Goal: Information Seeking & Learning: Check status

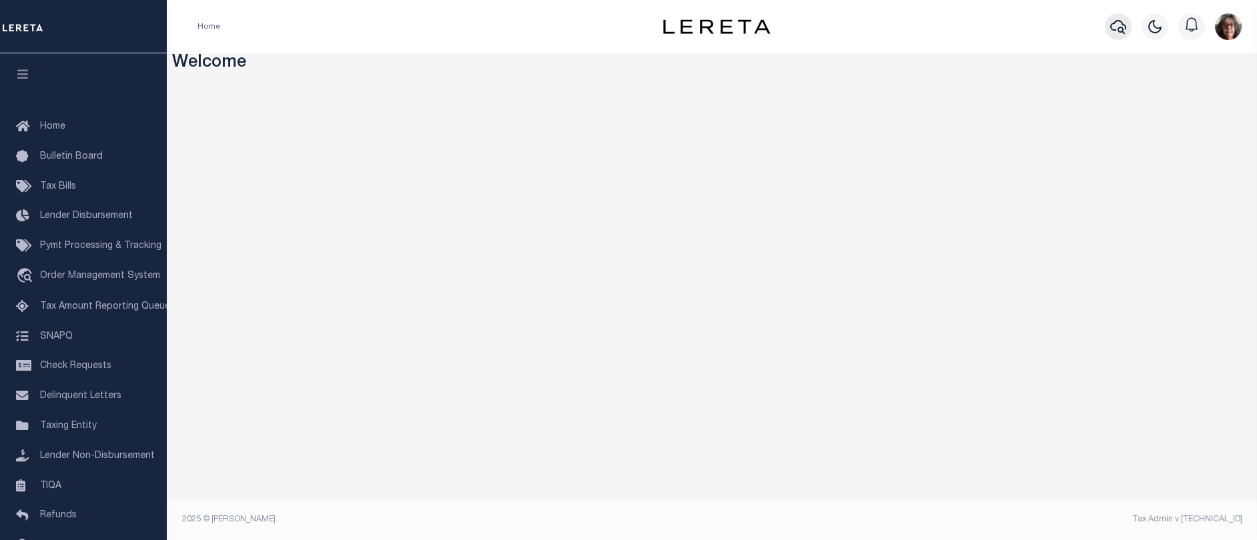
click at [1115, 27] on icon "button" at bounding box center [1118, 27] width 16 height 16
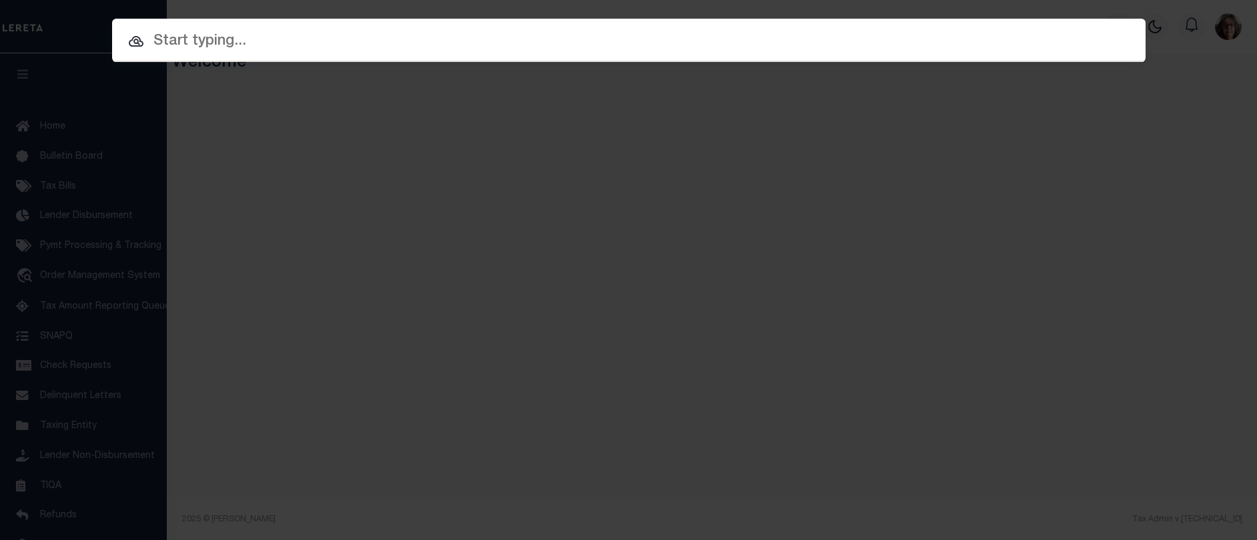
paste input "17064"
type input "17064"
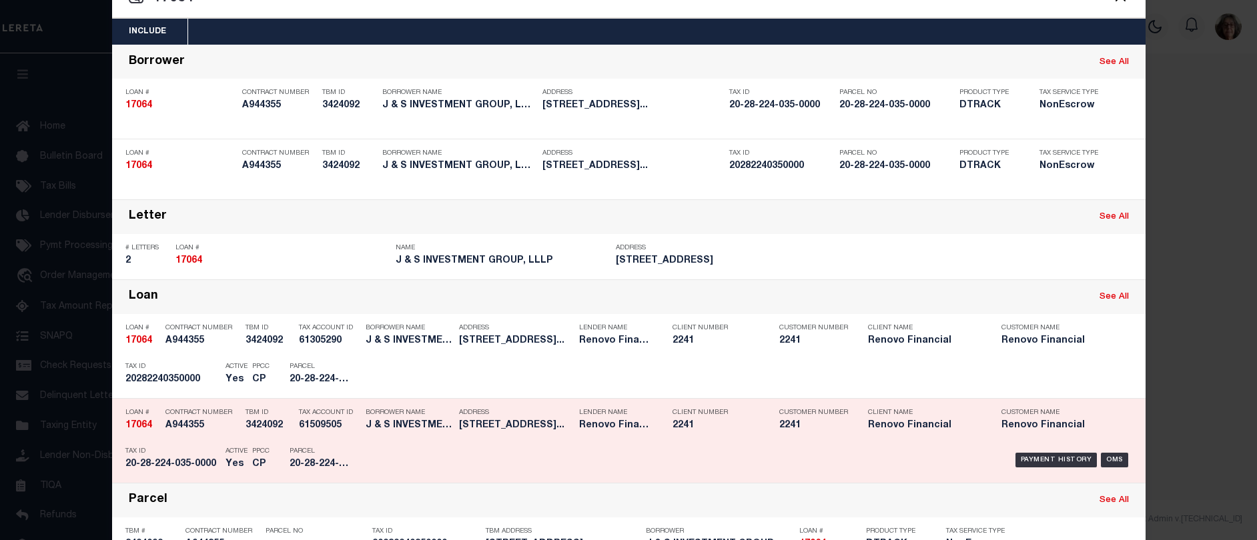
scroll to position [67, 0]
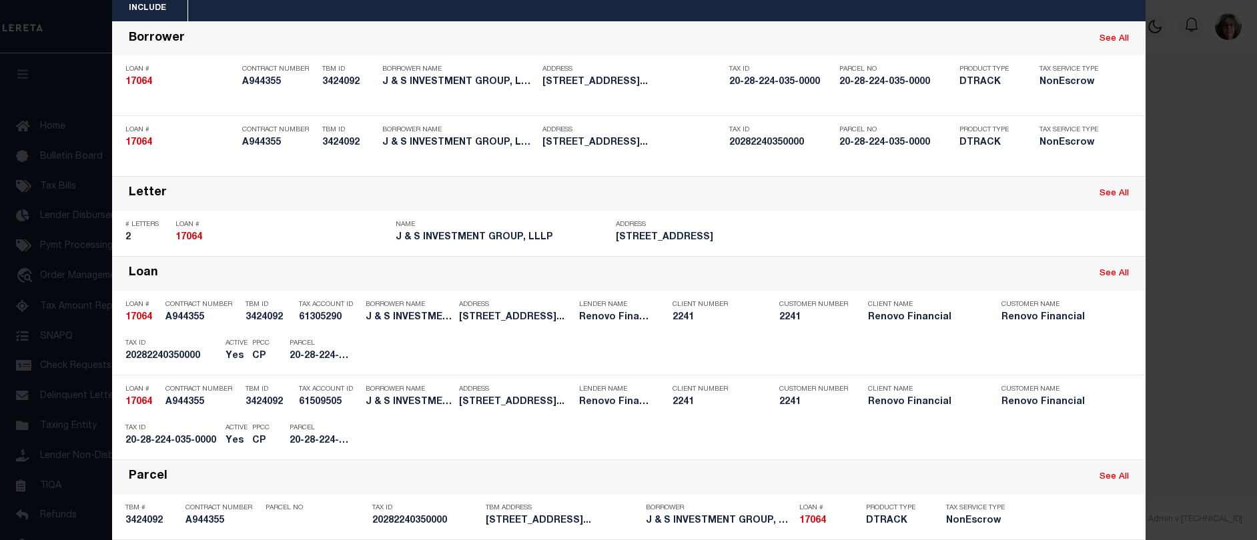
click at [1064, 353] on div "Payment History" at bounding box center [1057, 352] width 82 height 15
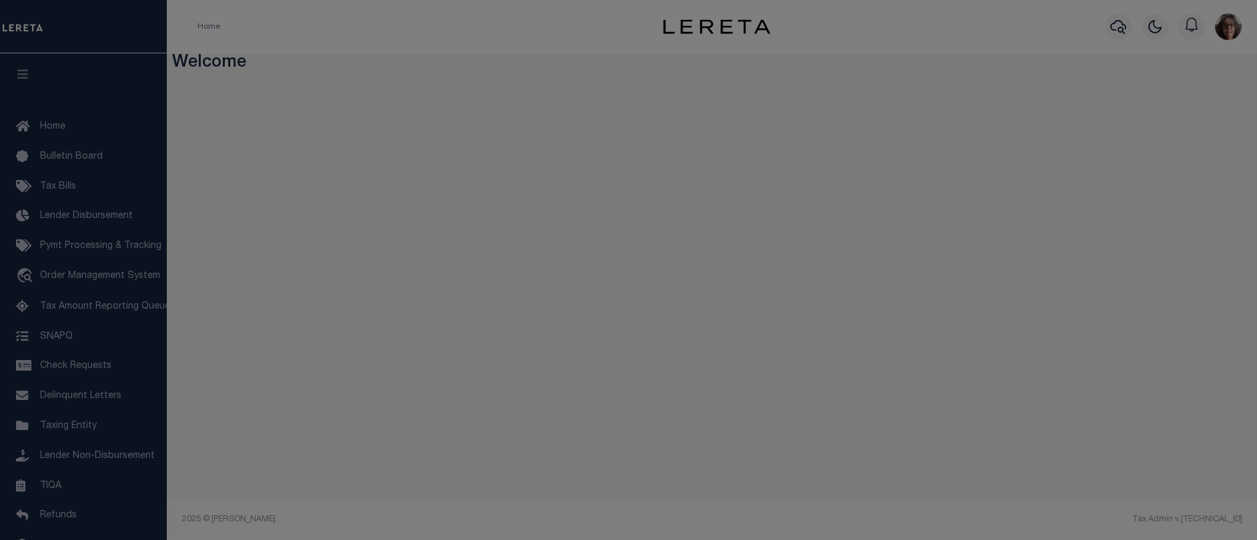
scroll to position [0, 0]
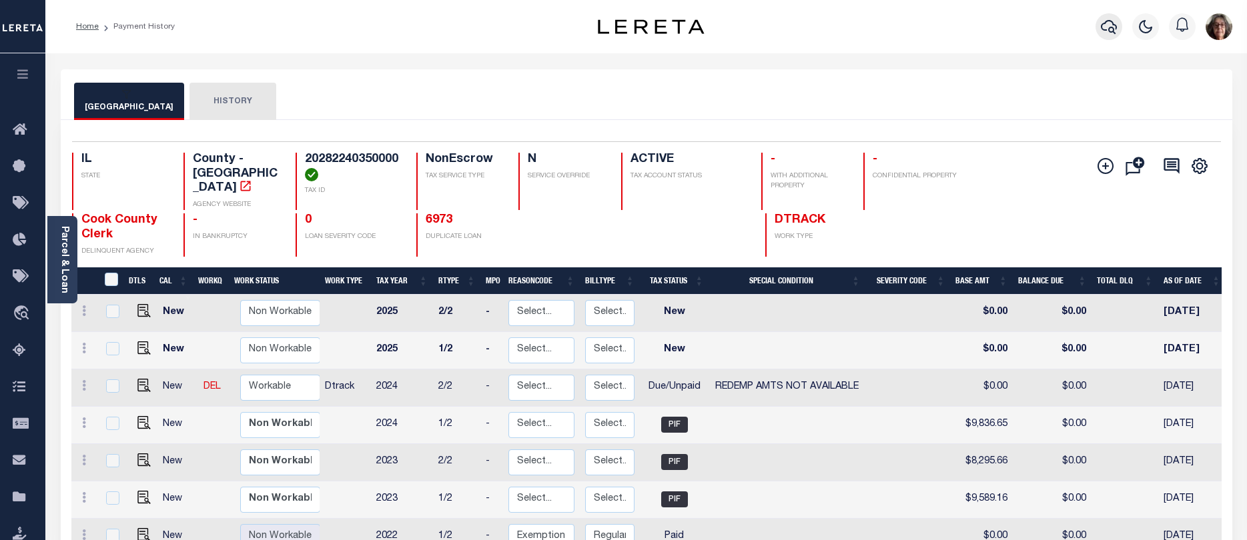
click at [1108, 28] on icon "button" at bounding box center [1109, 27] width 16 height 16
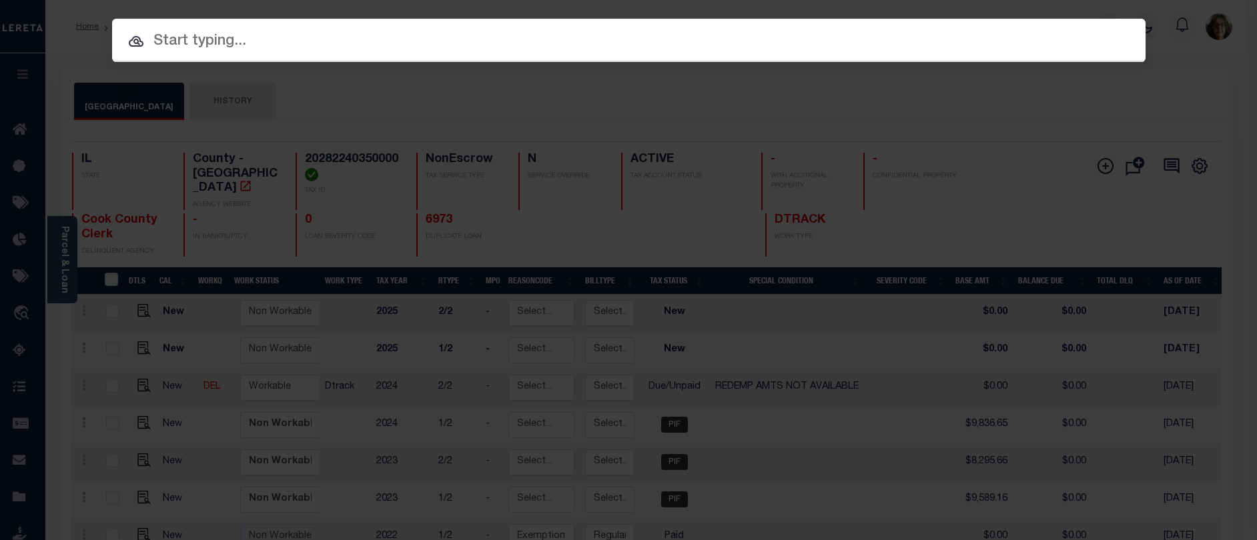
paste input "104L 19 223.00"
type input "104L 19 223.00"
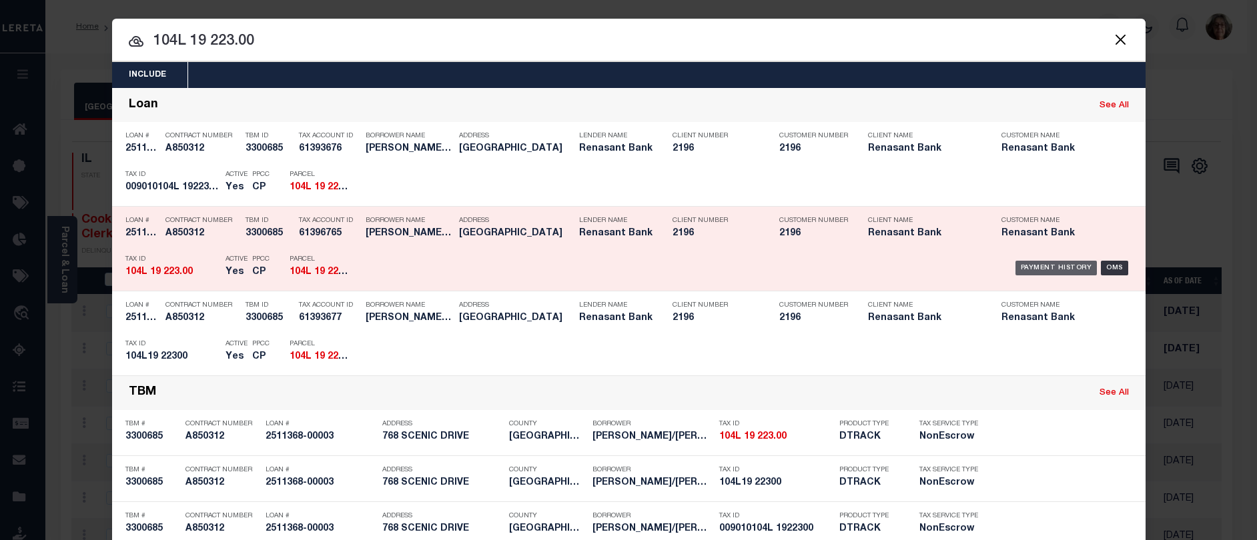
click at [1037, 269] on div "Payment History" at bounding box center [1057, 268] width 82 height 15
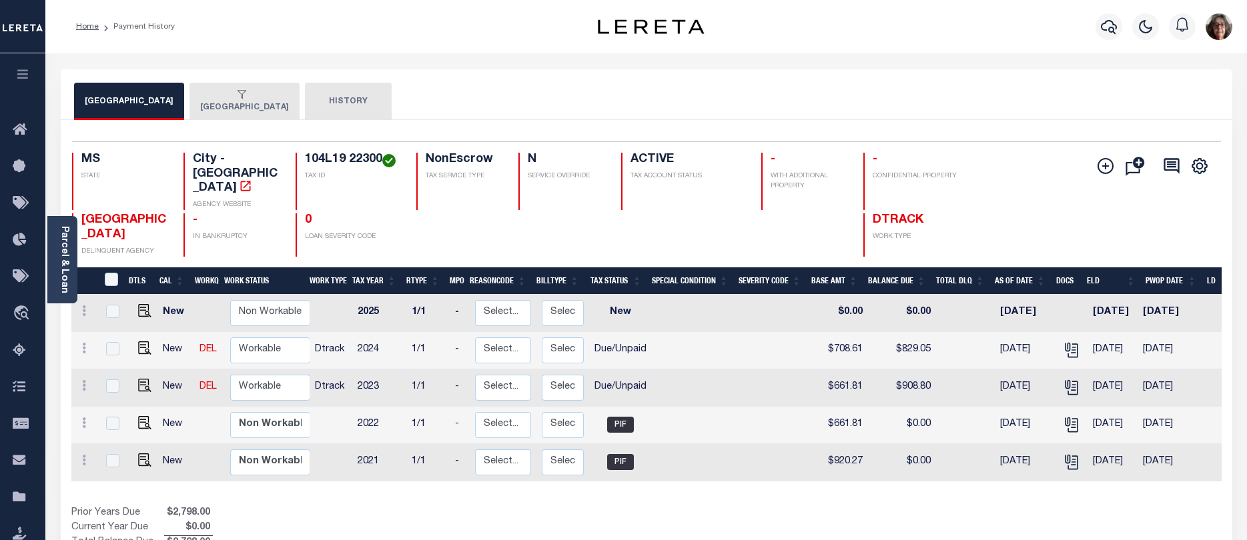
click at [200, 101] on div "button" at bounding box center [241, 95] width 83 height 12
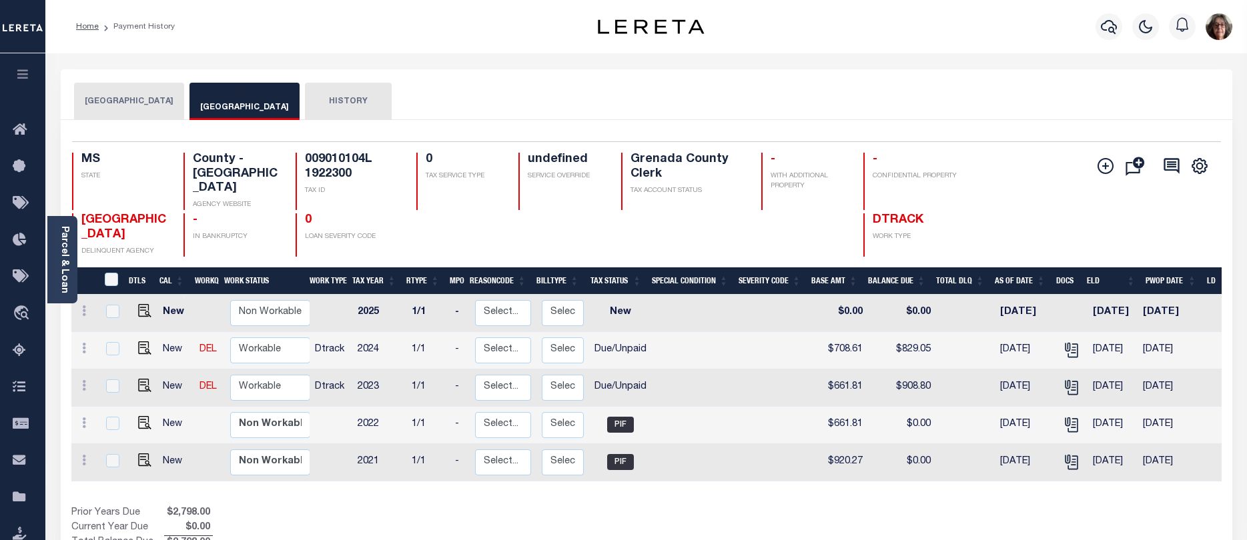
click at [131, 97] on button "GRENADA CITY" at bounding box center [129, 101] width 110 height 37
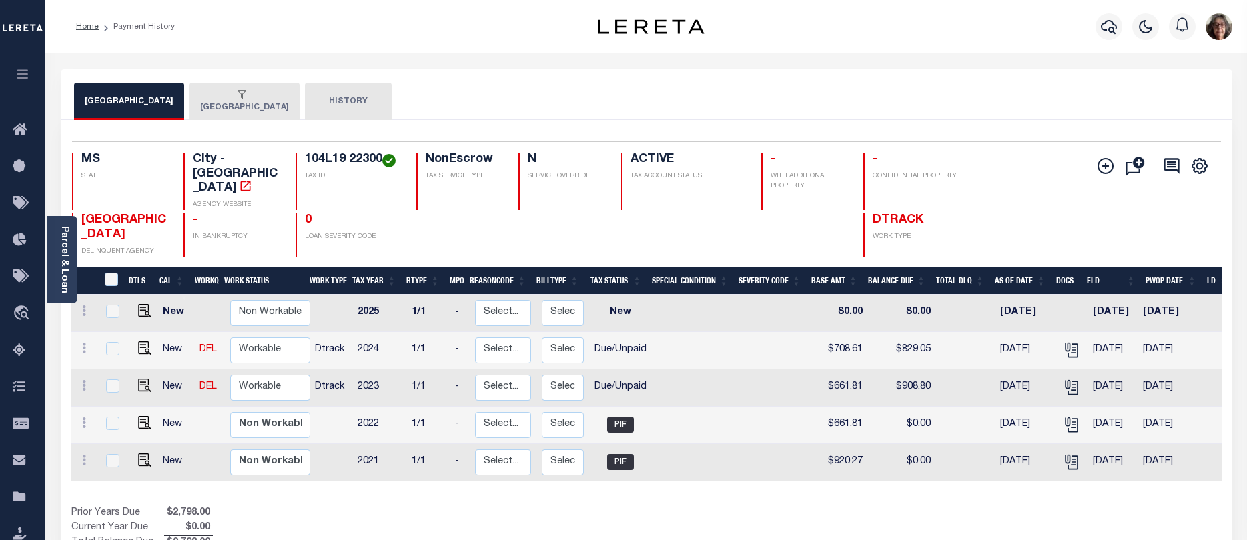
click at [230, 107] on button "GRENADA COUNTY" at bounding box center [245, 101] width 110 height 37
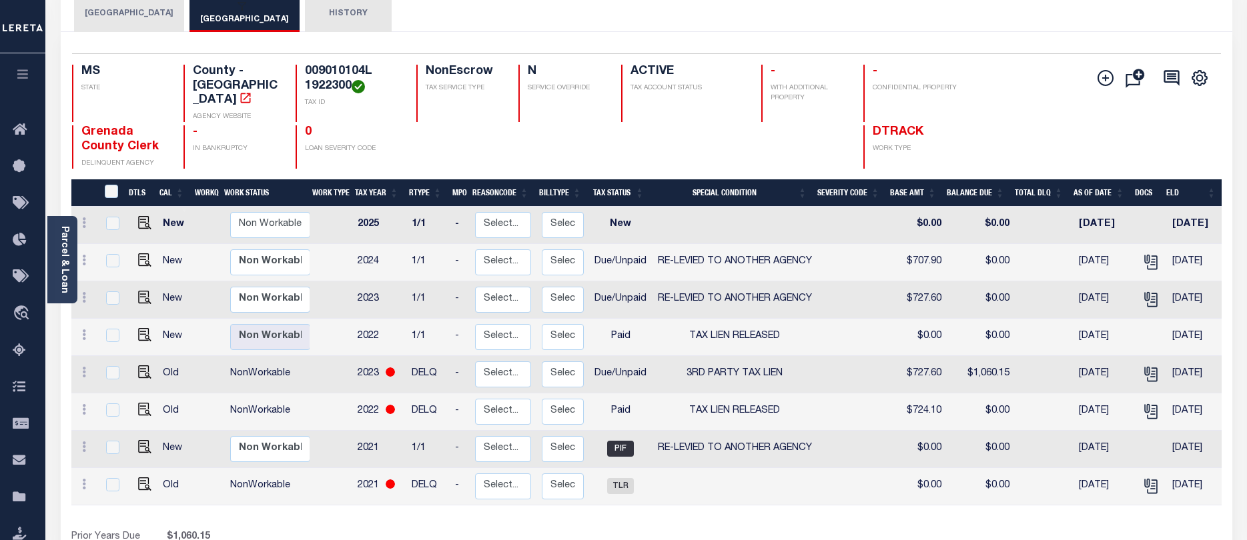
scroll to position [67, 0]
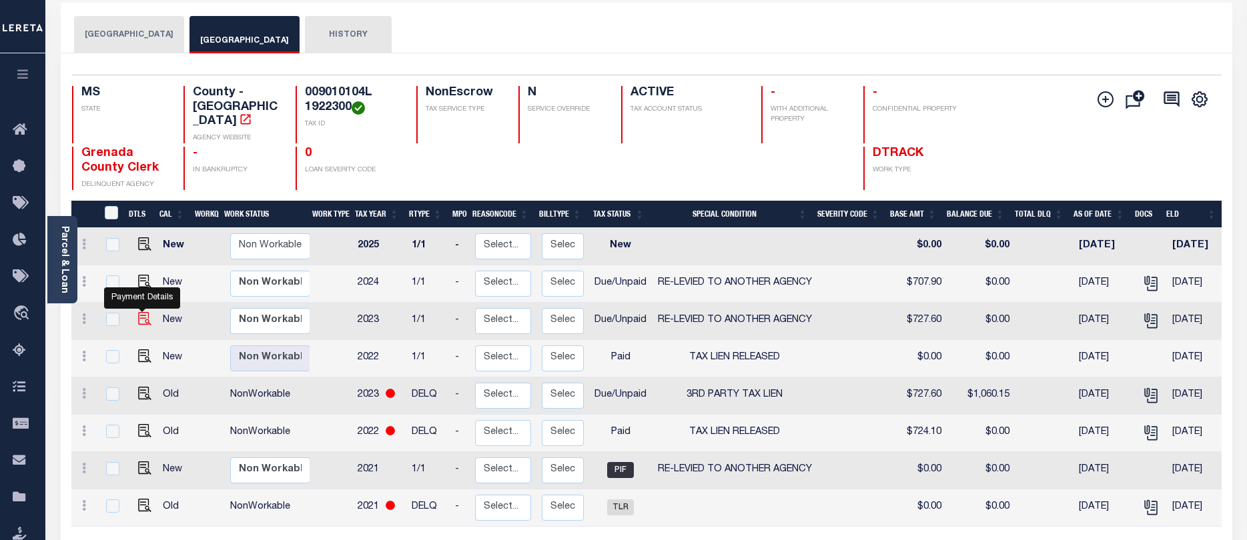
click at [138, 312] on img "" at bounding box center [144, 318] width 13 height 13
checkbox input "true"
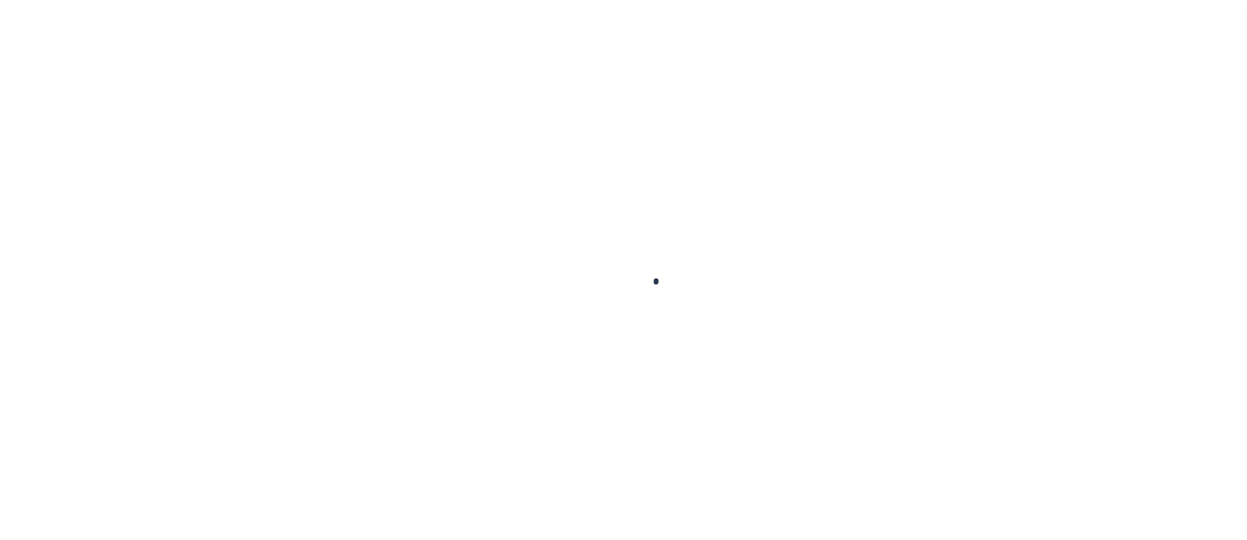
checkbox input "false"
type input "[DATE]"
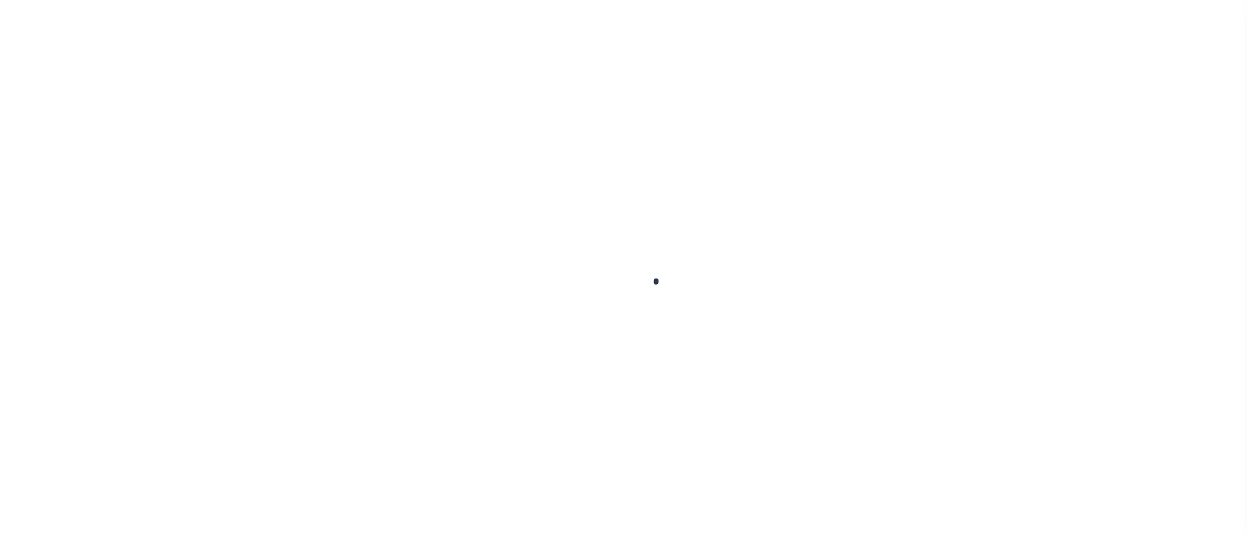
select select "DUE"
select select "31"
type input "0"
type input "$727.6"
type input "$0"
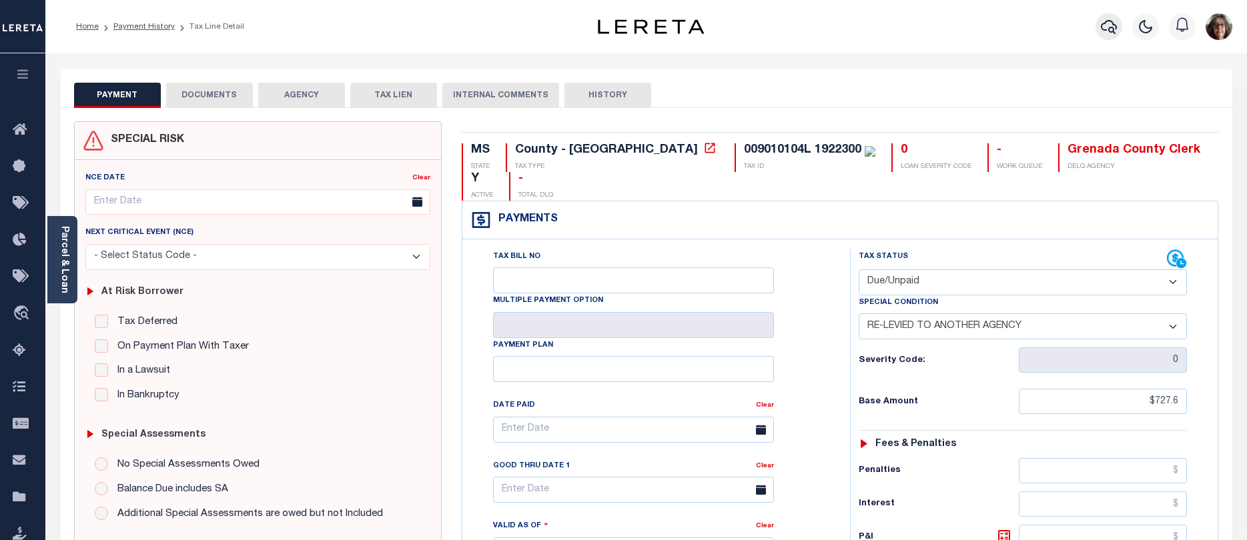
click at [1112, 25] on icon "button" at bounding box center [1109, 27] width 16 height 14
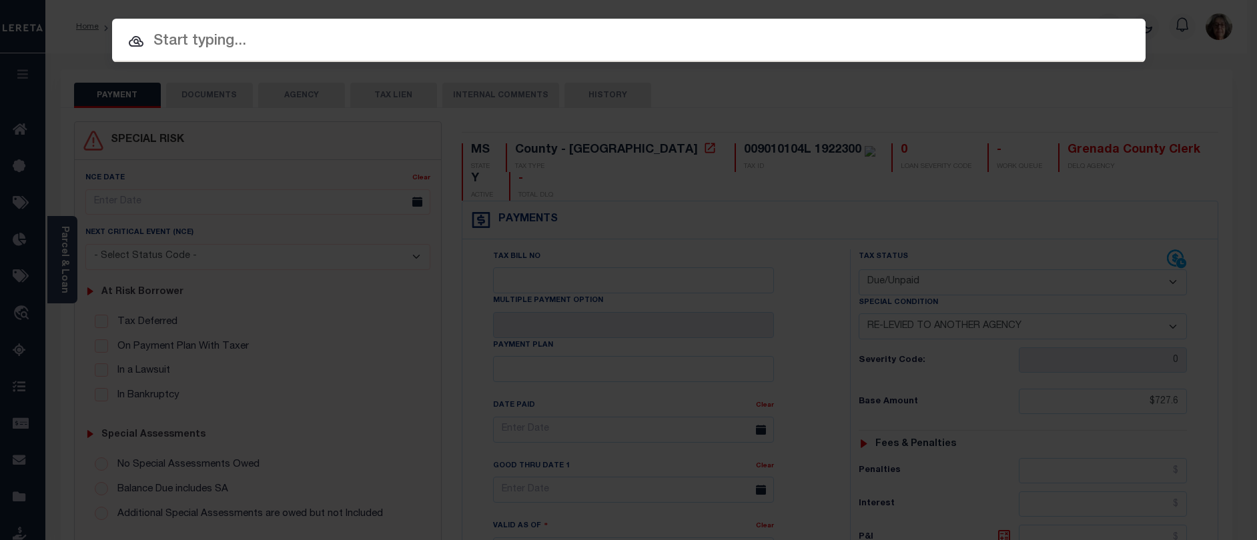
paste input "14 -0055-0004-103-3"
type input "14 -0055-0004-103-3"
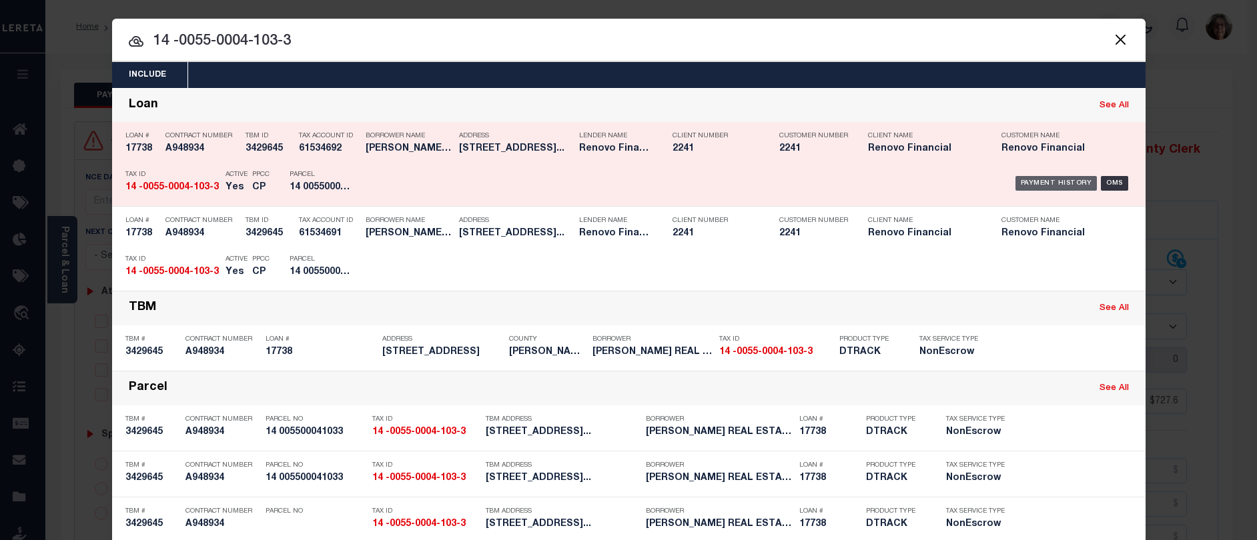
click at [1048, 182] on div "Payment History" at bounding box center [1057, 183] width 82 height 15
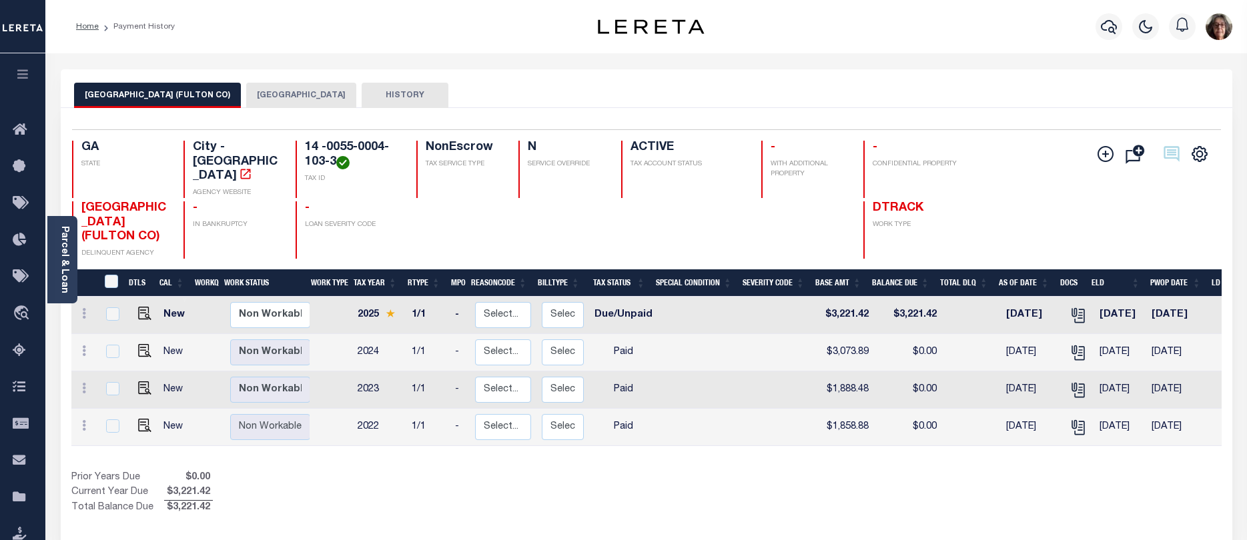
click at [246, 95] on button "[GEOGRAPHIC_DATA]" at bounding box center [301, 95] width 110 height 25
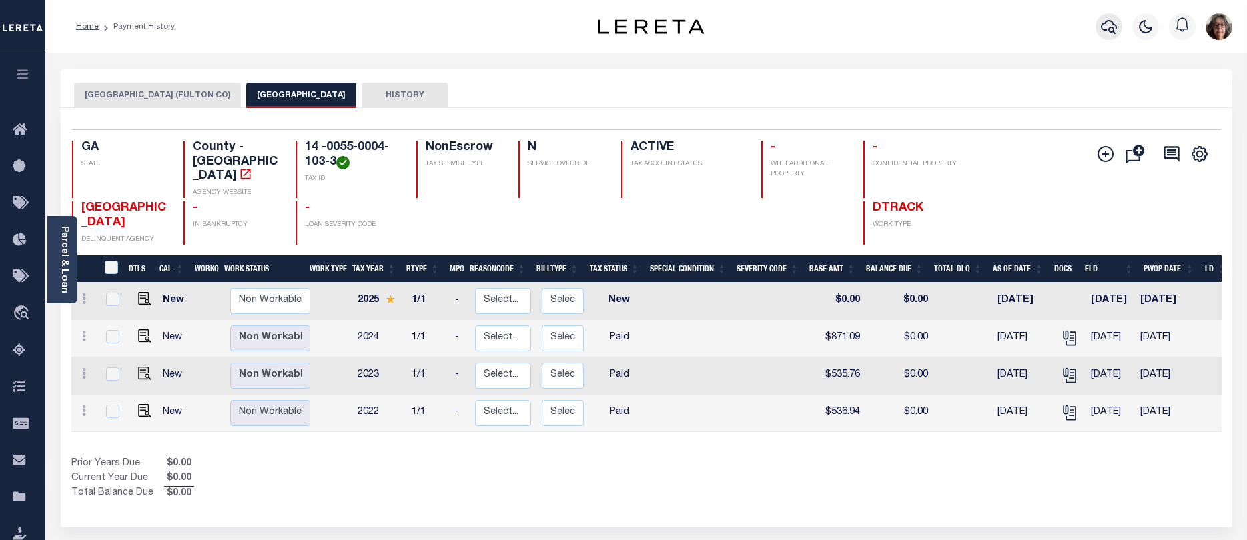
click at [1107, 23] on icon "button" at bounding box center [1109, 27] width 16 height 16
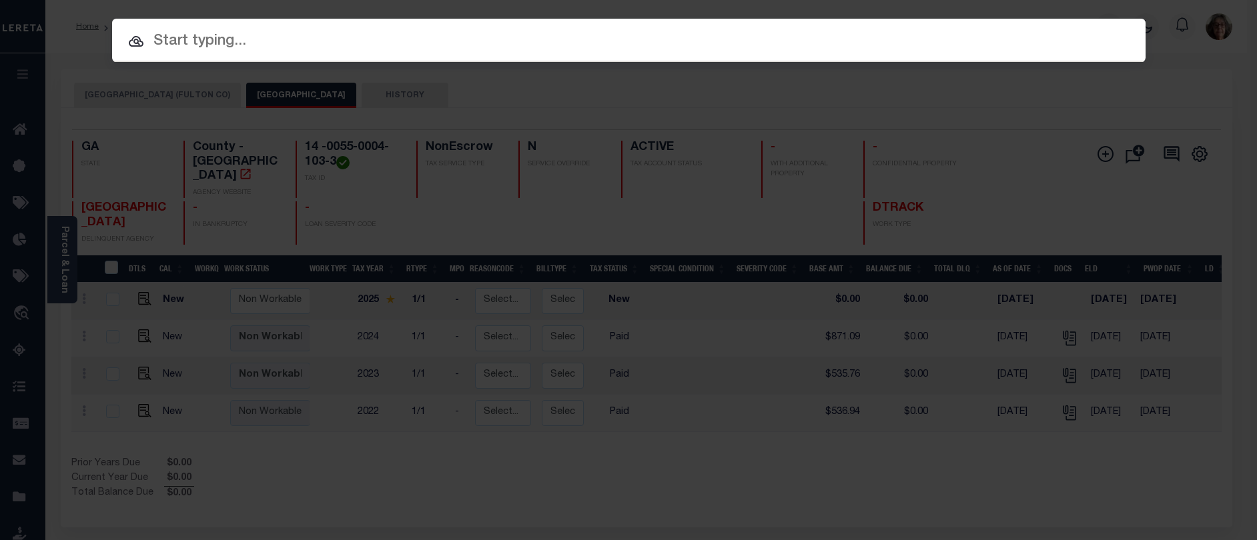
paste input "218660971-00001"
type input "218660971-00001"
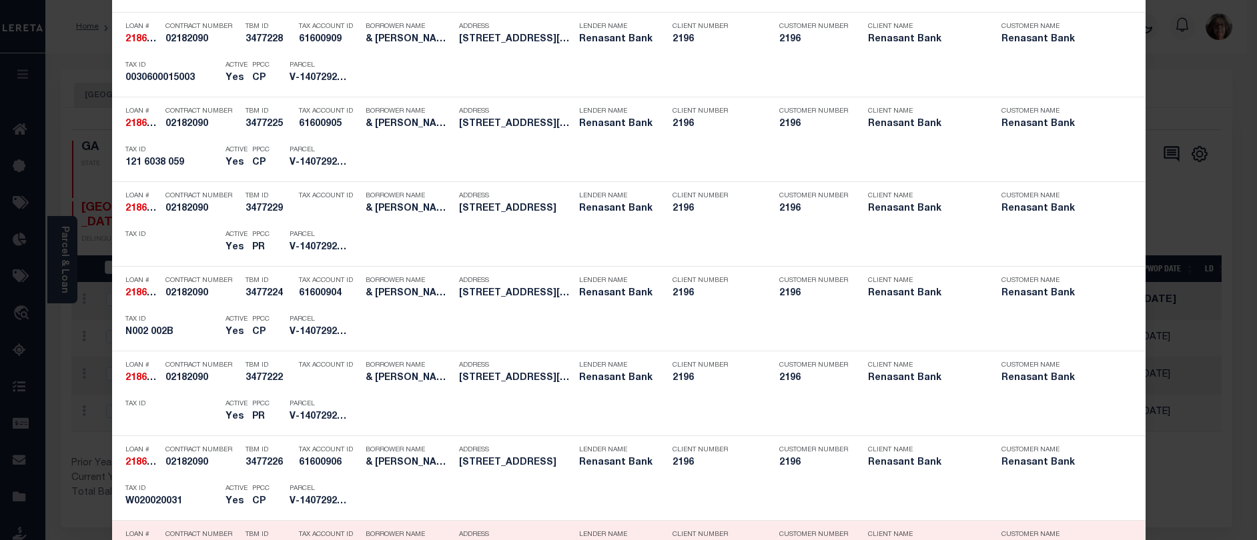
scroll to position [267, 0]
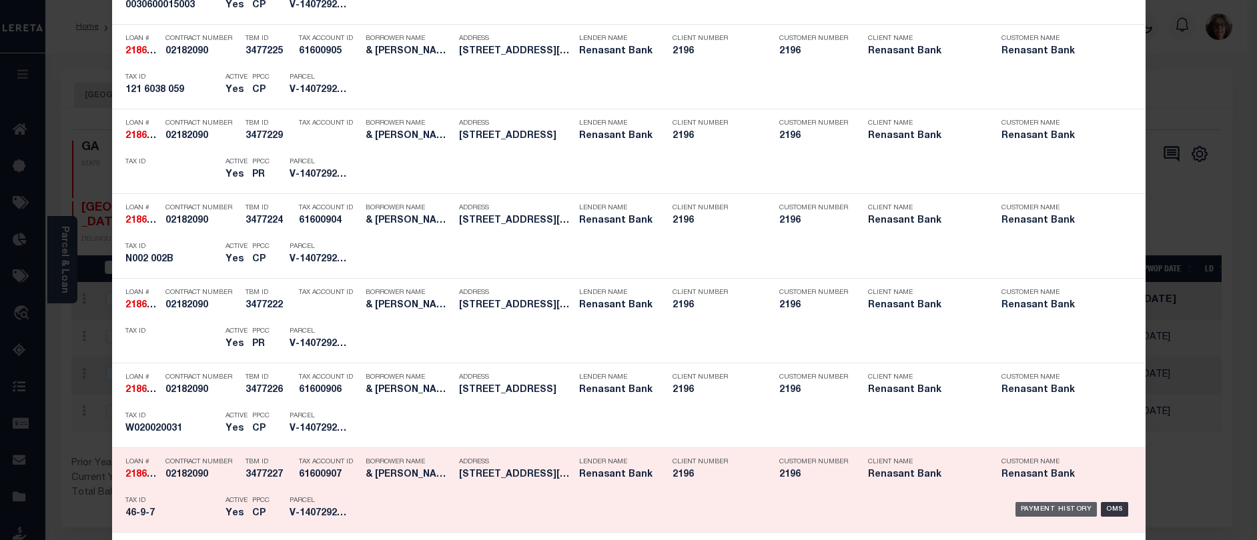
click at [1047, 509] on div "Payment History" at bounding box center [1057, 509] width 82 height 15
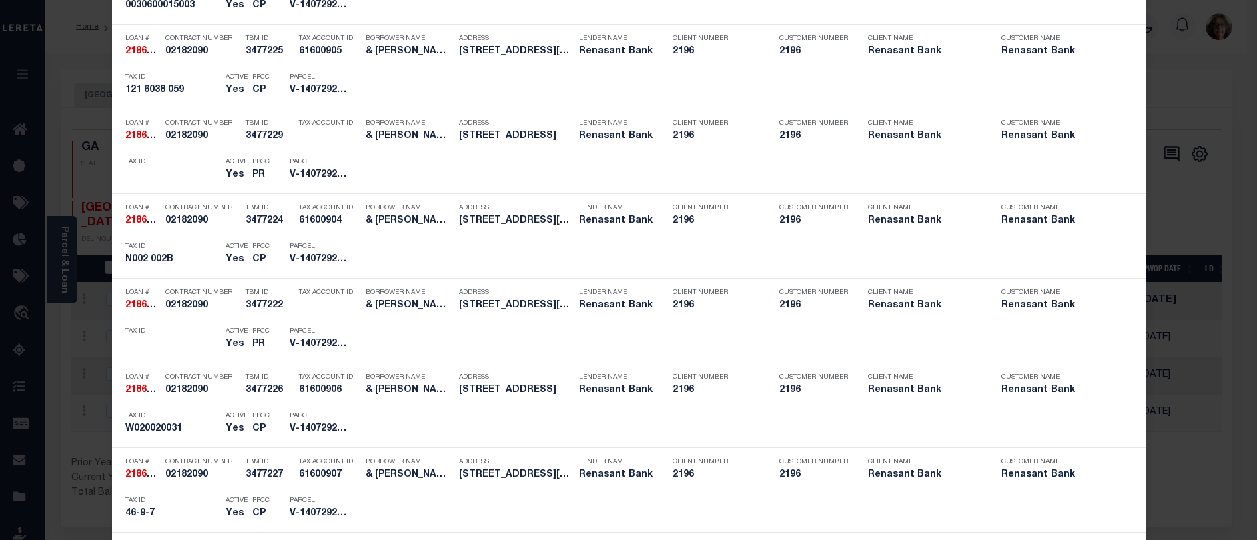
scroll to position [0, 0]
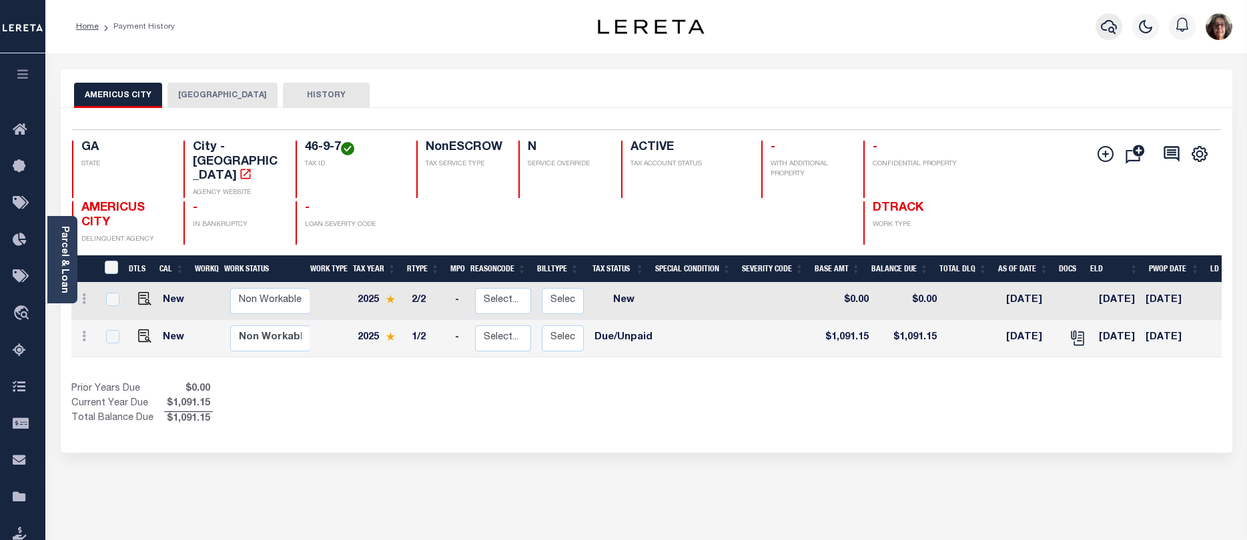
click at [1110, 27] on icon "button" at bounding box center [1109, 27] width 16 height 16
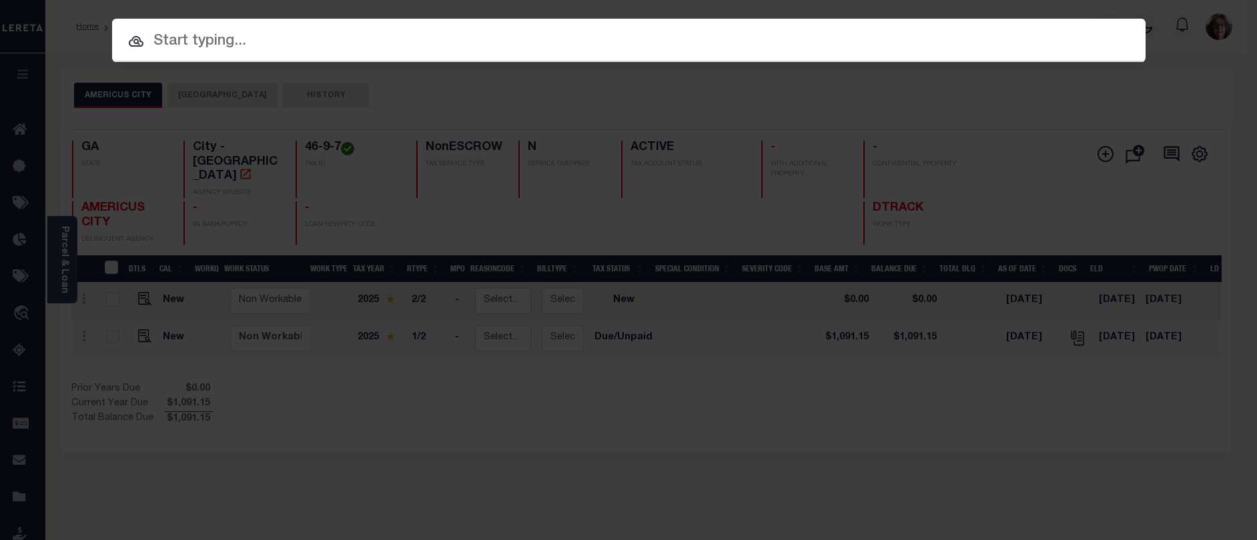
paste input "C04 067"
type input "C04 067"
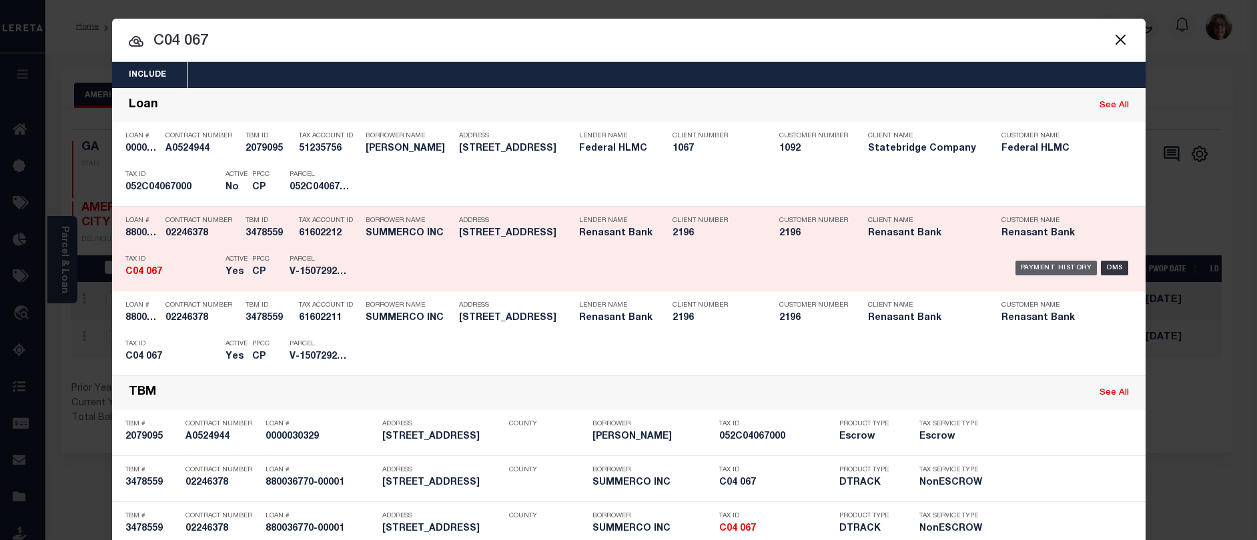
click at [1036, 272] on div "Payment History" at bounding box center [1057, 268] width 82 height 15
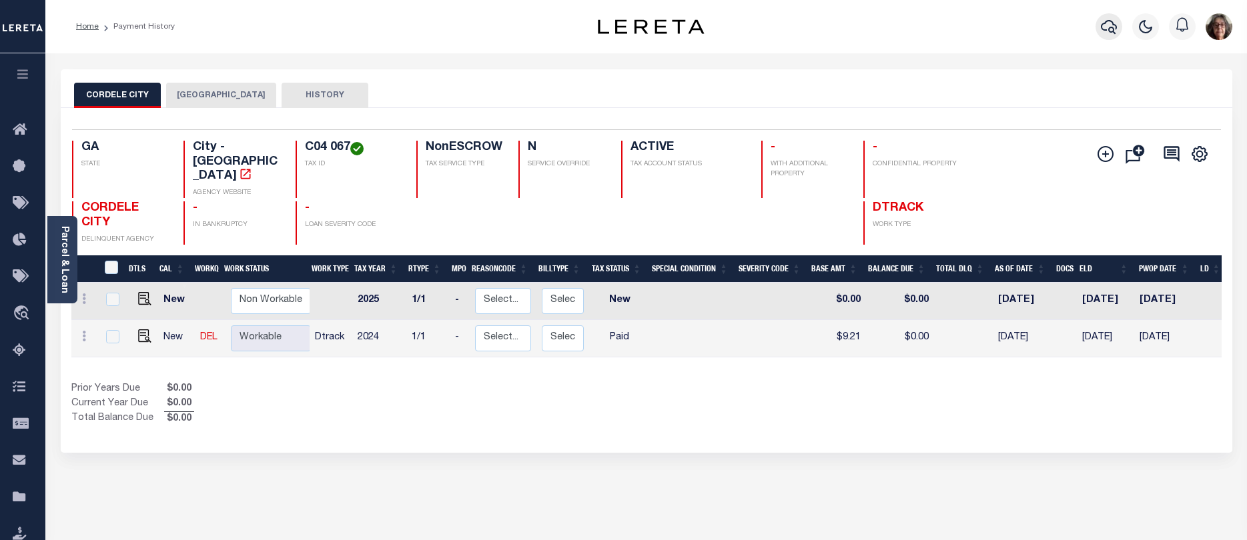
click at [1109, 28] on icon "button" at bounding box center [1109, 27] width 16 height 16
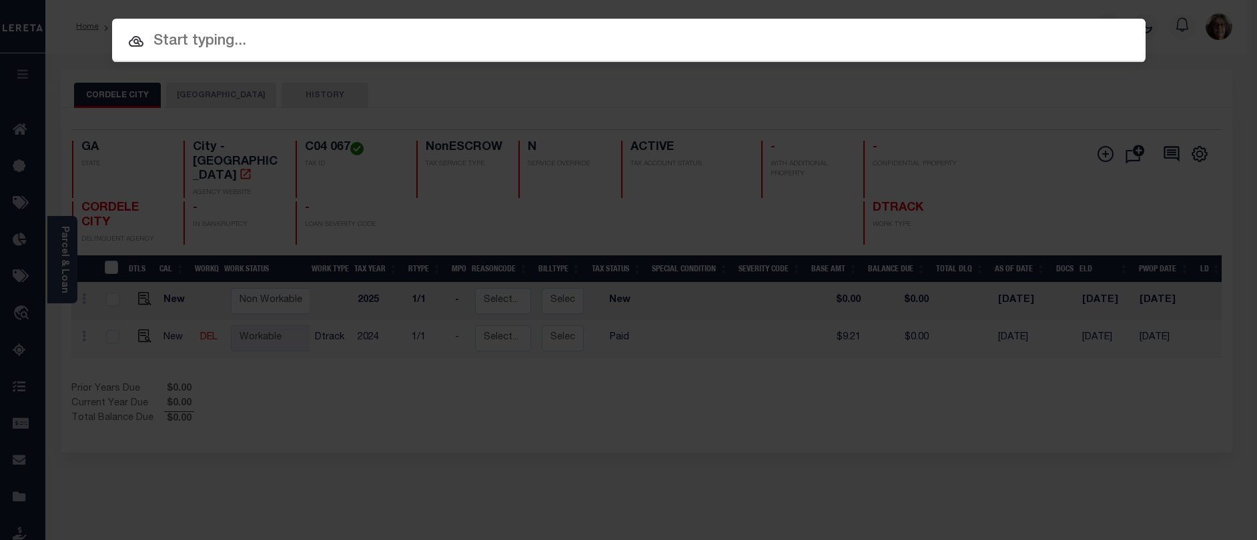
paste input "C41 004A"
type input "C41 004A"
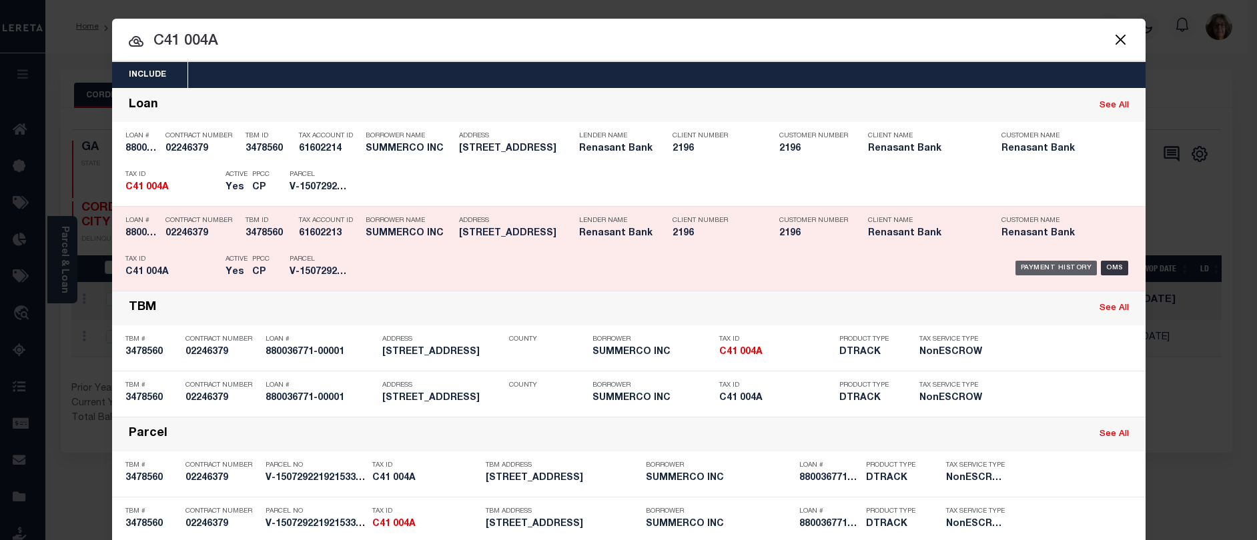
click at [1051, 270] on div "Payment History" at bounding box center [1057, 268] width 82 height 15
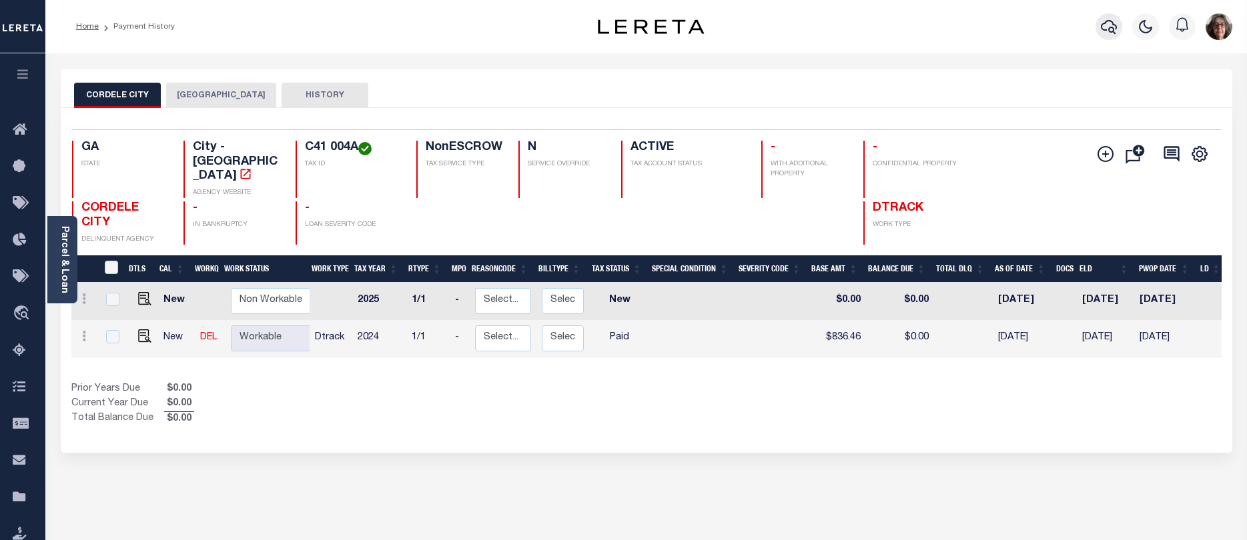
click at [1112, 32] on icon "button" at bounding box center [1109, 27] width 16 height 14
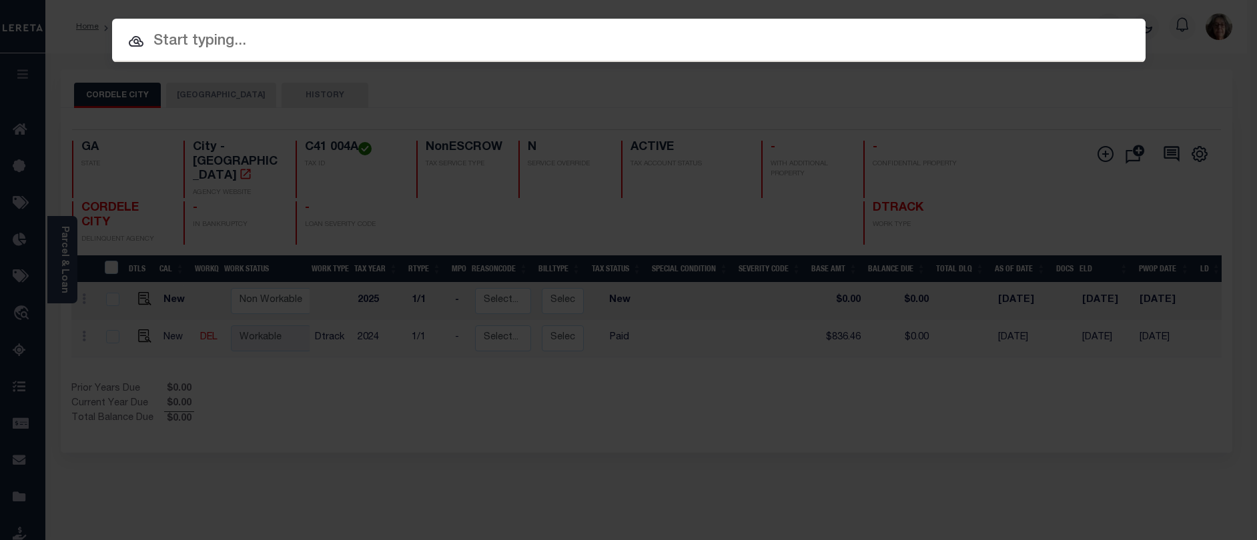
paste input "C10060"
type input "C10060"
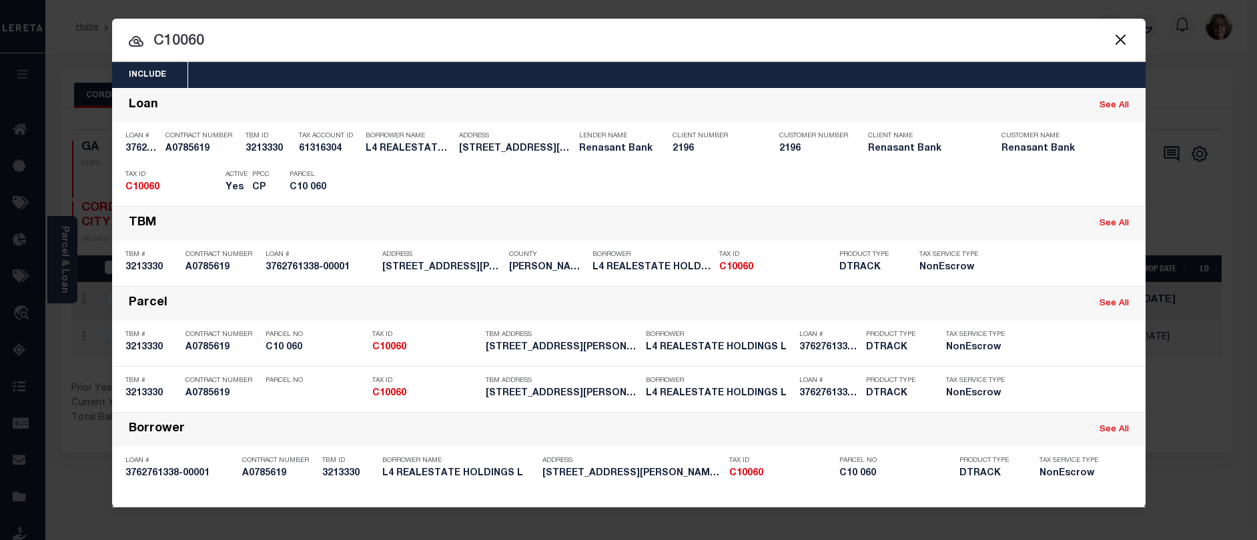
drag, startPoint x: 1045, startPoint y: 186, endPoint x: 886, endPoint y: 218, distance: 162.0
click at [1044, 186] on div "Payment History" at bounding box center [1057, 183] width 82 height 15
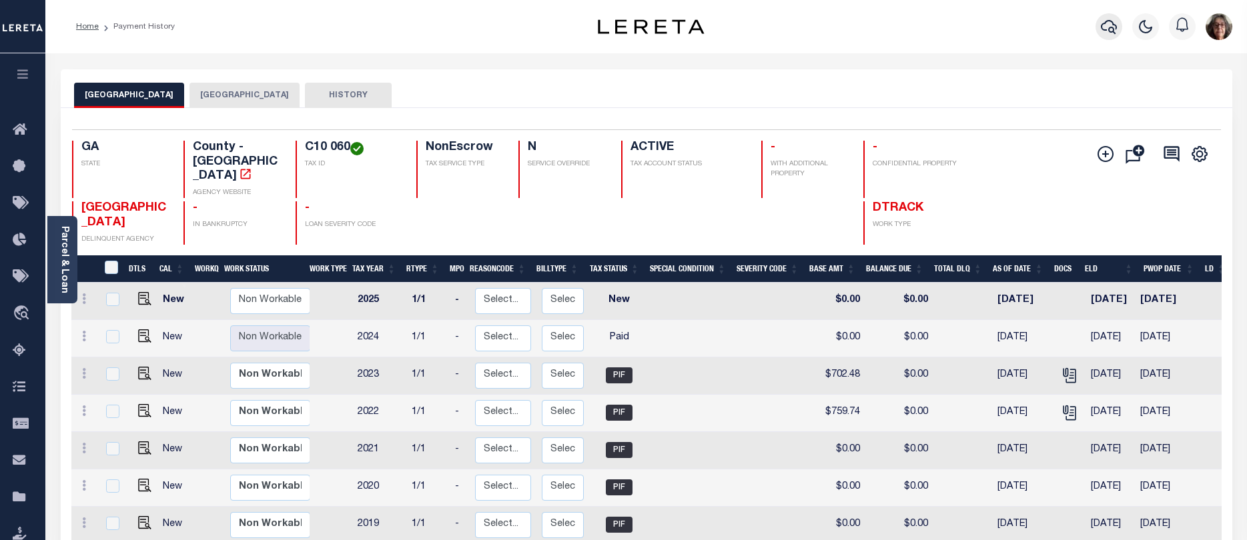
click at [1112, 26] on icon "button" at bounding box center [1109, 27] width 16 height 16
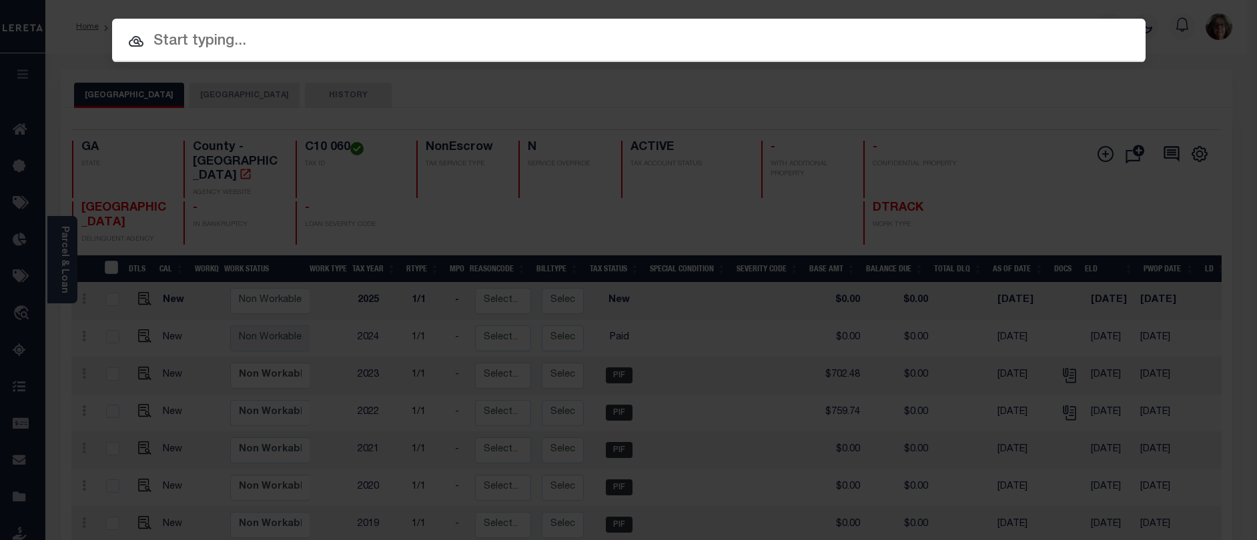
paste input "BR06 002 D"
type input "BR06 002 D"
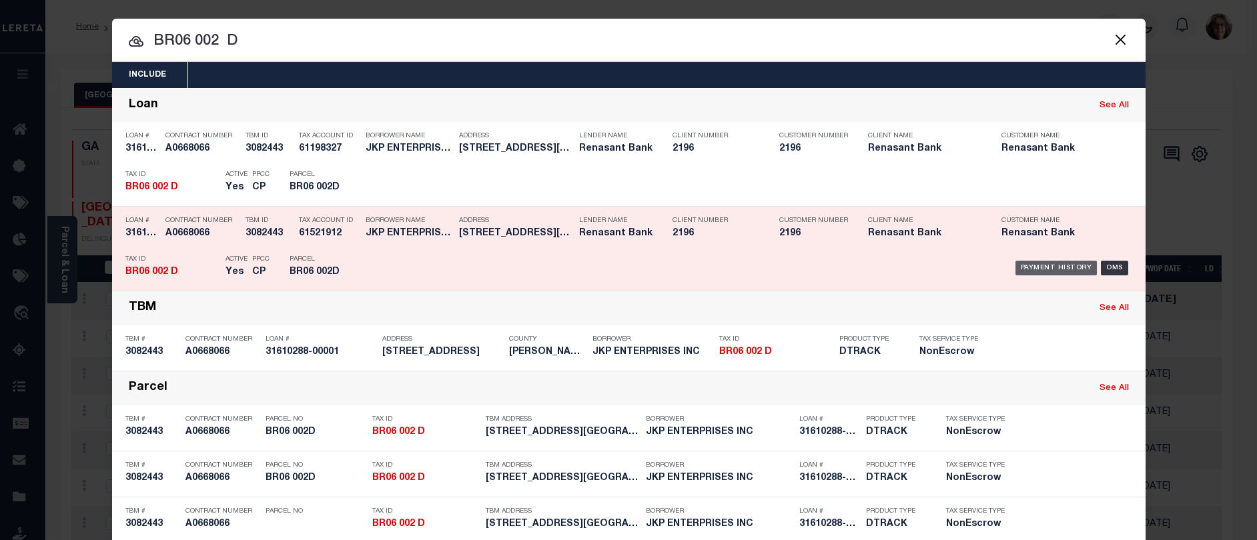
click at [1031, 268] on div "Payment History" at bounding box center [1057, 268] width 82 height 15
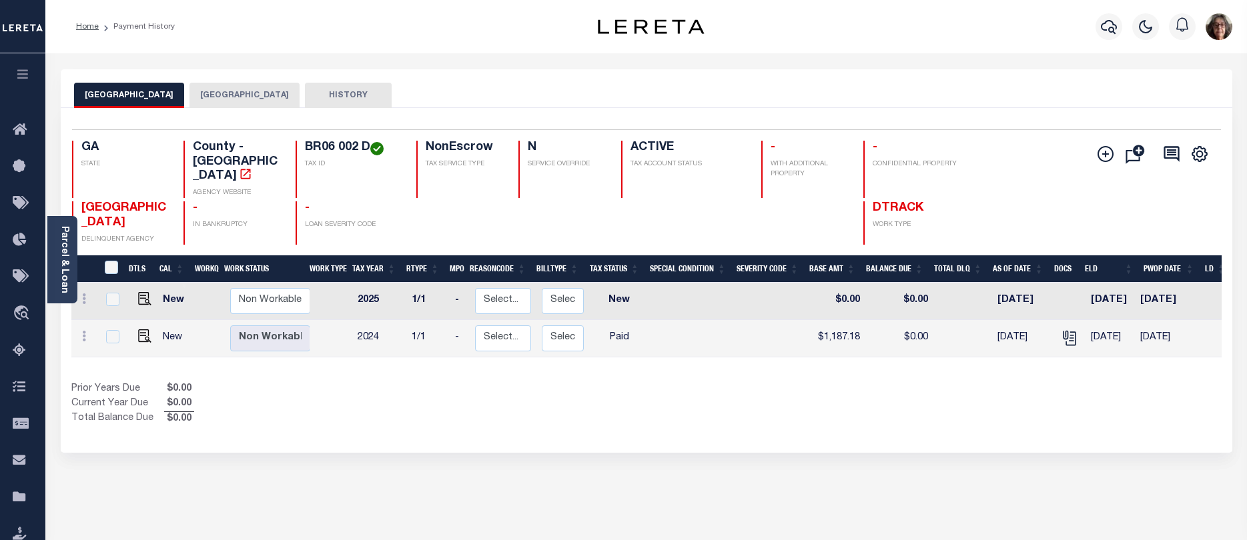
click at [193, 92] on button "BLUE RIDGE CITY" at bounding box center [245, 95] width 110 height 25
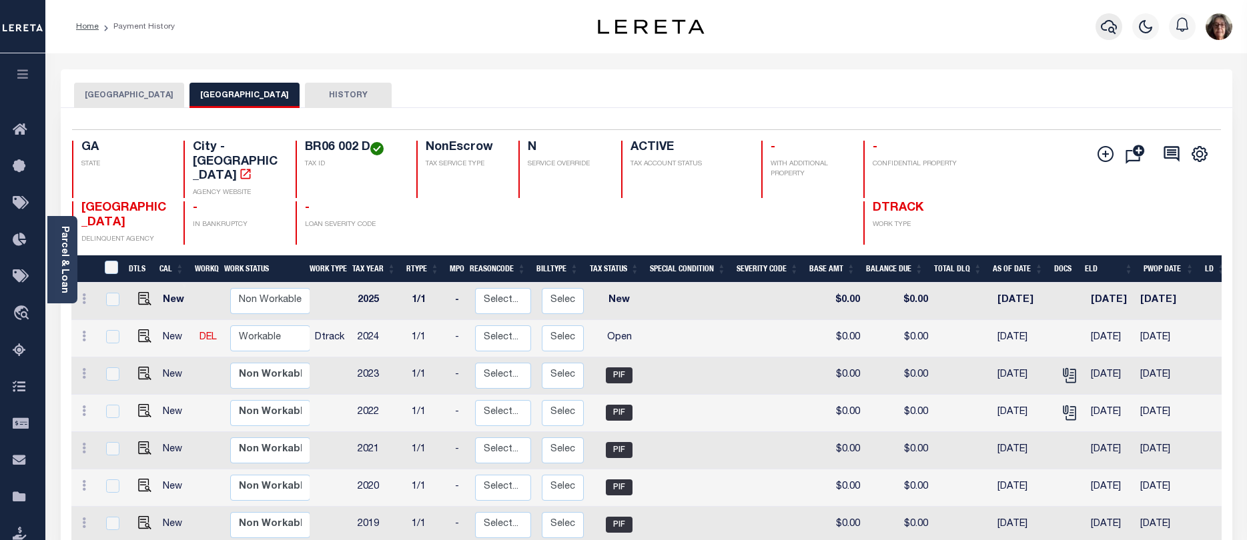
click at [1108, 29] on icon "button" at bounding box center [1109, 27] width 16 height 16
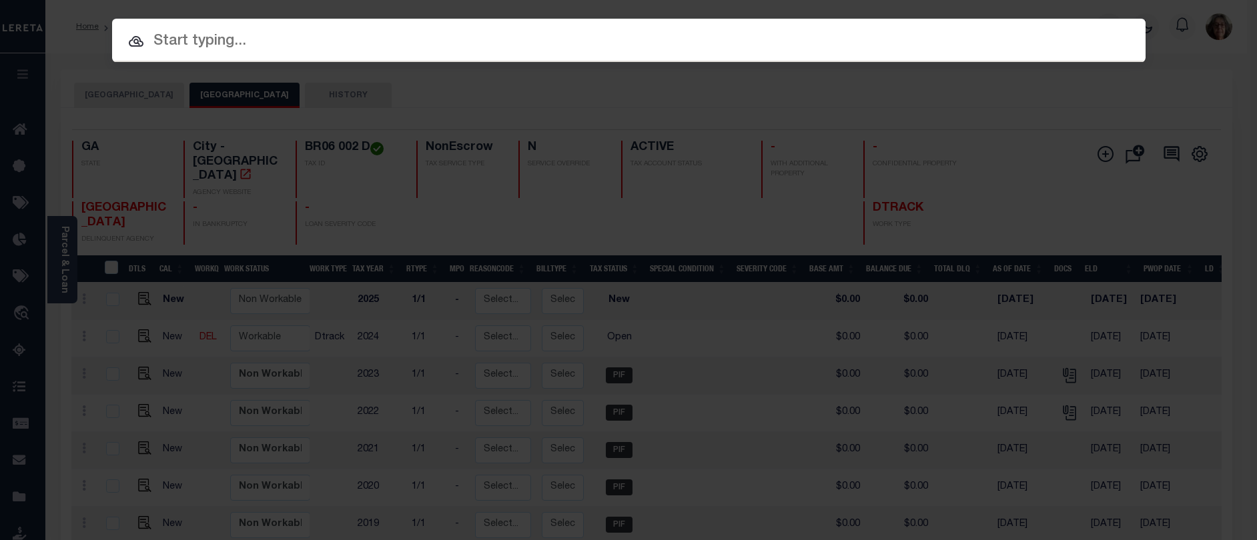
paste input "BR06 002 B"
type input "BR06 002 B"
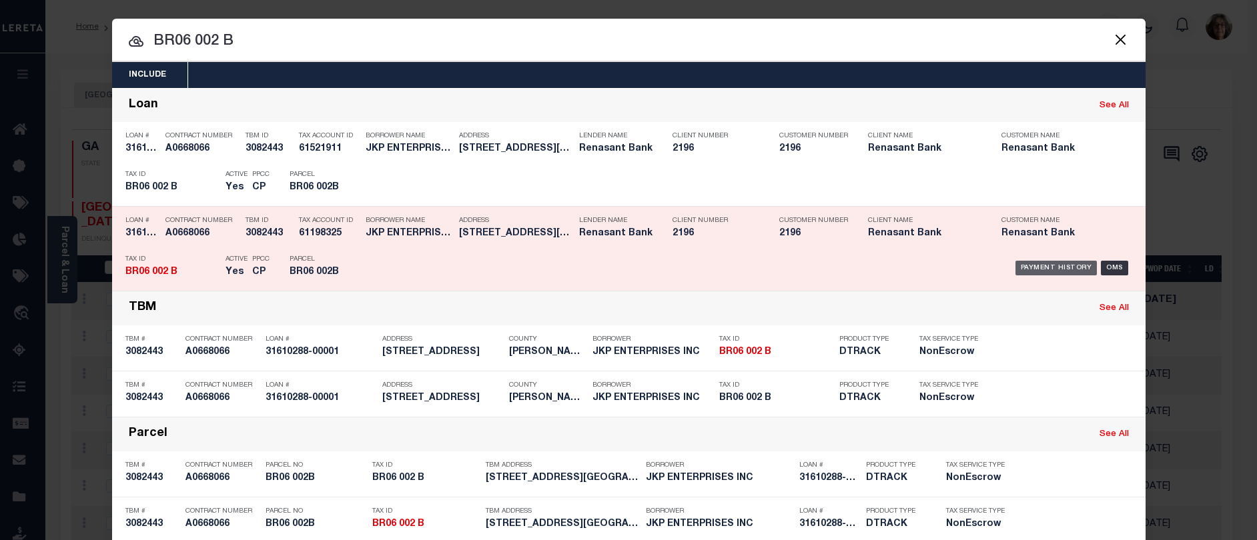
click at [1050, 269] on div "Payment History" at bounding box center [1057, 268] width 82 height 15
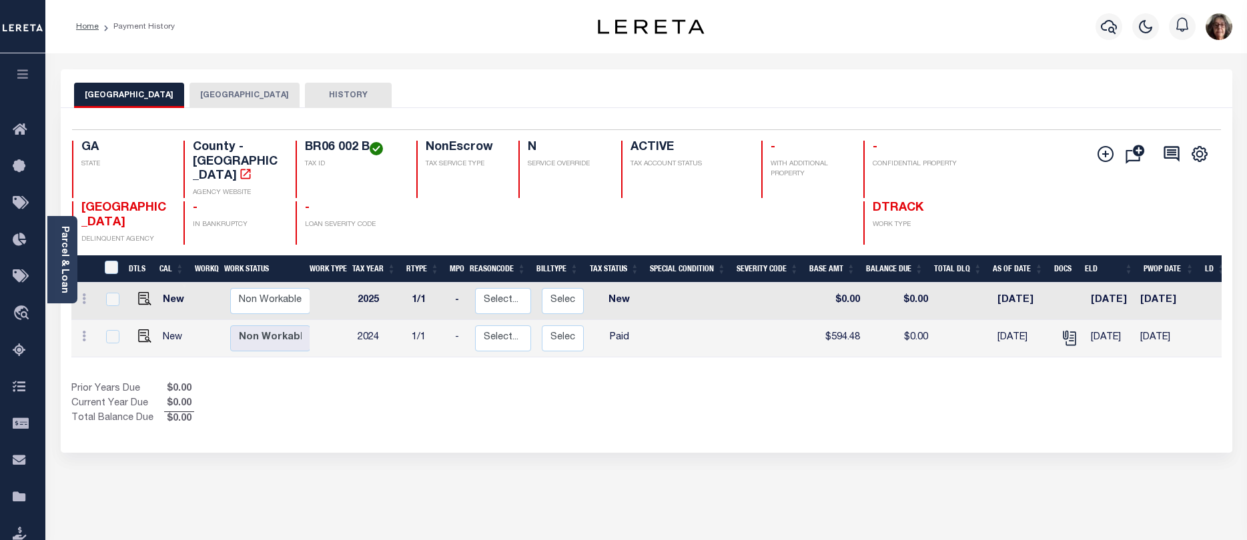
click at [207, 91] on button "[GEOGRAPHIC_DATA]" at bounding box center [245, 95] width 110 height 25
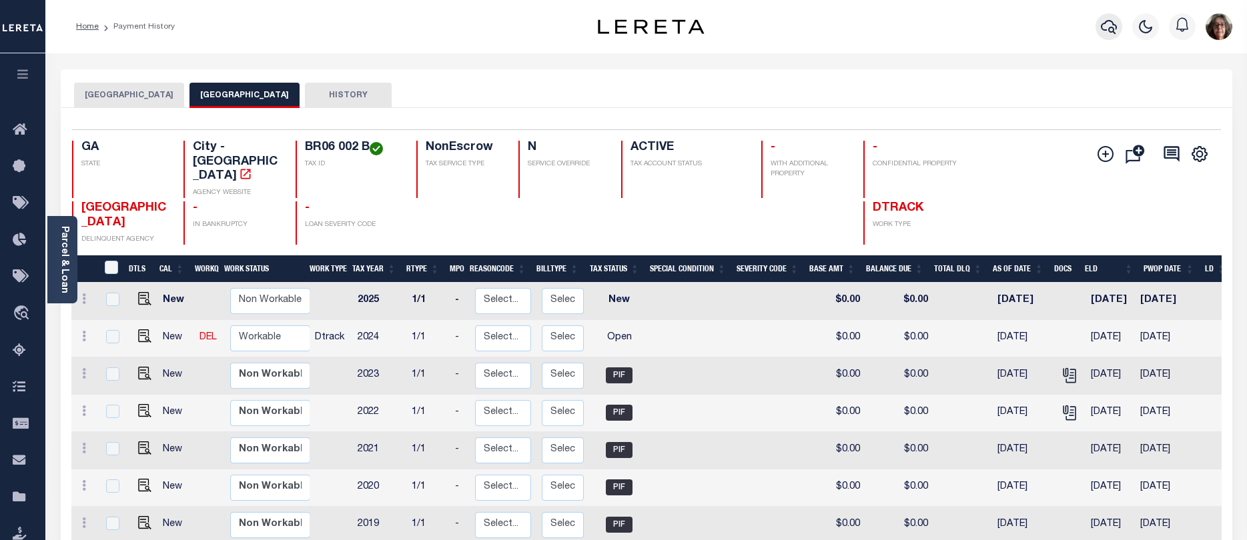
click at [1114, 25] on icon "button" at bounding box center [1109, 27] width 16 height 14
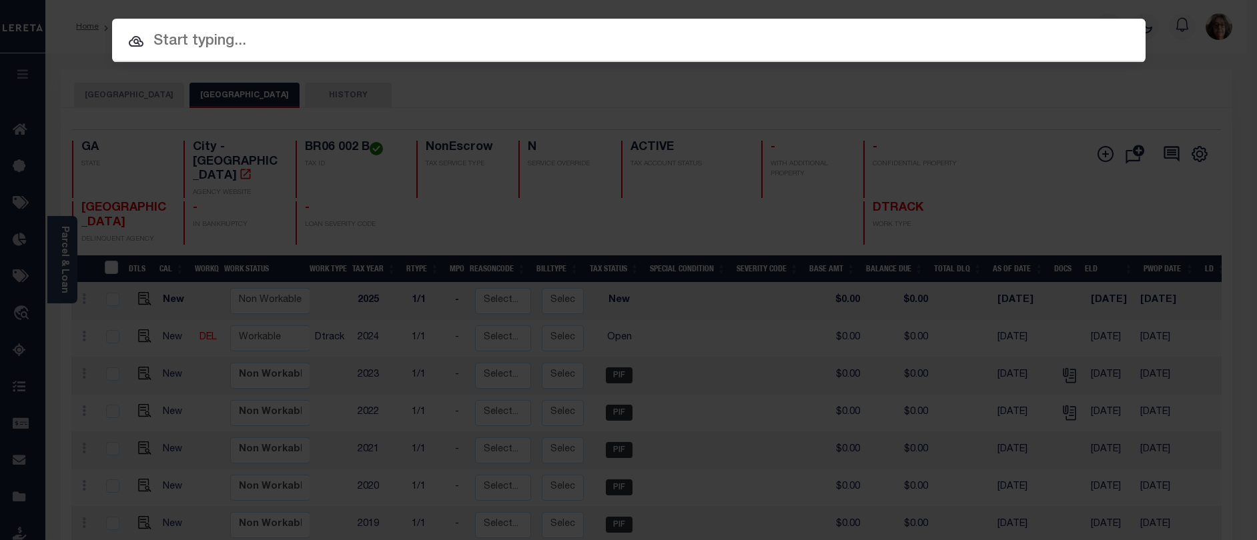
paste input "09C-1300-0053-003-3"
type input "09C-1300-0053-003-3"
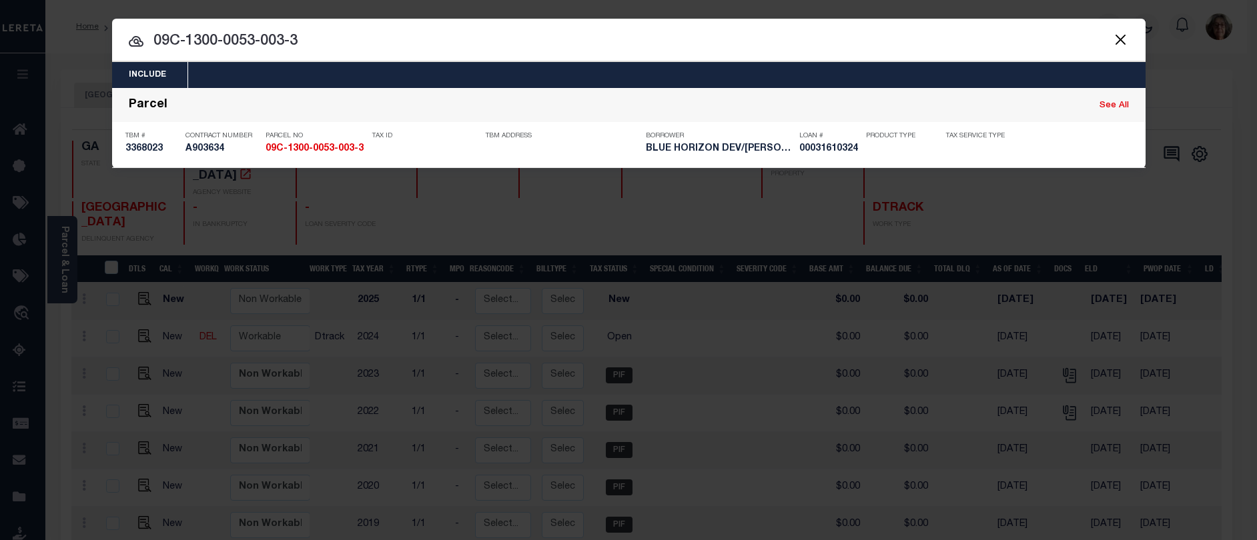
click at [1054, 145] on div "Payment History" at bounding box center [1061, 145] width 71 height 24
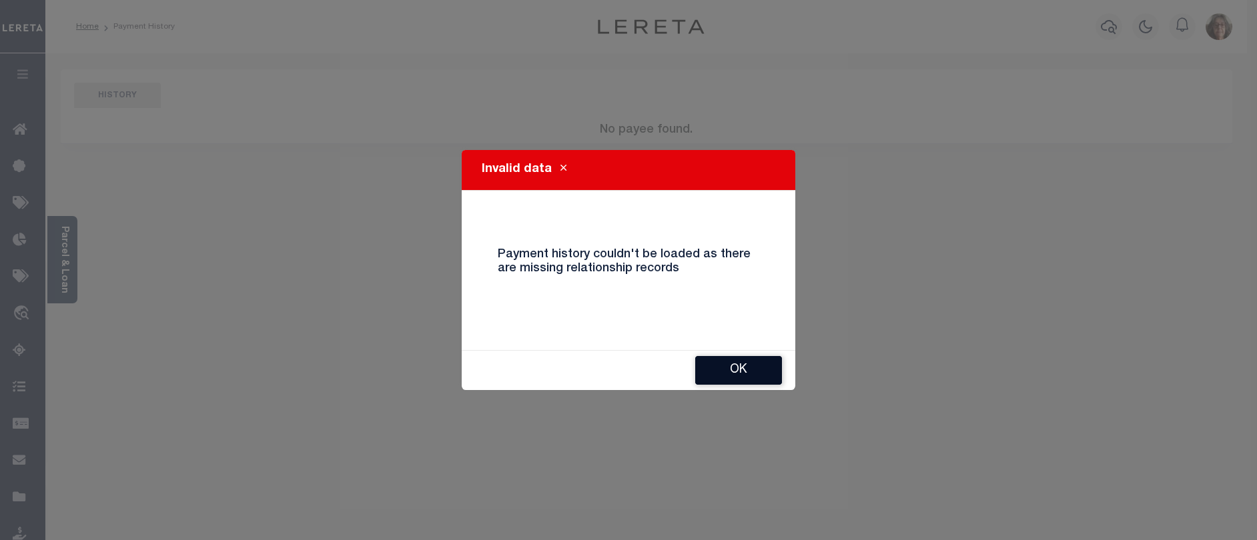
click at [743, 366] on button "Ok" at bounding box center [738, 370] width 87 height 29
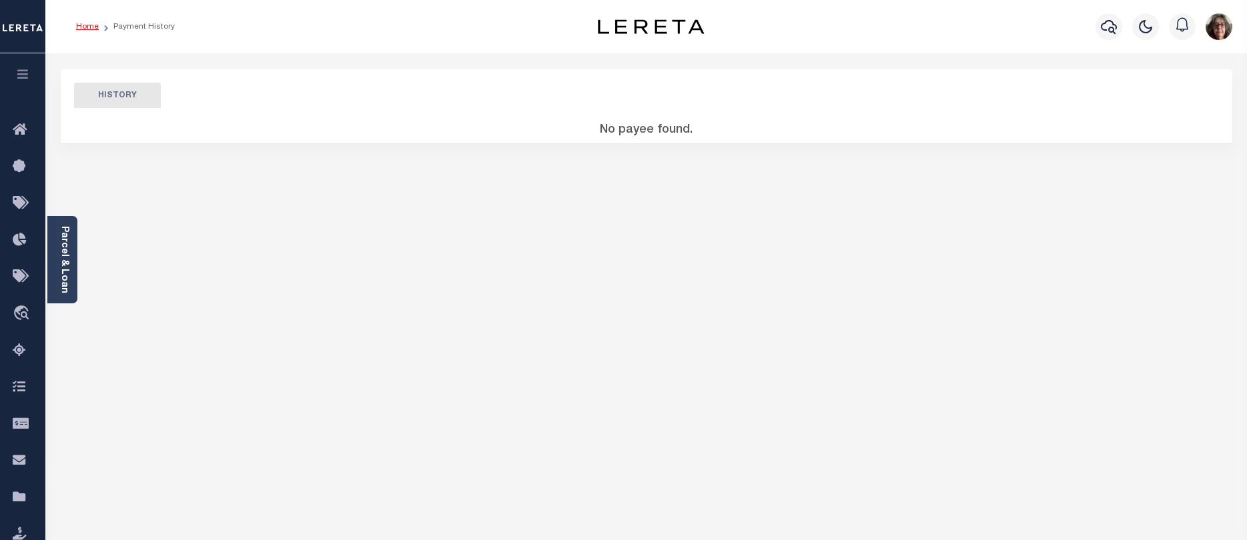
click at [83, 25] on link "Home" at bounding box center [87, 27] width 23 height 8
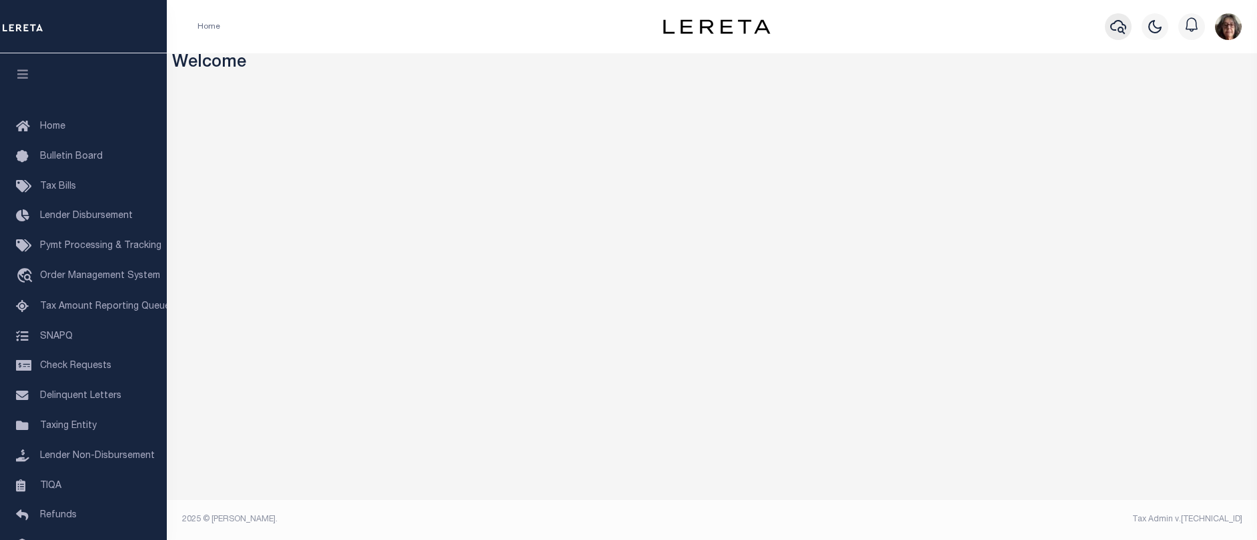
click at [1117, 28] on icon "button" at bounding box center [1118, 27] width 16 height 16
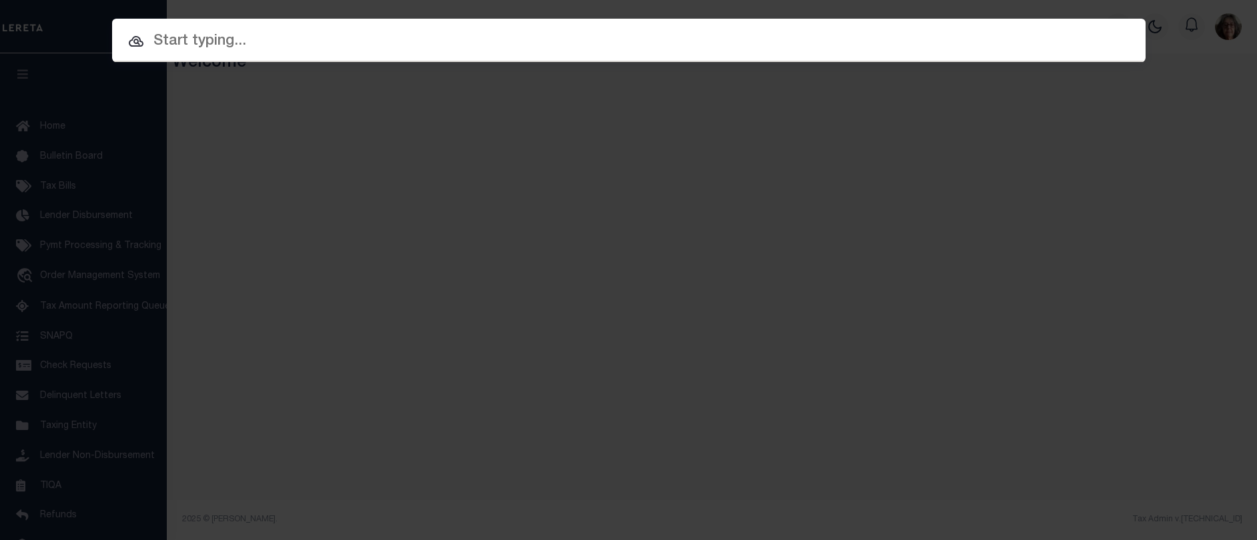
paste input "31610324-00001"
type input "31610324-00001"
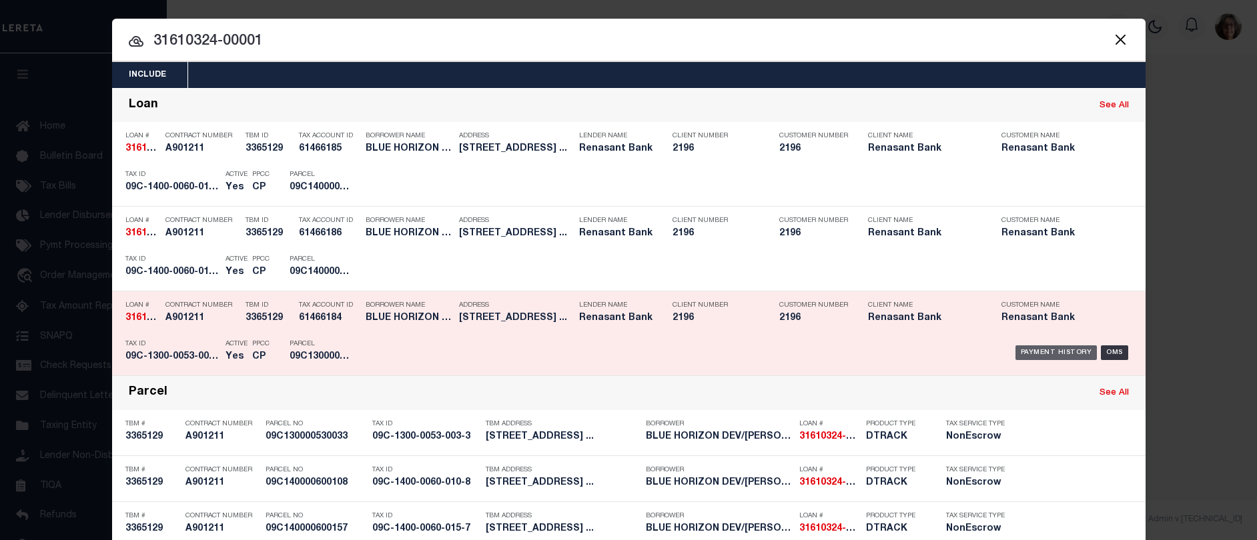
click at [1054, 352] on div "Payment History" at bounding box center [1057, 353] width 82 height 15
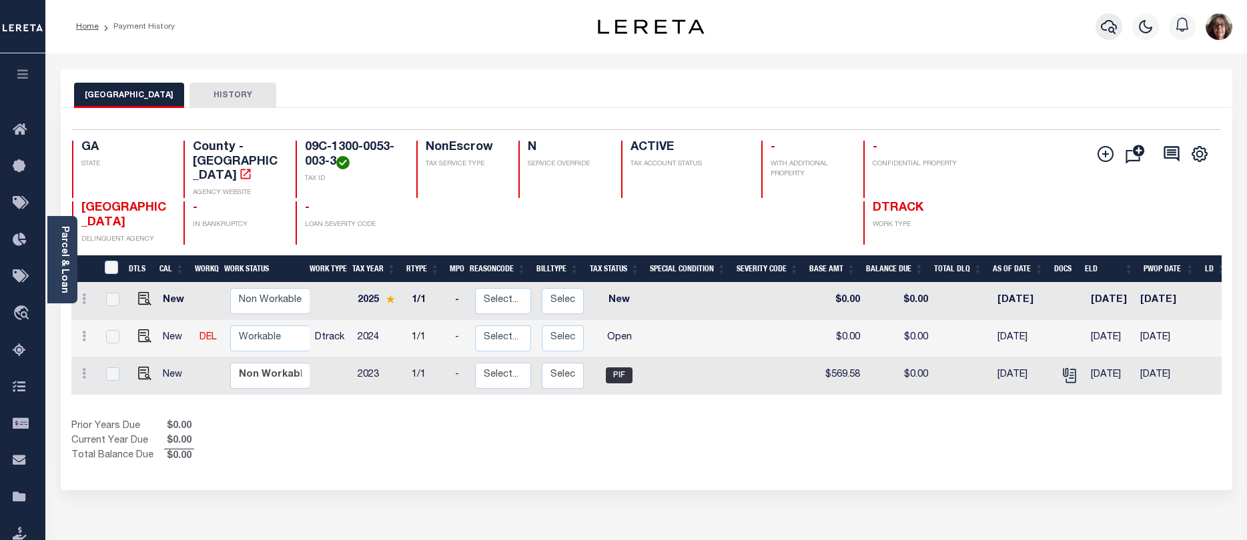
click at [1106, 29] on icon "button" at bounding box center [1109, 27] width 16 height 16
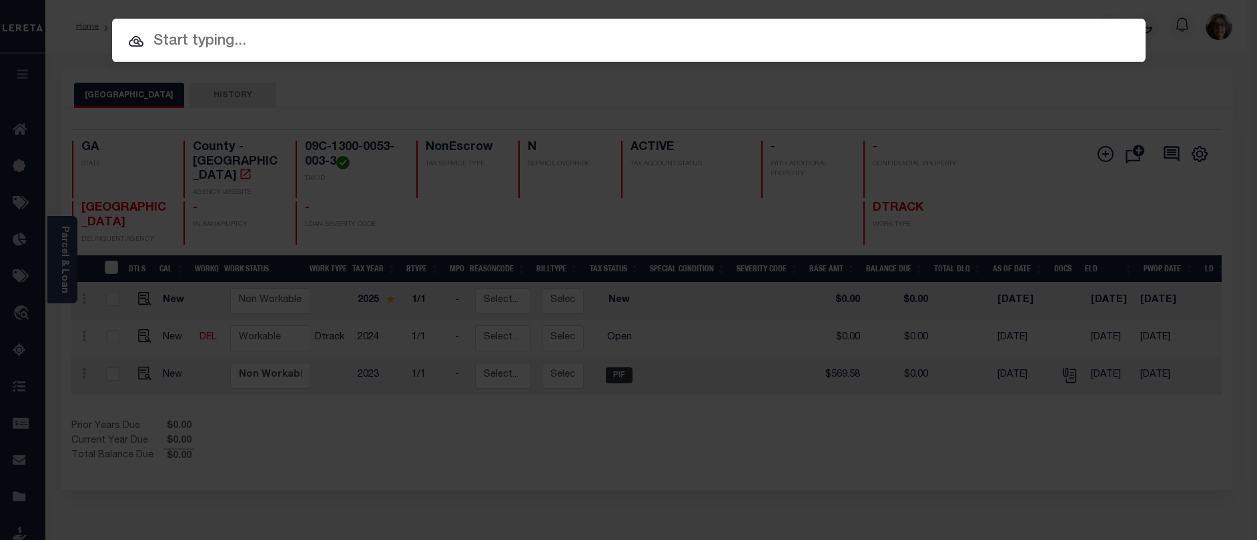
paste input "00340081A00"
type input "00340081A00"
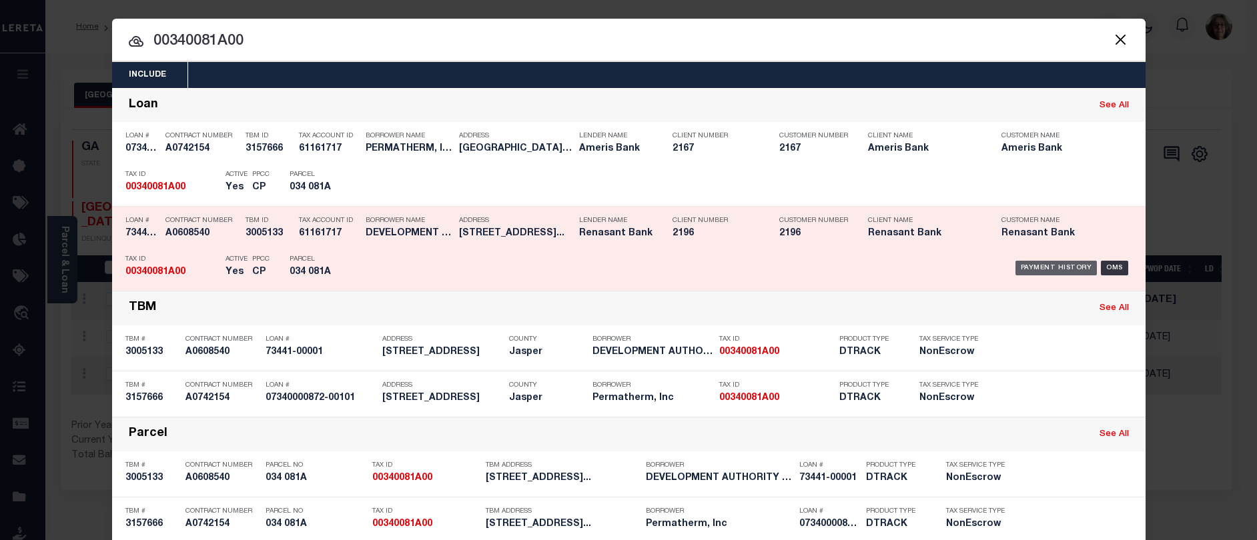
click at [1055, 268] on div "Payment History" at bounding box center [1057, 268] width 82 height 15
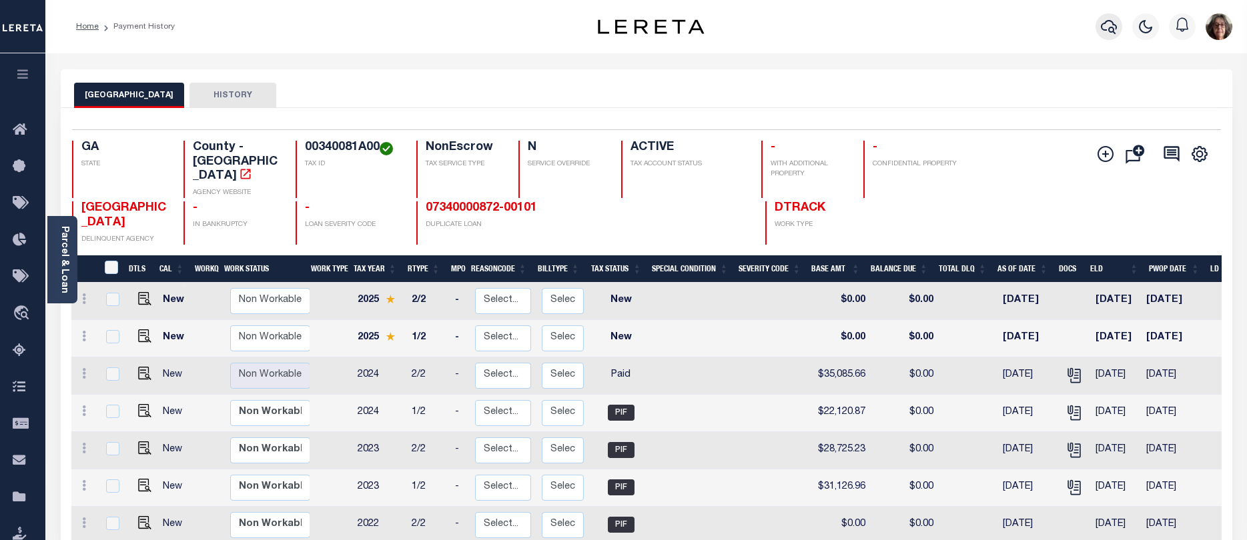
click at [1109, 26] on icon "button" at bounding box center [1109, 27] width 16 height 16
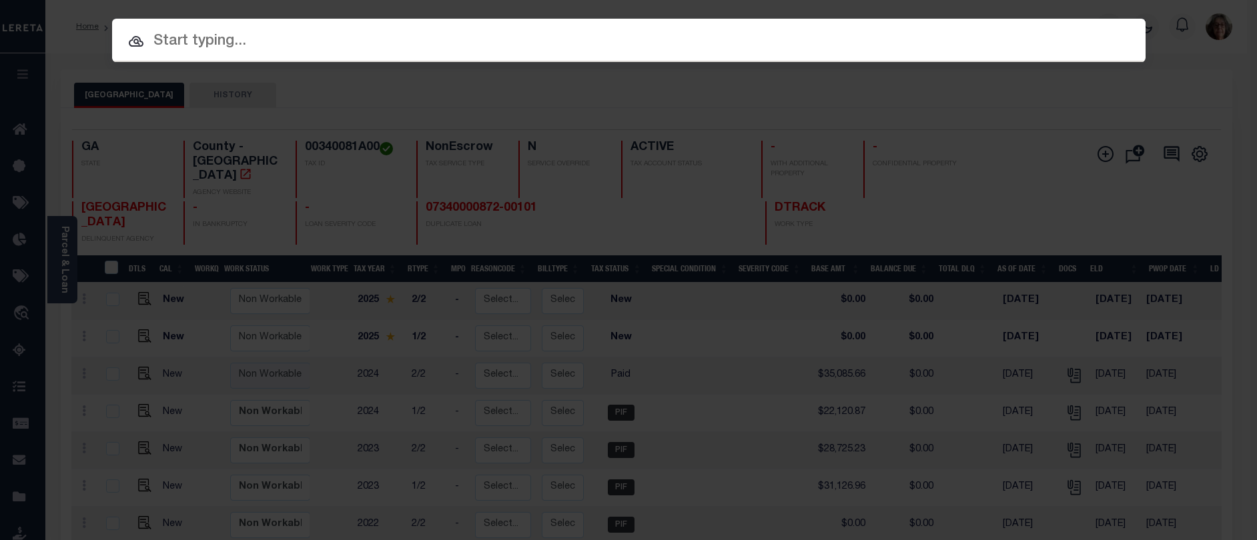
paste input "038 C063"
type input "038 C063"
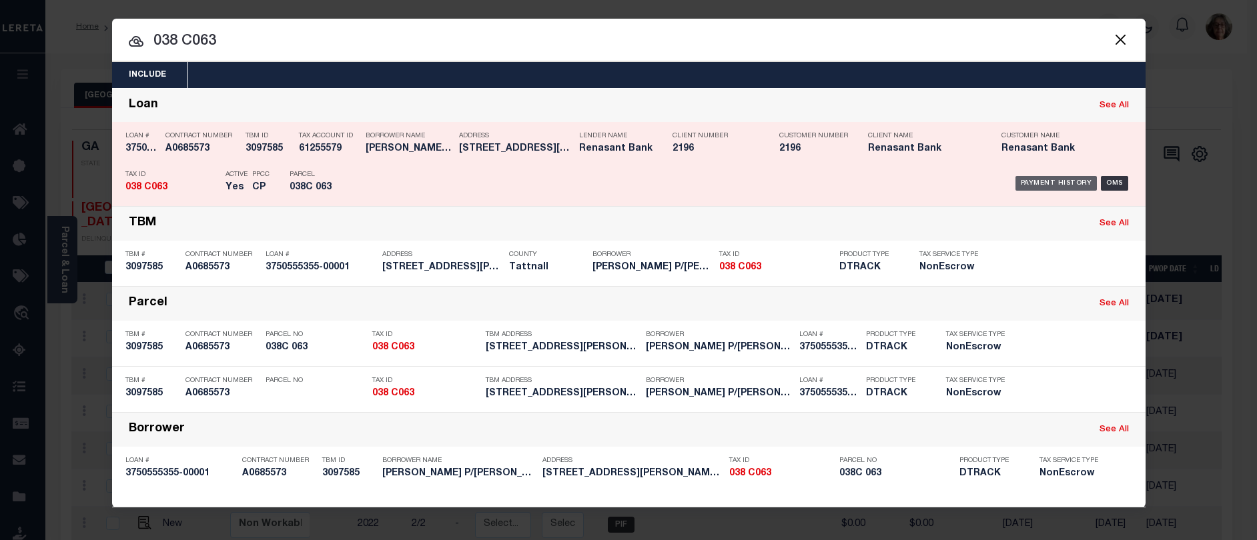
click at [1050, 187] on div "Payment History" at bounding box center [1057, 183] width 82 height 15
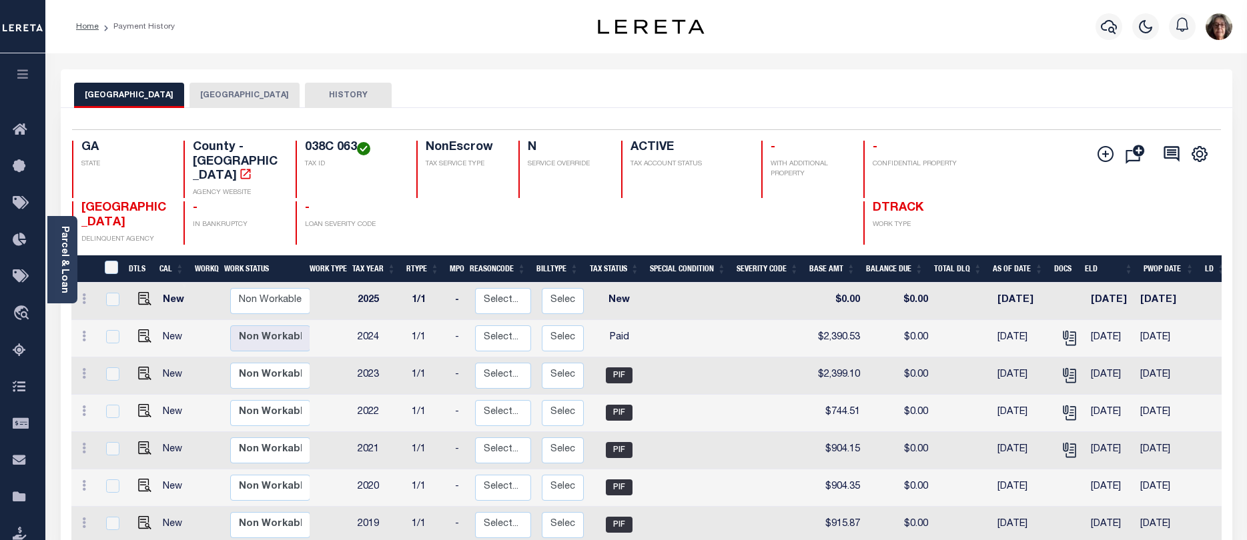
click at [201, 93] on button "[GEOGRAPHIC_DATA]" at bounding box center [245, 95] width 110 height 25
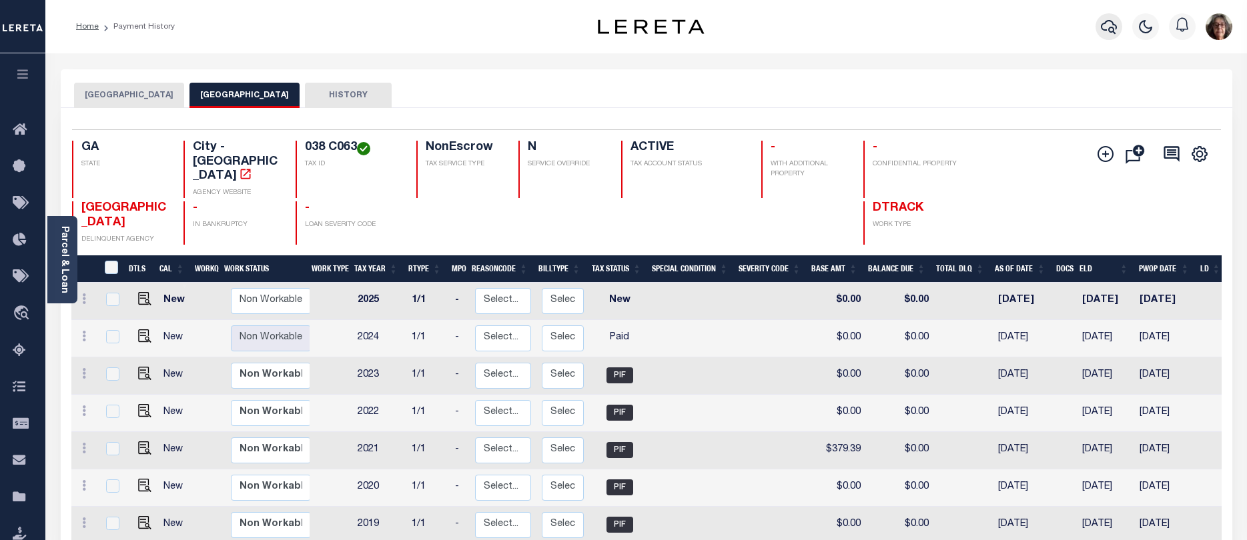
click at [1108, 28] on icon "button" at bounding box center [1109, 27] width 16 height 16
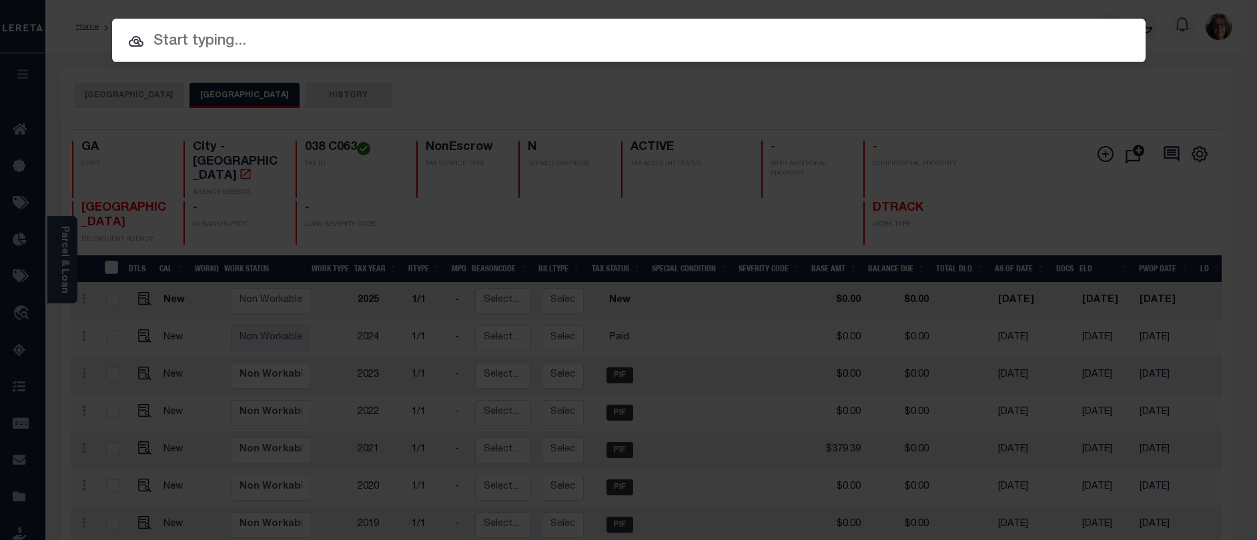
paste input "038 G009A"
type input "038 G009A"
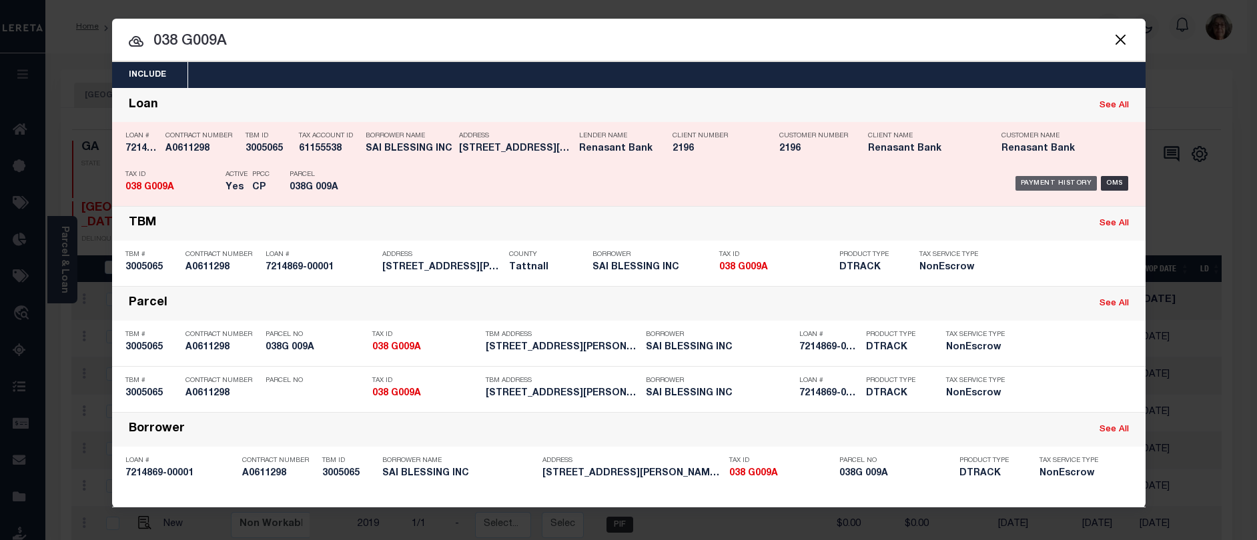
click at [1068, 183] on div "Payment History" at bounding box center [1057, 183] width 82 height 15
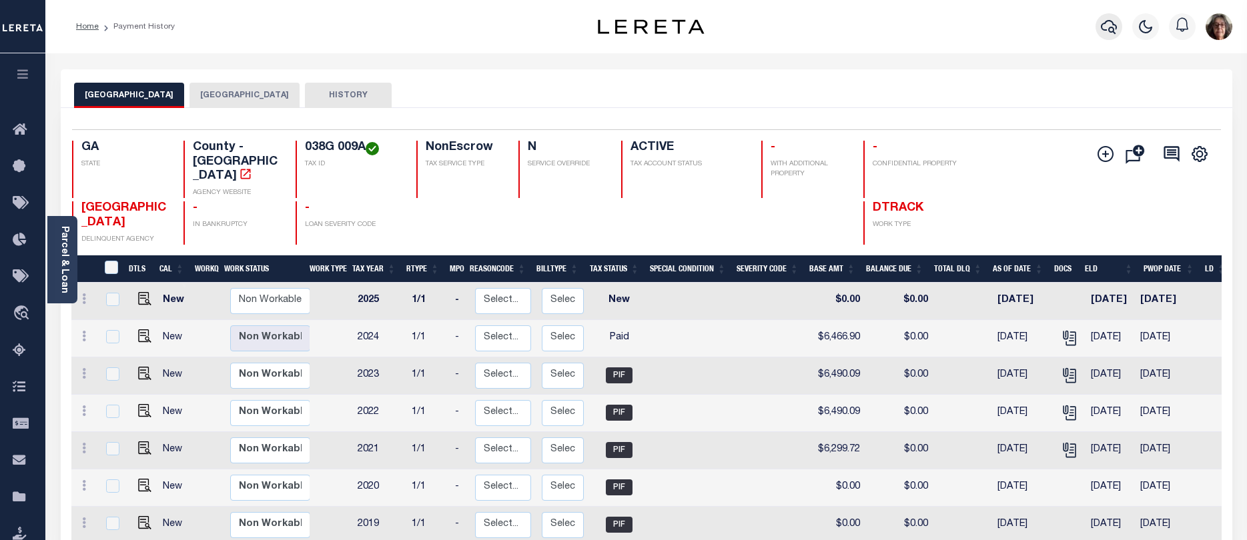
click at [1103, 30] on icon "button" at bounding box center [1109, 27] width 16 height 14
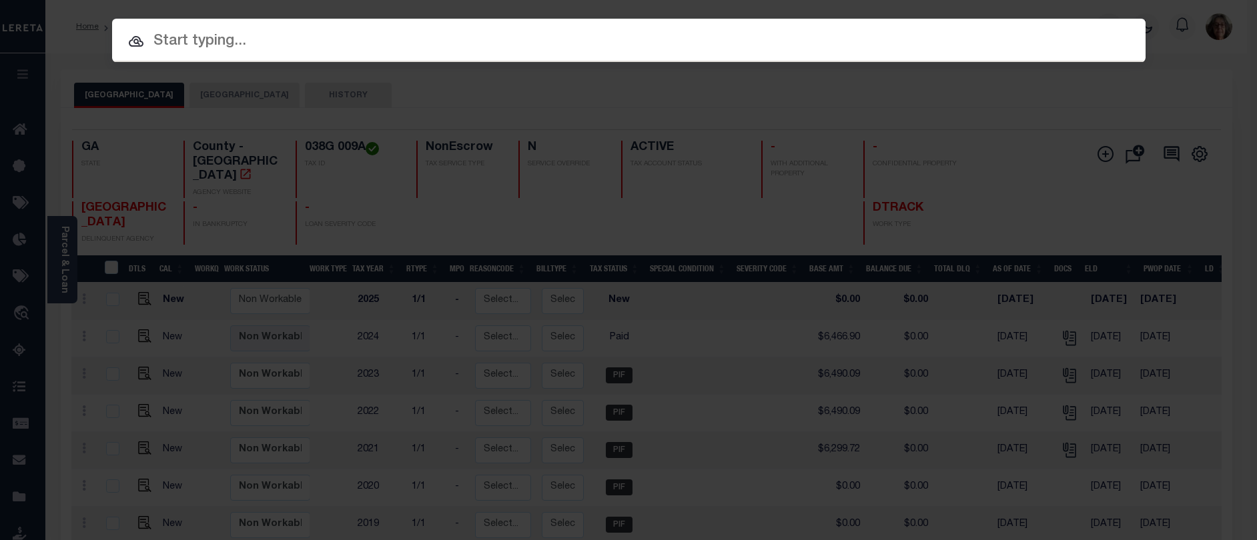
paste input "039 C005"
type input "039 C005"
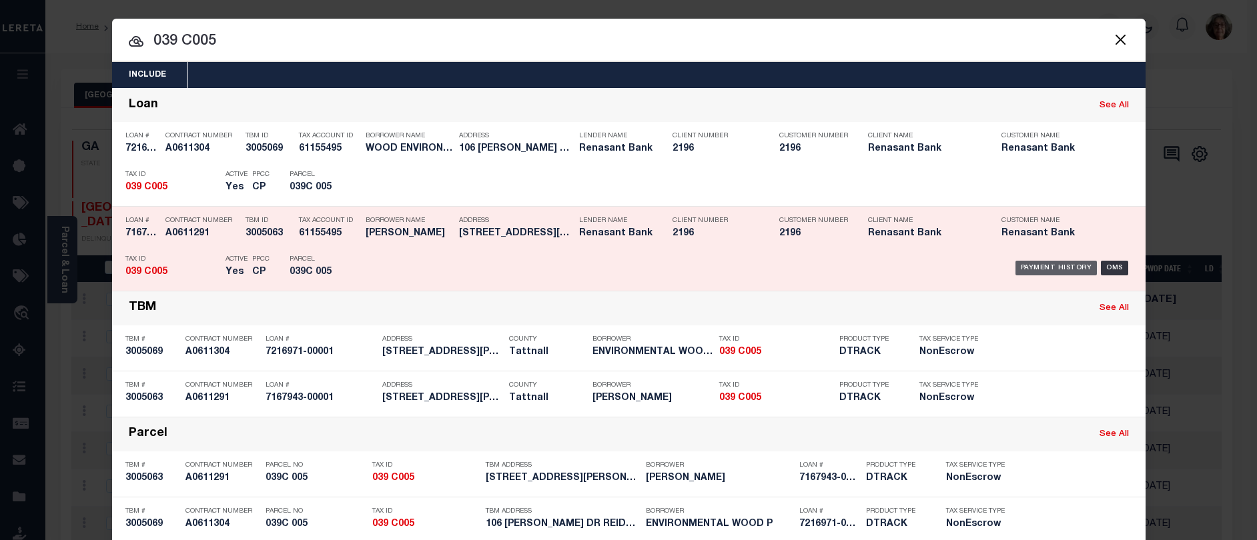
click at [1050, 267] on div "Payment History" at bounding box center [1057, 268] width 82 height 15
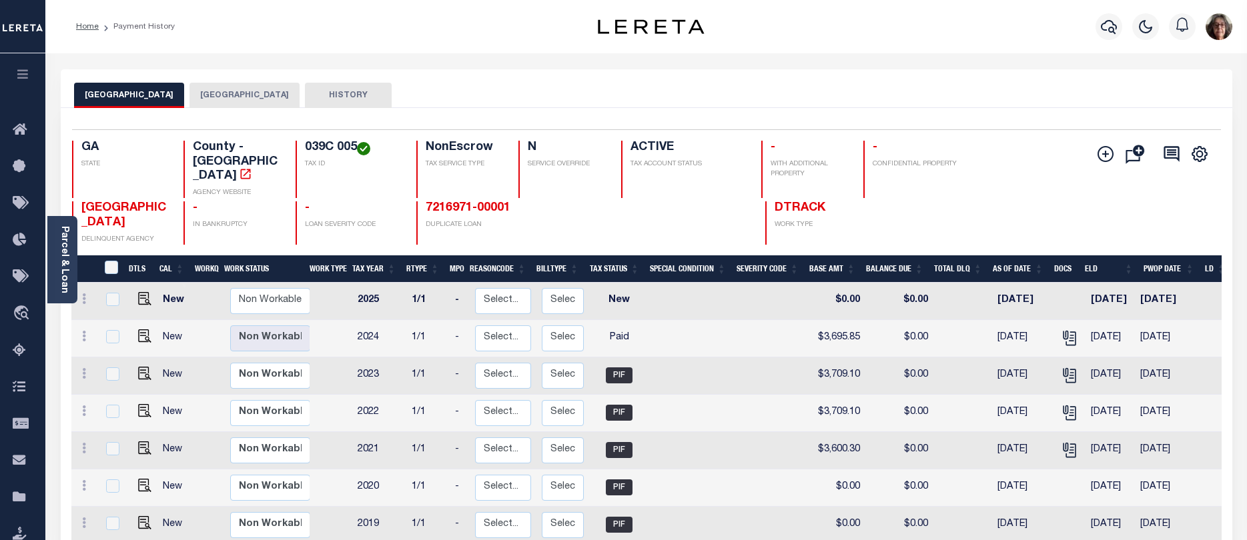
click at [228, 94] on button "[GEOGRAPHIC_DATA]" at bounding box center [245, 95] width 110 height 25
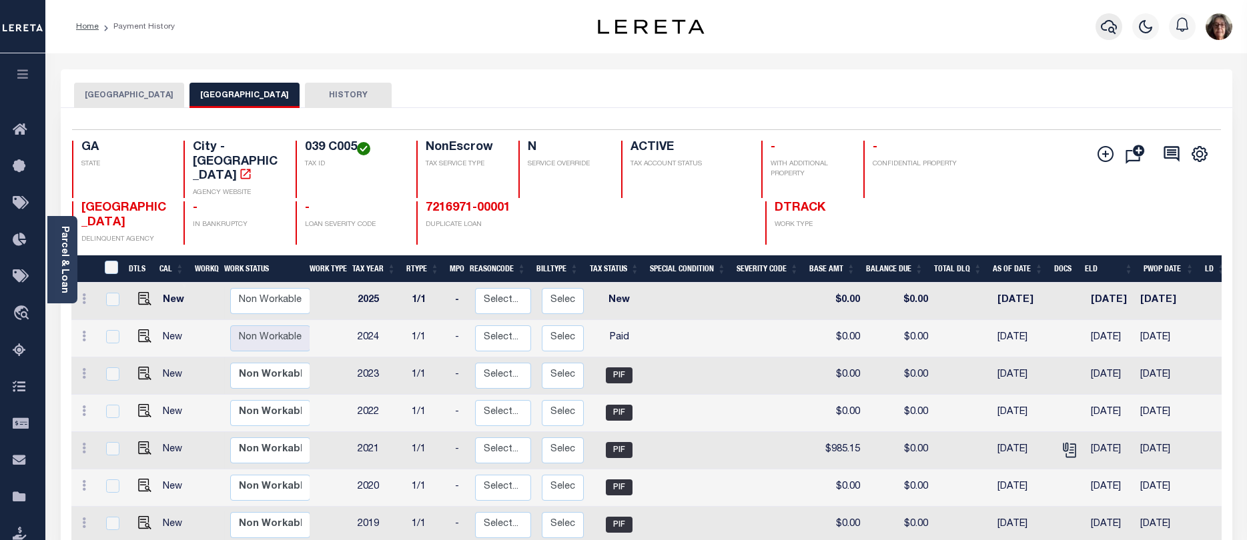
click at [1110, 24] on icon "button" at bounding box center [1109, 27] width 16 height 16
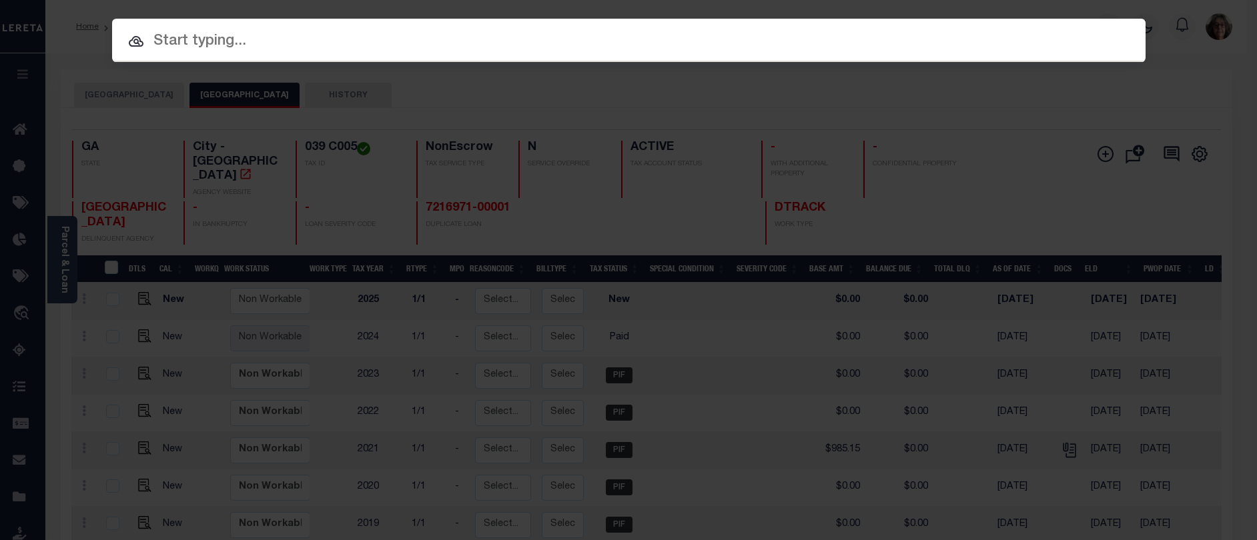
paste input "035A 034"
type input "035A 034"
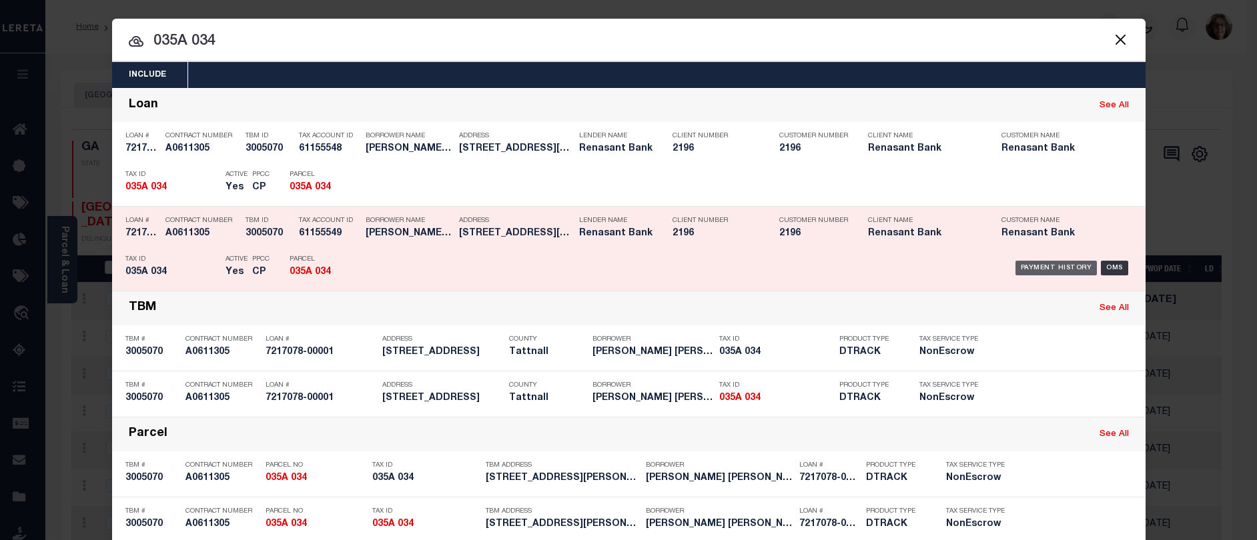
click at [1020, 270] on div "Payment History" at bounding box center [1057, 268] width 82 height 15
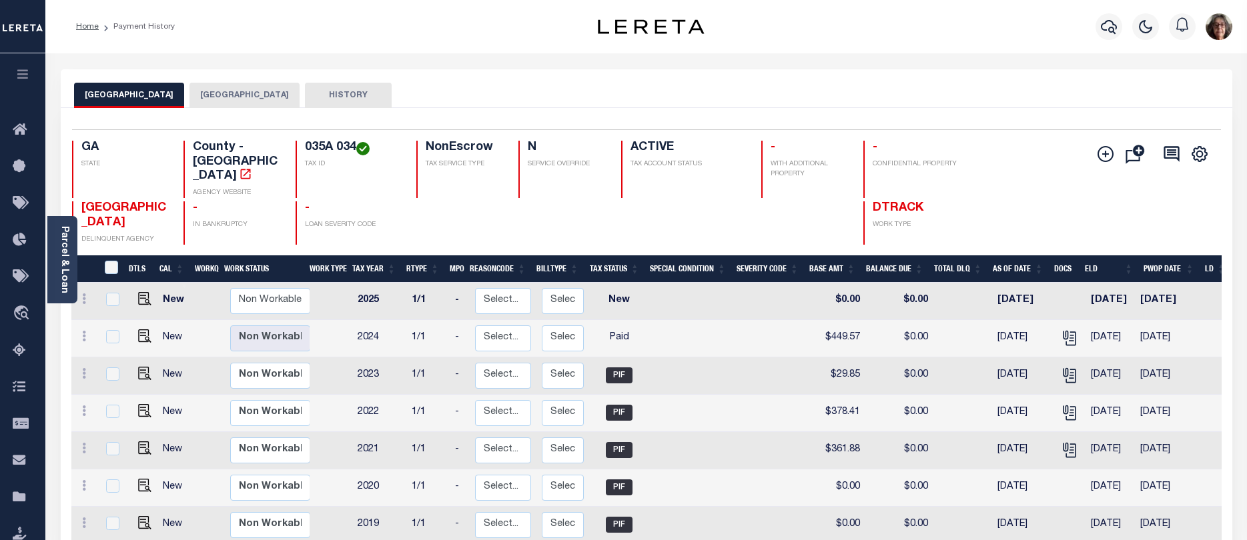
click at [208, 93] on button "COLLINS CITY" at bounding box center [245, 95] width 110 height 25
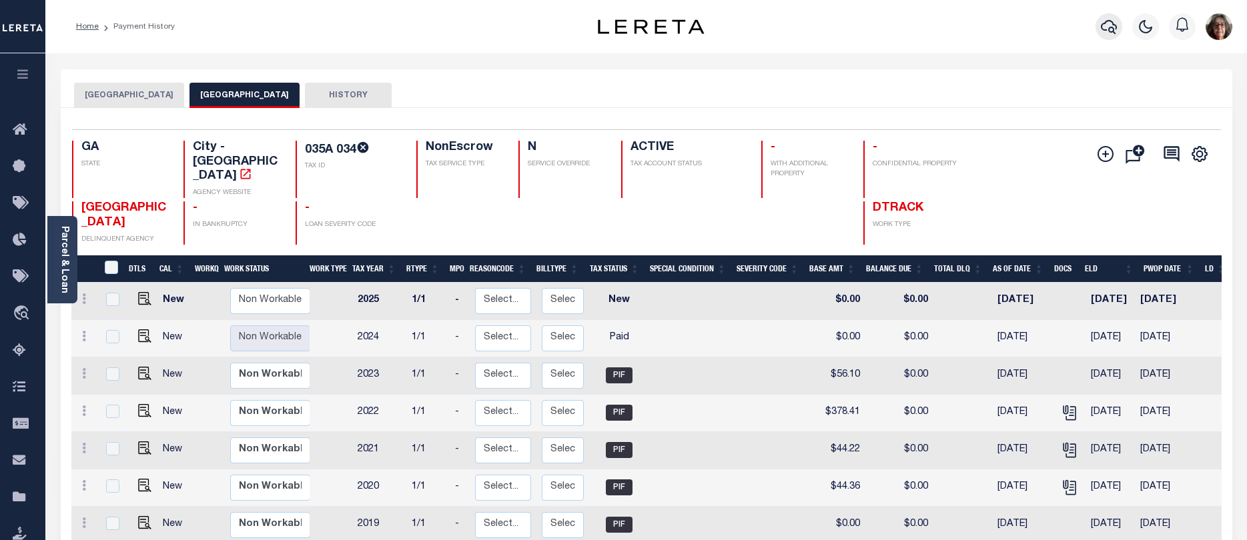
click at [1111, 27] on icon "button" at bounding box center [1109, 27] width 16 height 16
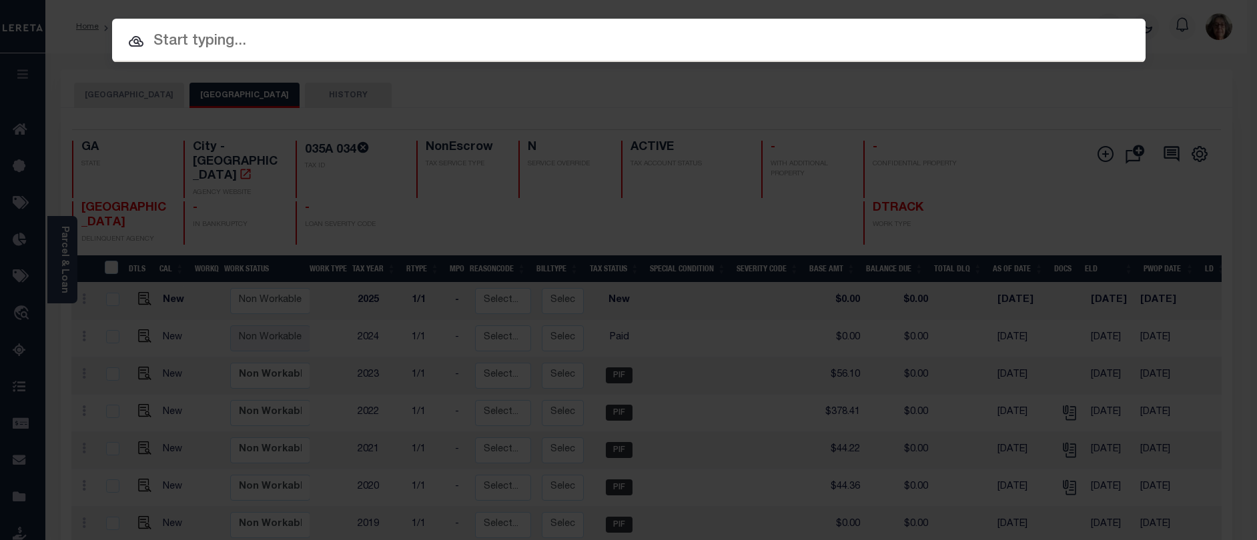
paste input "H01900 033"
type input "H01900 033"
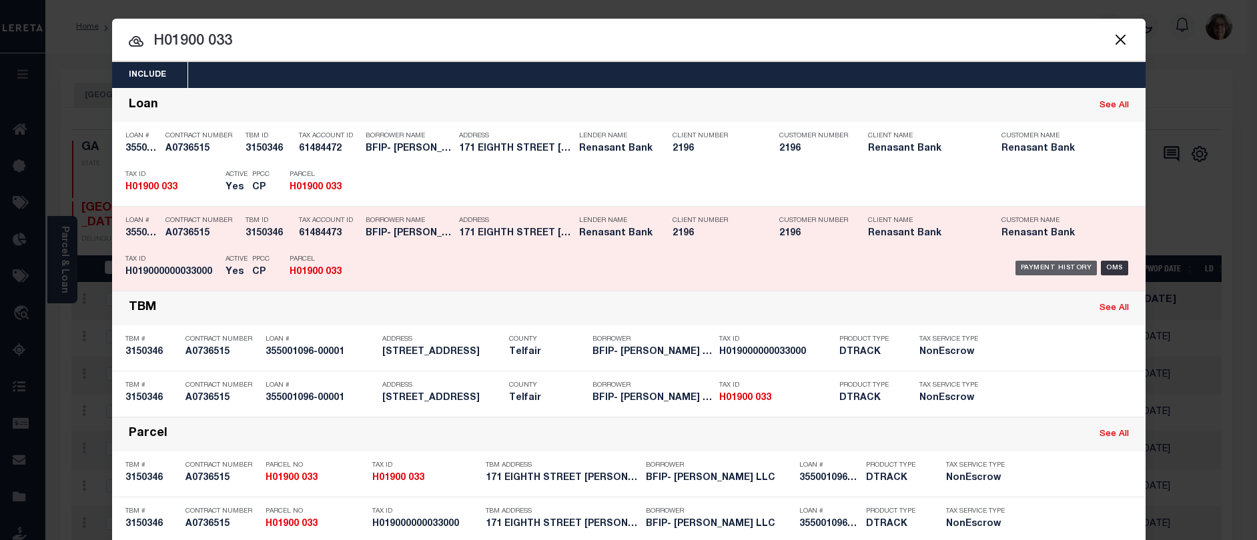
click at [1043, 270] on div "Payment History" at bounding box center [1057, 268] width 82 height 15
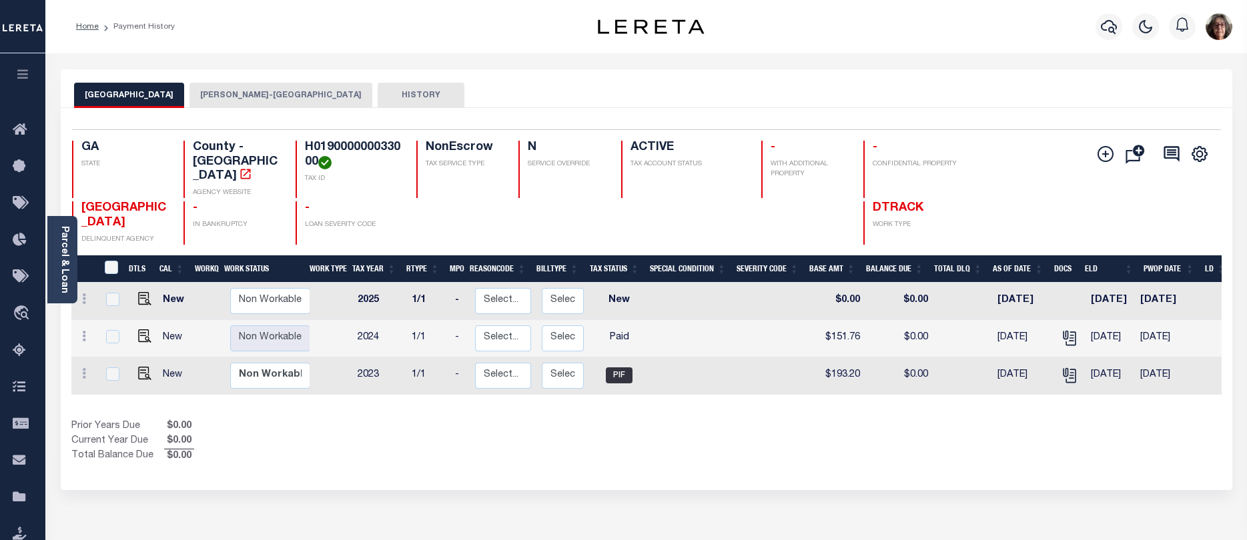
click at [210, 93] on button "MCRAE-HELENA CITY" at bounding box center [281, 95] width 183 height 25
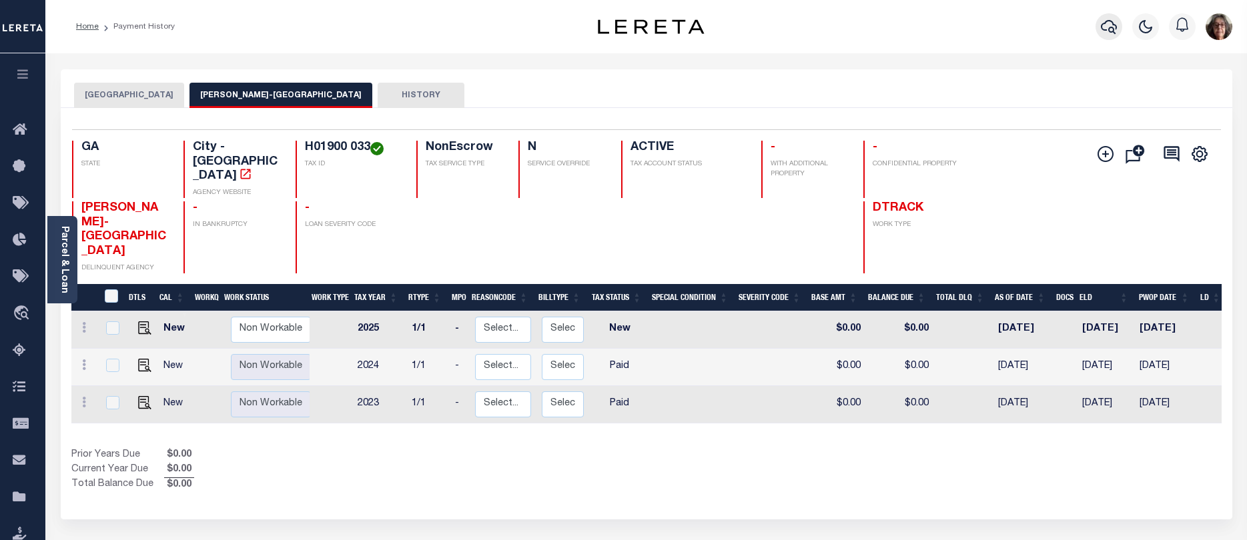
click at [1110, 27] on icon "button" at bounding box center [1109, 27] width 16 height 16
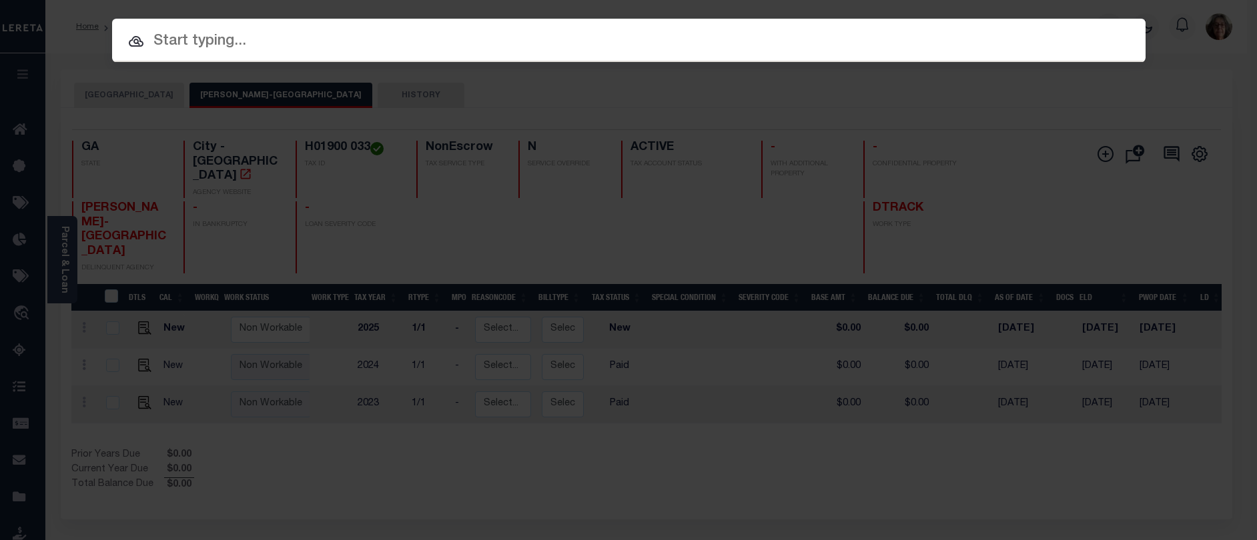
paste input "616-BARONNESTPH1"
type input "616-BARONNESTPH1"
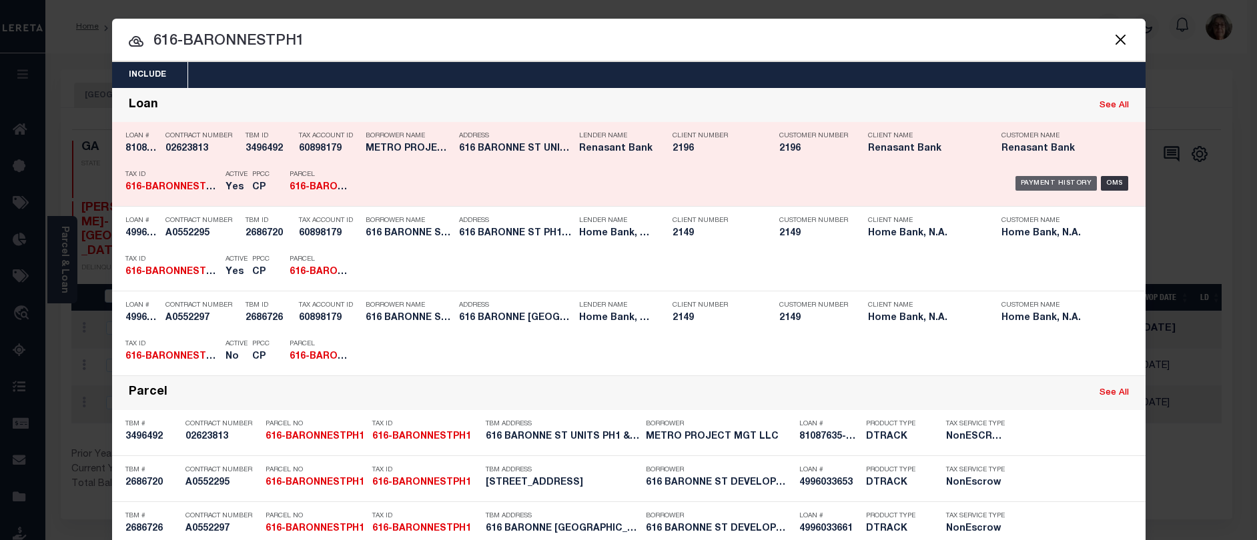
click at [1034, 182] on div "Payment History" at bounding box center [1057, 183] width 82 height 15
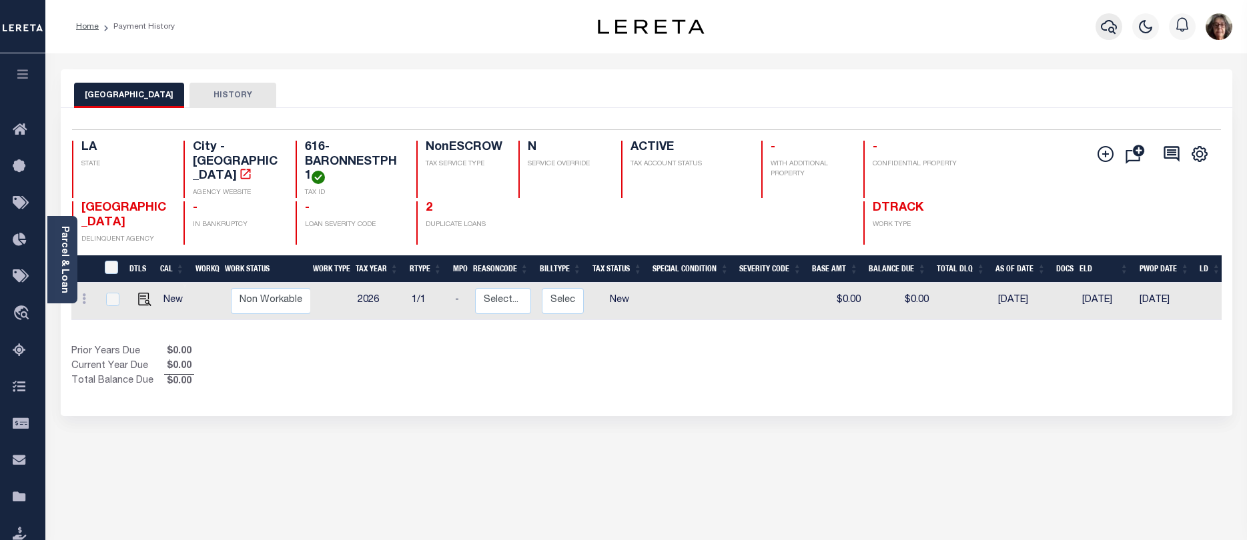
click at [1110, 29] on icon "button" at bounding box center [1109, 27] width 16 height 14
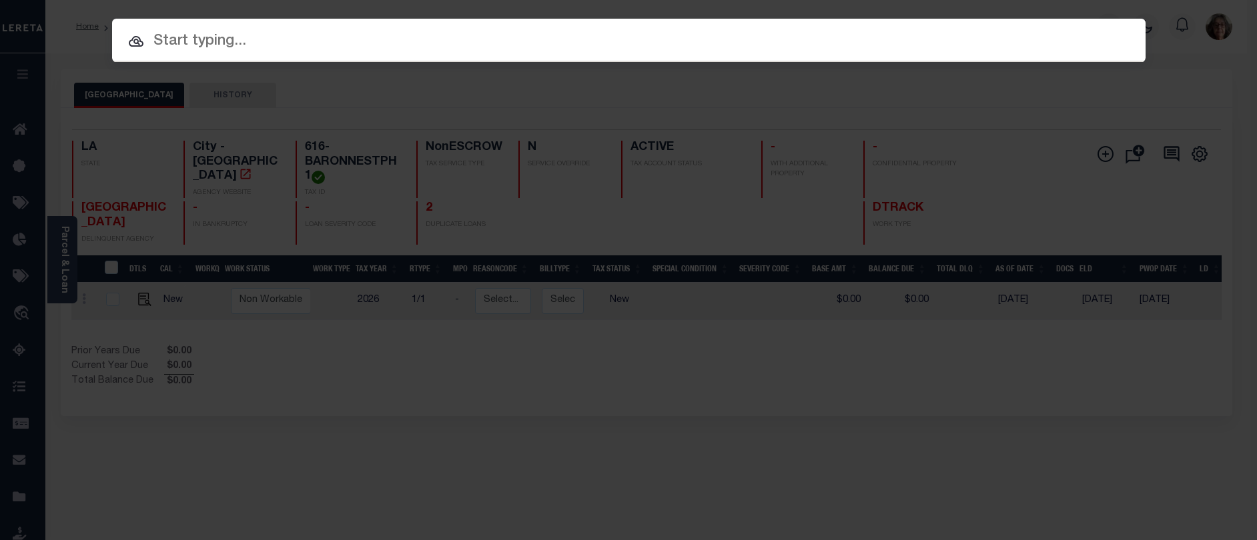
paste input "81087635-00001"
type input "81087635-00001"
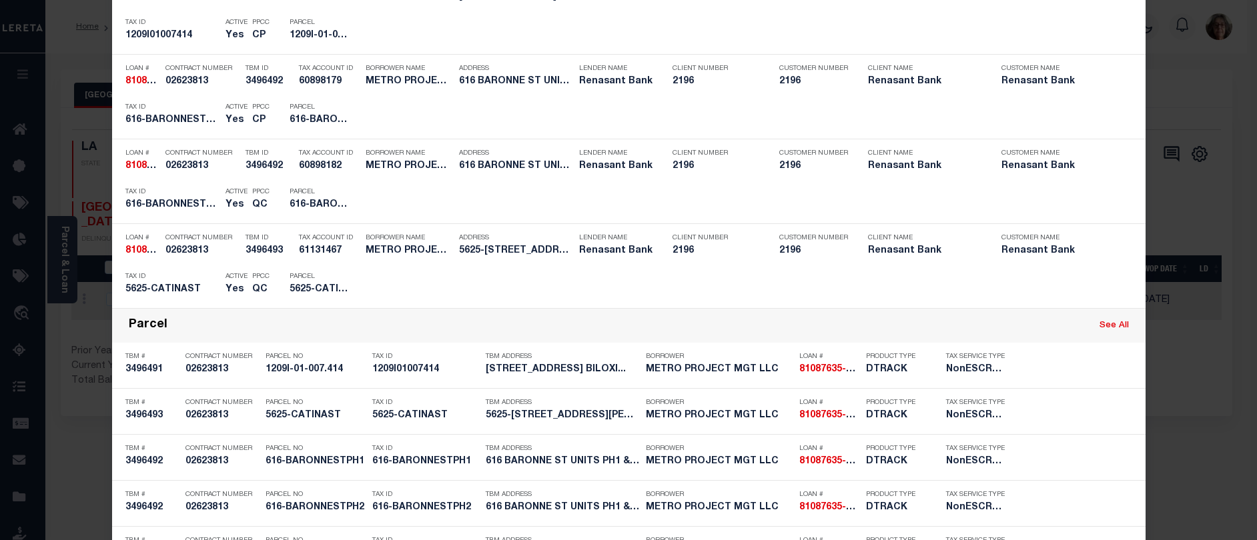
scroll to position [133, 0]
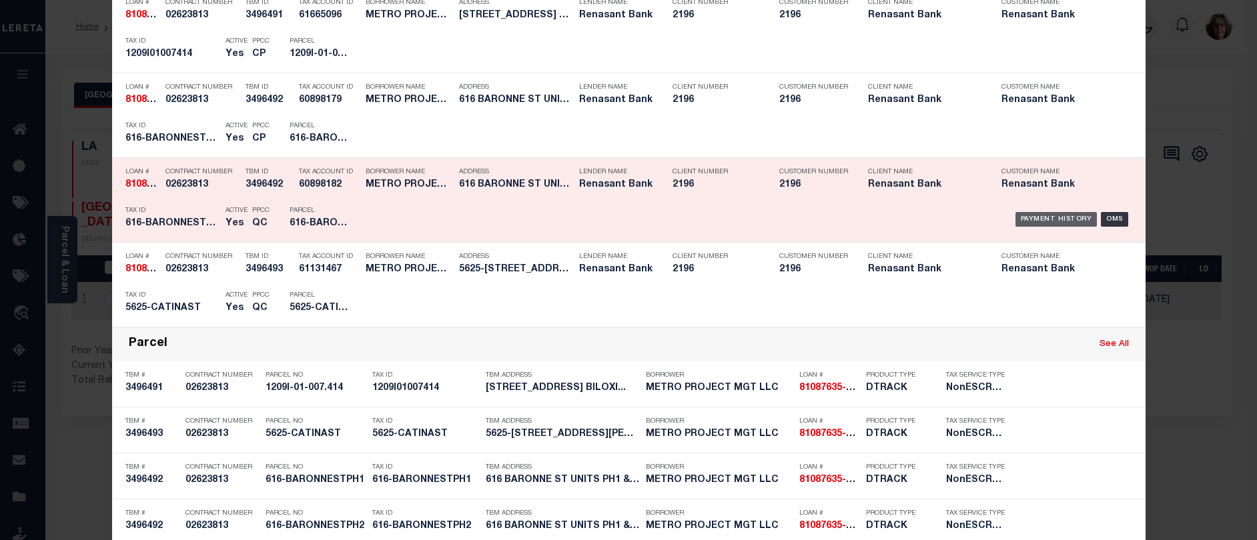
click at [1042, 220] on div "Payment History" at bounding box center [1057, 219] width 82 height 15
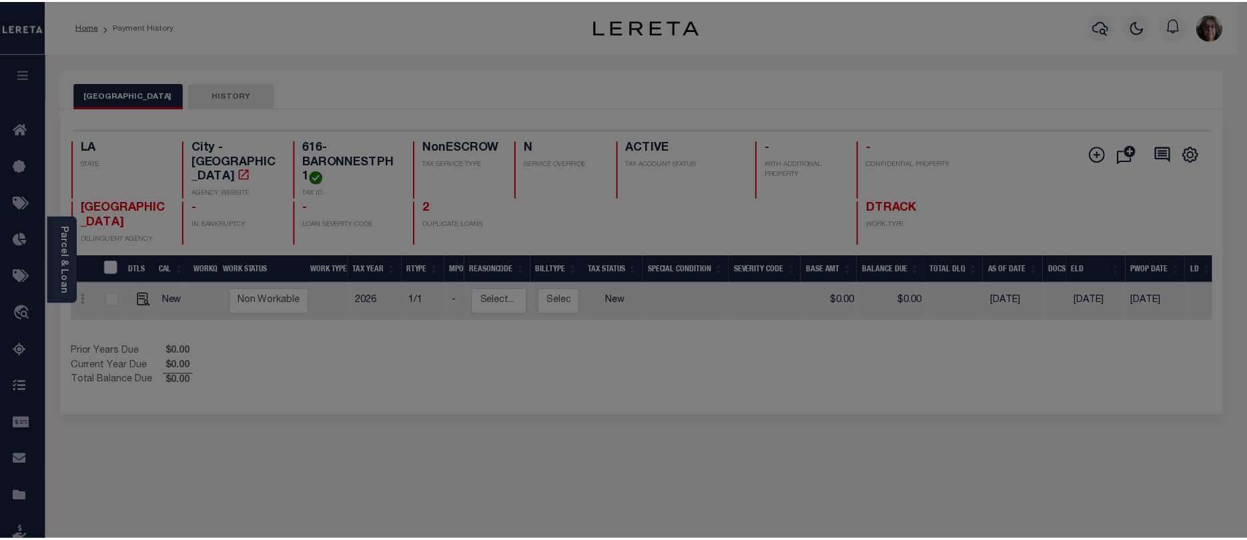
scroll to position [0, 0]
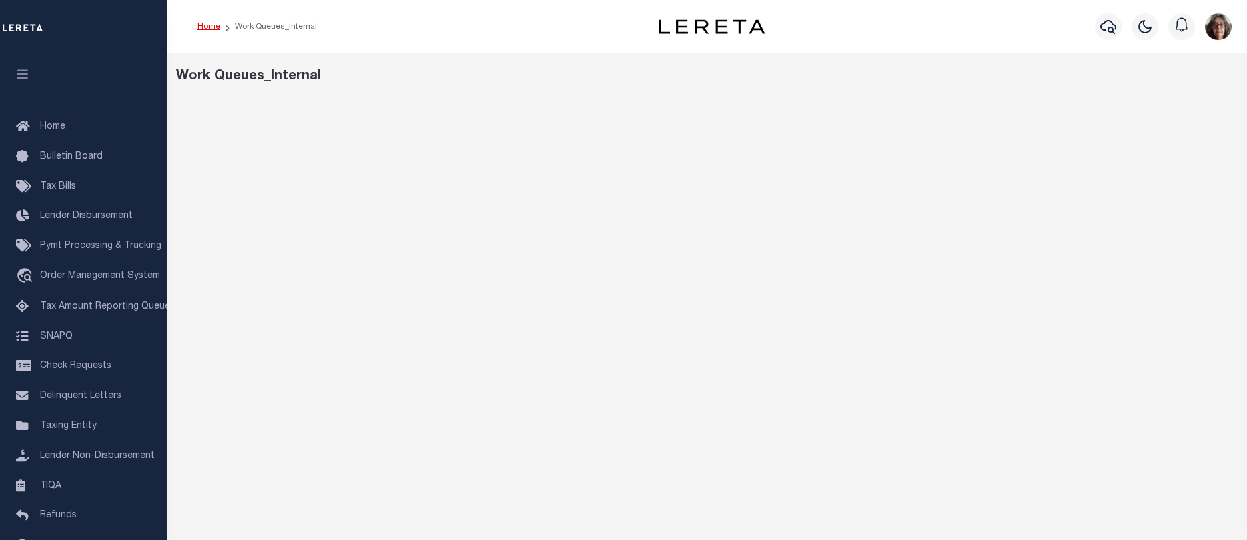
click at [210, 27] on link "Home" at bounding box center [209, 27] width 23 height 8
click at [858, 50] on div "Home Work Queues_Internal Profile" at bounding box center [707, 26] width 1080 height 53
click at [1113, 25] on icon "button" at bounding box center [1108, 27] width 16 height 14
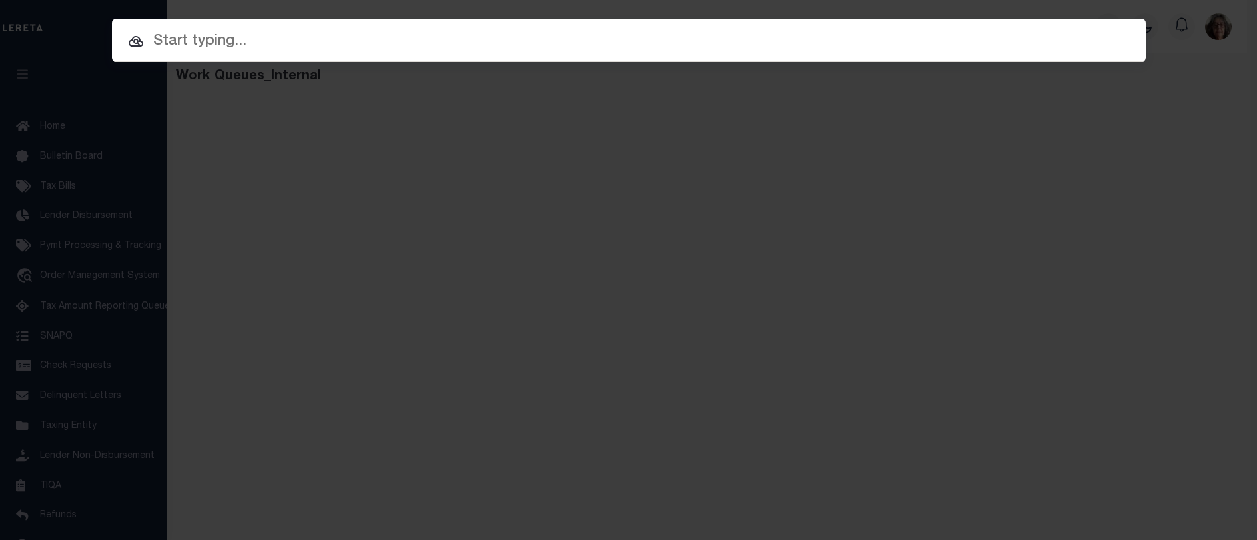
paste input "14 -0055-0004-103-3"
type input "14 -0055-0004-103-3"
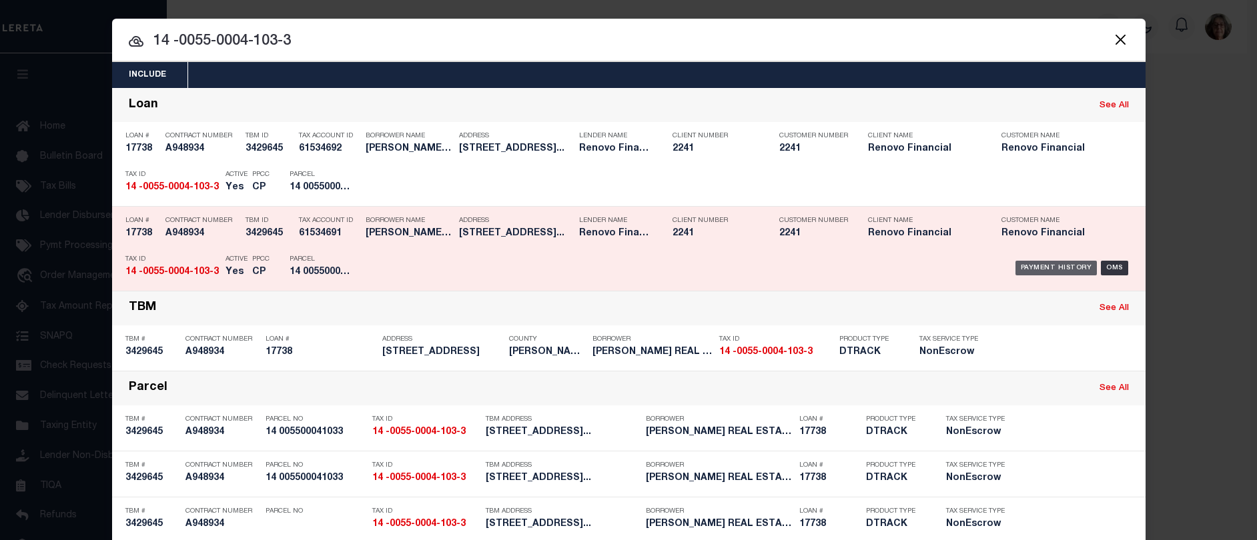
click at [1029, 268] on div "Payment History" at bounding box center [1057, 268] width 82 height 15
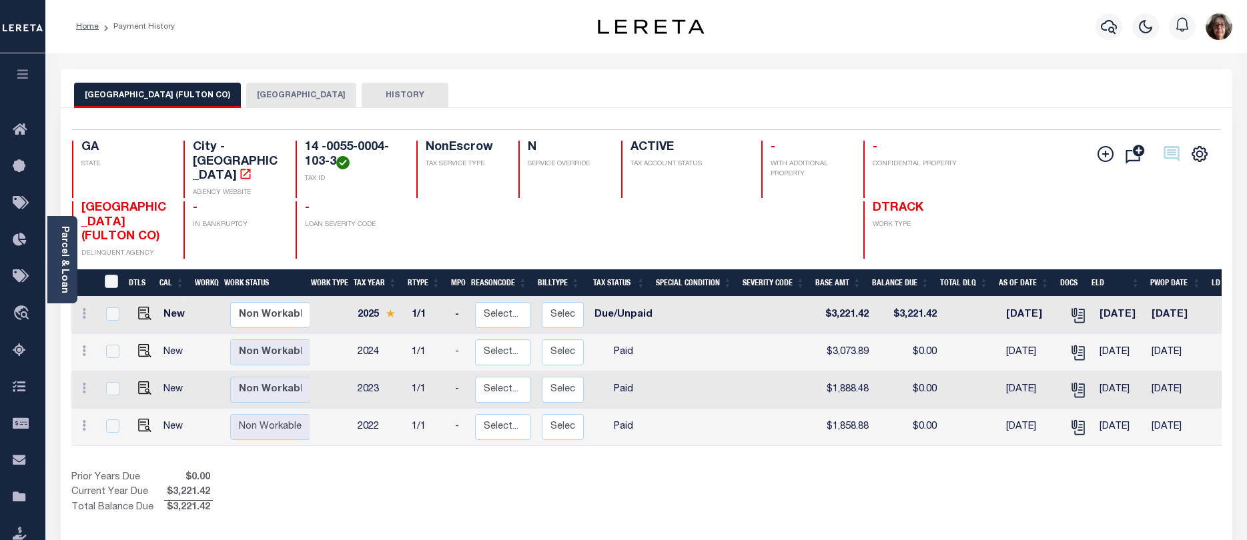
click at [246, 93] on button "FULTON COUNTY" at bounding box center [301, 95] width 110 height 25
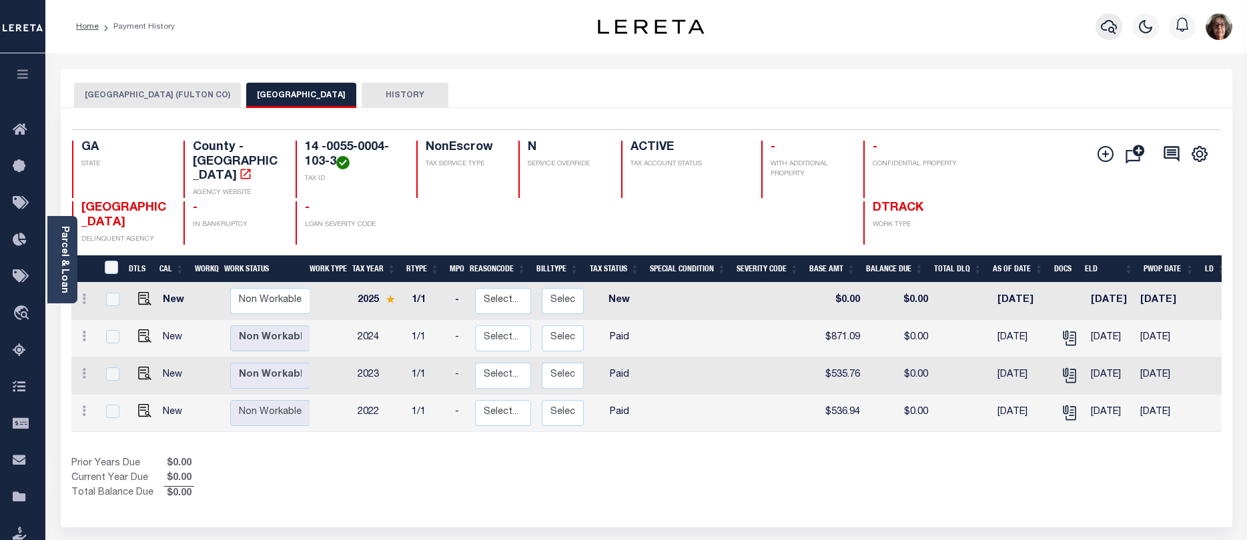
click at [1110, 27] on icon "button" at bounding box center [1109, 27] width 16 height 16
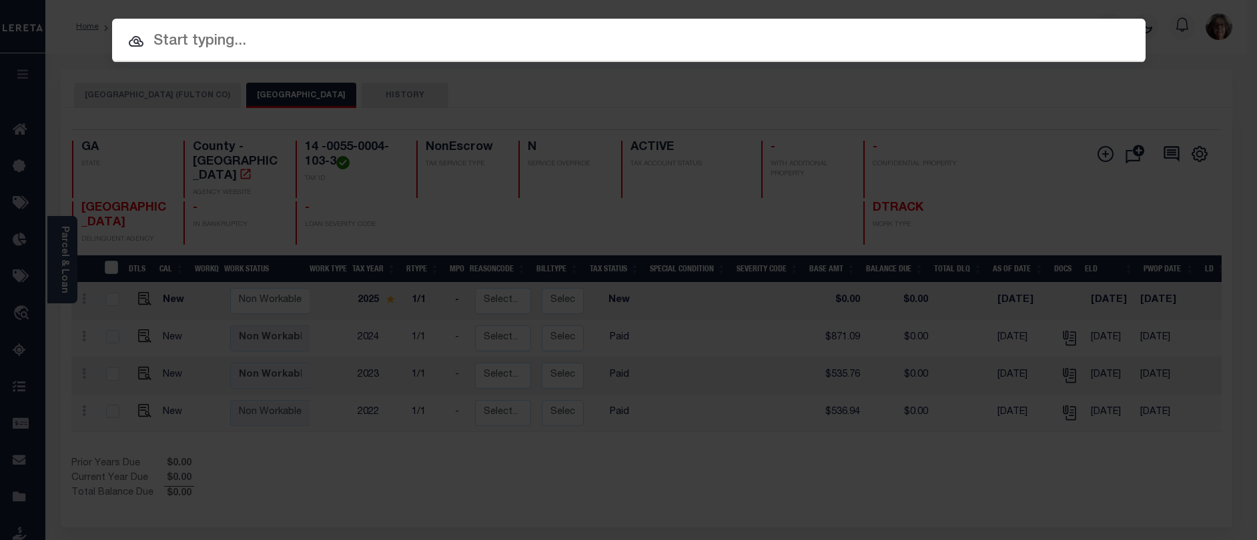
paste input "20282240350000"
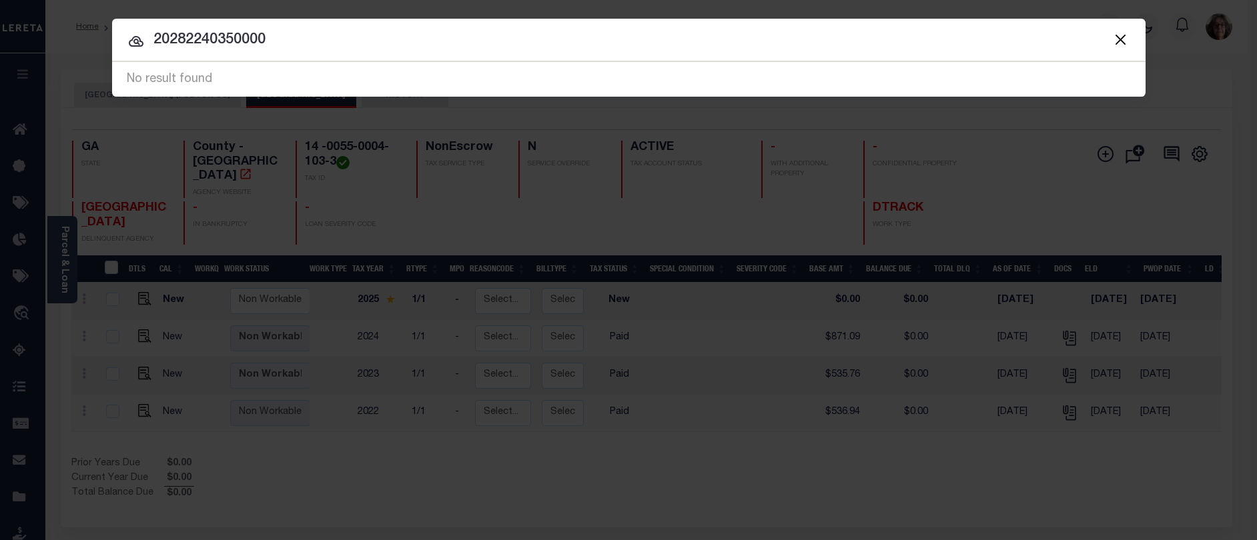
drag, startPoint x: 156, startPoint y: 41, endPoint x: 308, endPoint y: 47, distance: 152.3
click at [308, 47] on input "20282240350000" at bounding box center [629, 40] width 1034 height 23
paste input "17064"
type input "17064"
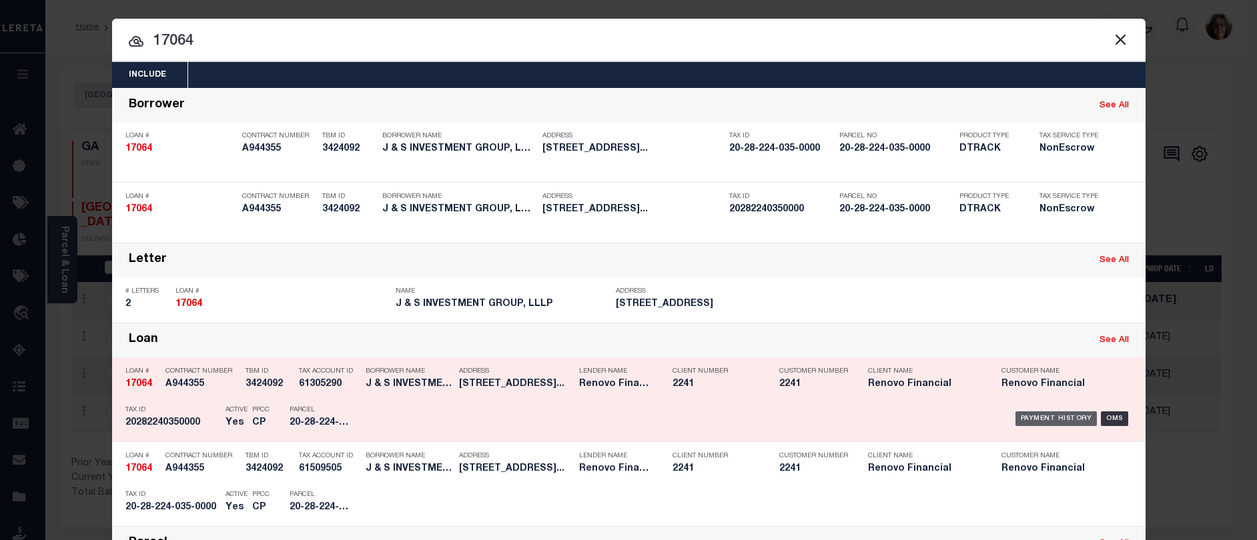
click at [1032, 423] on div "Payment History" at bounding box center [1057, 419] width 82 height 15
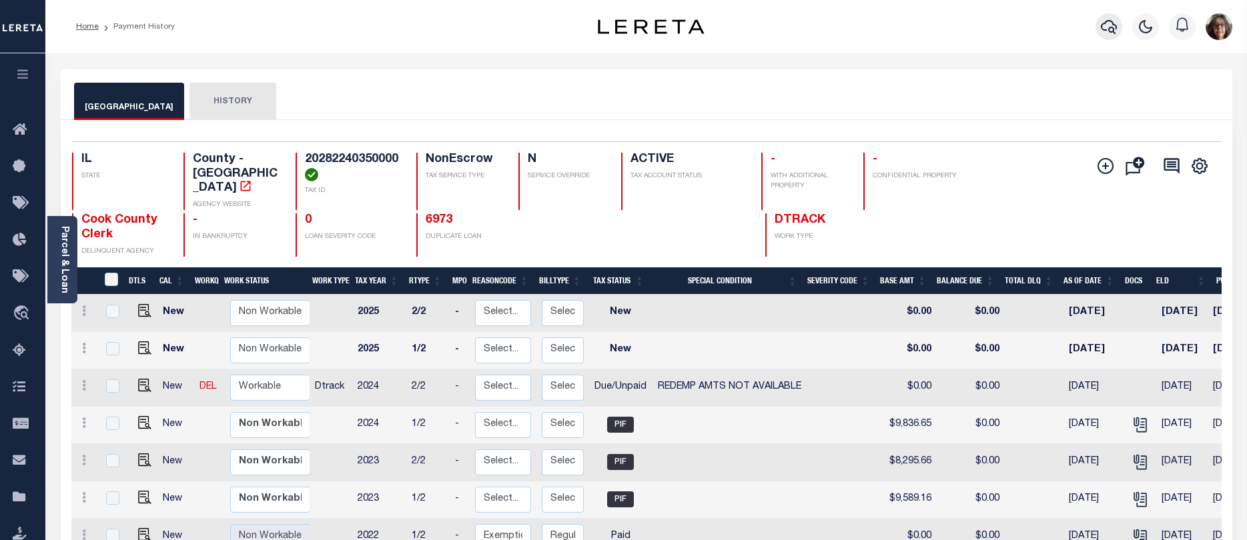
click at [1108, 28] on icon "button" at bounding box center [1109, 27] width 16 height 16
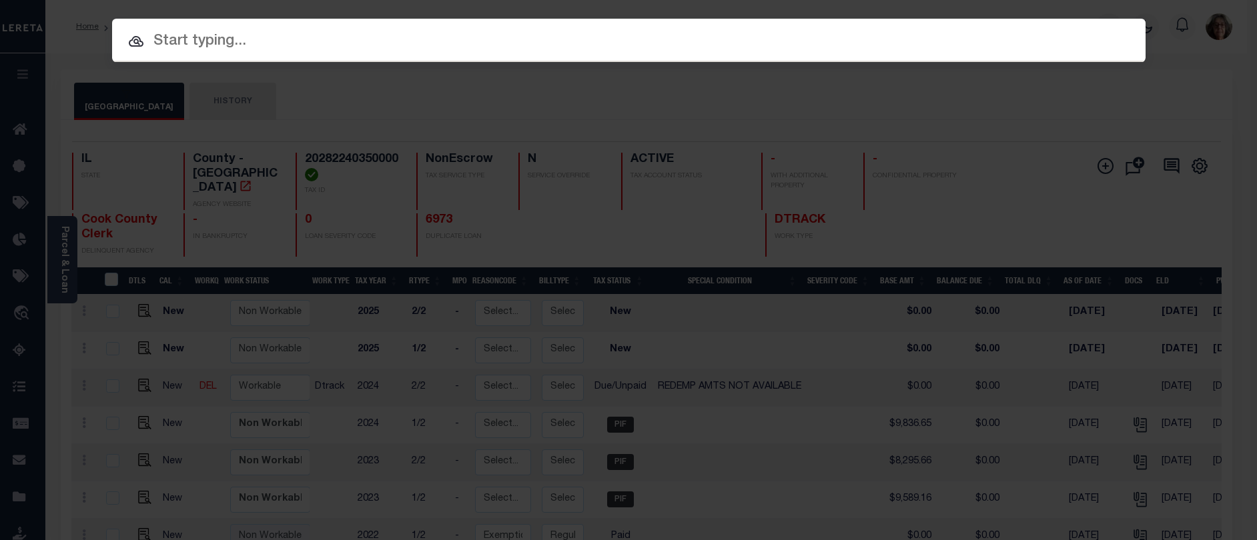
paste input "104L 19 223.00"
type input "104L 19 223.00"
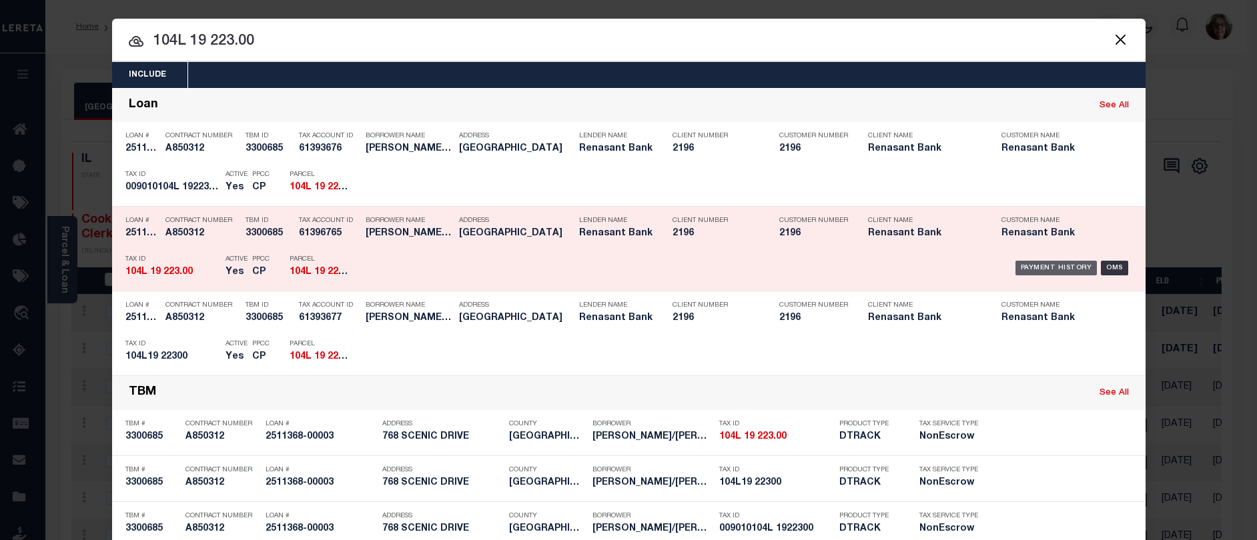
click at [1041, 266] on div "Payment History" at bounding box center [1057, 268] width 82 height 15
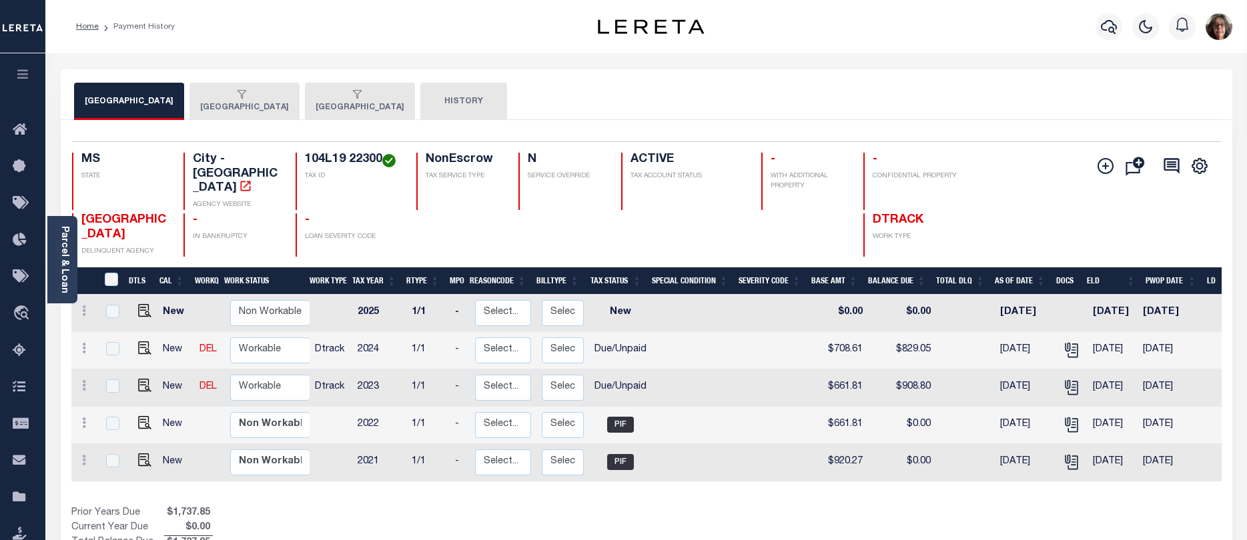
click at [229, 105] on button "GRENADA COUNTY" at bounding box center [245, 101] width 110 height 37
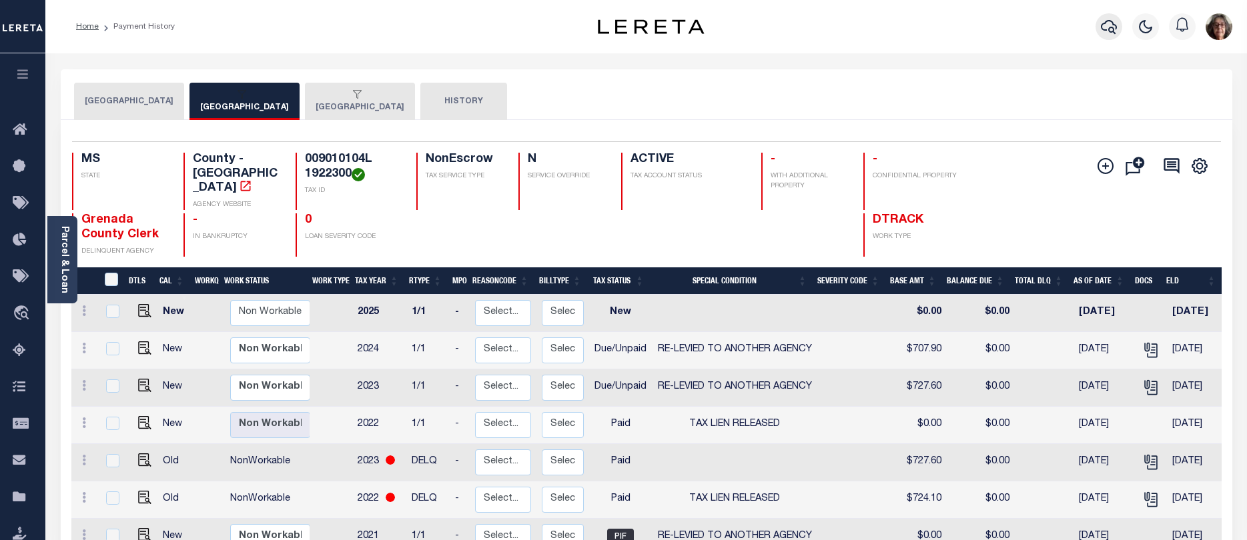
click at [1108, 28] on icon "button" at bounding box center [1109, 27] width 16 height 16
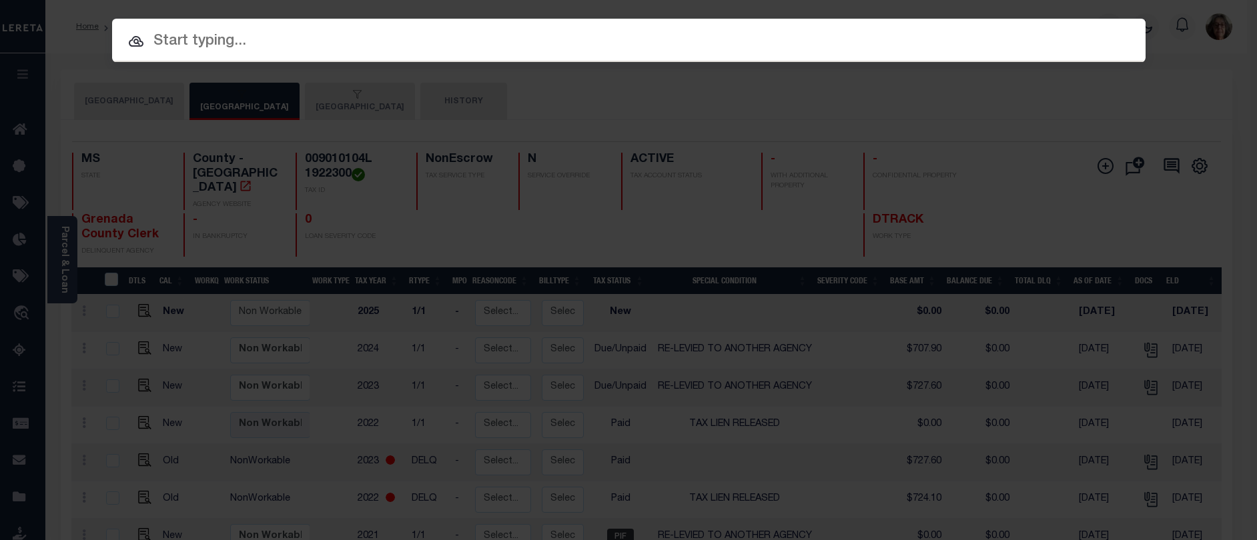
paste input "8223004849-00001"
type input "8223004849-00001"
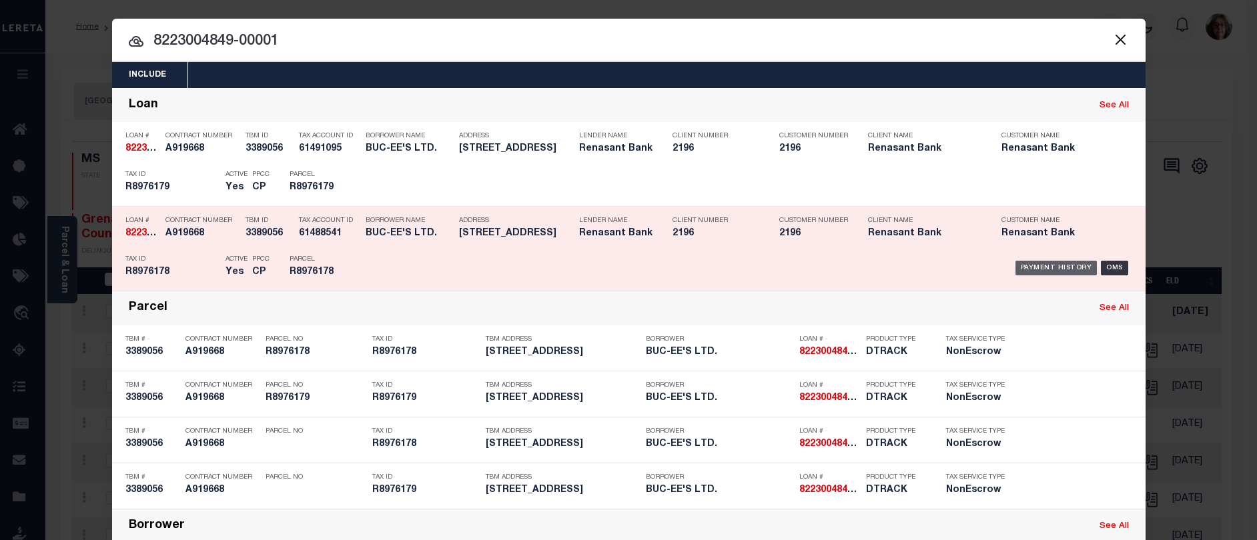
click at [1046, 266] on div "Payment History" at bounding box center [1057, 268] width 82 height 15
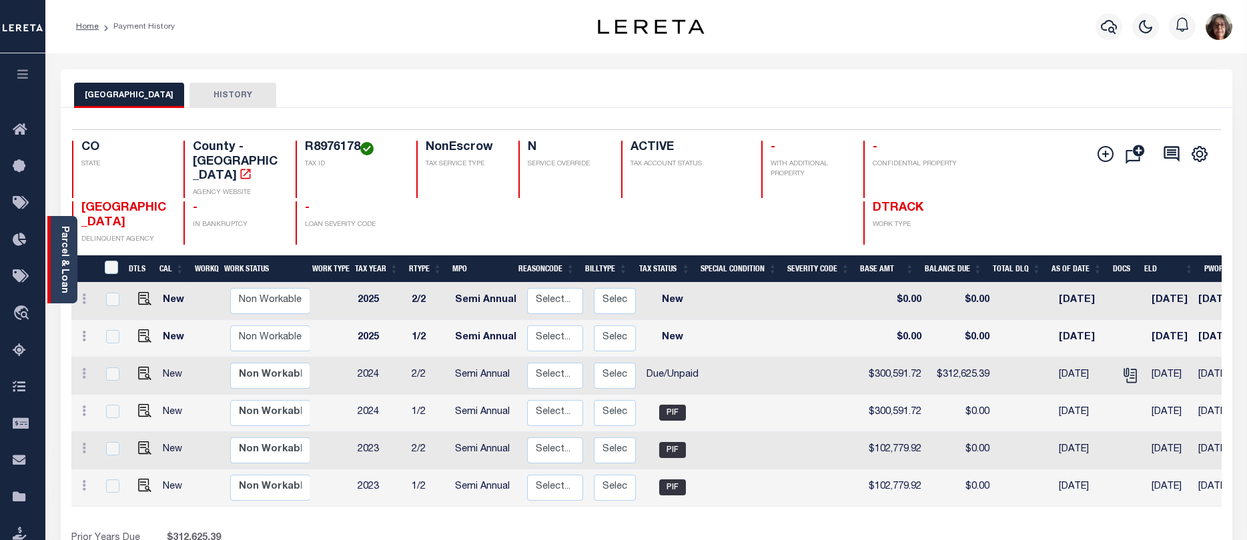
click at [63, 238] on link "Parcel & Loan" at bounding box center [63, 259] width 9 height 67
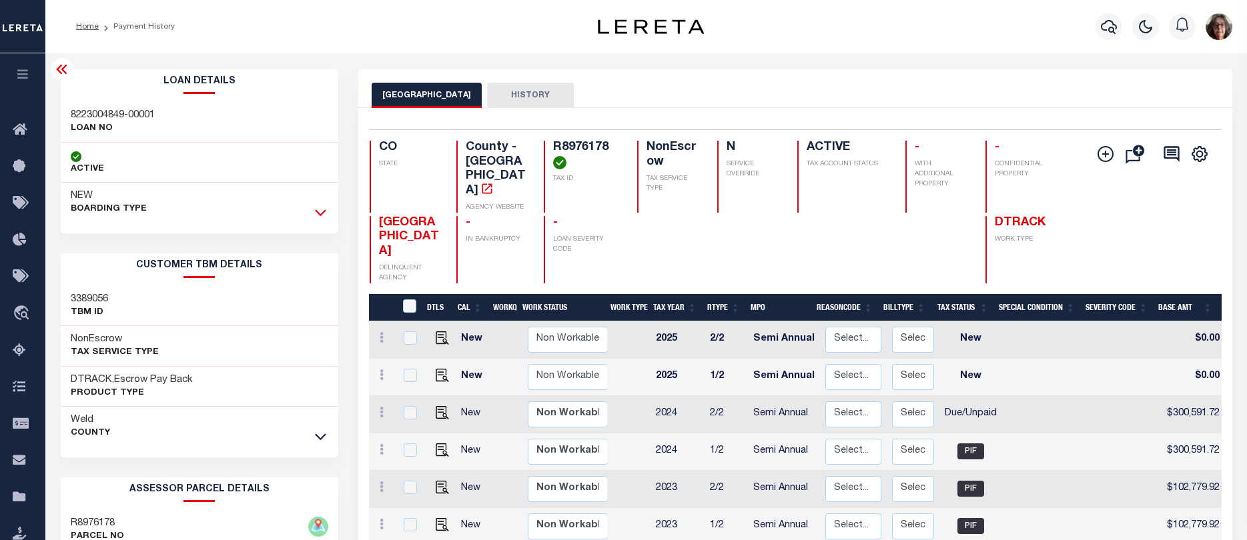
click at [322, 213] on icon at bounding box center [320, 213] width 11 height 14
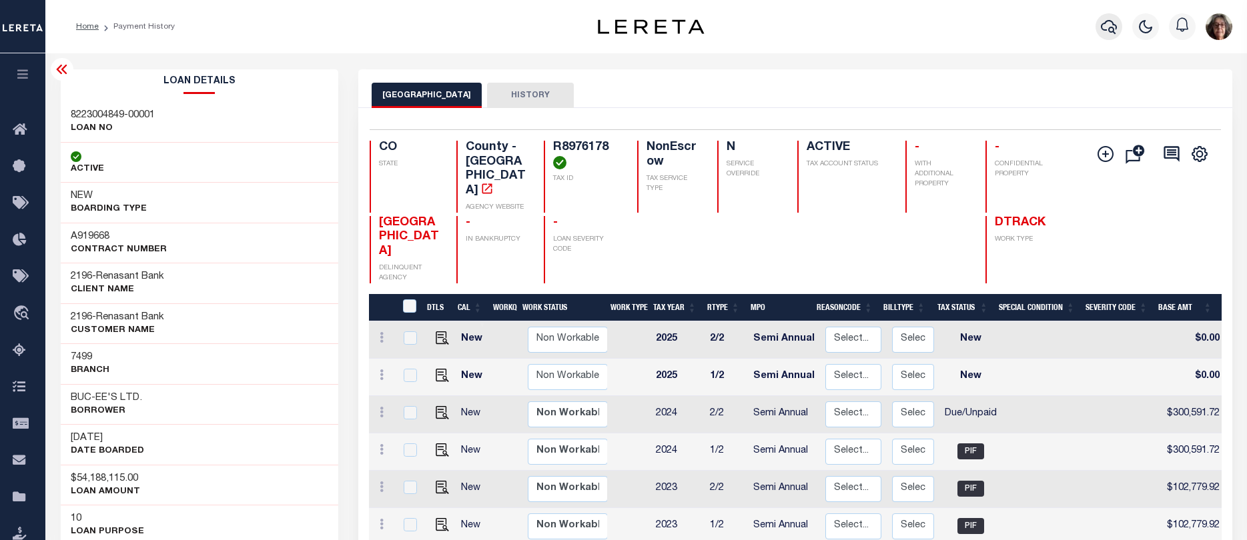
click at [1112, 29] on icon "button" at bounding box center [1109, 27] width 16 height 14
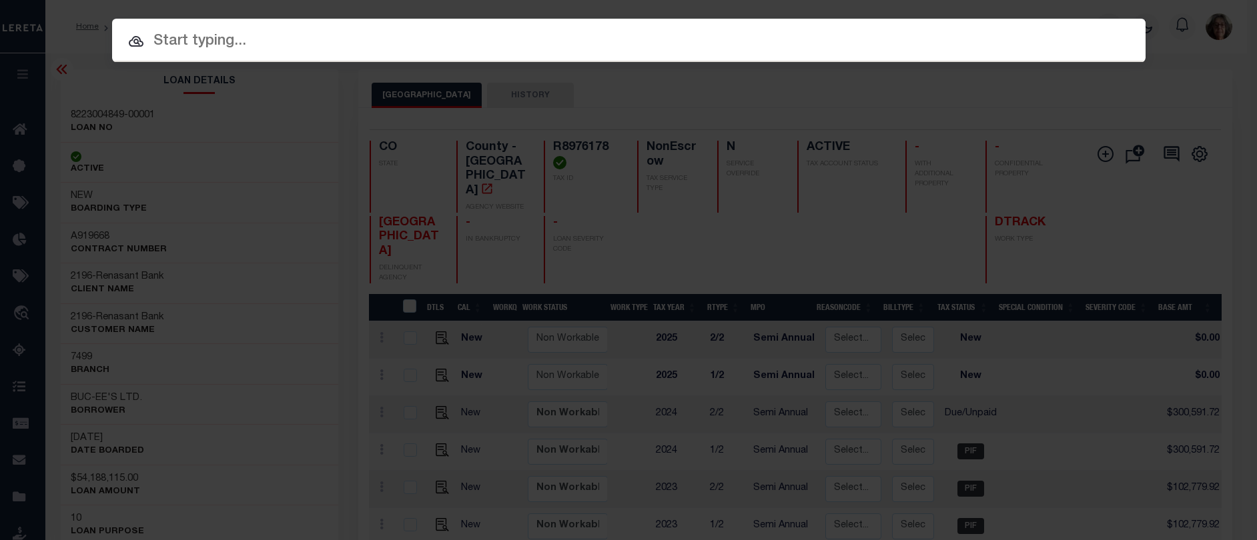
paste input "120160000"
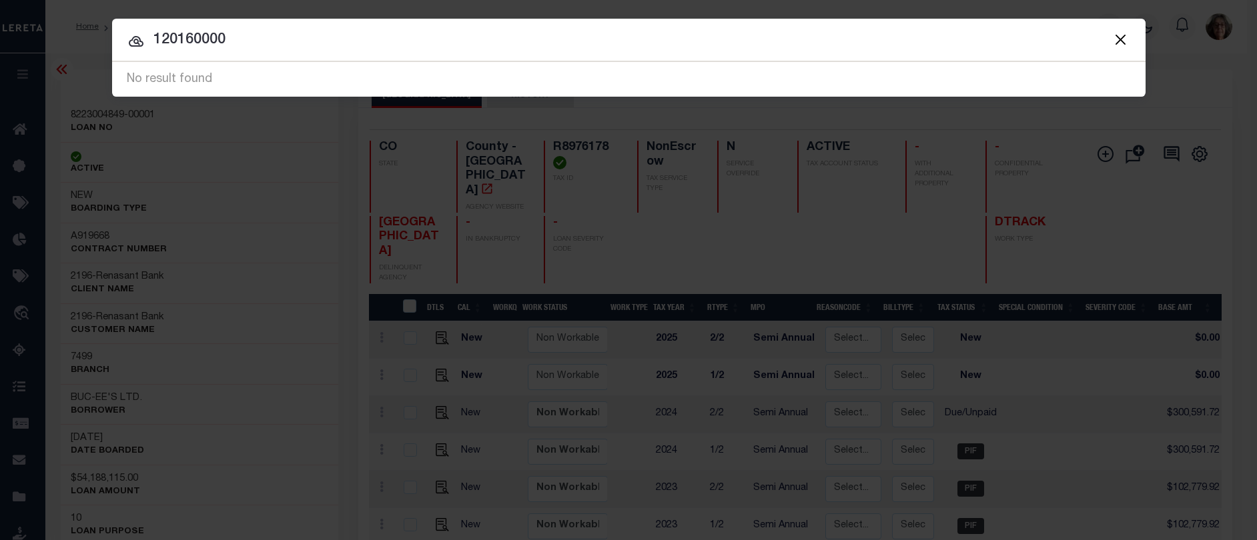
drag, startPoint x: 236, startPoint y: 41, endPoint x: 146, endPoint y: 49, distance: 90.4
click at [147, 48] on input "120160000" at bounding box center [629, 40] width 1034 height 23
type input "9512"
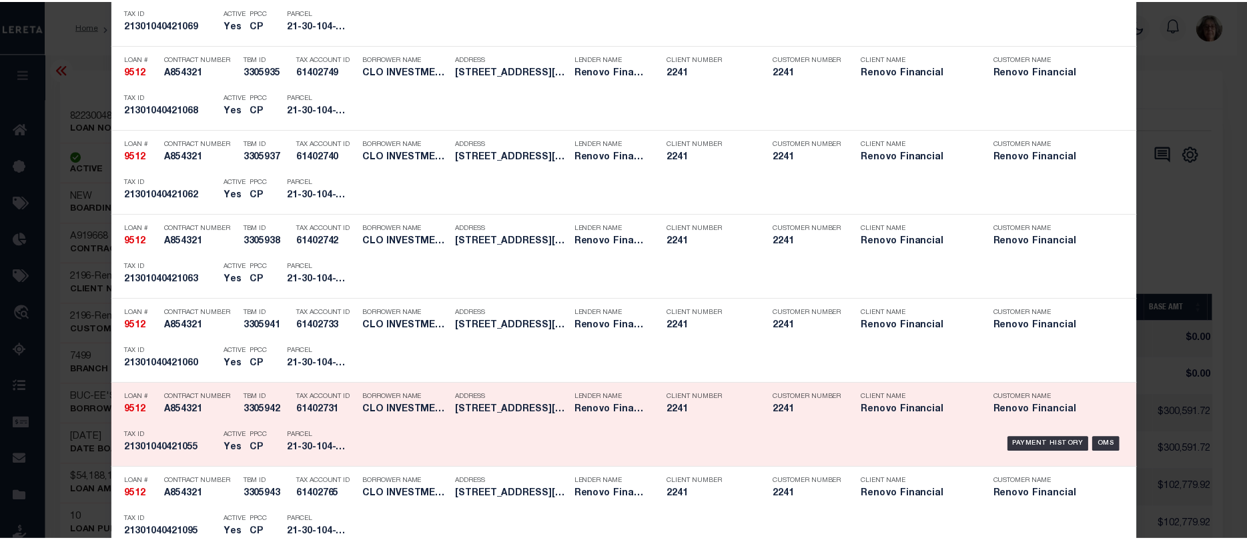
scroll to position [2402, 0]
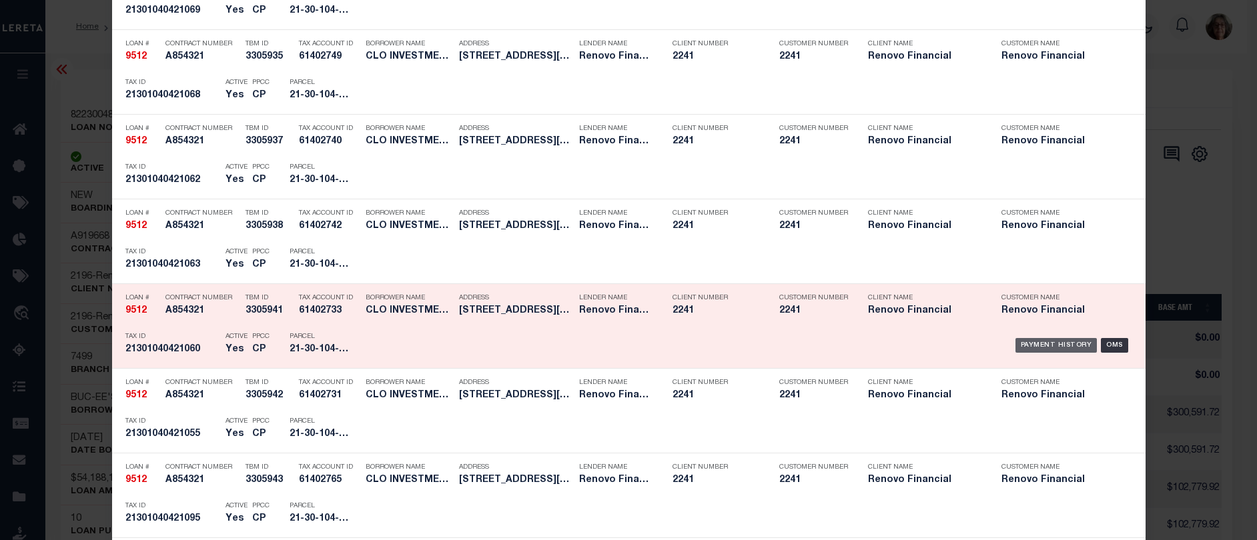
click at [1048, 348] on div "Payment History" at bounding box center [1057, 345] width 82 height 15
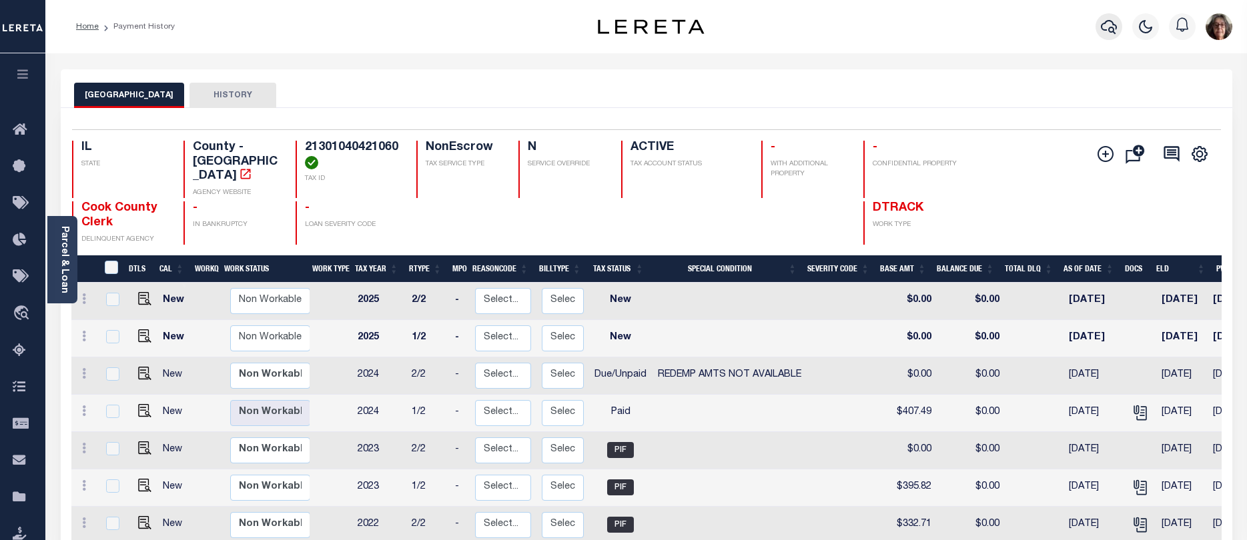
click icon "button"
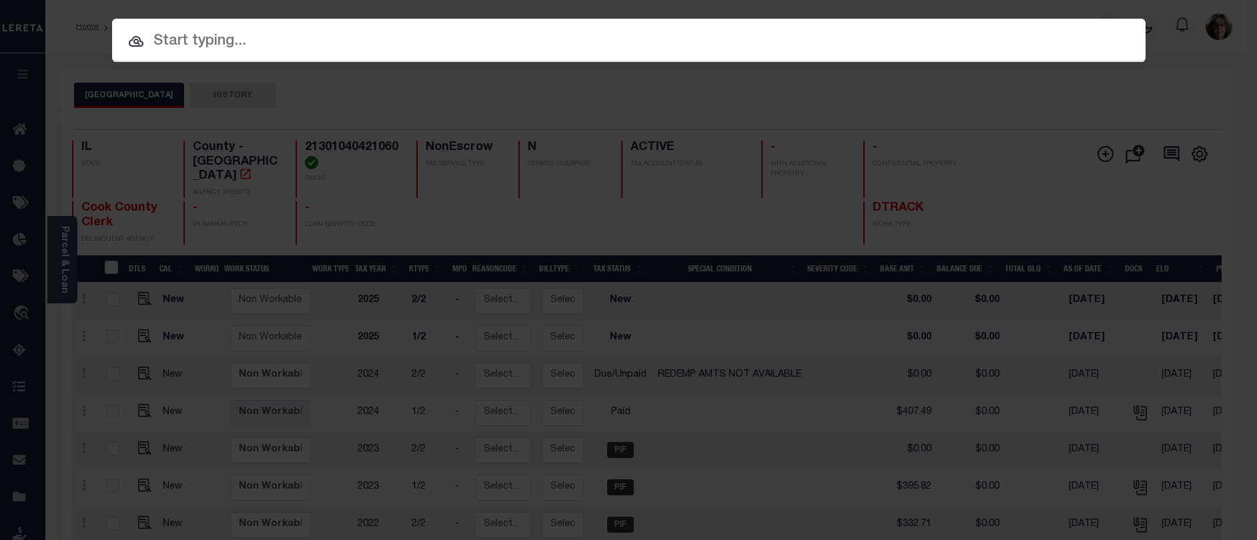
paste input "18349"
type input "18349"
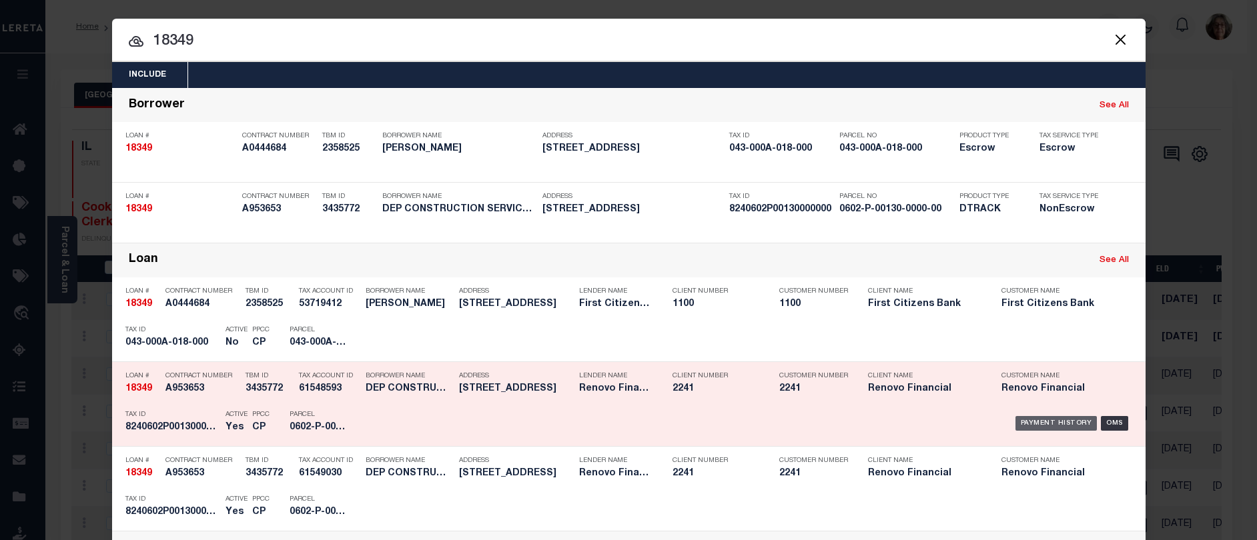
click div "Payment History"
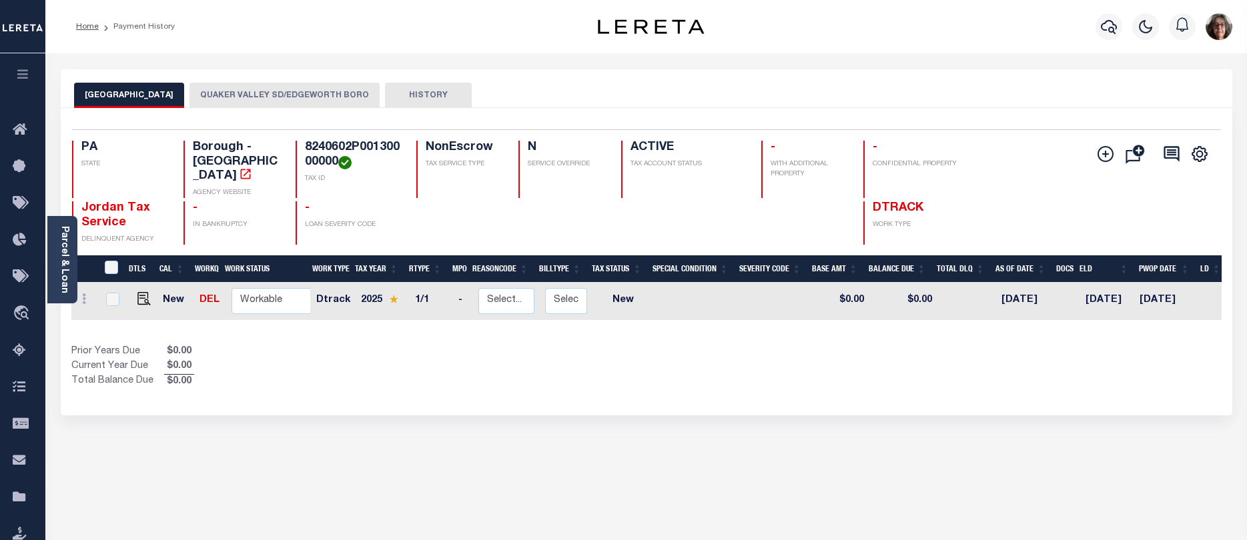
click at [288, 95] on button "QUAKER VALLEY SD/EDGEWORTH BORO" at bounding box center [285, 95] width 190 height 25
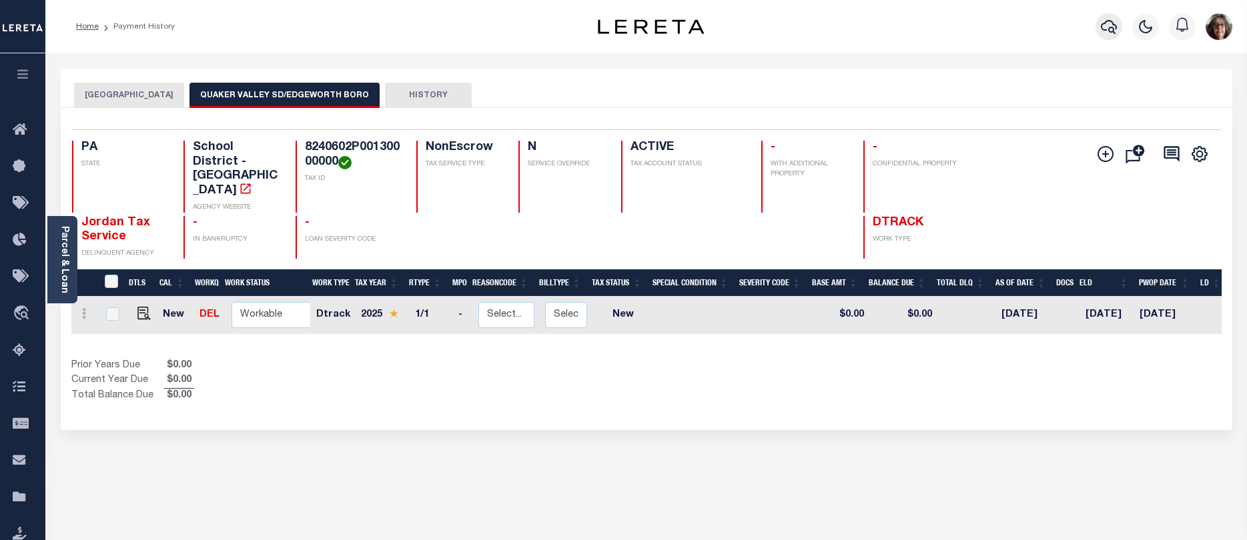
click at [1110, 29] on icon "button" at bounding box center [1109, 27] width 16 height 16
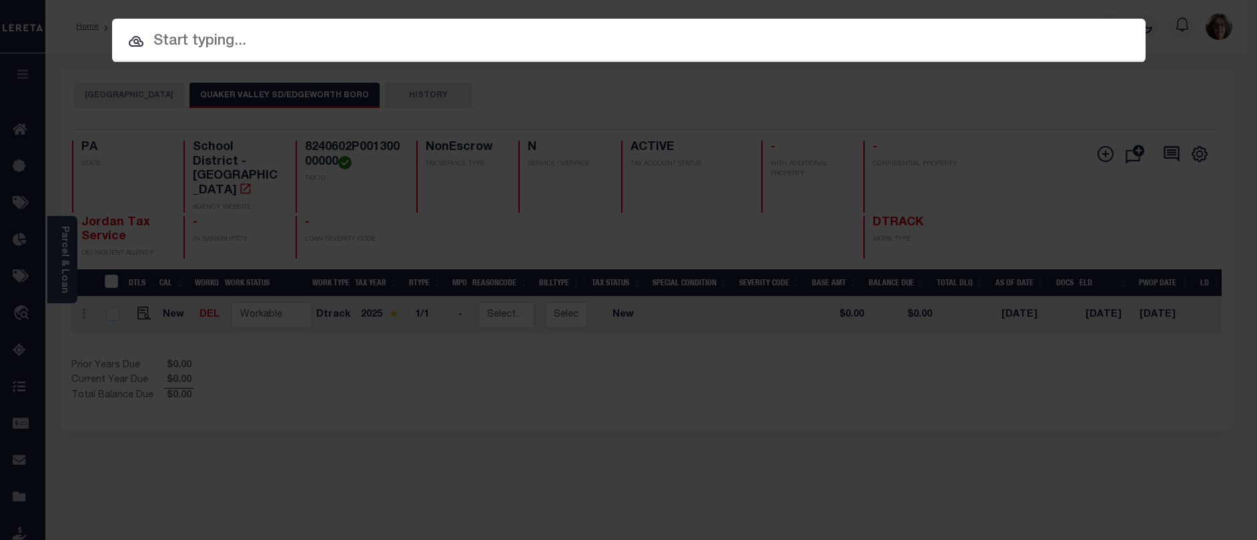
paste input "064-005-219-0107"
type input "064-005-219-0107"
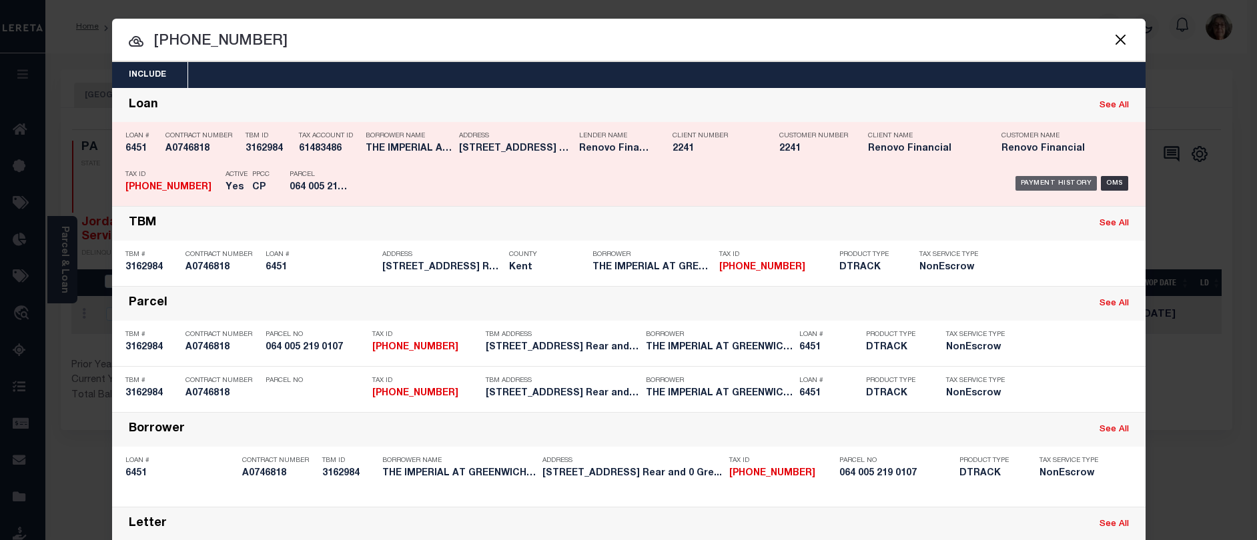
click at [1048, 182] on div "Payment History" at bounding box center [1057, 183] width 82 height 15
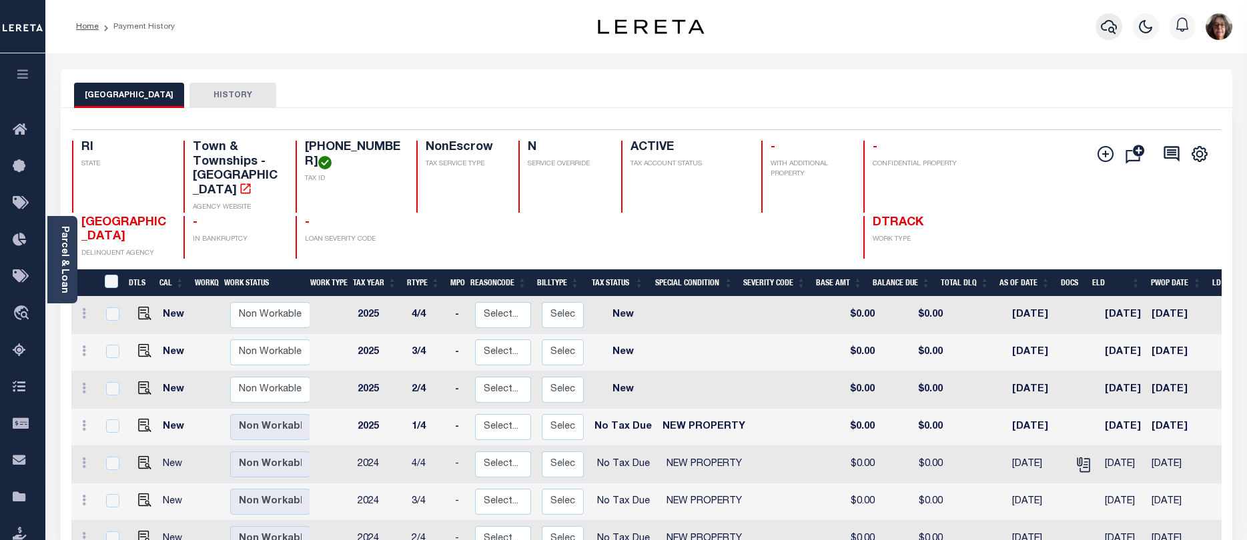
click at [1107, 23] on icon "button" at bounding box center [1109, 27] width 16 height 16
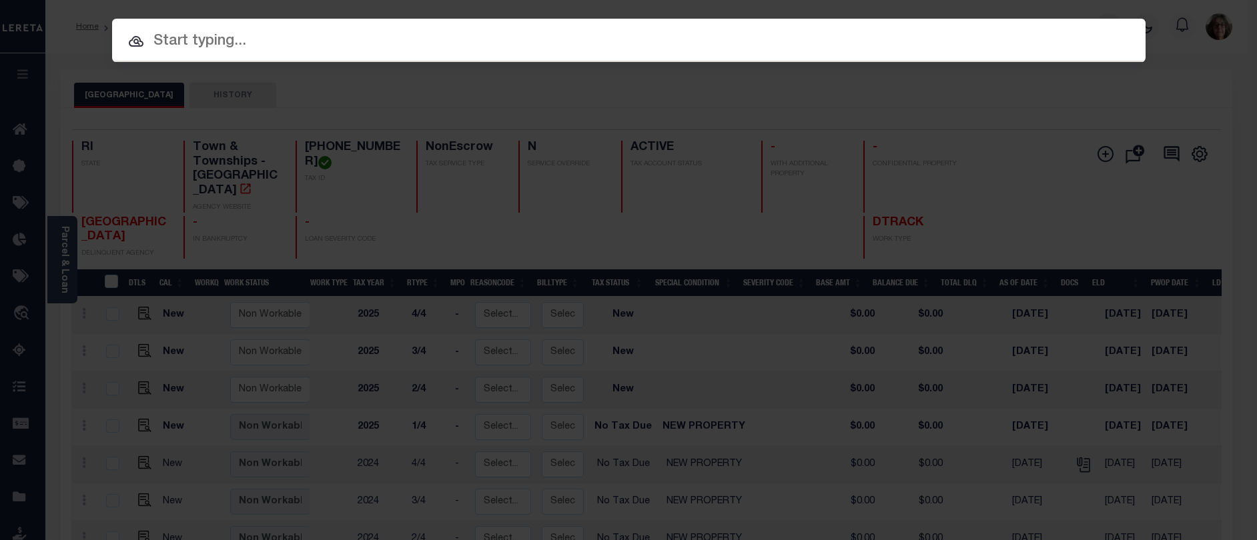
paste input "[PHONE_NUMBER]"
type input "[PHONE_NUMBER]"
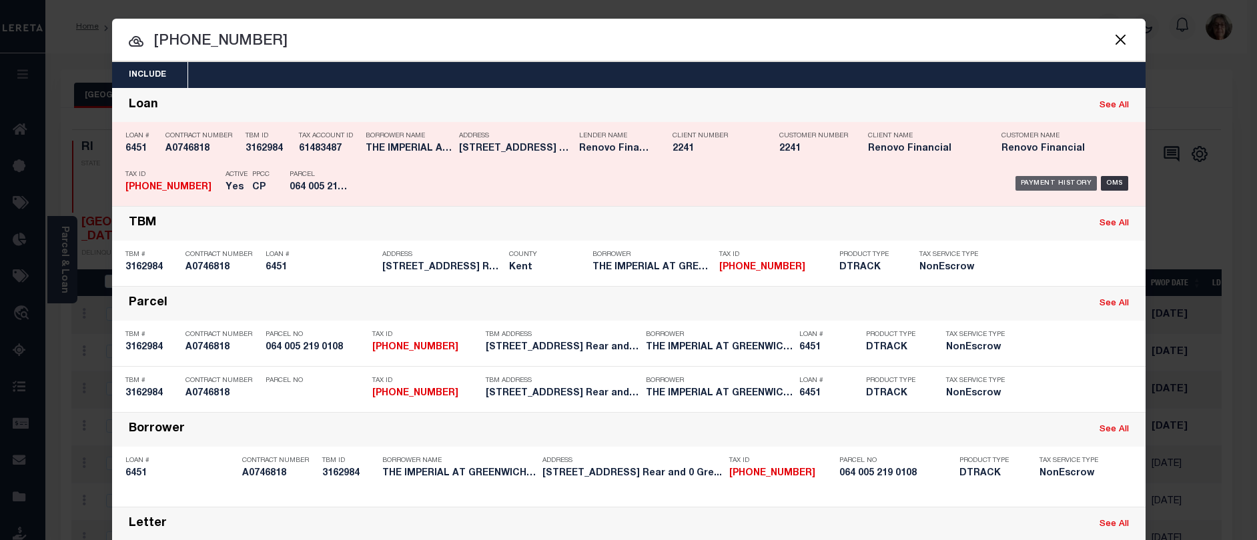
click at [1040, 181] on div "Payment History" at bounding box center [1057, 183] width 82 height 15
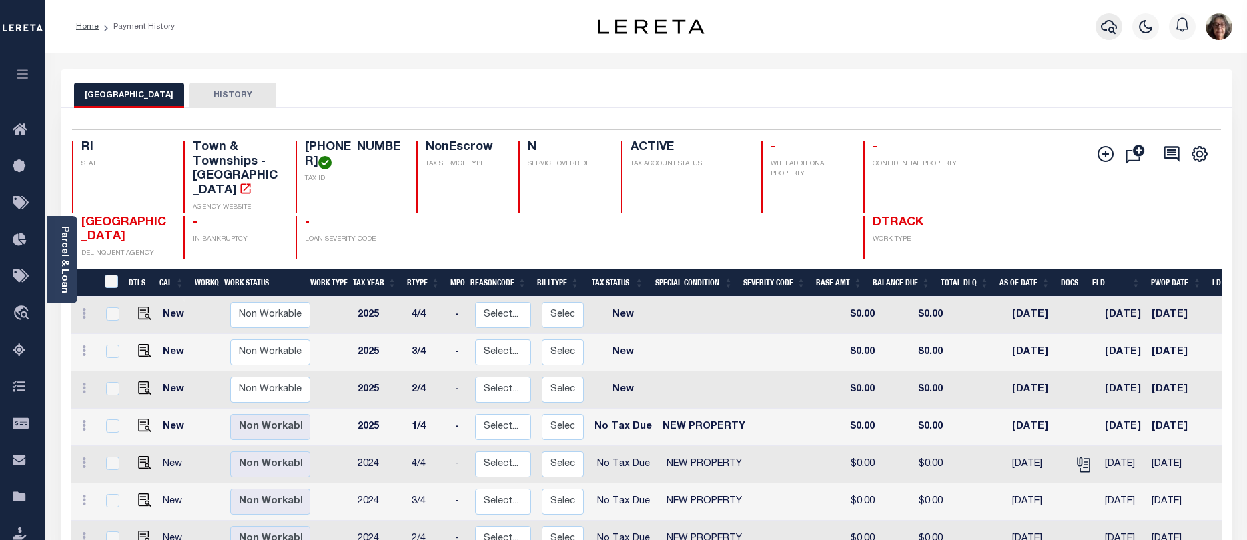
click at [1104, 25] on icon "button" at bounding box center [1109, 27] width 16 height 16
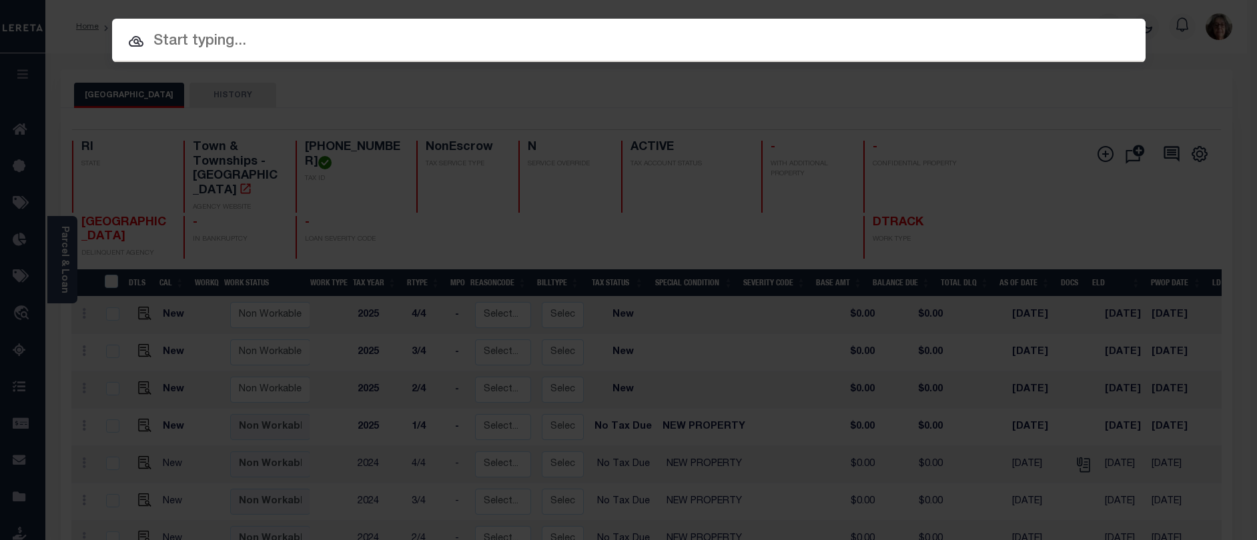
paste input "[PHONE_NUMBER]"
type input "[PHONE_NUMBER]"
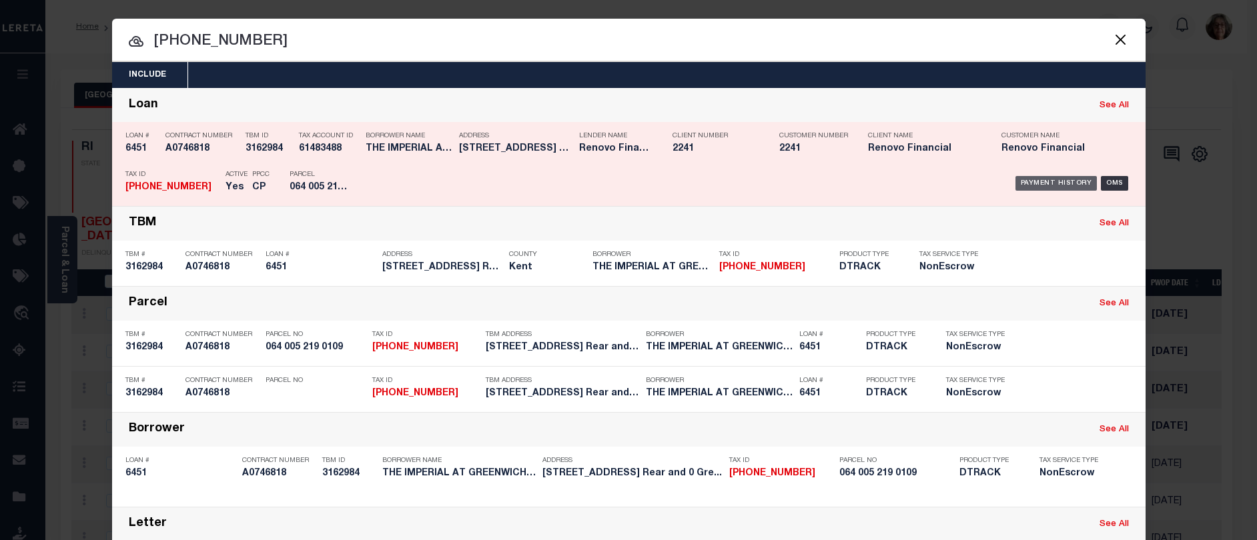
click at [1026, 182] on div "Payment History" at bounding box center [1057, 183] width 82 height 15
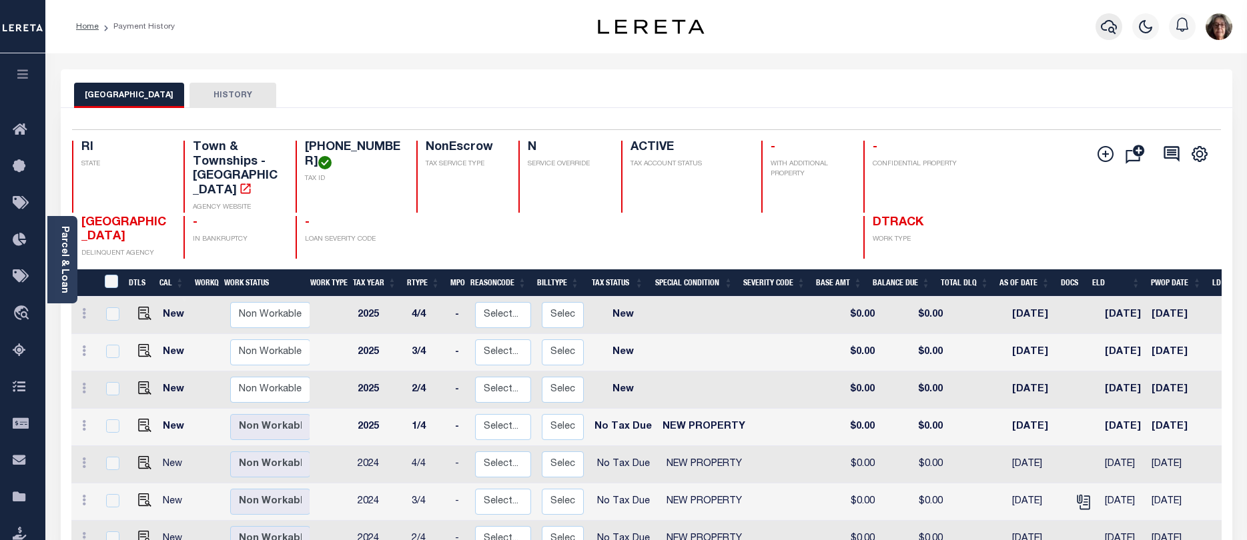
click at [1108, 26] on icon "button" at bounding box center [1109, 27] width 16 height 16
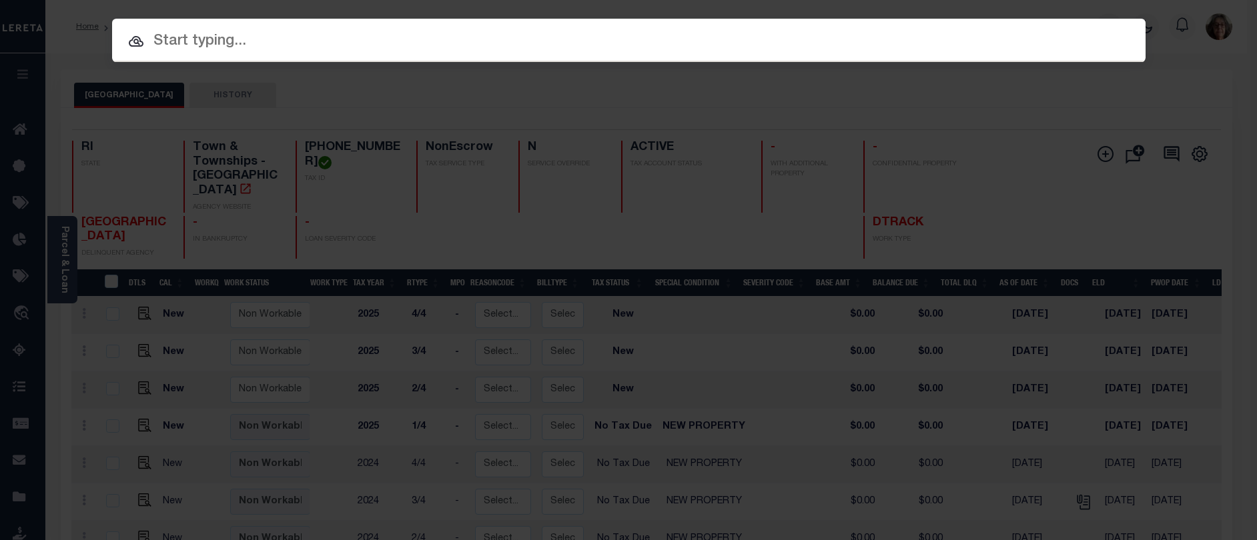
paste input "17057"
type input "17057"
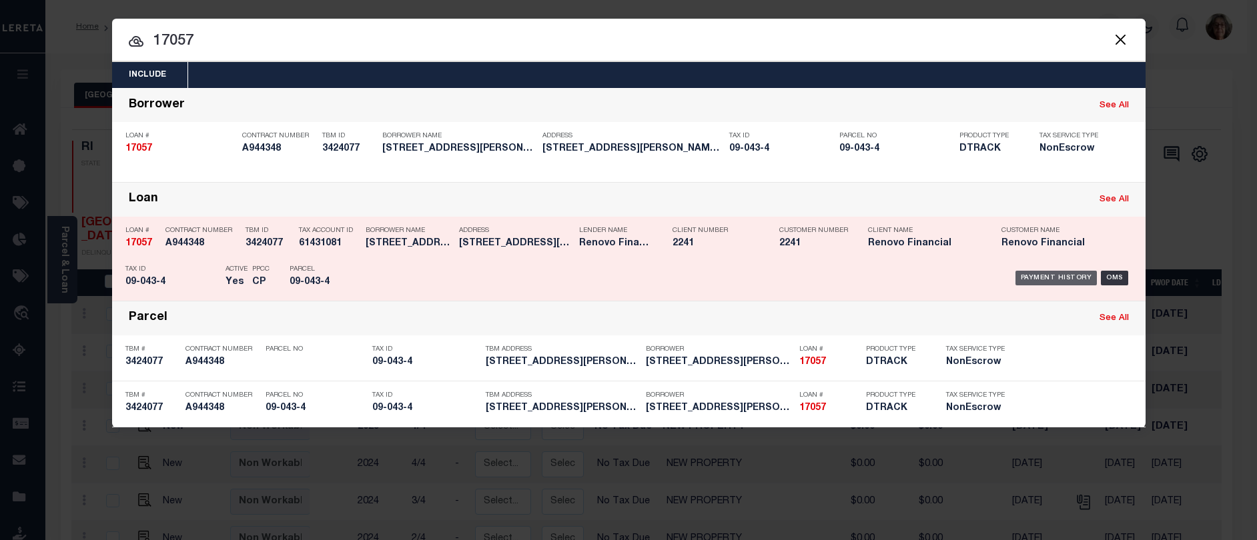
click at [1063, 278] on div "Payment History" at bounding box center [1057, 278] width 82 height 15
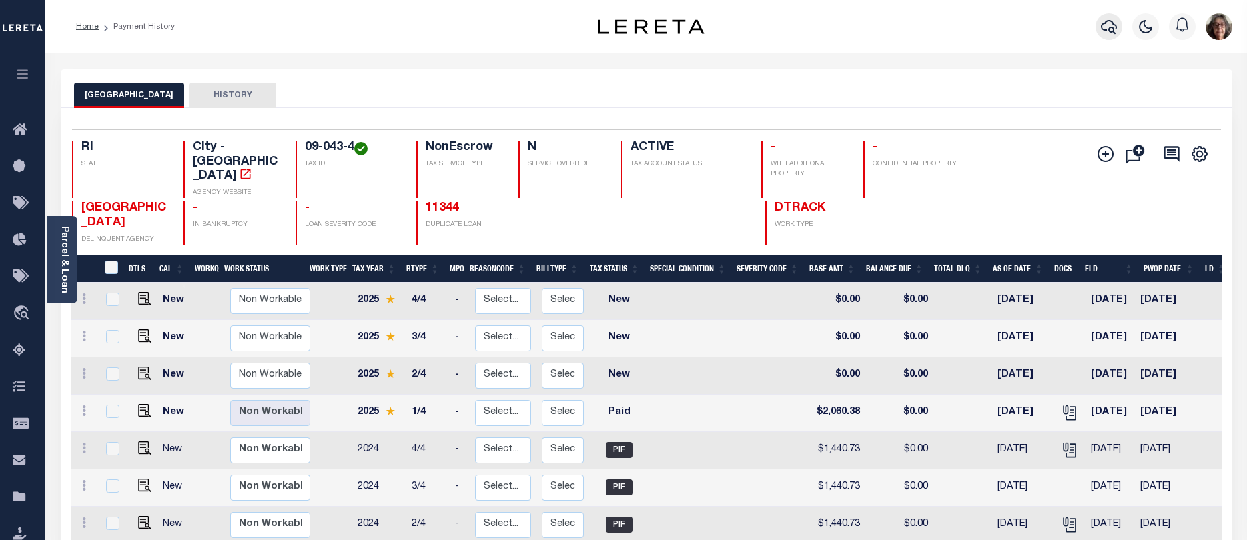
click at [1105, 27] on icon "button" at bounding box center [1109, 27] width 16 height 16
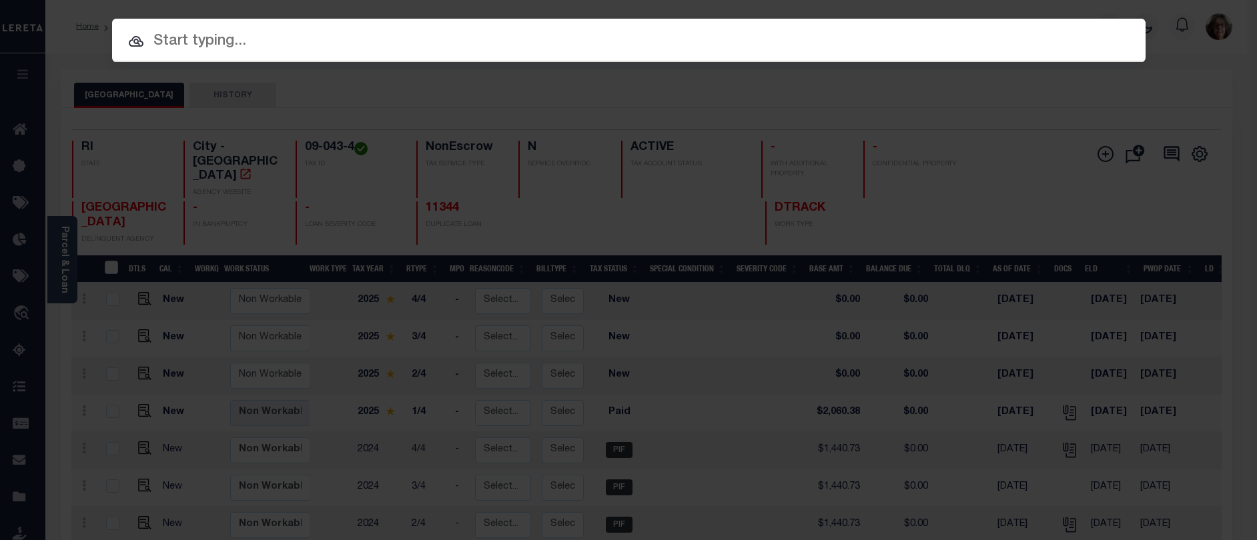
paste input "12790"
type input "12790"
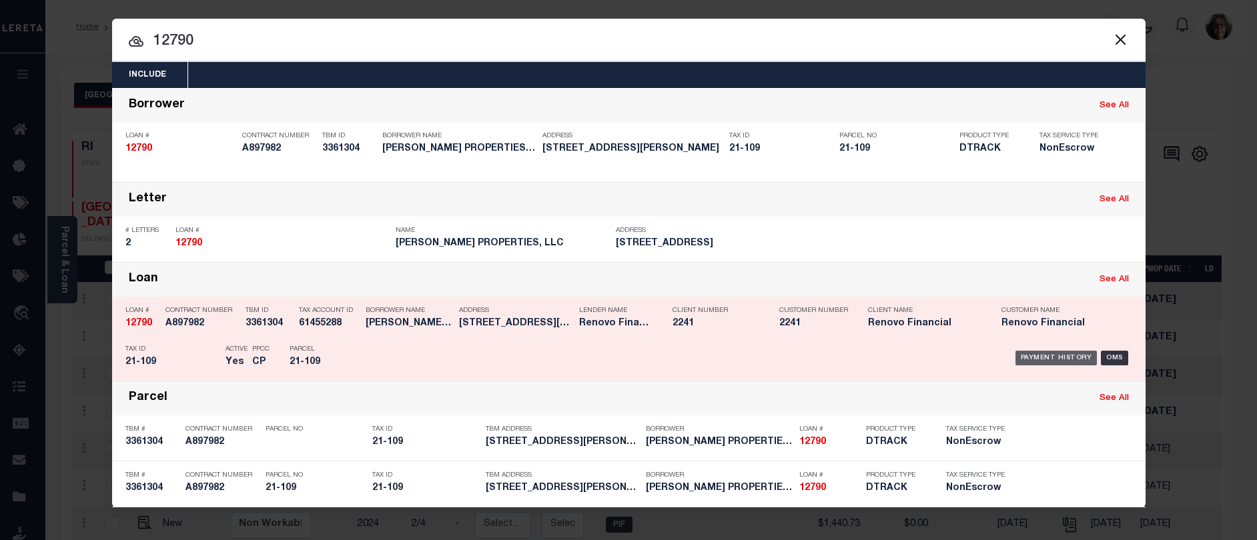
click at [1050, 359] on div "Payment History" at bounding box center [1057, 358] width 82 height 15
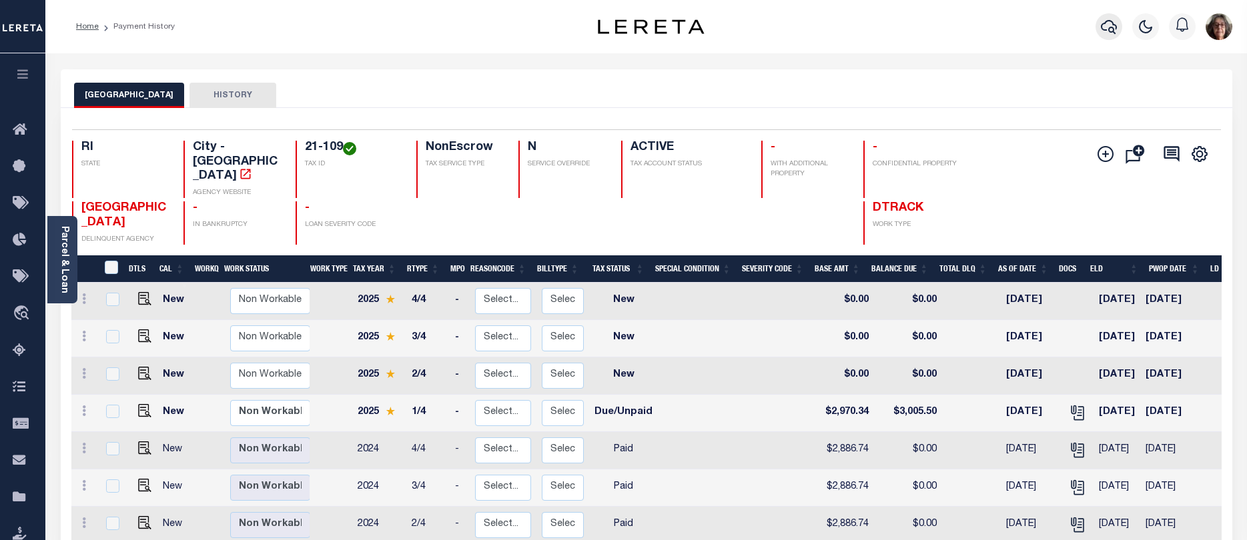
click at [1111, 27] on icon "button" at bounding box center [1109, 27] width 16 height 16
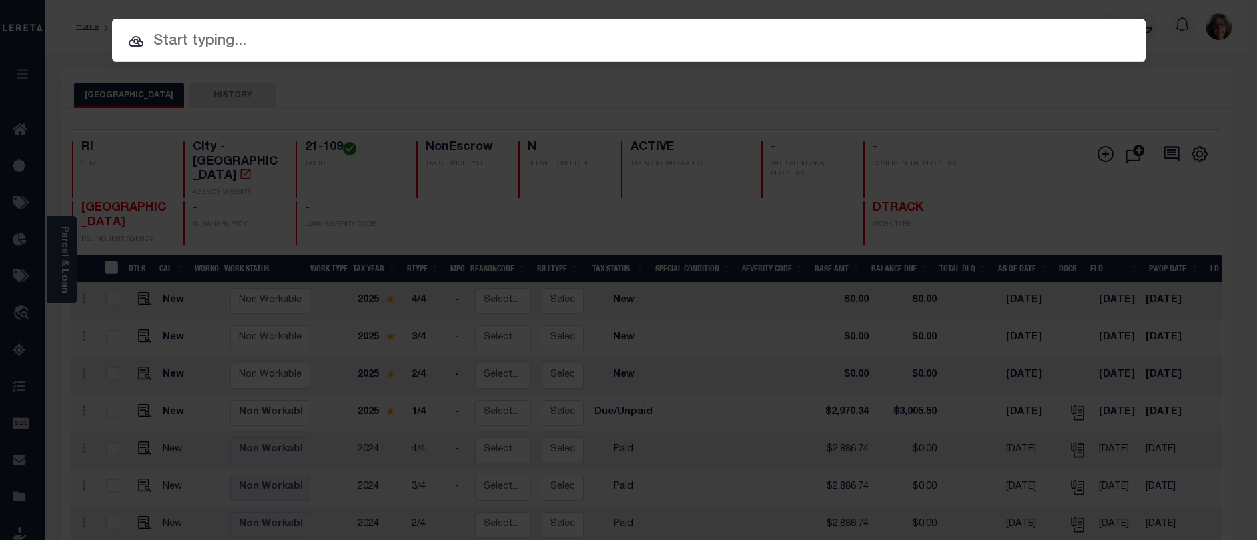
paste input "32-214"
type input "32-214"
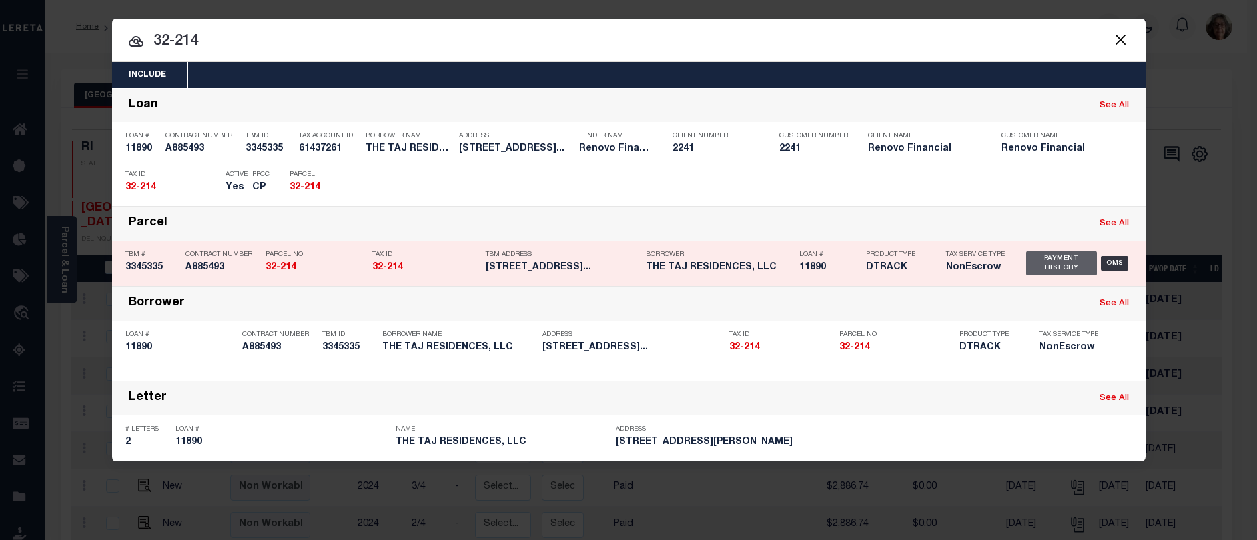
click at [1064, 266] on div "Payment History" at bounding box center [1061, 264] width 71 height 24
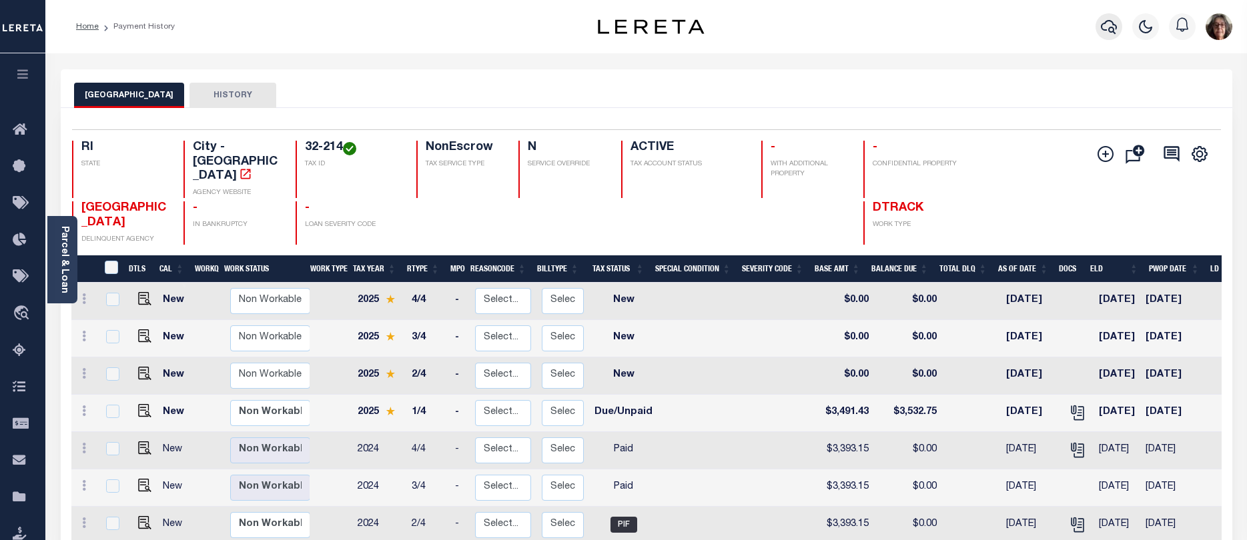
click at [1105, 30] on icon "button" at bounding box center [1109, 27] width 16 height 16
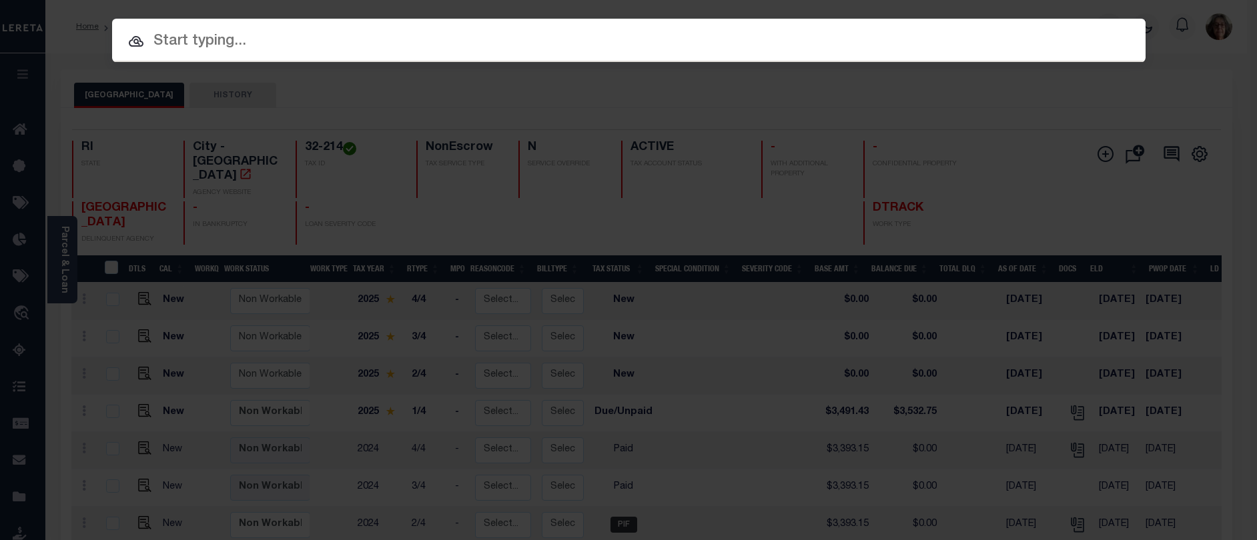
paste input "39-023"
type input "39-023"
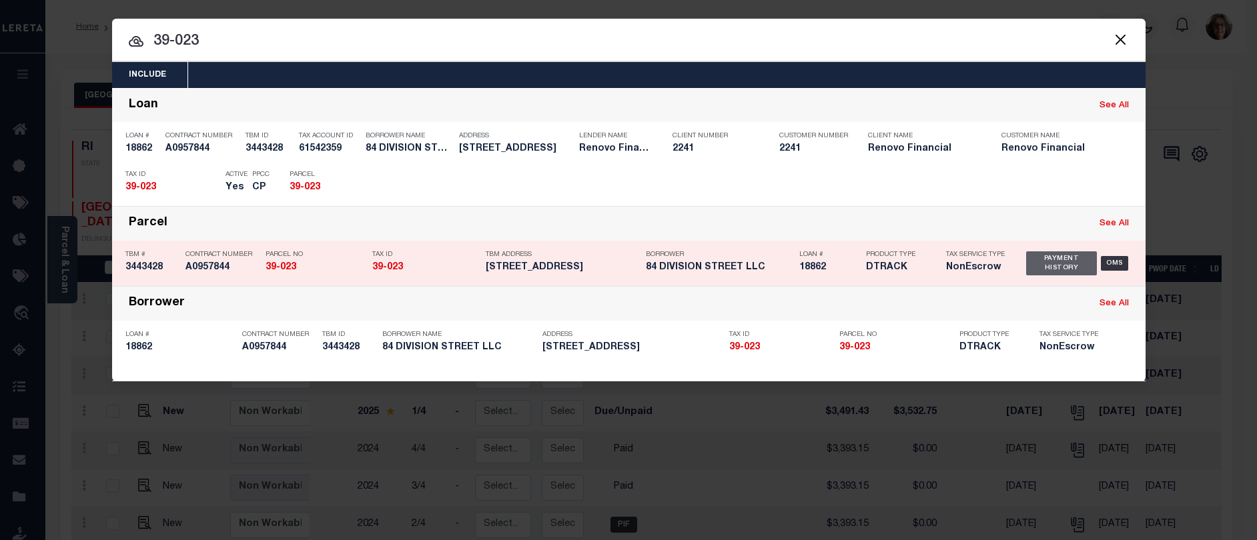
click at [1056, 262] on div "Payment History" at bounding box center [1061, 264] width 71 height 24
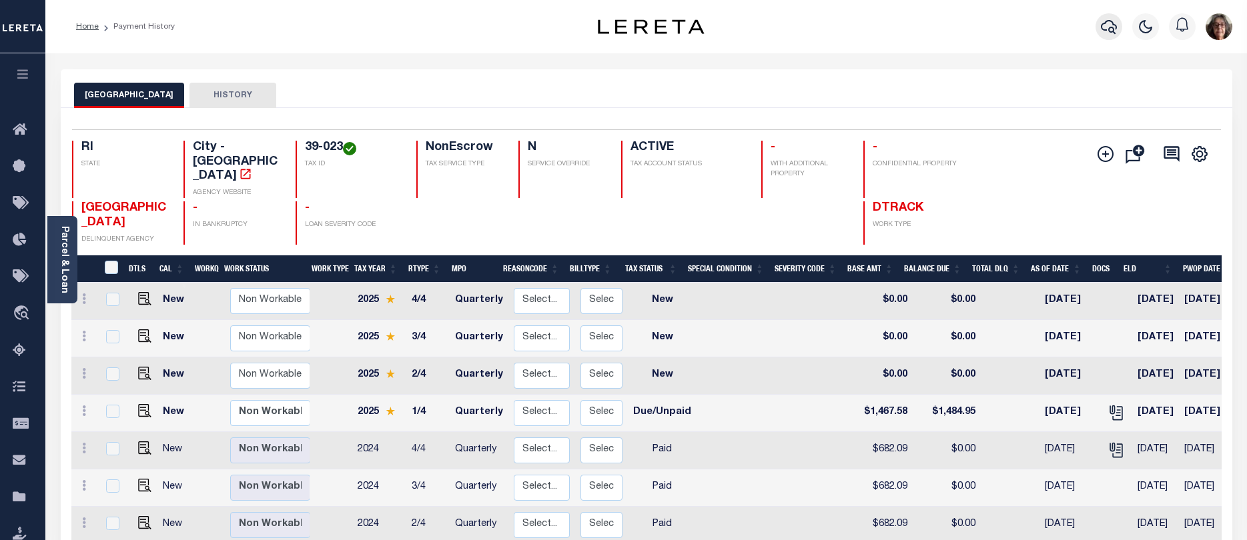
click at [1111, 29] on icon "button" at bounding box center [1109, 27] width 16 height 14
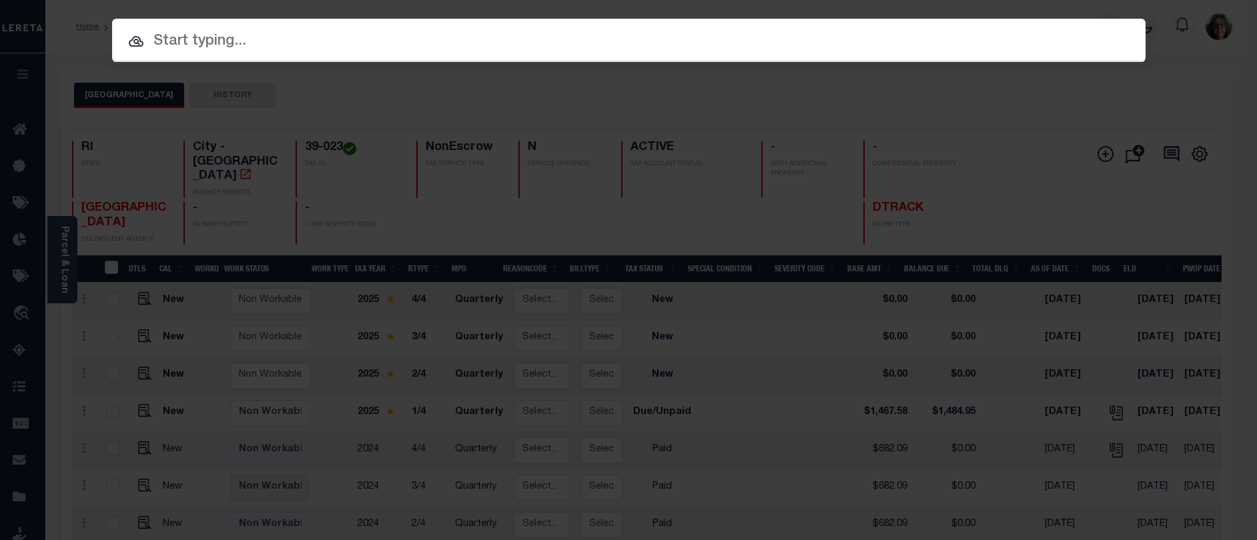
paste input "206-27-002-00"
type input "206-27-002-00"
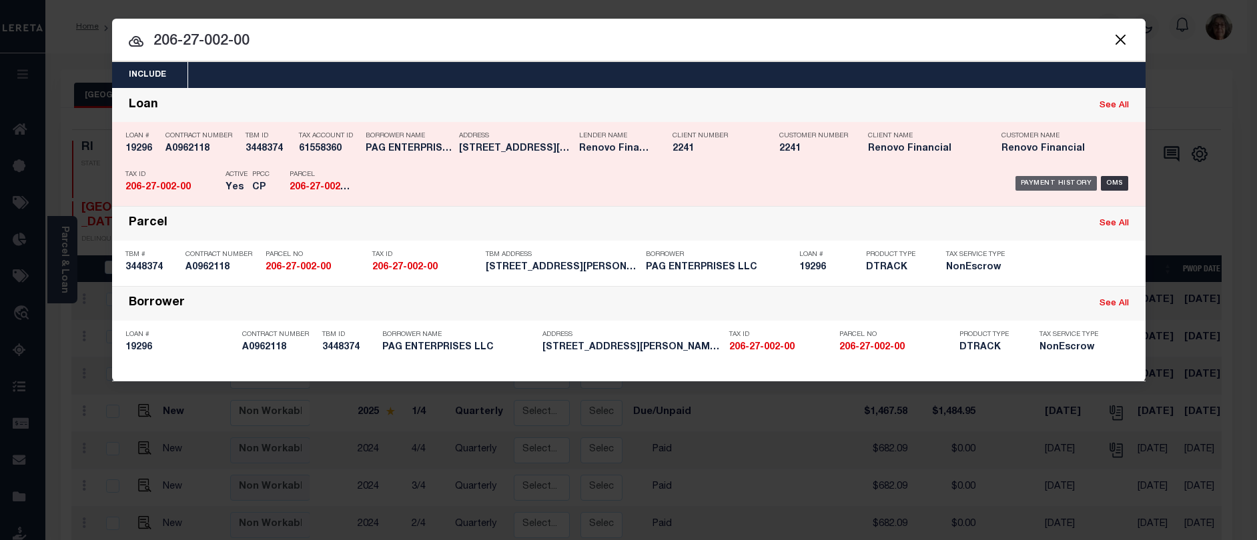
click at [1045, 184] on div "Payment History" at bounding box center [1057, 183] width 82 height 15
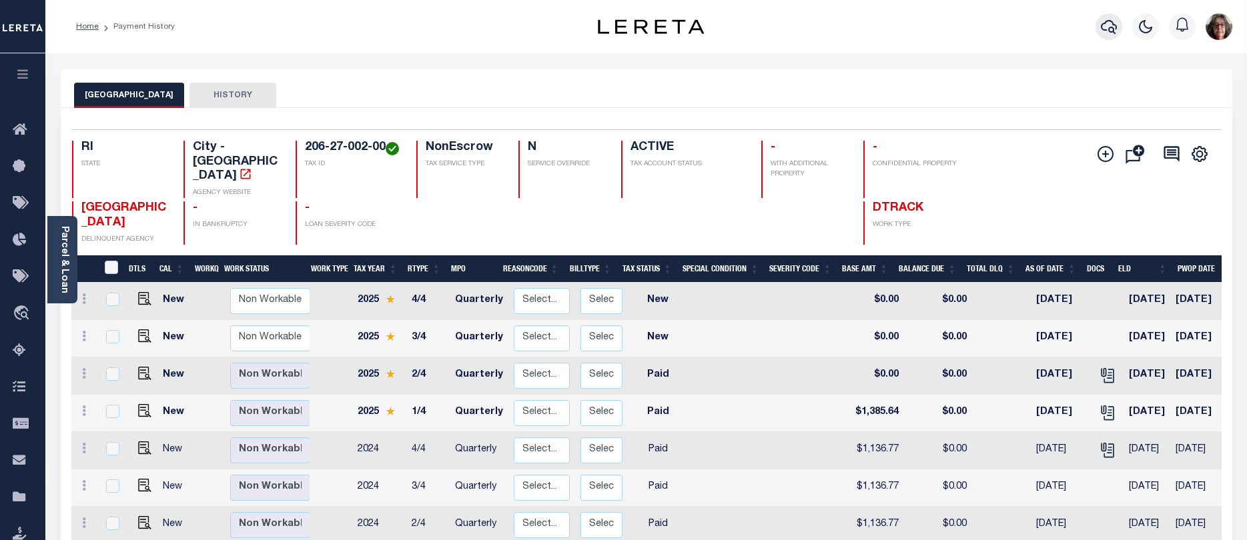
click at [1112, 29] on icon "button" at bounding box center [1109, 27] width 16 height 14
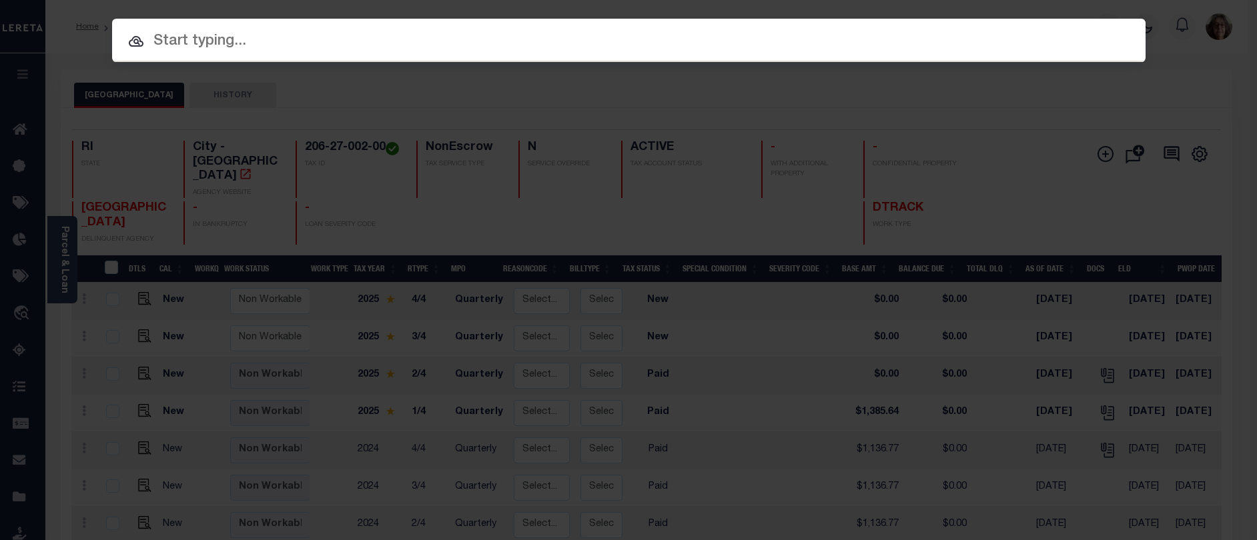
paste input "305-06-015-00"
type input "305-06-015-00"
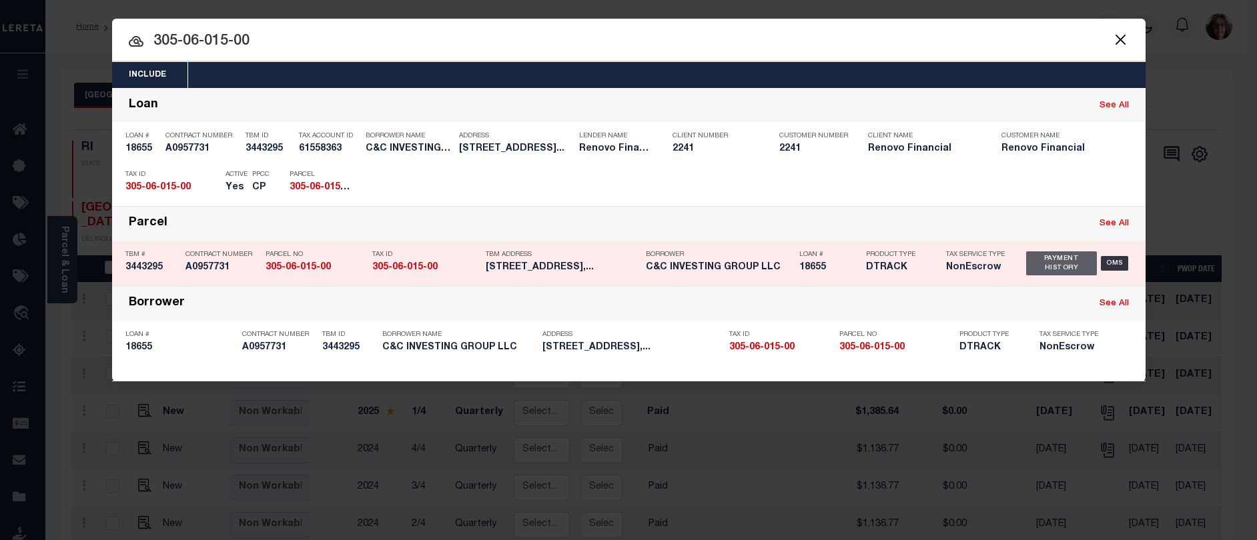
click at [1074, 269] on div "Payment History" at bounding box center [1061, 264] width 71 height 24
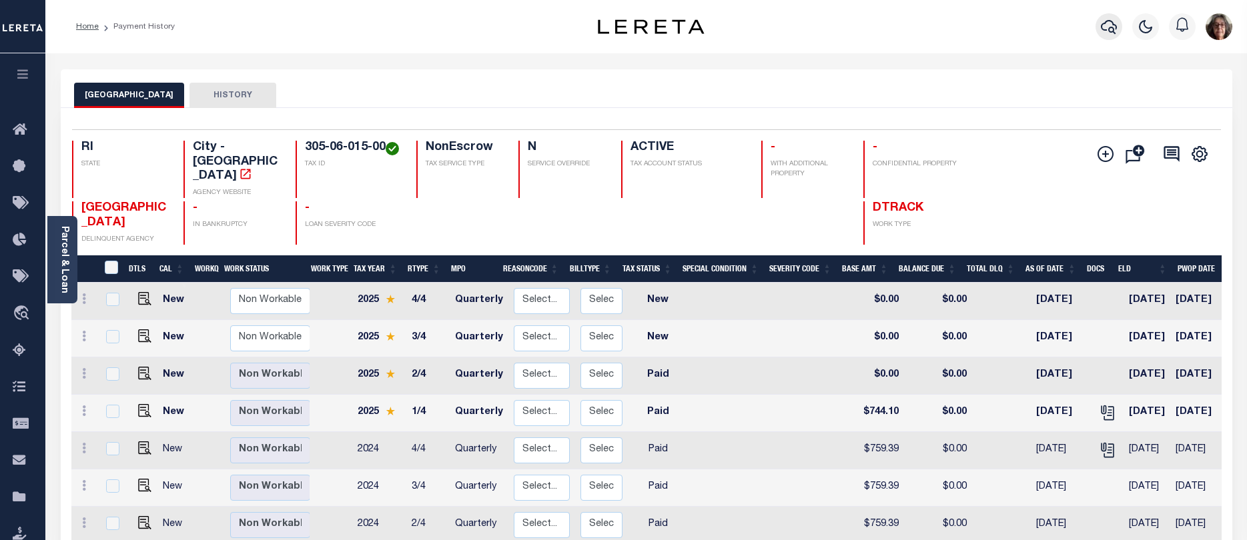
click at [1108, 29] on icon "button" at bounding box center [1109, 27] width 16 height 16
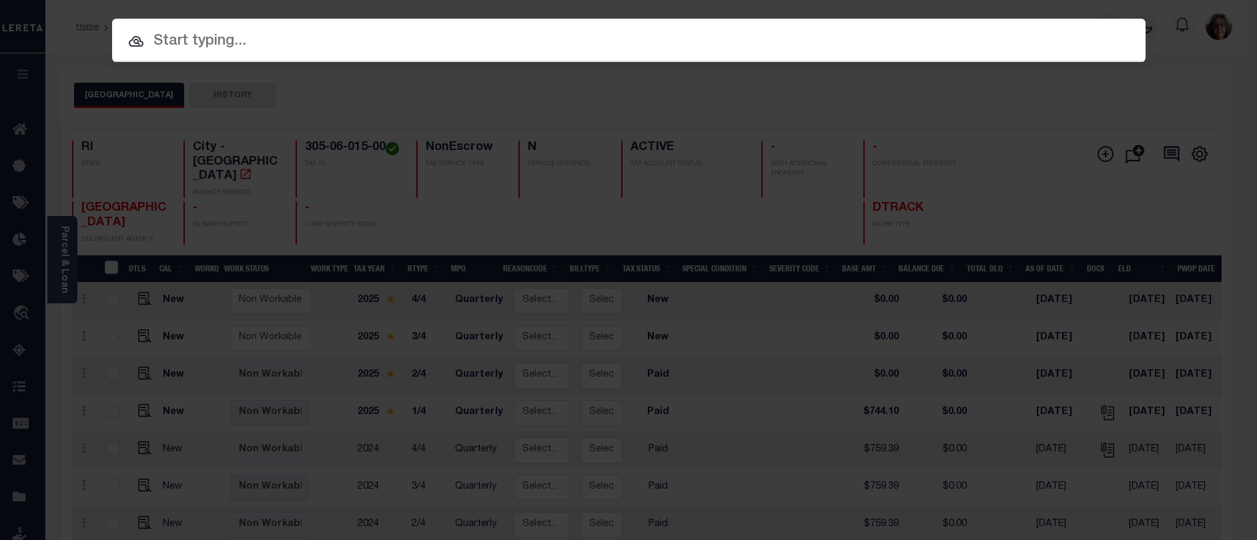
paste input "018-002-000"
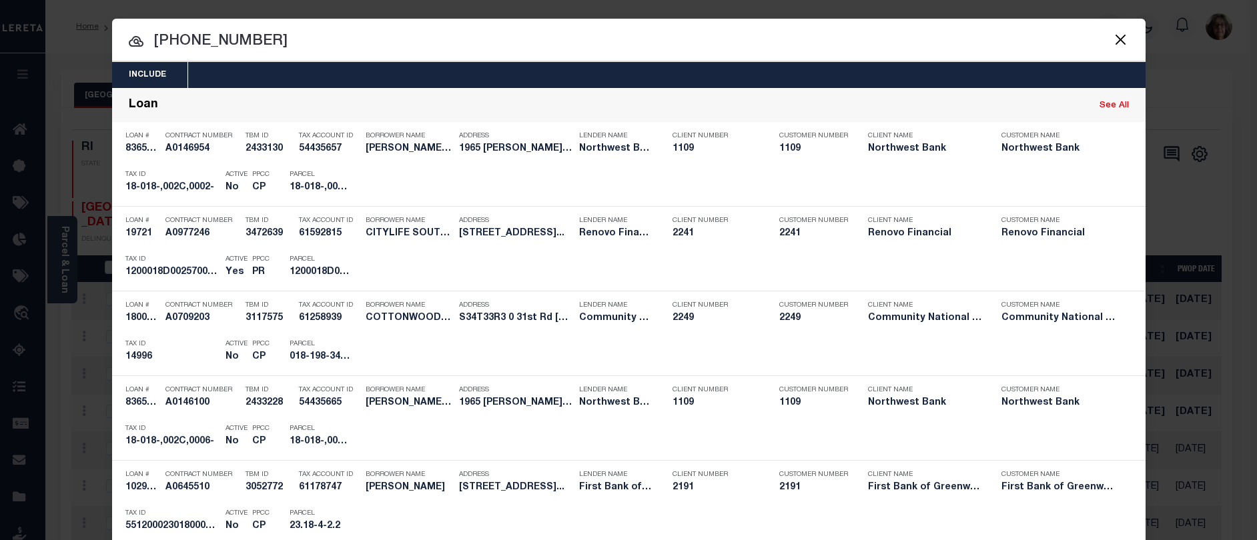
drag, startPoint x: 145, startPoint y: 41, endPoint x: 301, endPoint y: 44, distance: 155.5
click at [307, 44] on input "018-002-000" at bounding box center [629, 41] width 1034 height 23
paste input "11473"
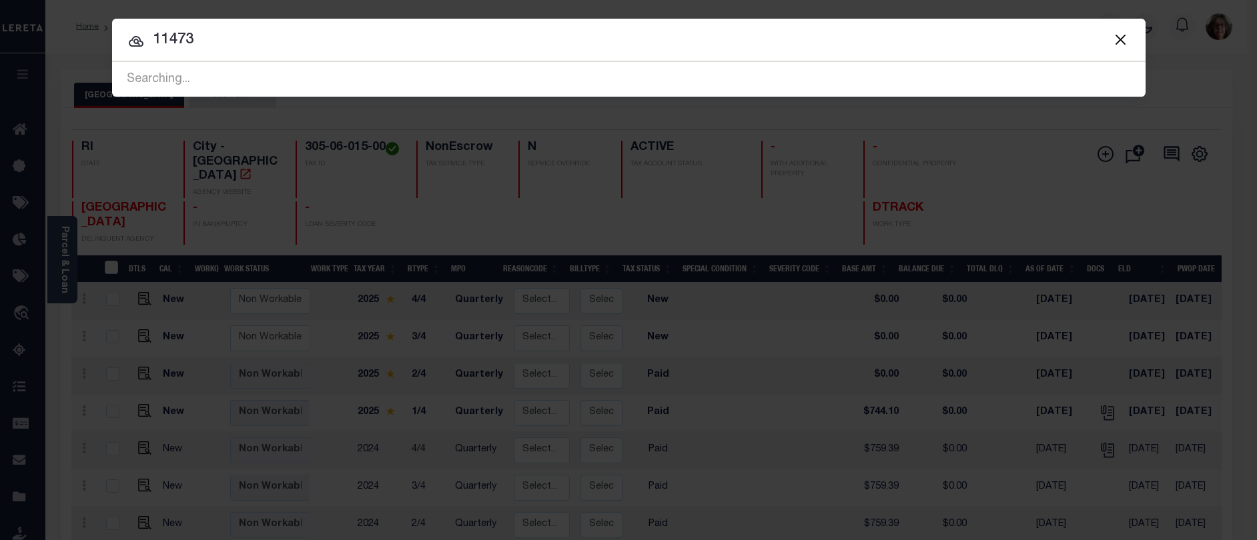
type input "11473"
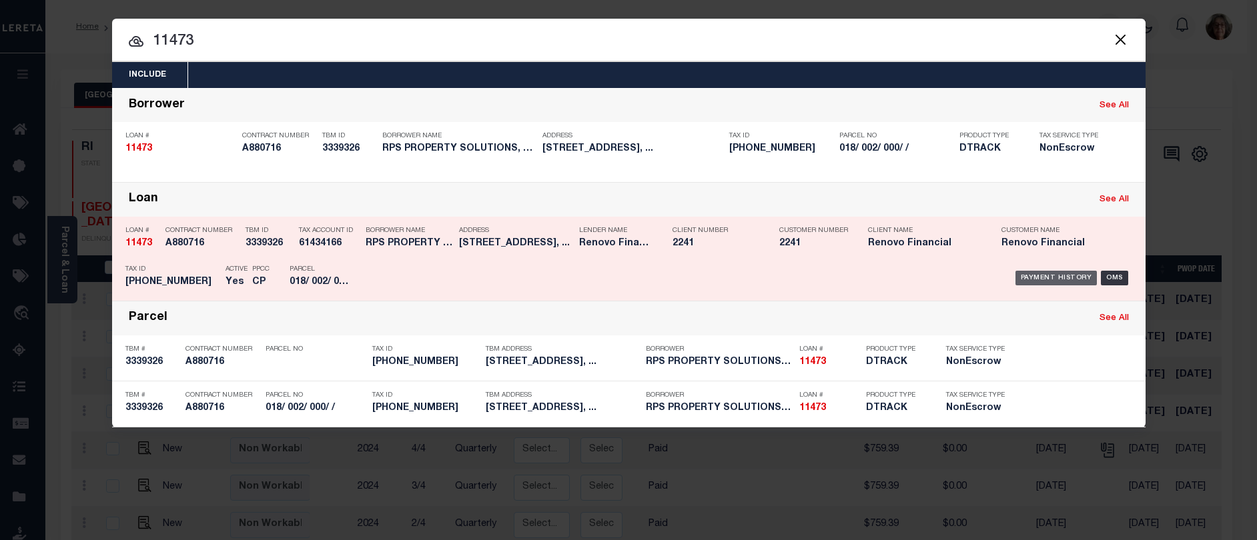
click at [1051, 279] on div "Payment History" at bounding box center [1057, 278] width 82 height 15
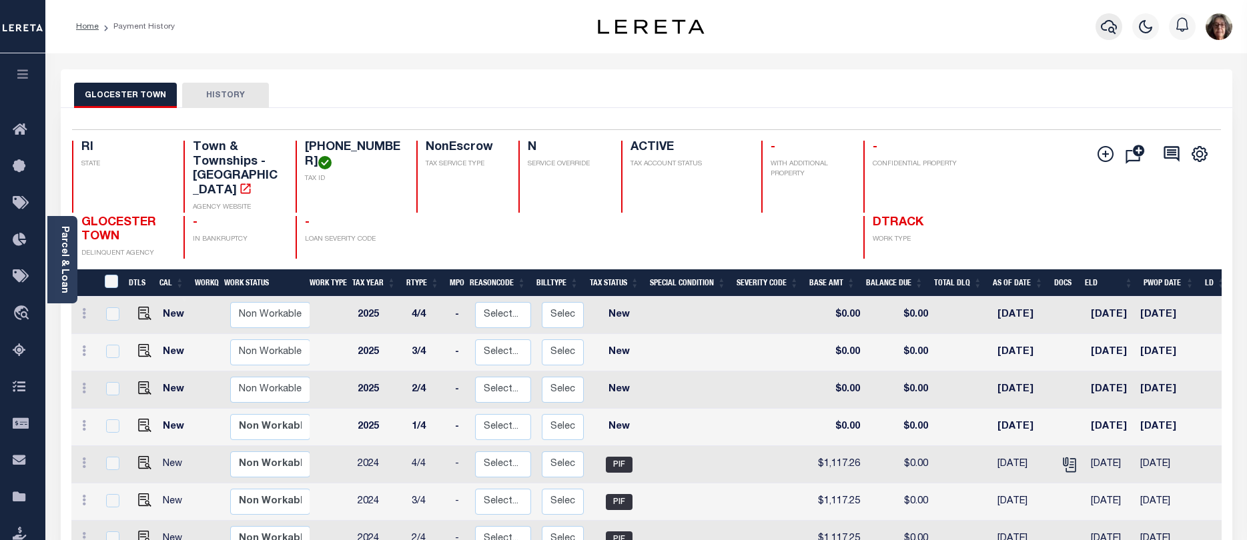
click at [1112, 25] on icon "button" at bounding box center [1109, 27] width 16 height 16
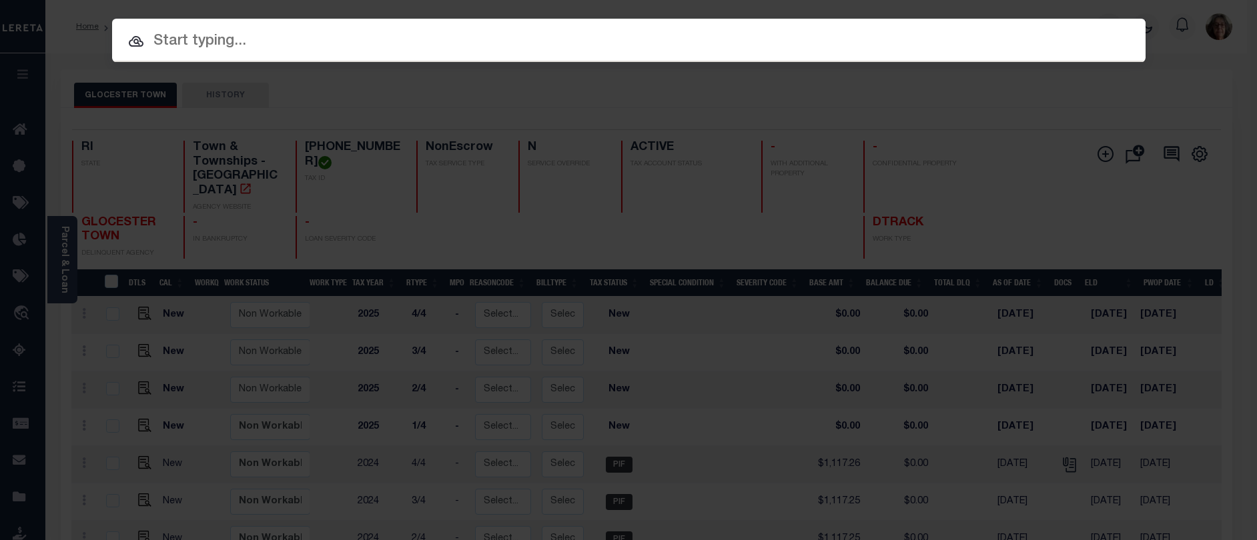
paste input "19334"
type input "19334"
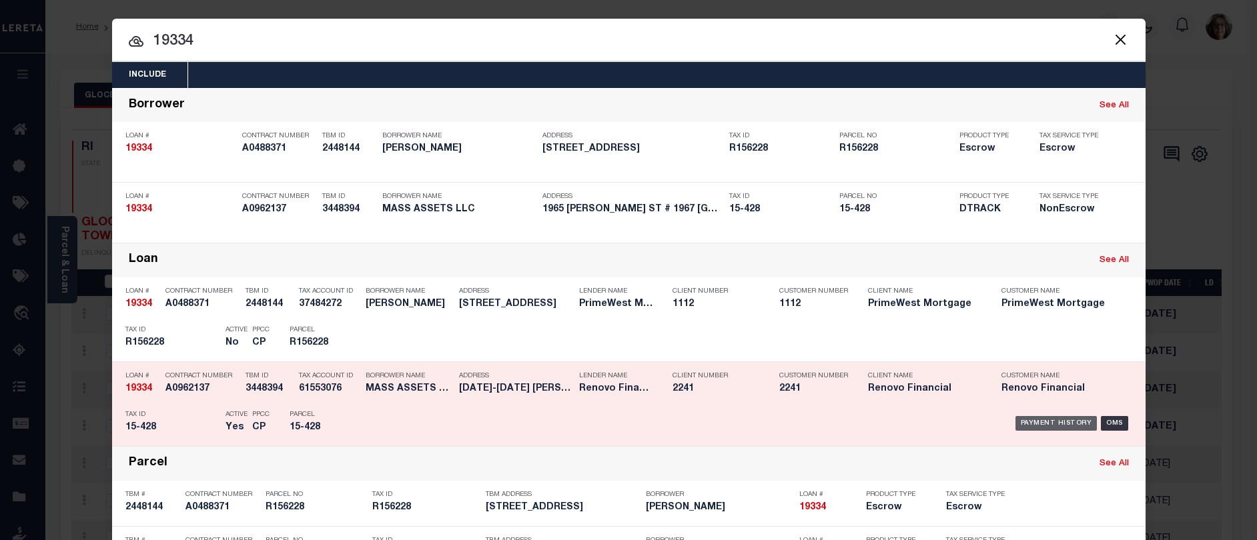
click at [1043, 424] on div "Payment History" at bounding box center [1057, 423] width 82 height 15
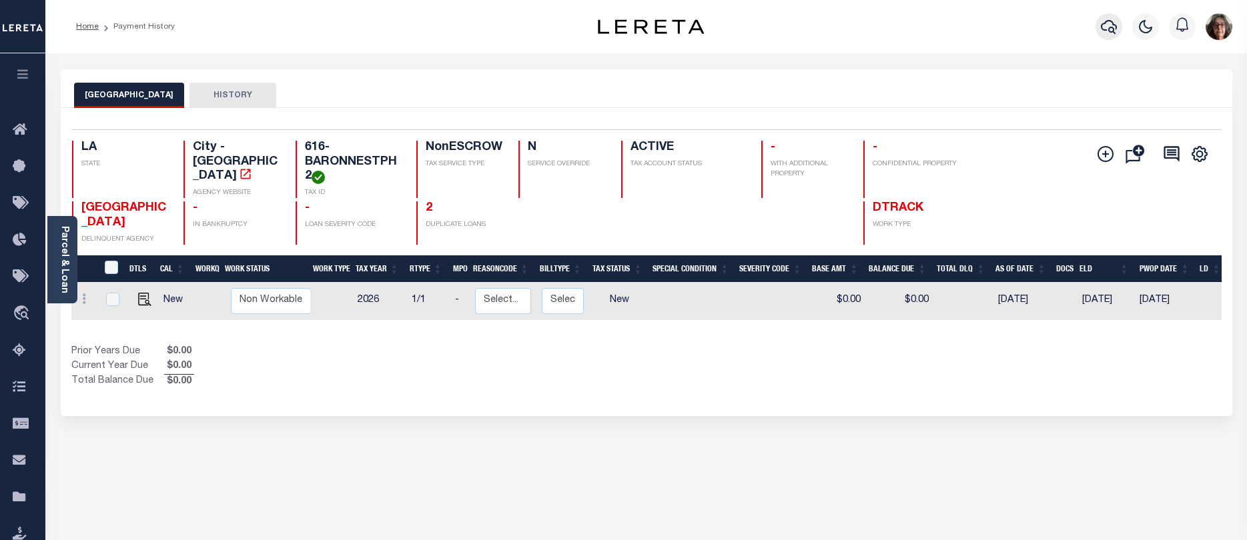
click at [1109, 29] on icon "button" at bounding box center [1109, 27] width 16 height 14
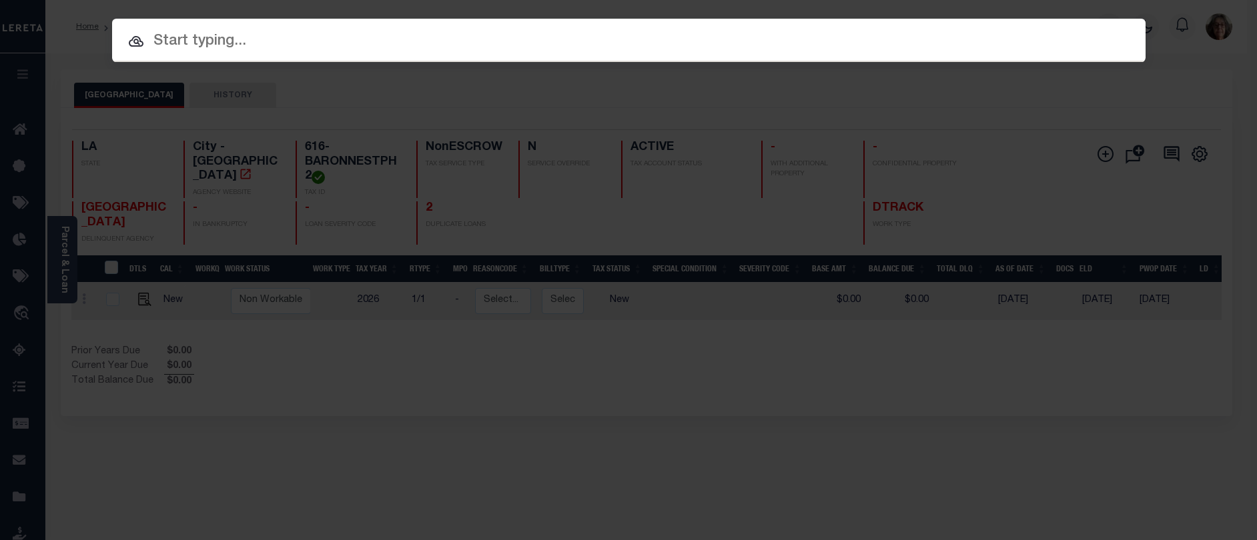
paste input "21301040421061"
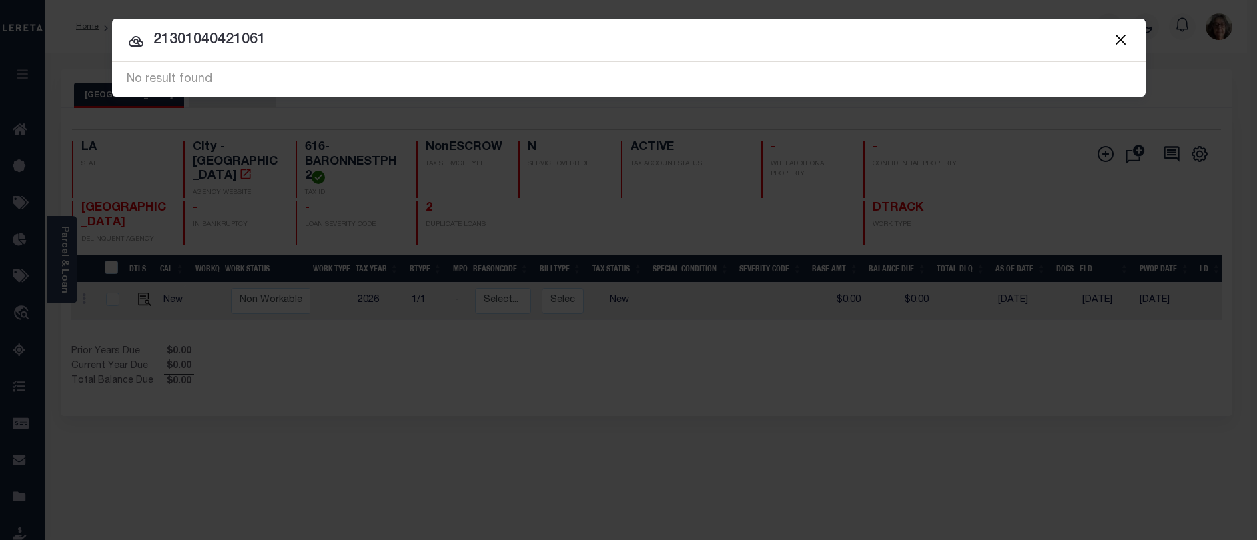
drag, startPoint x: 152, startPoint y: 39, endPoint x: 332, endPoint y: 32, distance: 179.6
click at [332, 32] on input "21301040421061" at bounding box center [629, 40] width 1034 height 23
paste input "9512"
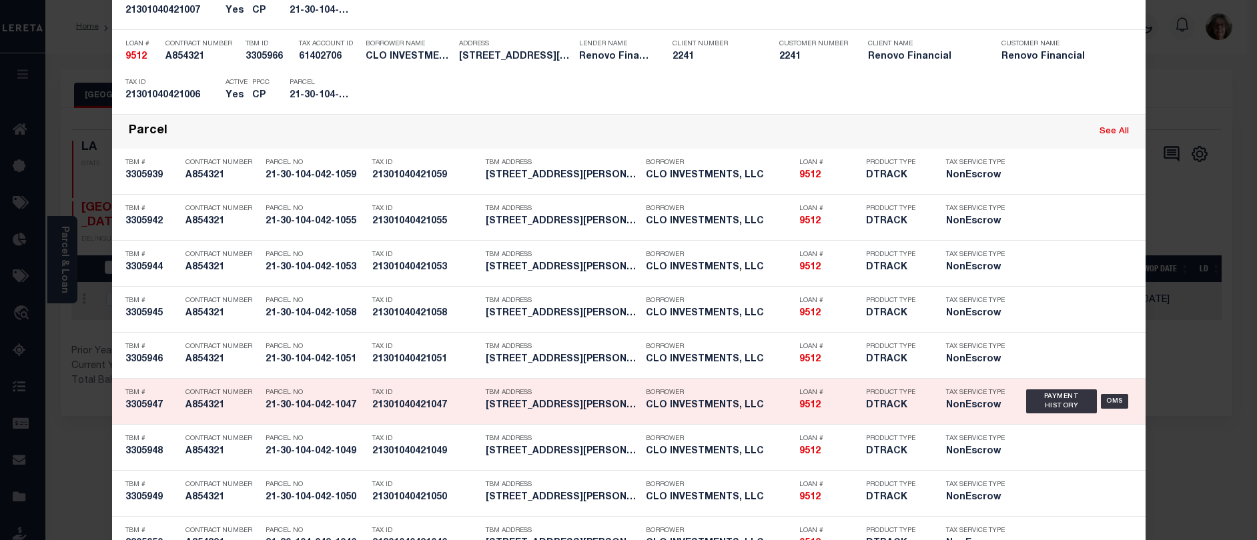
scroll to position [3738, 0]
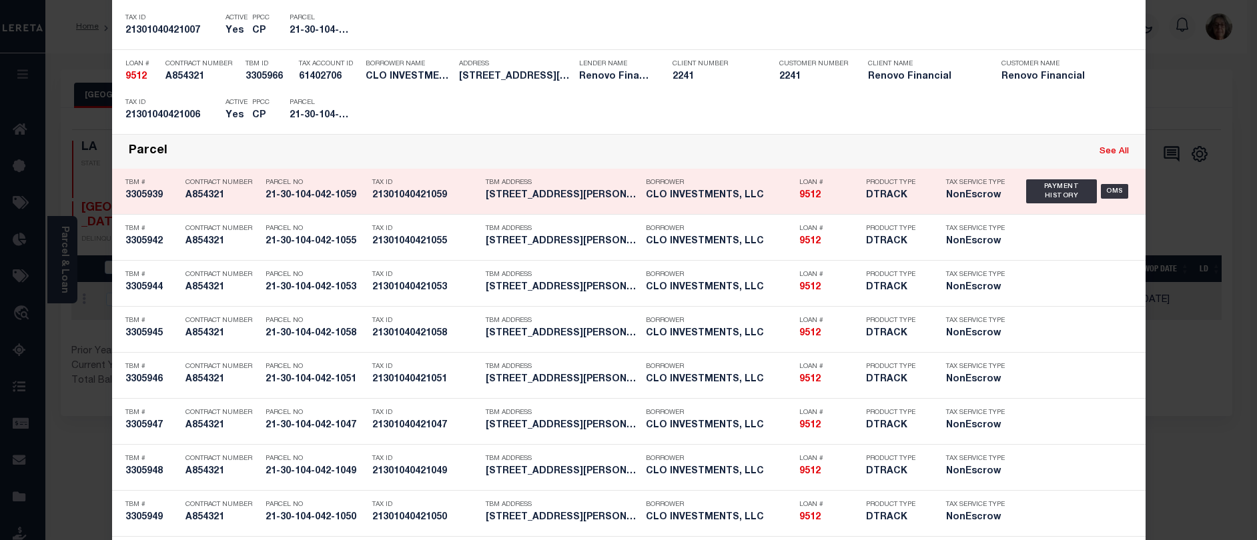
click at [1111, 153] on link "See All" at bounding box center [1114, 151] width 29 height 9
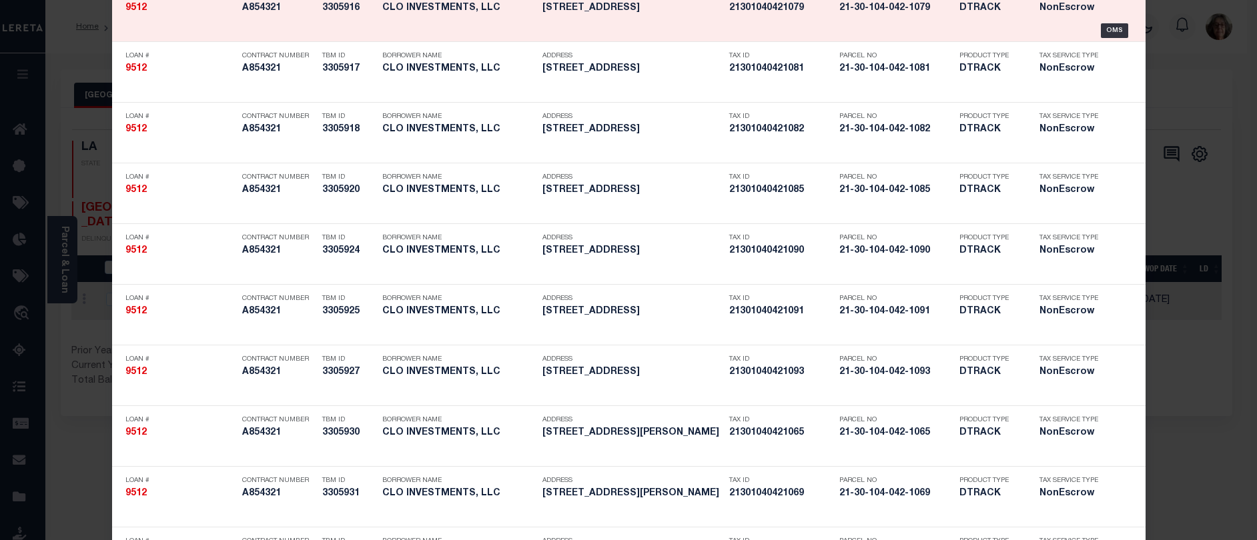
scroll to position [0, 0]
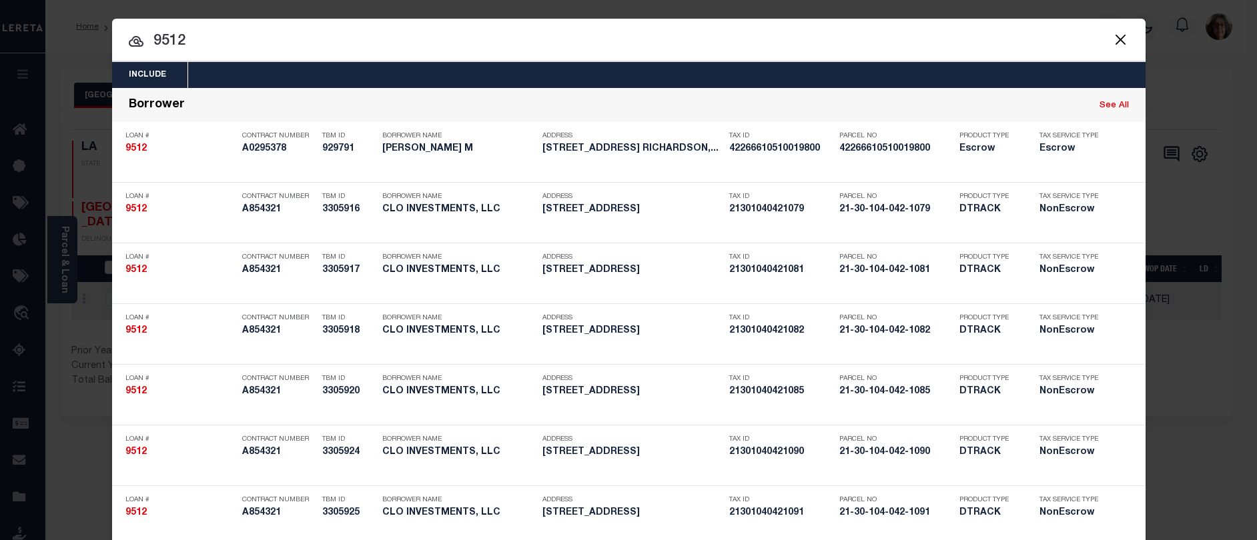
drag, startPoint x: 148, startPoint y: 41, endPoint x: 192, endPoint y: 42, distance: 43.4
click at [192, 42] on input "9512" at bounding box center [629, 41] width 1034 height 23
paste input "13174"
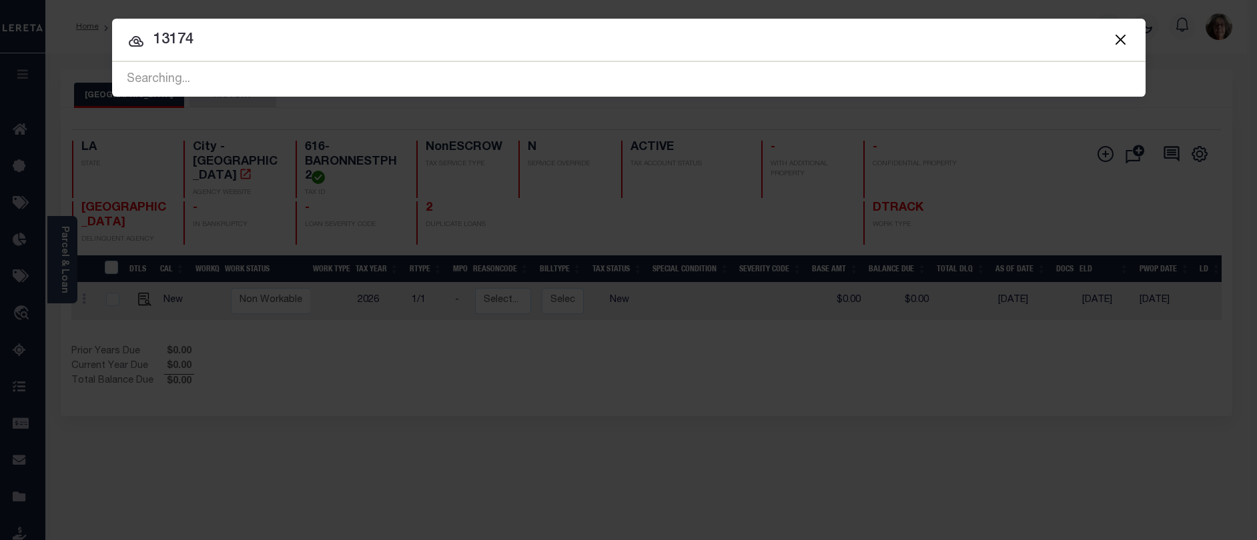
type input "13174"
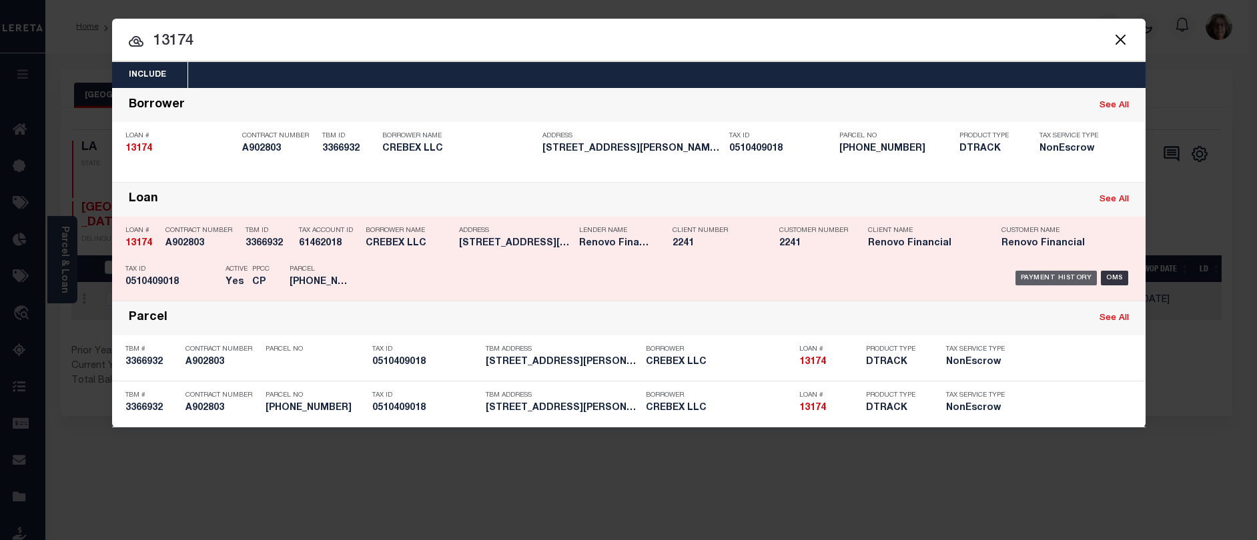
click at [1056, 279] on div "Payment History" at bounding box center [1057, 278] width 82 height 15
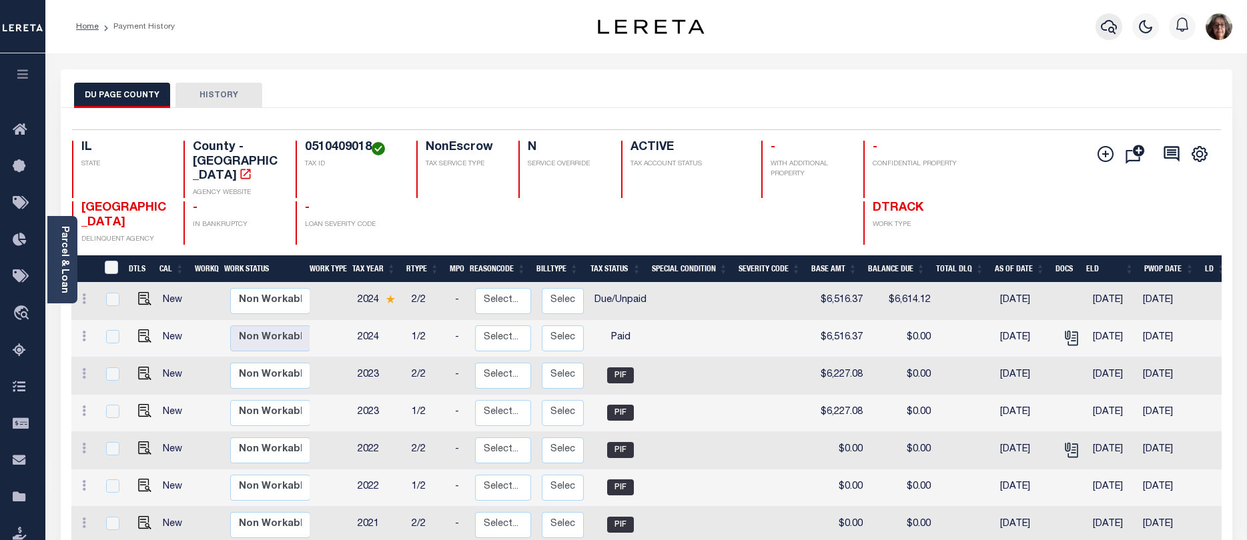
click at [1105, 31] on icon "button" at bounding box center [1109, 27] width 16 height 14
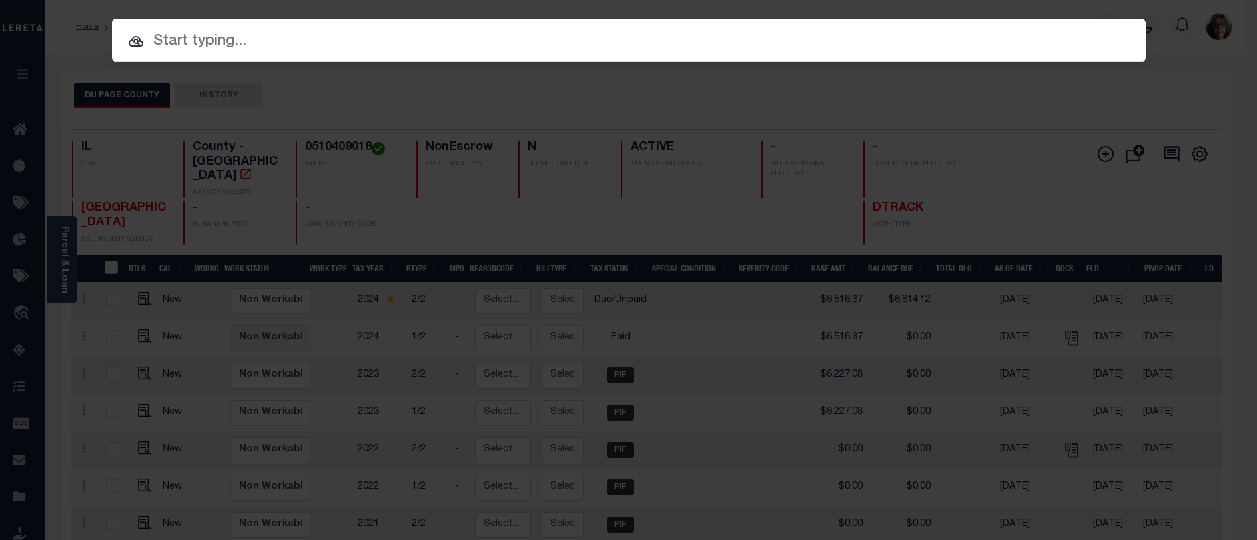
paste input "19077"
type input "19077"
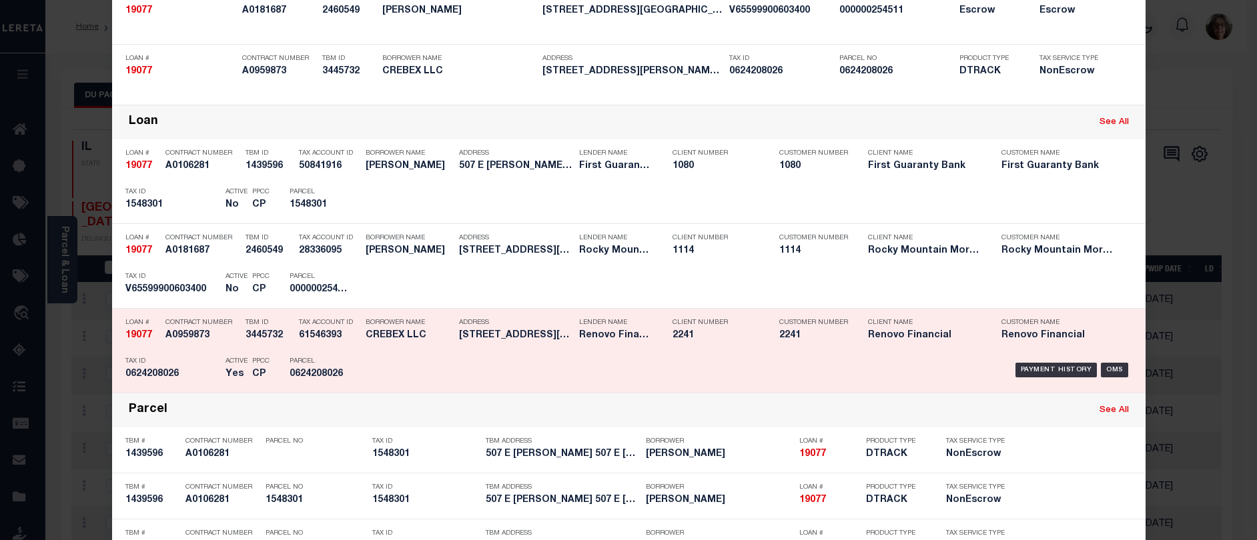
scroll to position [200, 0]
click at [1076, 368] on div "Payment History" at bounding box center [1057, 369] width 82 height 15
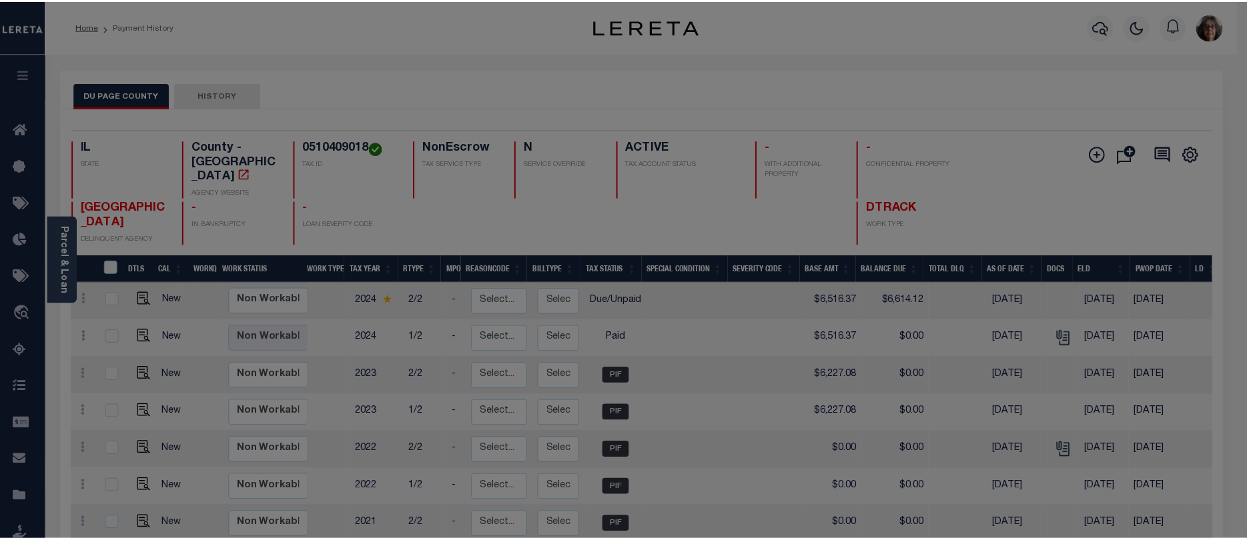
scroll to position [0, 0]
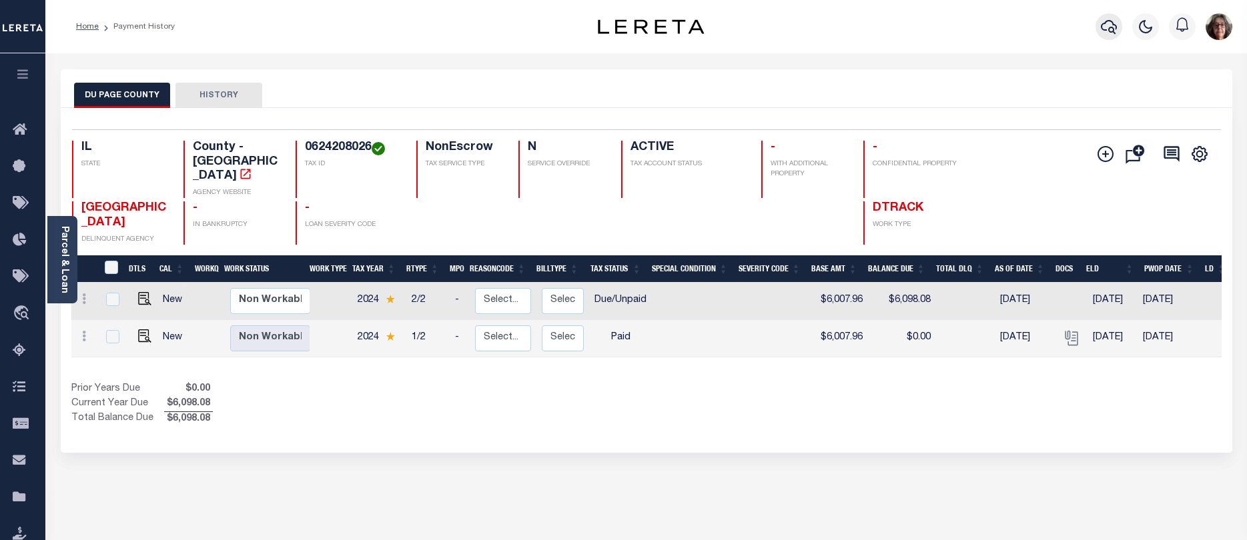
click at [1108, 29] on icon "button" at bounding box center [1109, 27] width 16 height 16
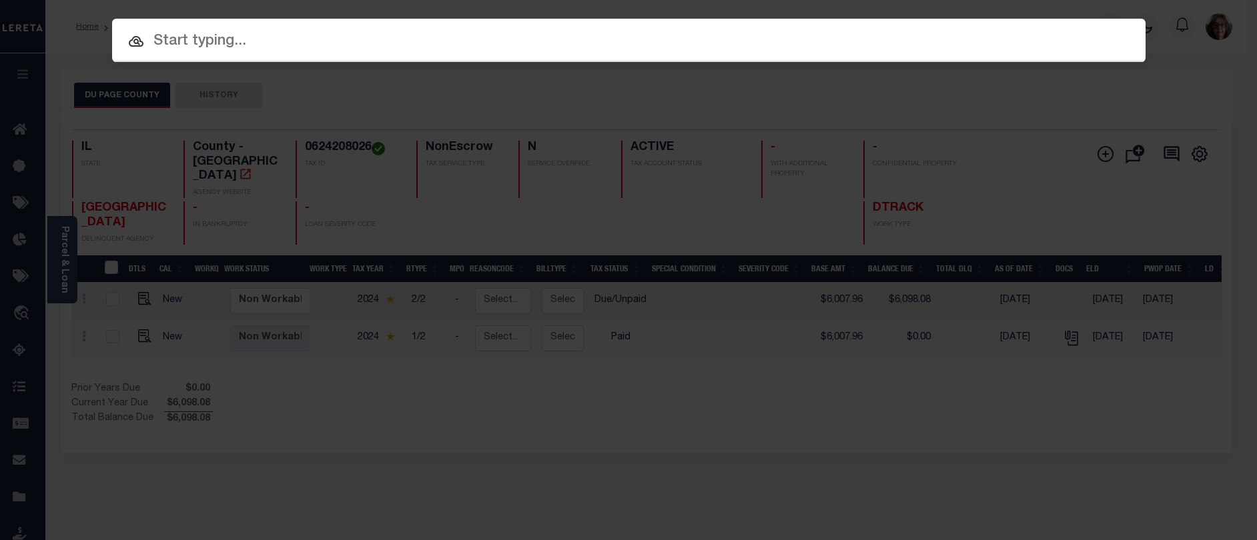
paste input "18107"
type input "18107"
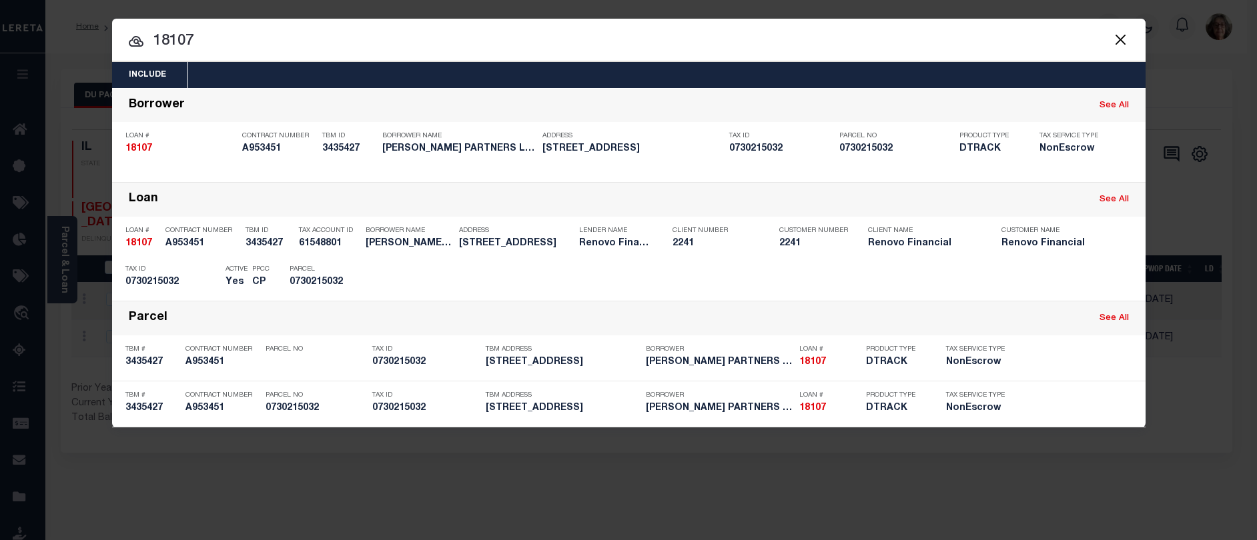
click at [1066, 279] on div "Payment History" at bounding box center [1057, 278] width 82 height 15
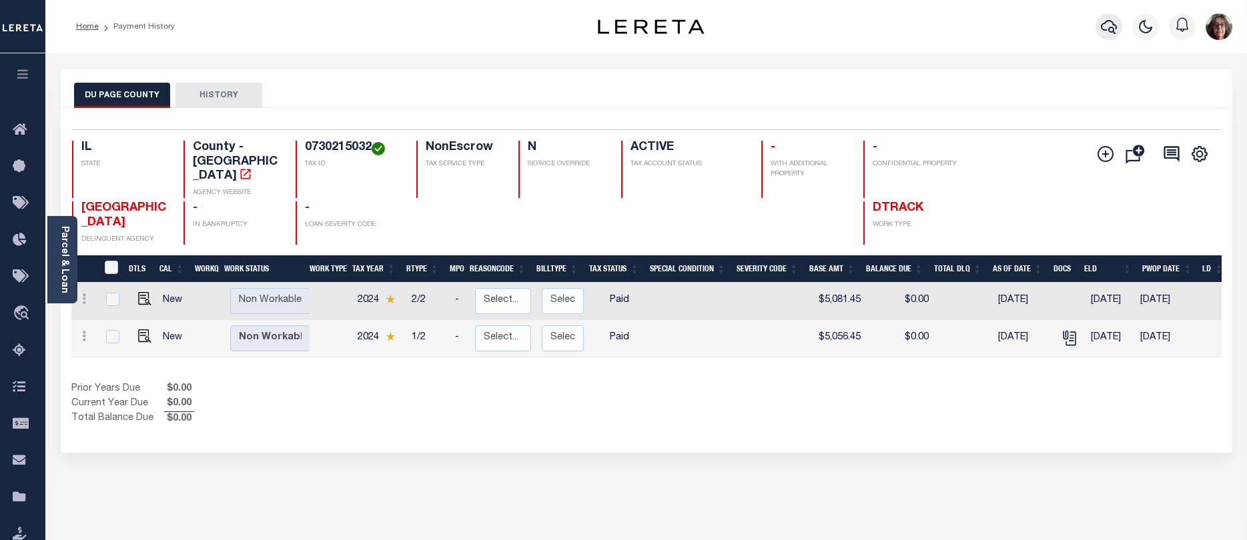
click at [1112, 25] on icon "button" at bounding box center [1109, 27] width 16 height 16
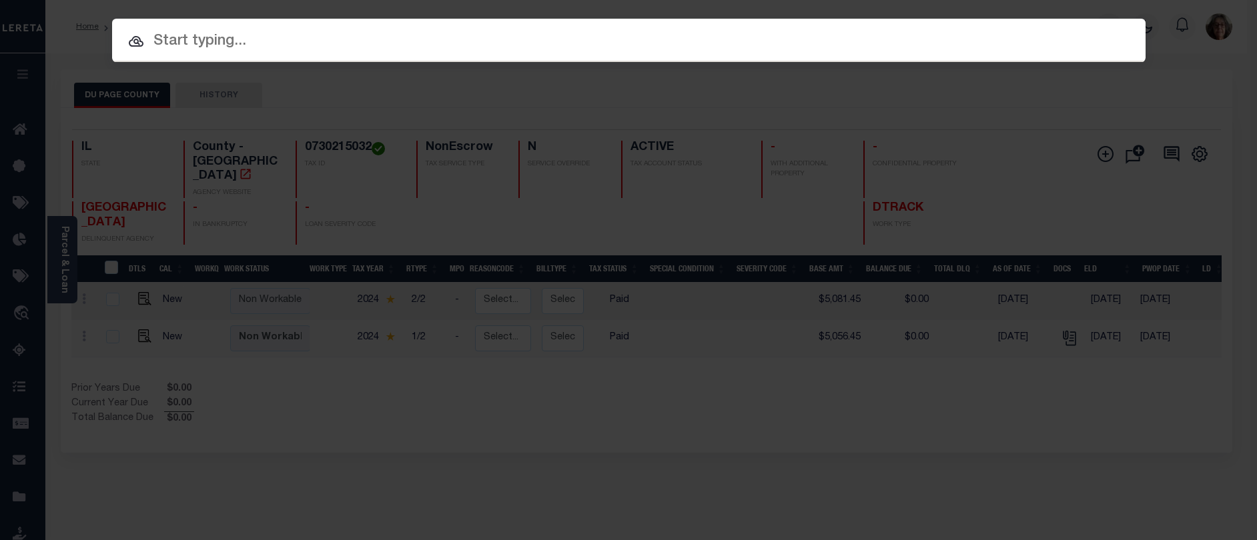
paste input "19902"
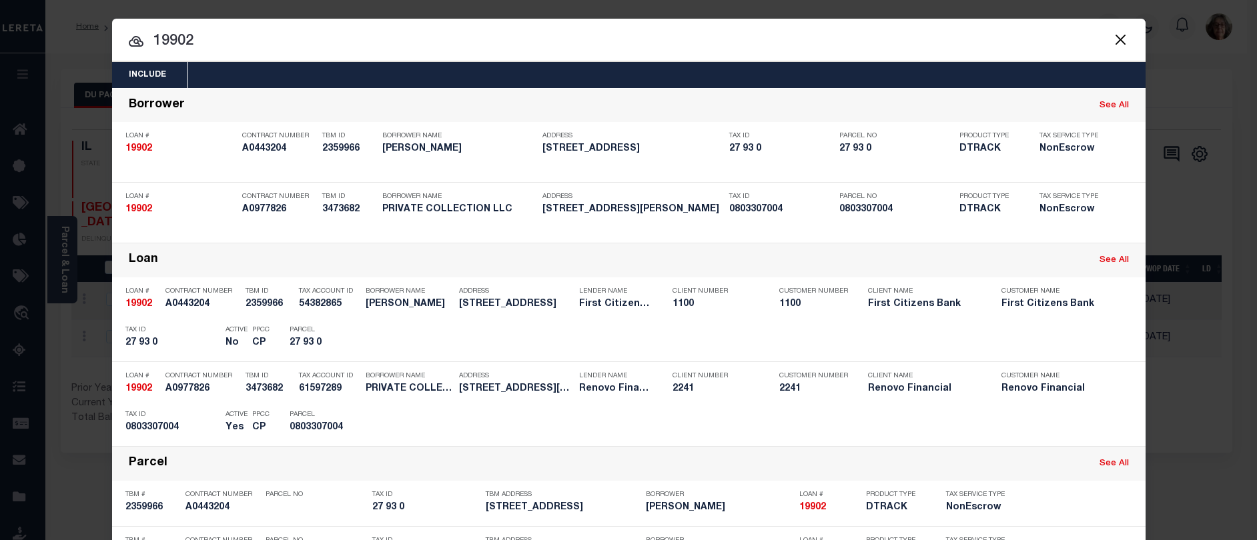
drag, startPoint x: 149, startPoint y: 41, endPoint x: 185, endPoint y: 39, distance: 35.4
click at [185, 39] on input "19902" at bounding box center [629, 41] width 1034 height 23
drag, startPoint x: 192, startPoint y: 44, endPoint x: 139, endPoint y: 34, distance: 53.0
click at [139, 34] on input "19902" at bounding box center [629, 41] width 1034 height 23
paste input "7064"
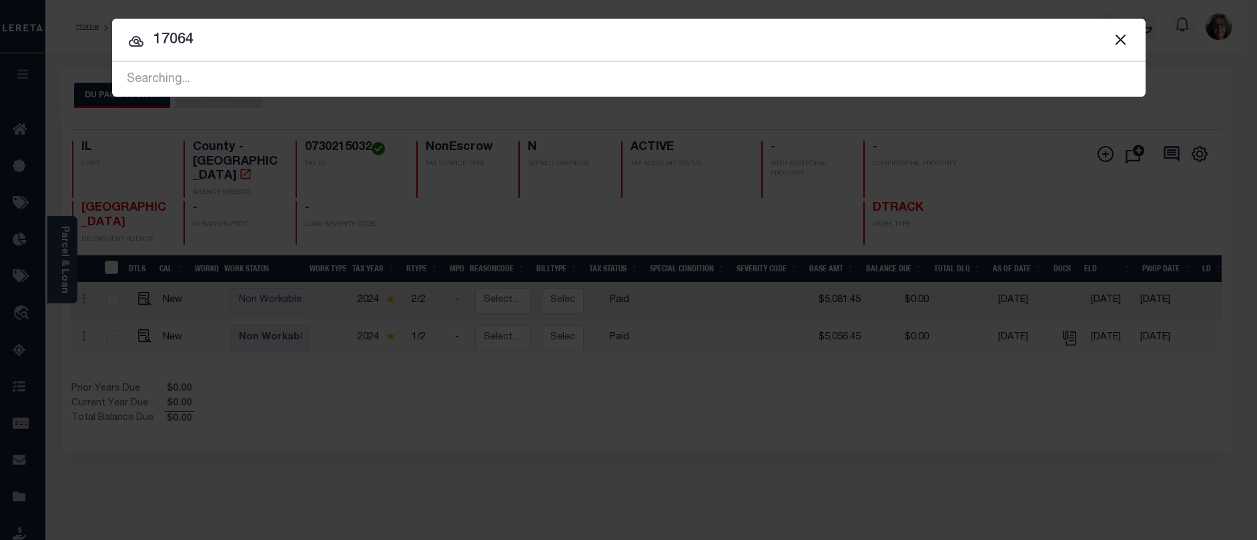
type input "17064"
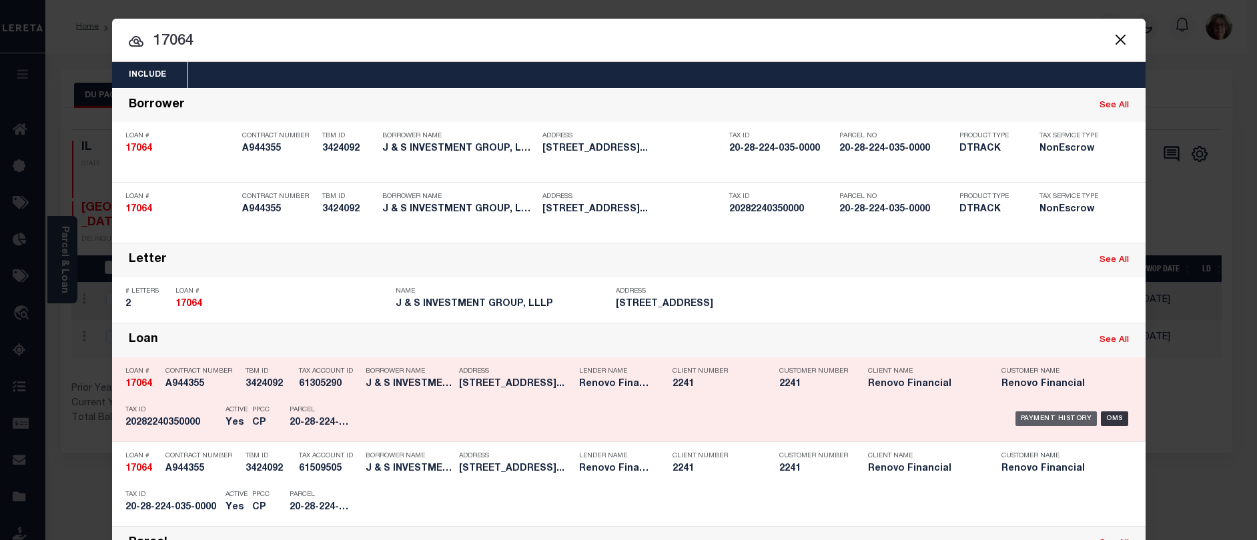
click at [1049, 419] on div "Payment History" at bounding box center [1057, 419] width 82 height 15
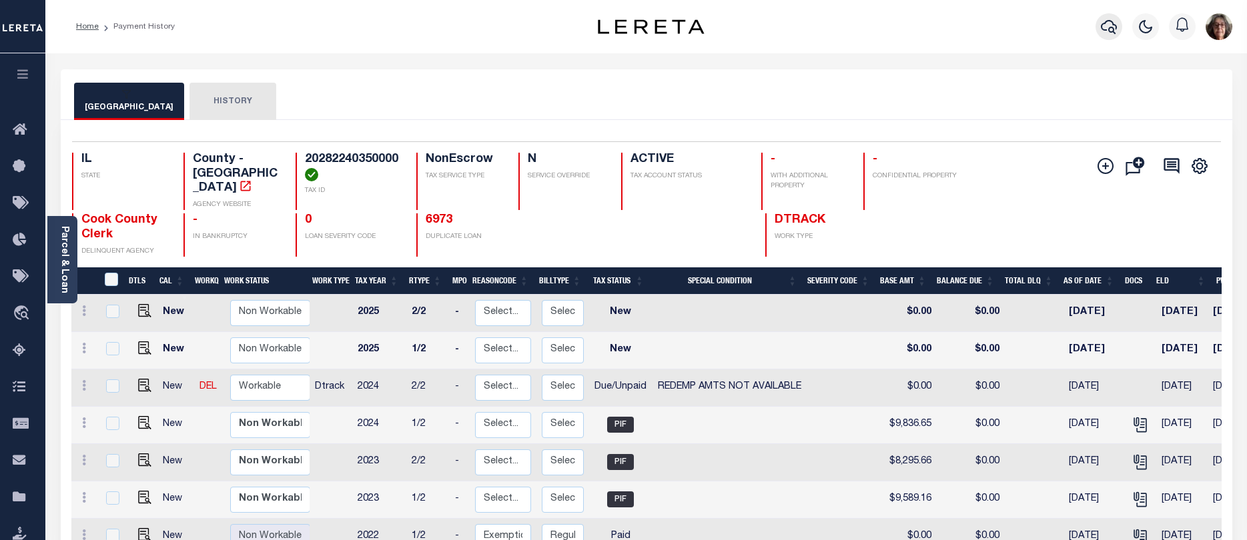
click at [1108, 29] on icon "button" at bounding box center [1109, 27] width 16 height 16
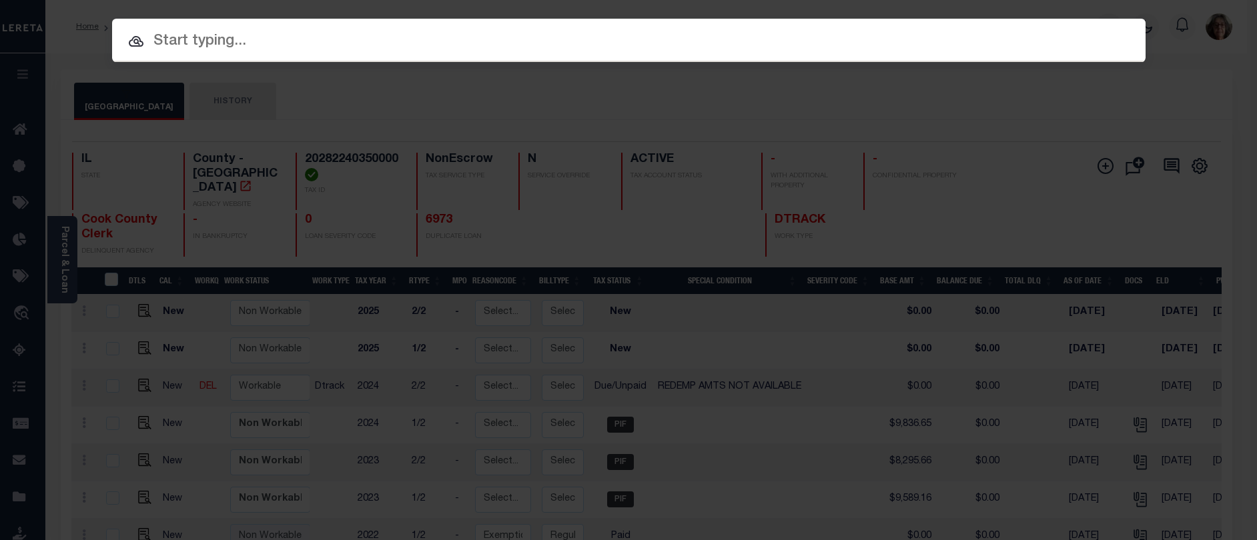
paste input "19902"
type input "19902"
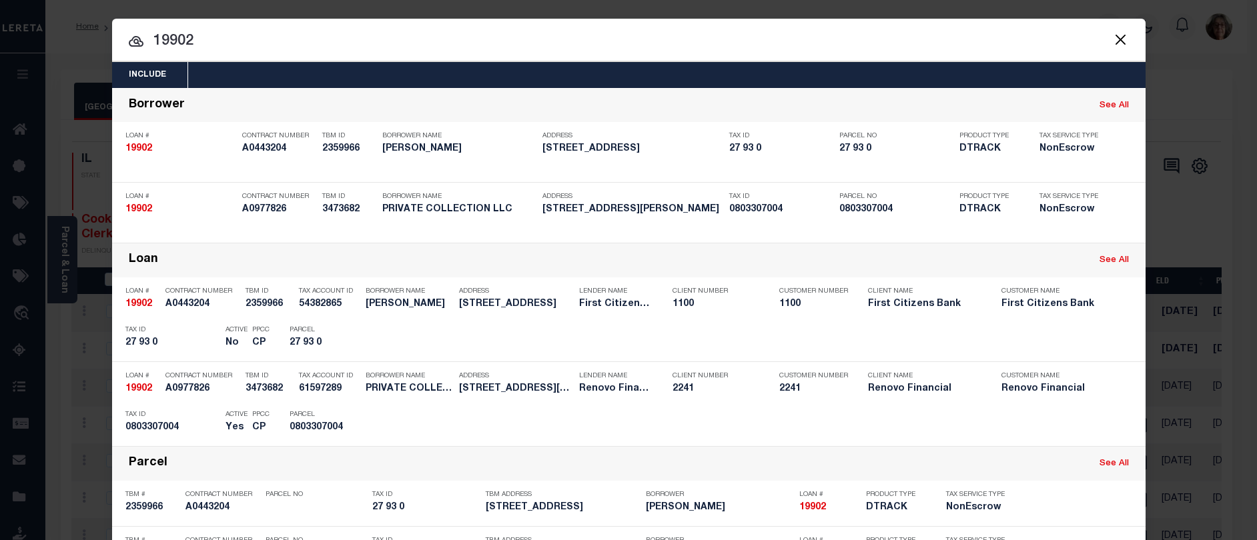
click at [1027, 423] on div "Payment History" at bounding box center [1057, 423] width 82 height 15
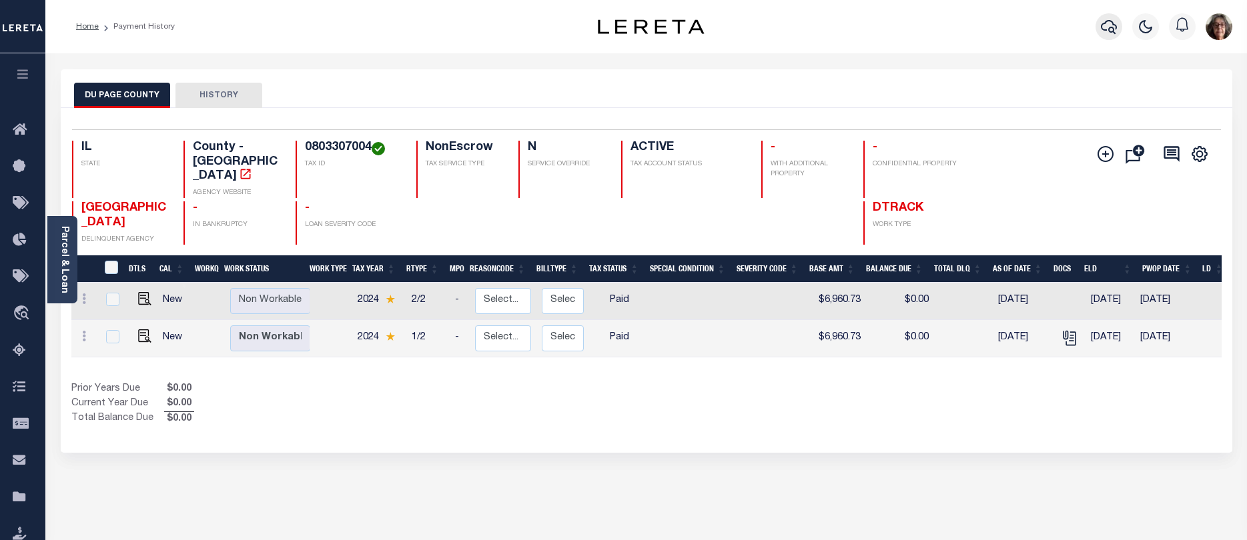
click at [1107, 28] on icon "button" at bounding box center [1109, 27] width 16 height 16
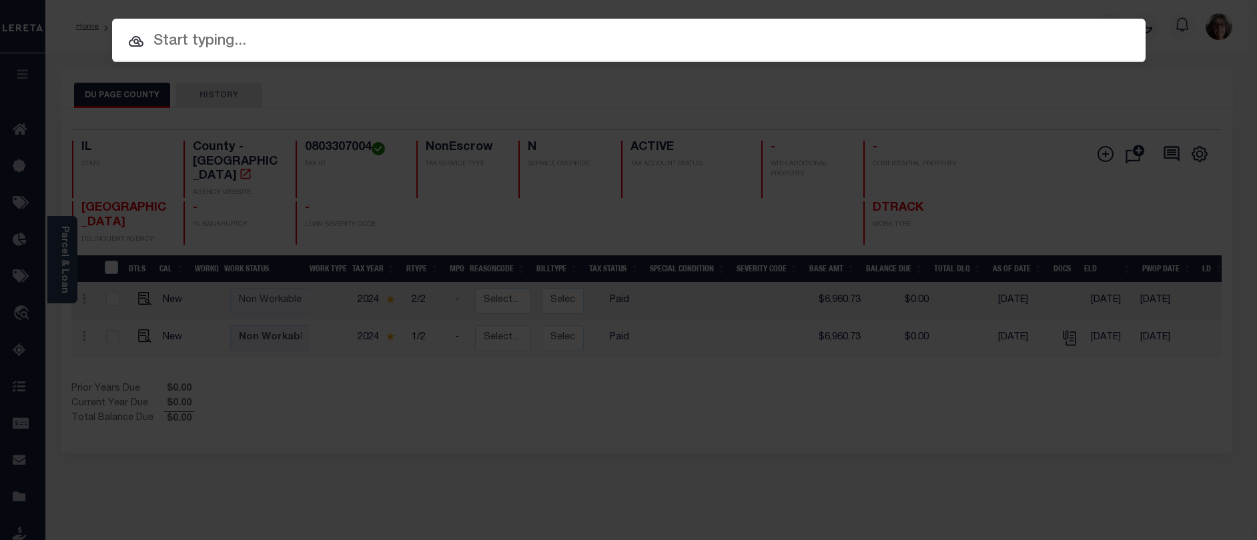
paste input "19971"
type input "19971"
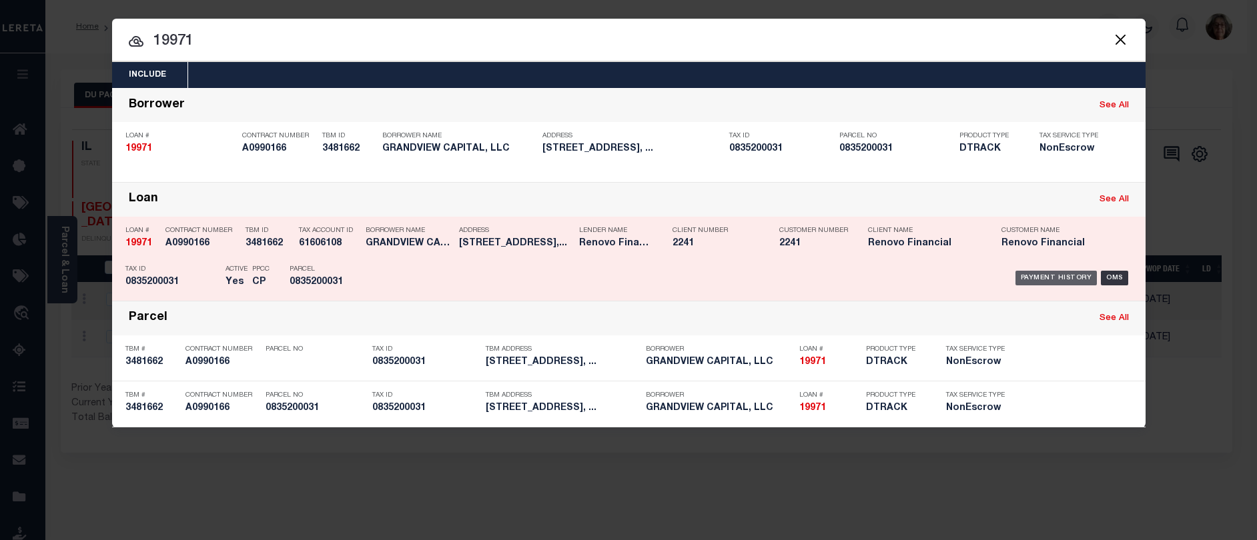
click at [1038, 278] on div "Payment History" at bounding box center [1057, 278] width 82 height 15
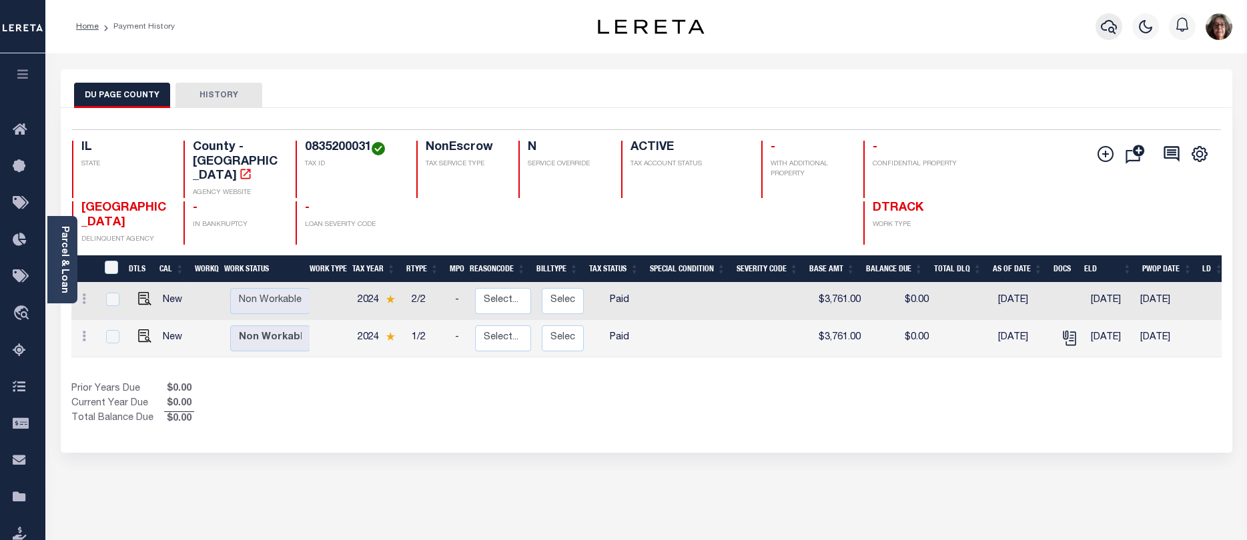
click at [1111, 27] on icon "button" at bounding box center [1109, 27] width 16 height 16
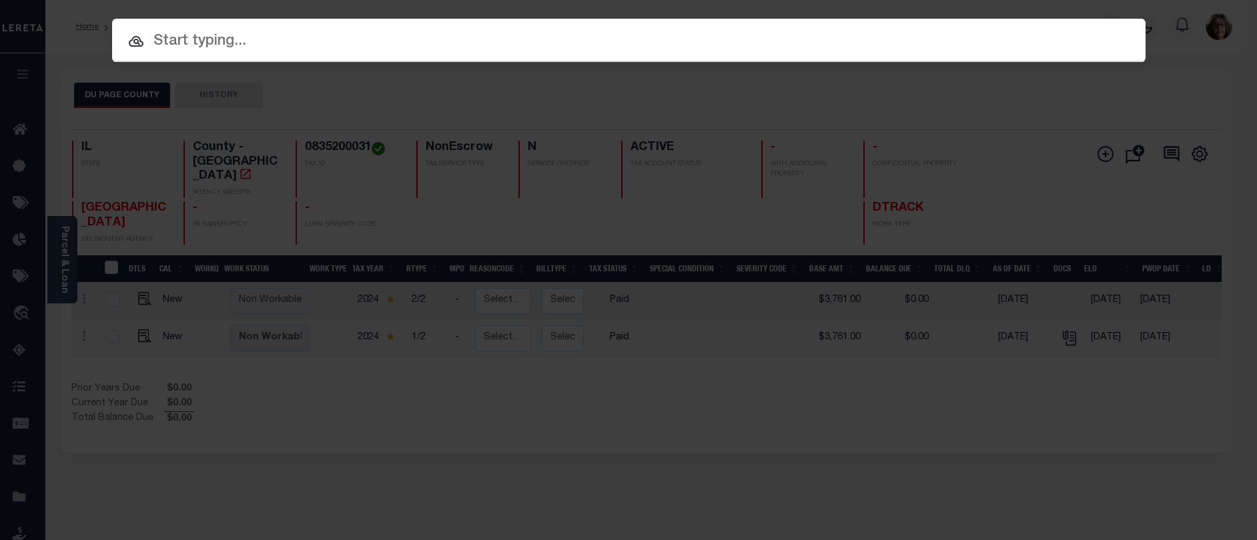
paste input "14428"
type input "14428"
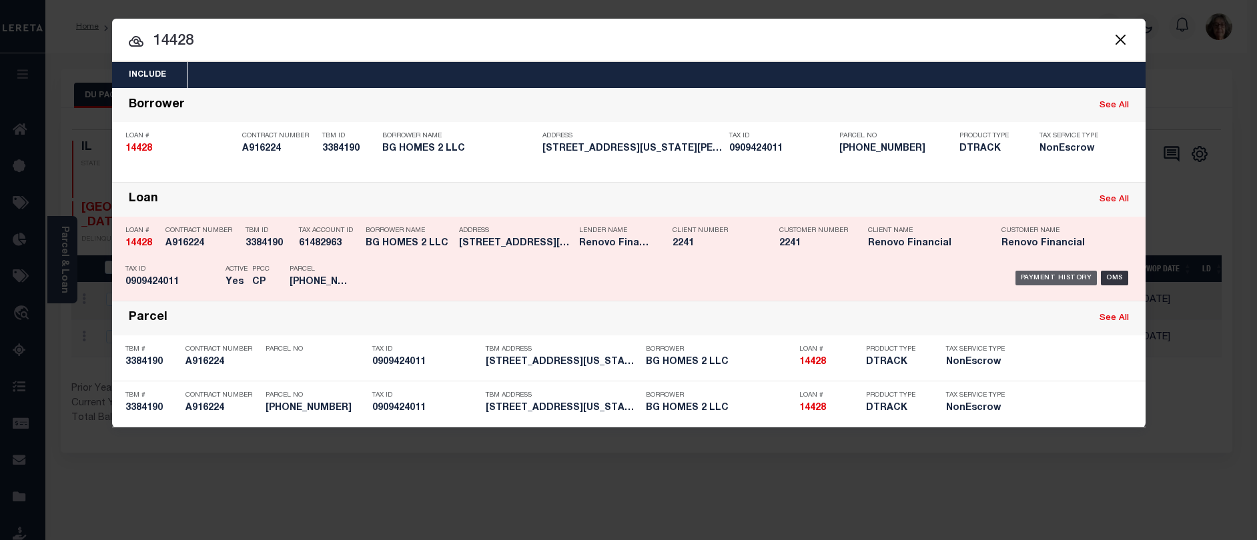
click at [1067, 280] on div "Payment History" at bounding box center [1057, 278] width 82 height 15
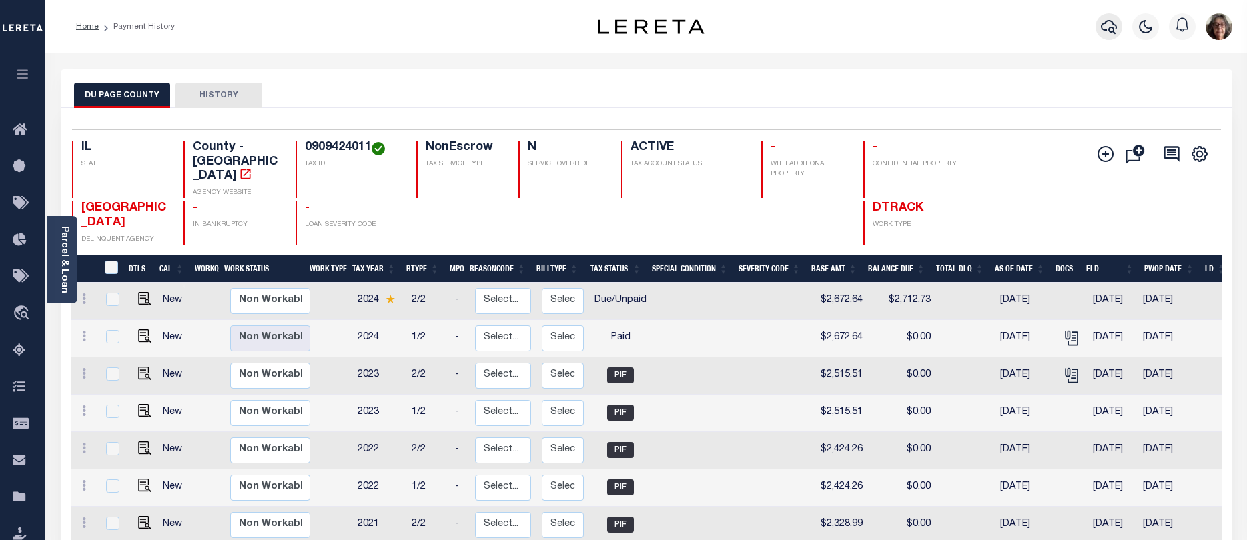
click at [1109, 27] on icon "button" at bounding box center [1109, 27] width 16 height 16
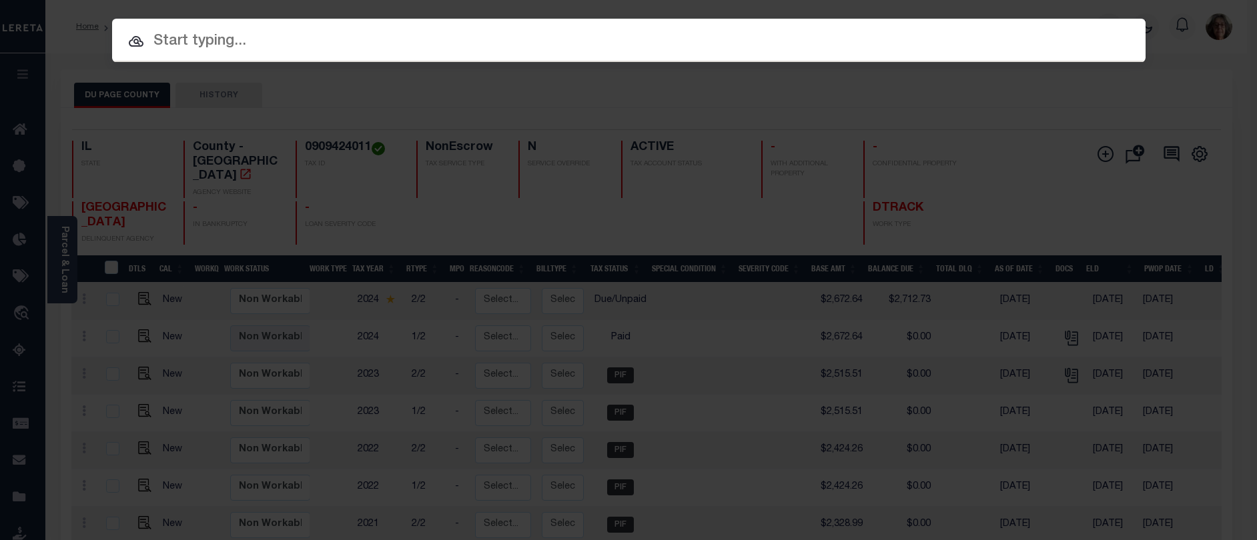
paste input "13119"
type input "13119"
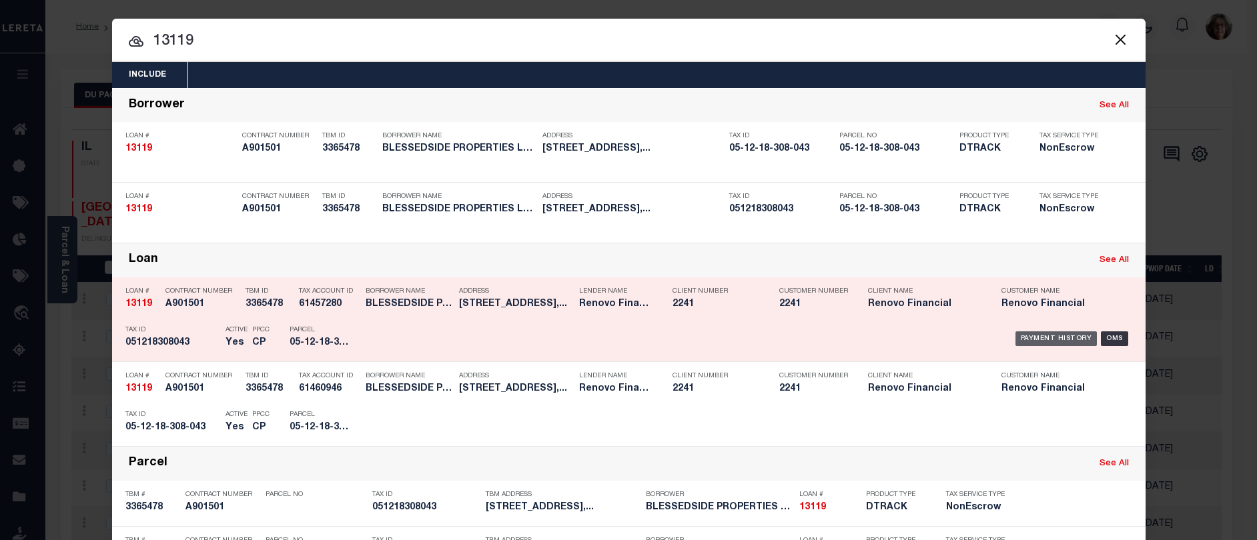
click at [1041, 336] on div "Payment History" at bounding box center [1057, 339] width 82 height 15
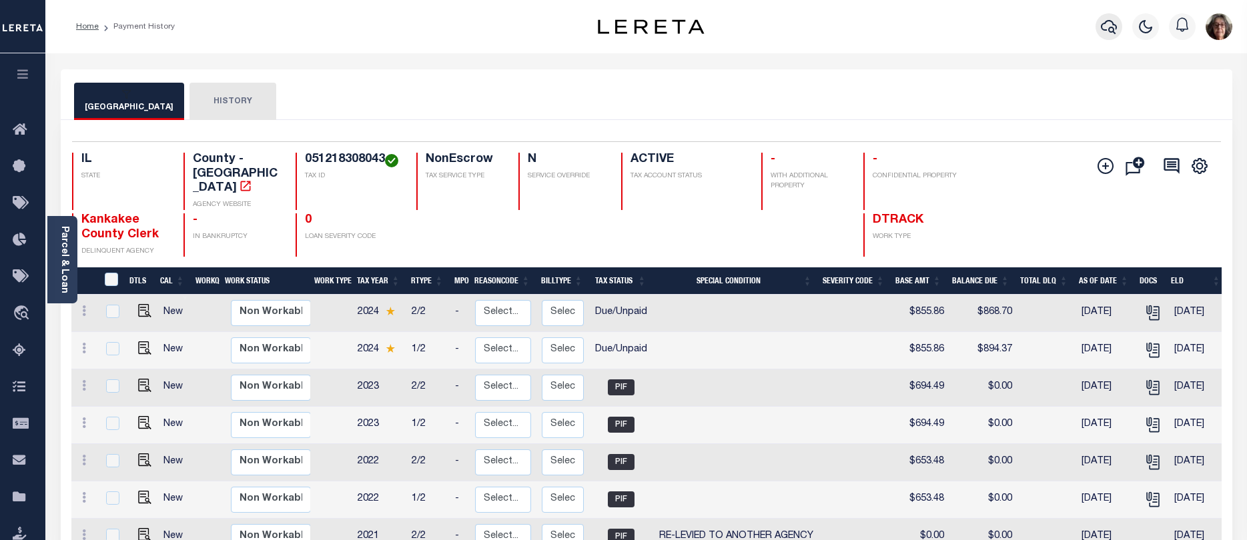
click at [1112, 23] on icon "button" at bounding box center [1109, 27] width 16 height 14
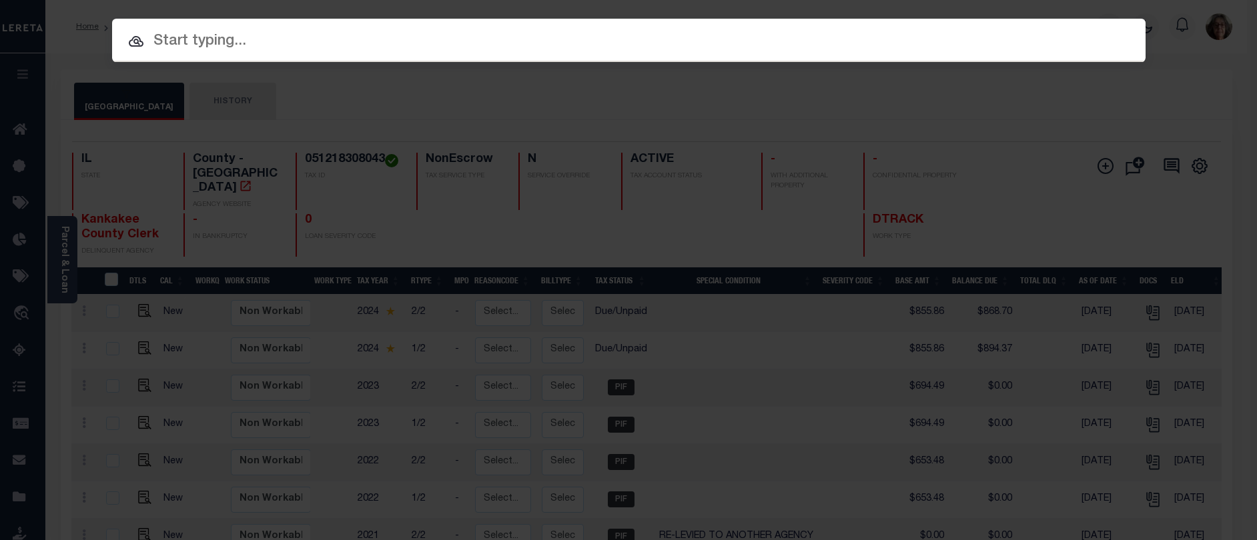
paste input "13119"
type input "13119"
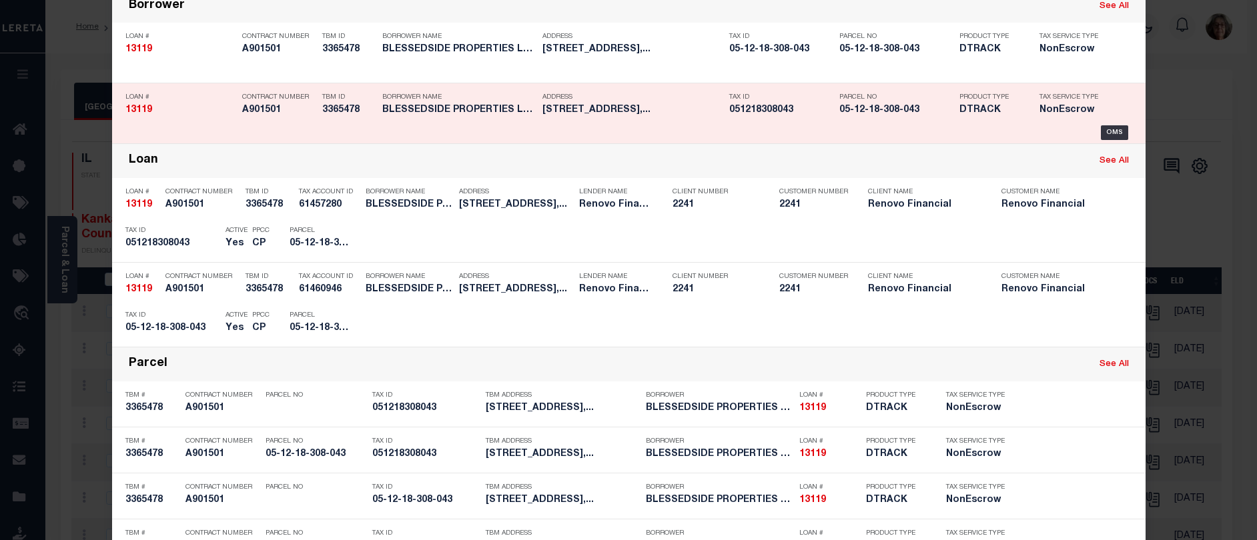
scroll to position [79, 0]
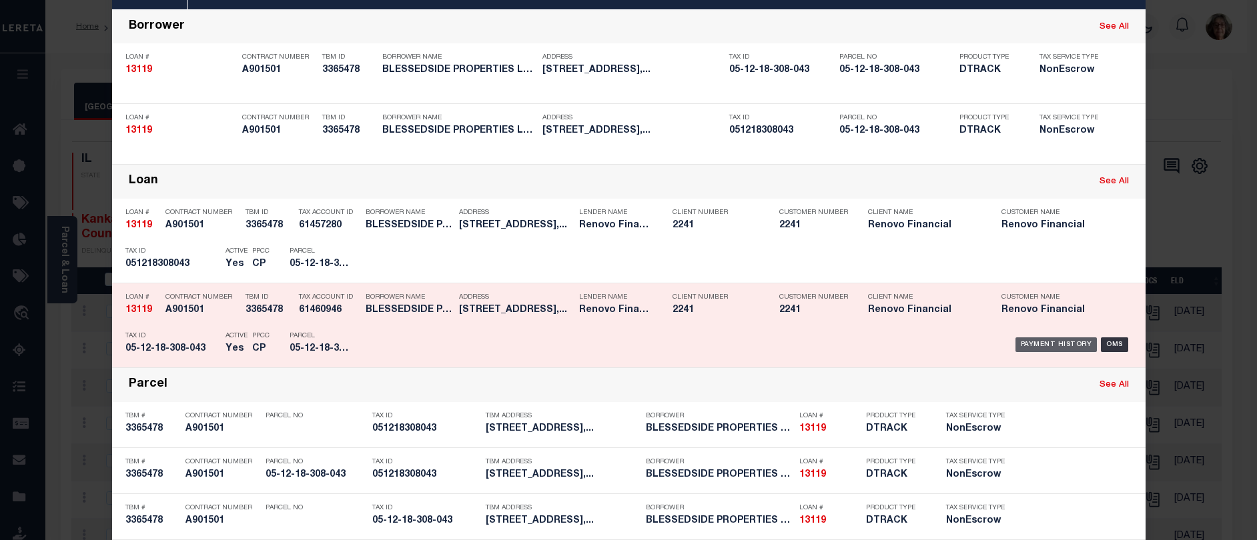
click at [1040, 343] on div "Payment History" at bounding box center [1057, 345] width 82 height 15
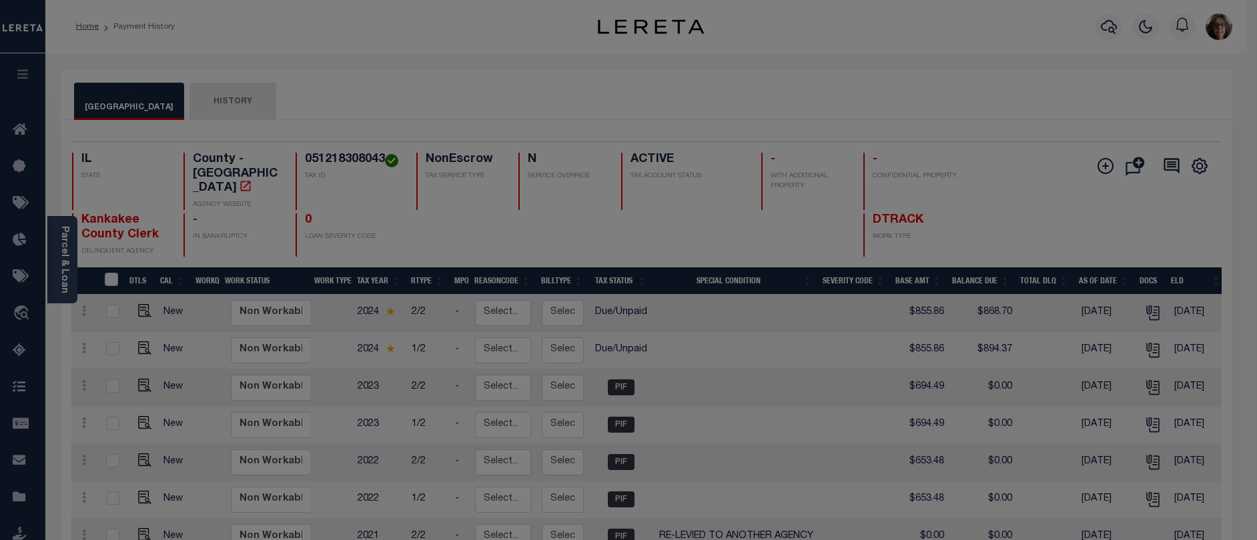
scroll to position [0, 0]
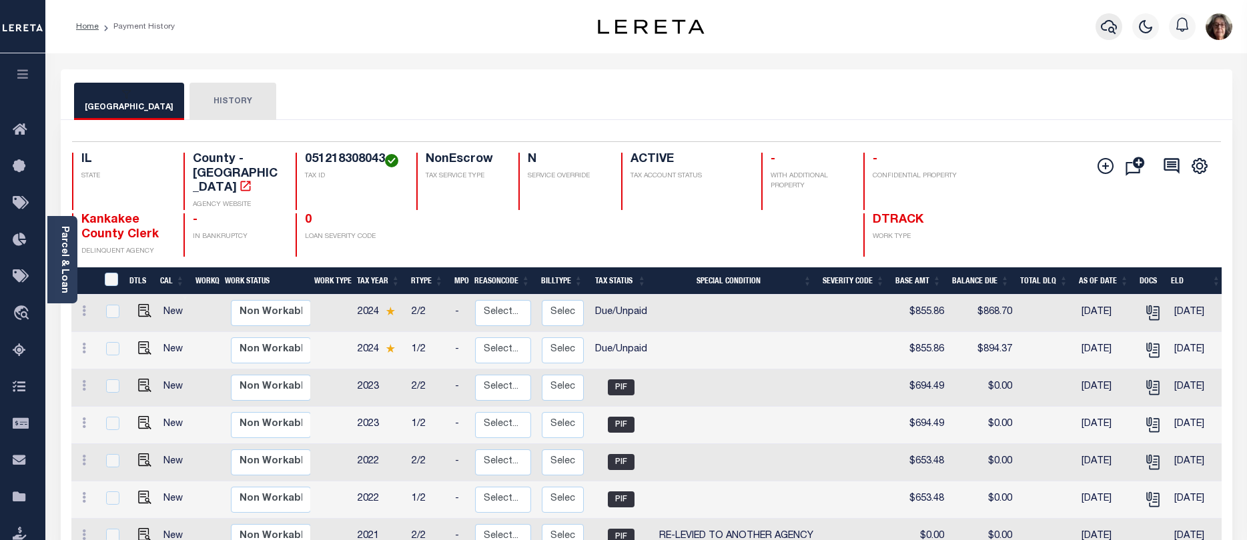
click at [1112, 29] on icon "button" at bounding box center [1109, 27] width 16 height 14
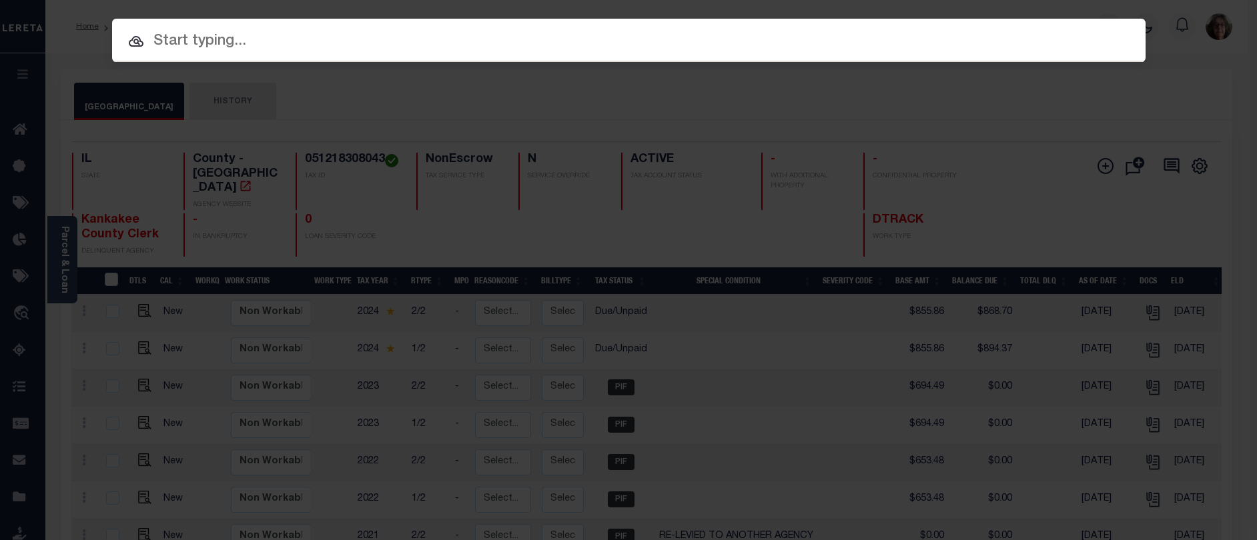
paste input "17370"
type input "17370"
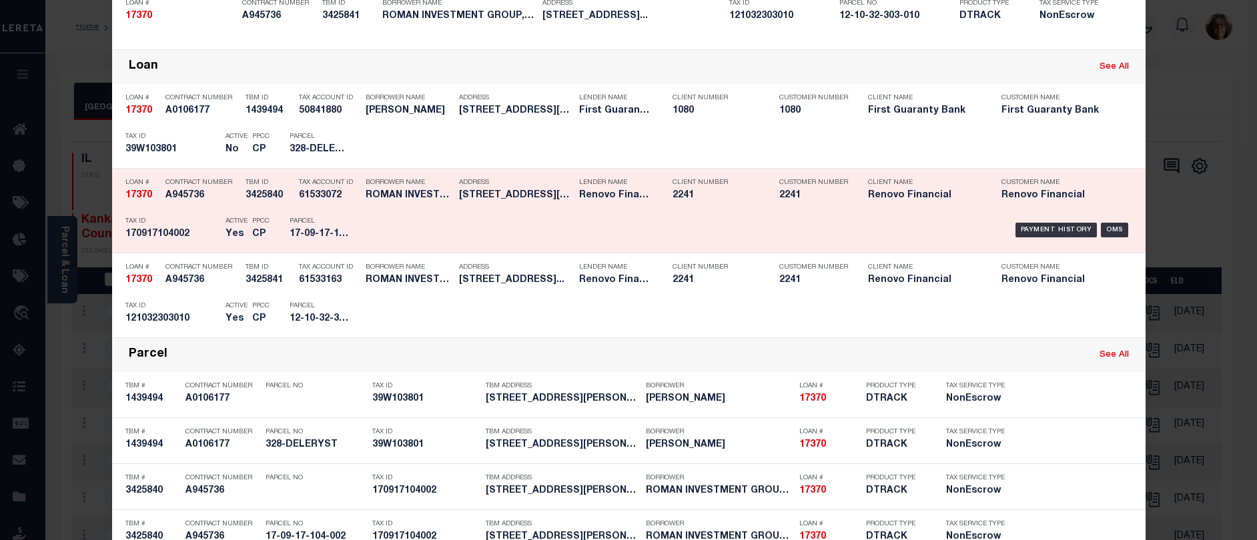
scroll to position [267, 0]
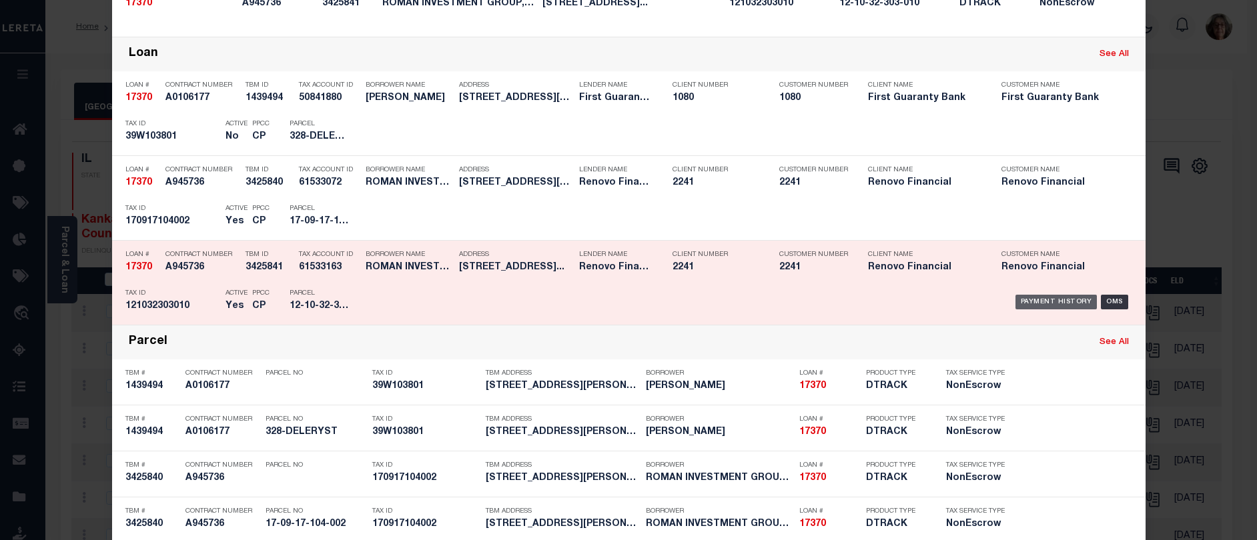
click at [1036, 306] on div "Payment History" at bounding box center [1057, 302] width 82 height 15
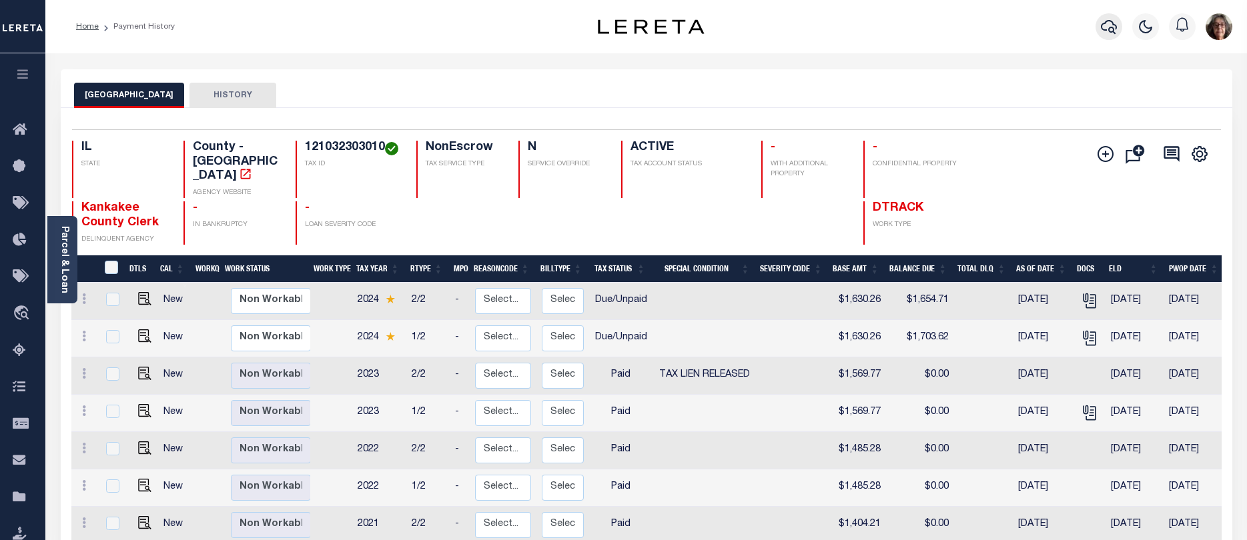
drag, startPoint x: 1108, startPoint y: 28, endPoint x: 1100, endPoint y: 31, distance: 9.3
click at [1100, 31] on button "button" at bounding box center [1109, 26] width 27 height 27
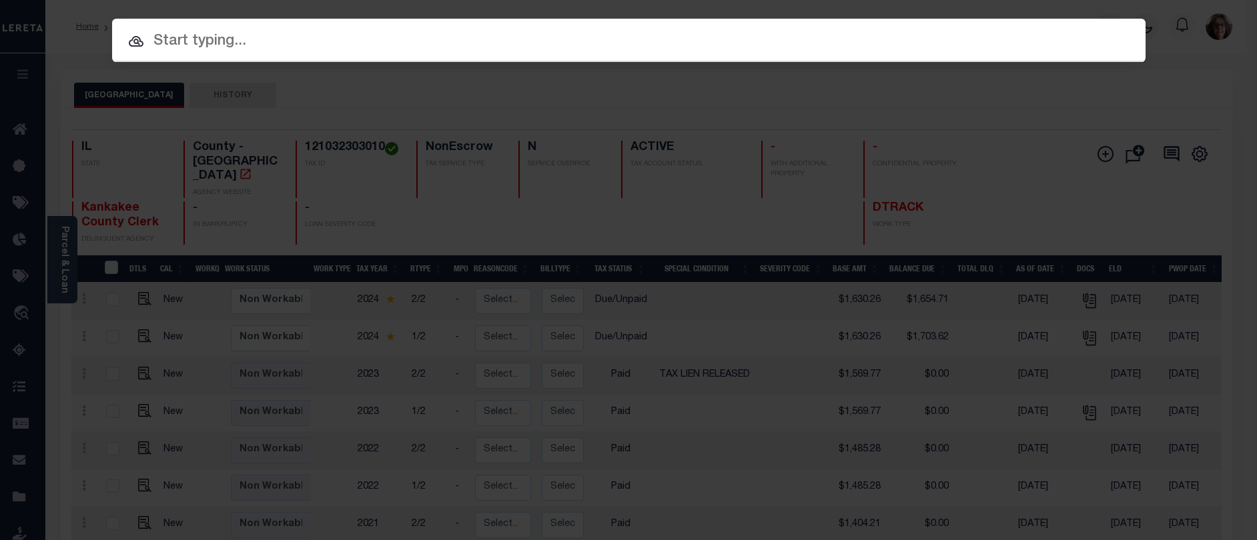
paste input "18718"
type input "18718"
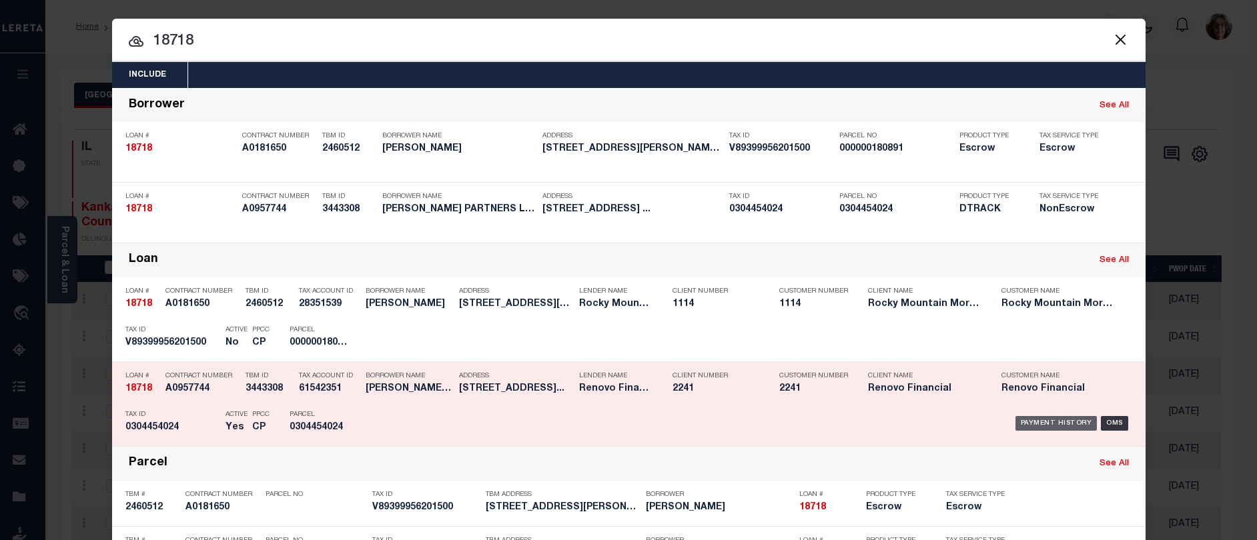
click at [1035, 422] on div "Payment History" at bounding box center [1057, 423] width 82 height 15
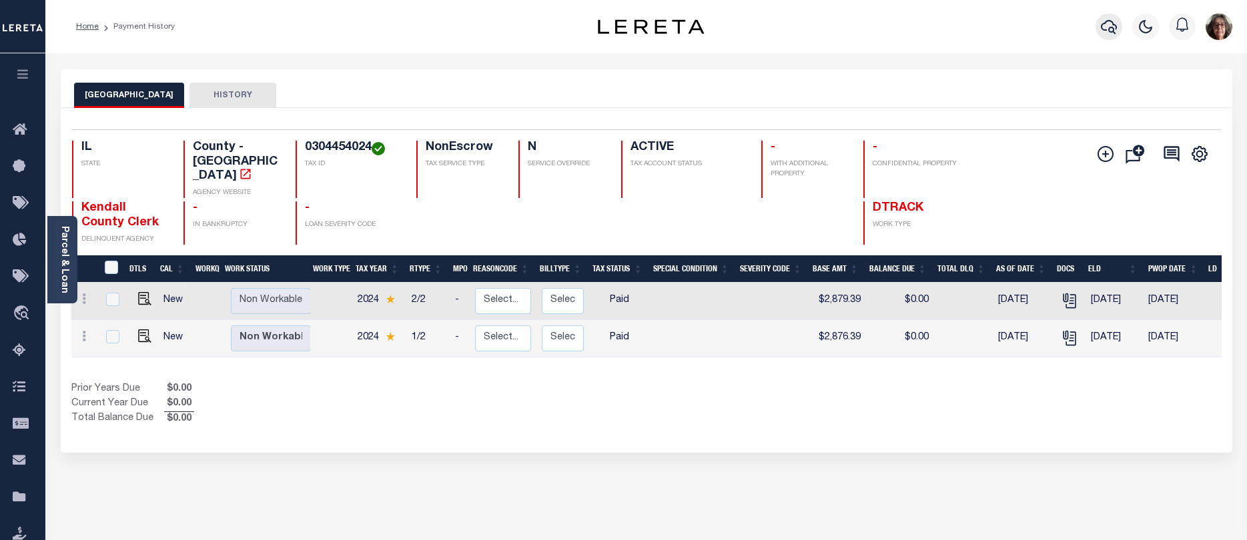
click at [1107, 27] on icon "button" at bounding box center [1109, 27] width 16 height 16
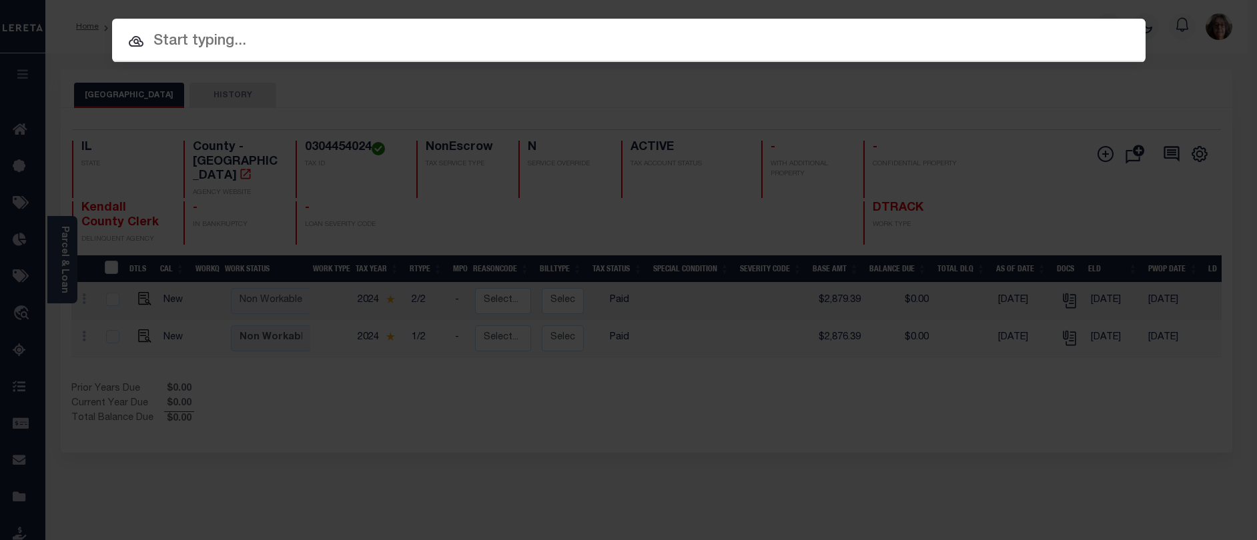
paste input "14857"
type input "14857"
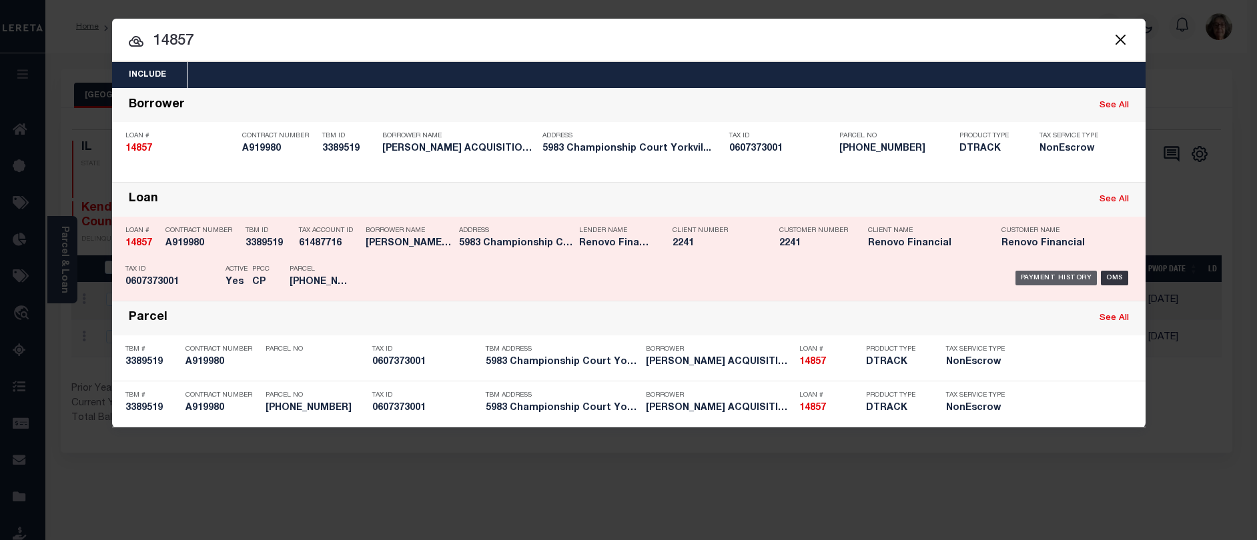
click at [1041, 279] on div "Payment History" at bounding box center [1057, 278] width 82 height 15
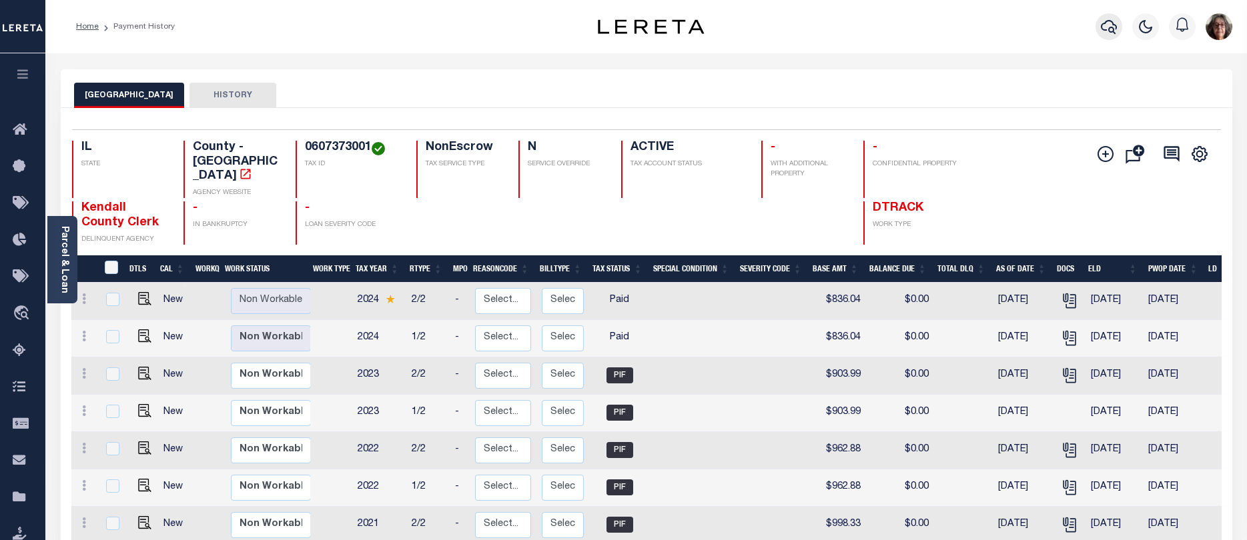
click at [1107, 24] on icon "button" at bounding box center [1109, 27] width 16 height 16
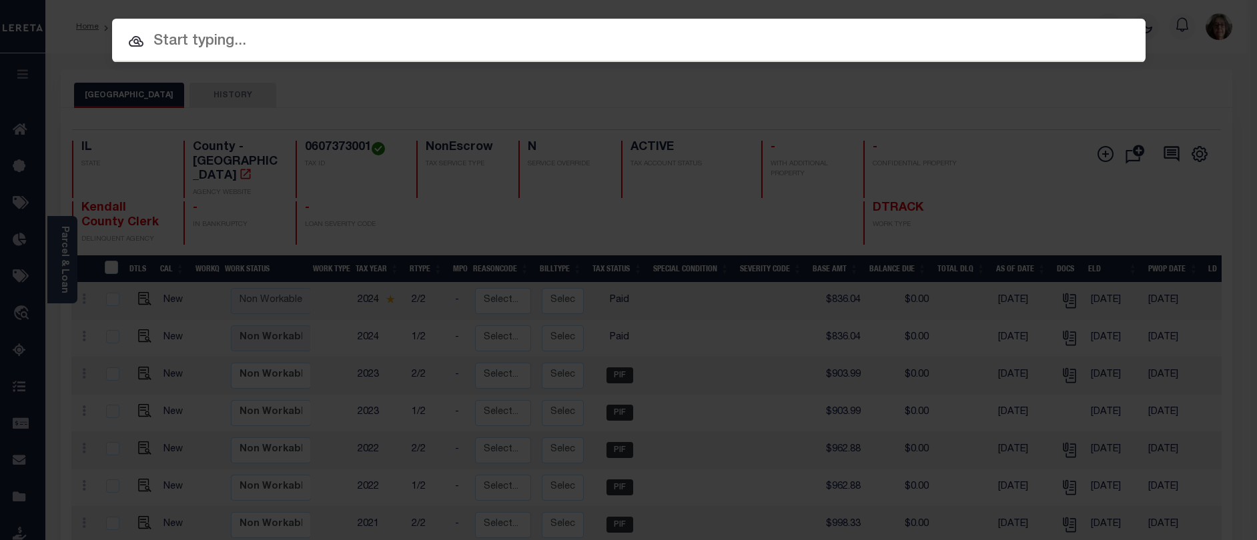
paste input "14831"
type input "14831"
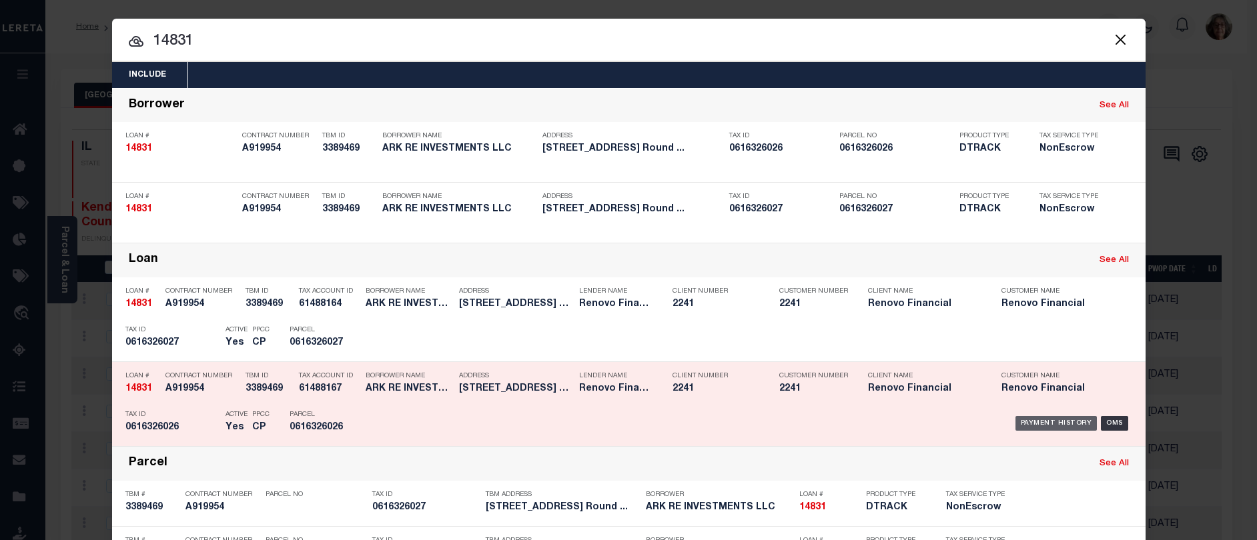
click at [1065, 422] on div "Payment History" at bounding box center [1057, 423] width 82 height 15
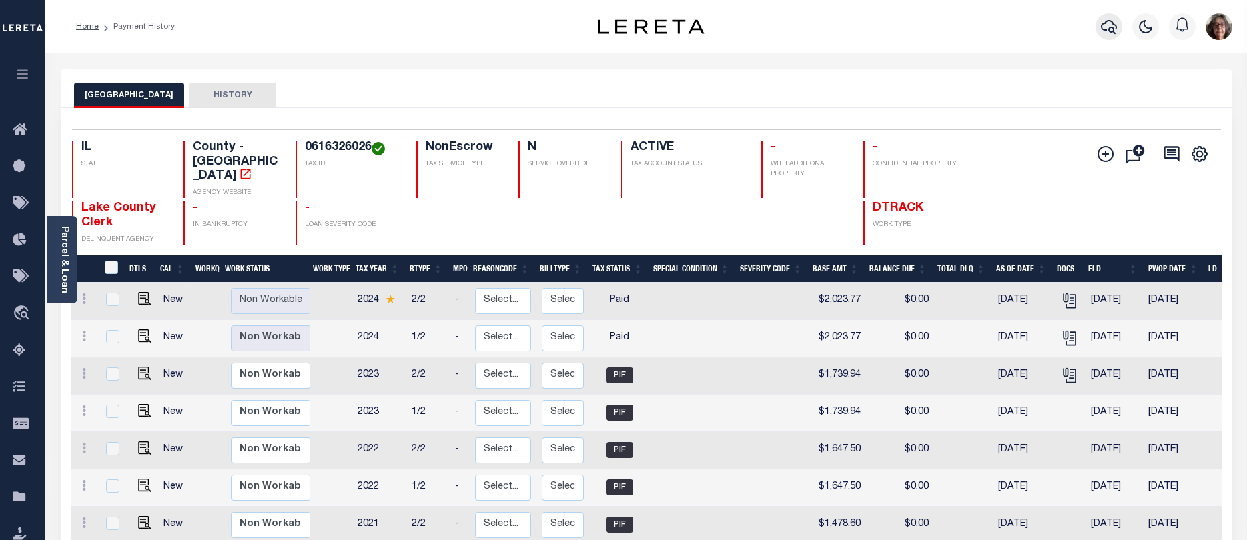
click at [1114, 29] on icon "button" at bounding box center [1109, 27] width 16 height 16
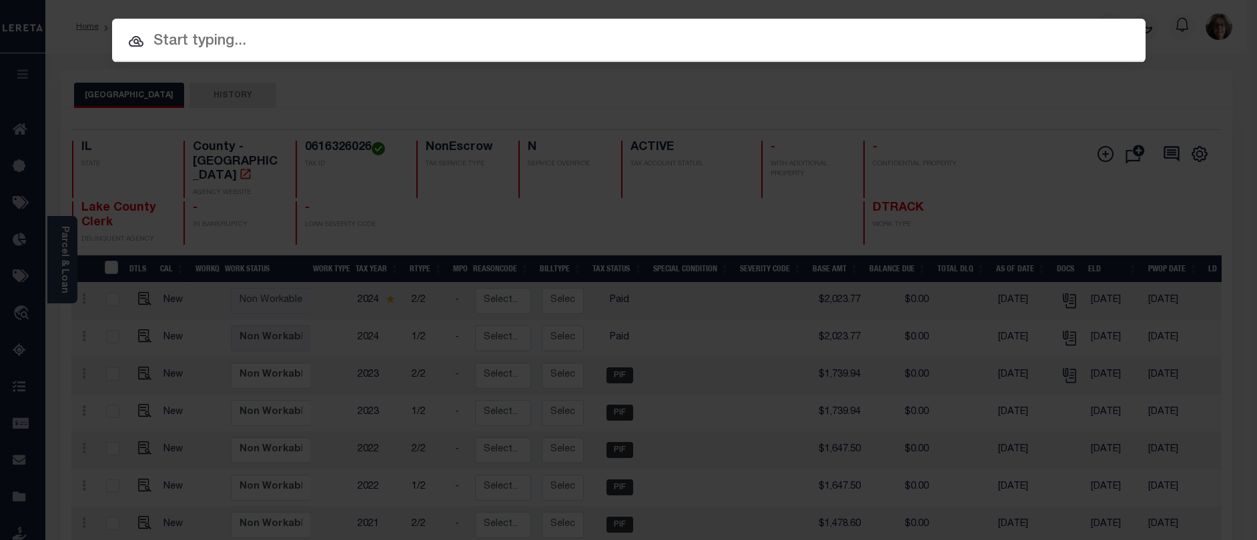
paste input "14831"
type input "14831"
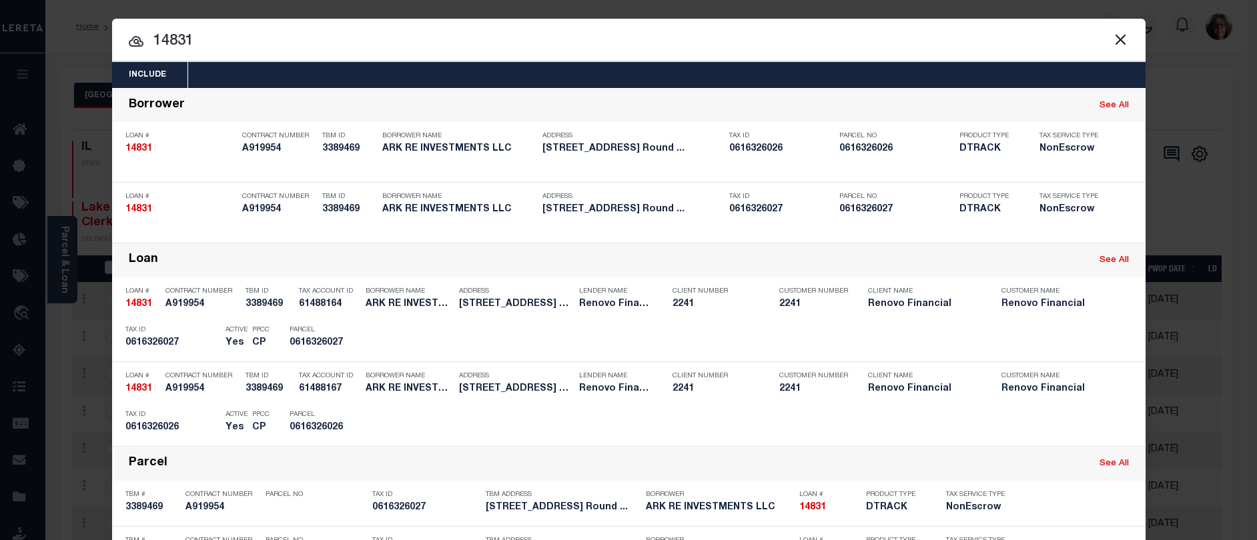
click at [1021, 341] on div "Payment History" at bounding box center [1057, 339] width 82 height 15
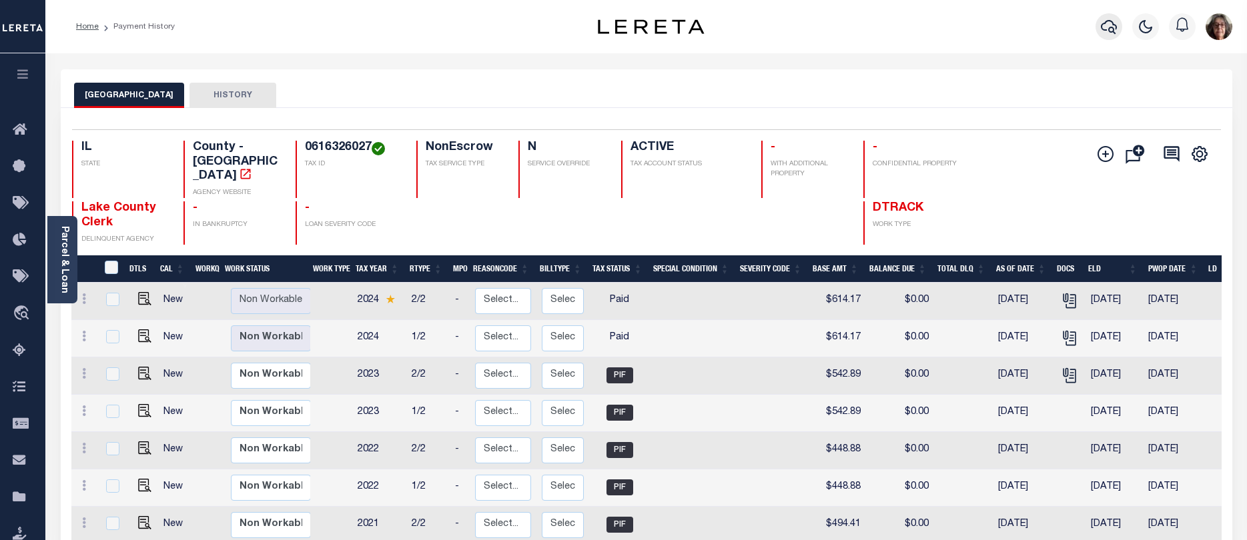
click at [1108, 27] on icon "button" at bounding box center [1109, 27] width 16 height 16
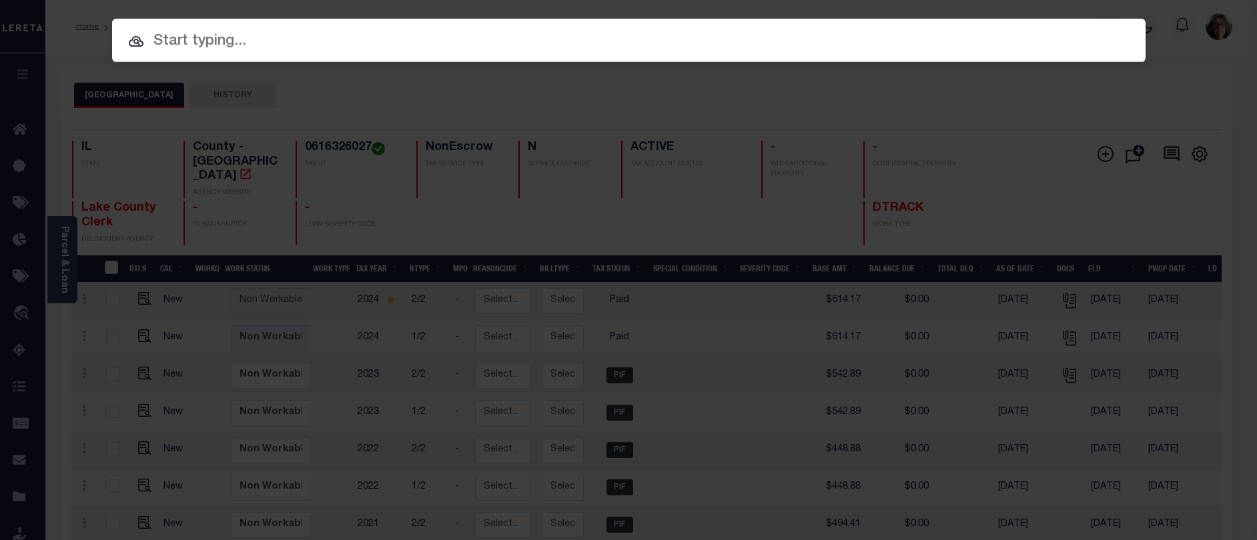
paste input "90000311"
type input "90000311"
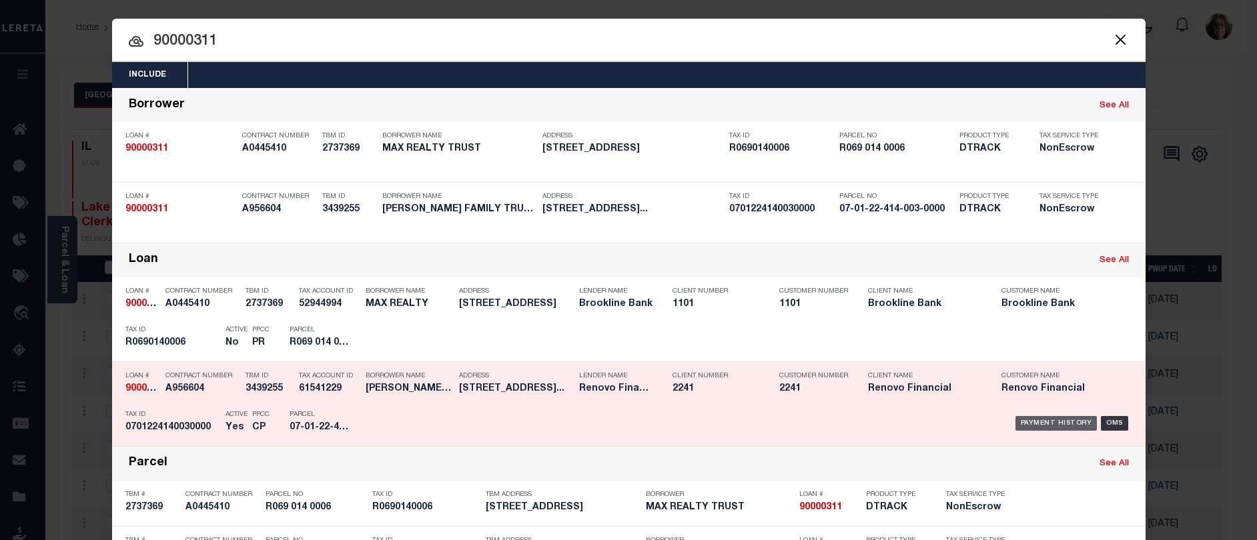
click at [1040, 425] on div "Payment History" at bounding box center [1057, 423] width 82 height 15
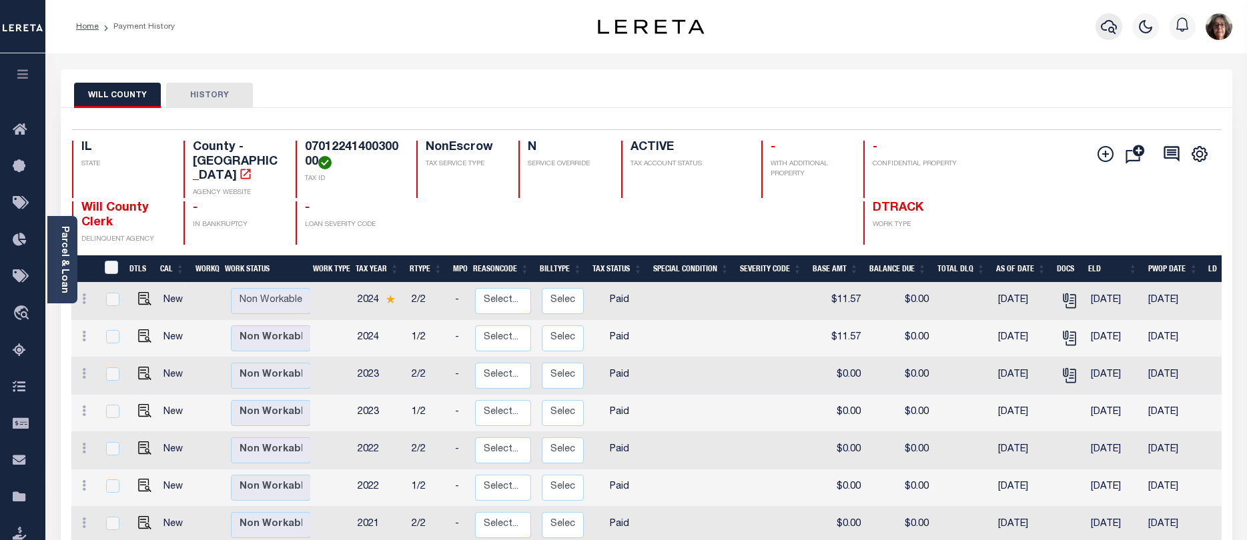
click at [1108, 25] on icon "button" at bounding box center [1109, 27] width 16 height 16
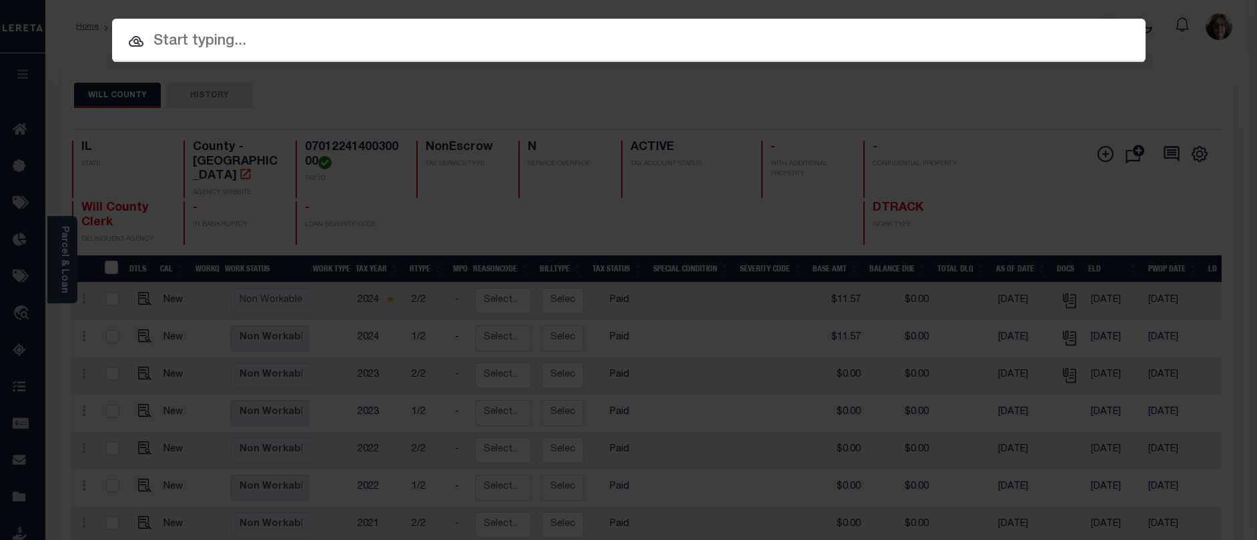
paste input "19008"
type input "19008"
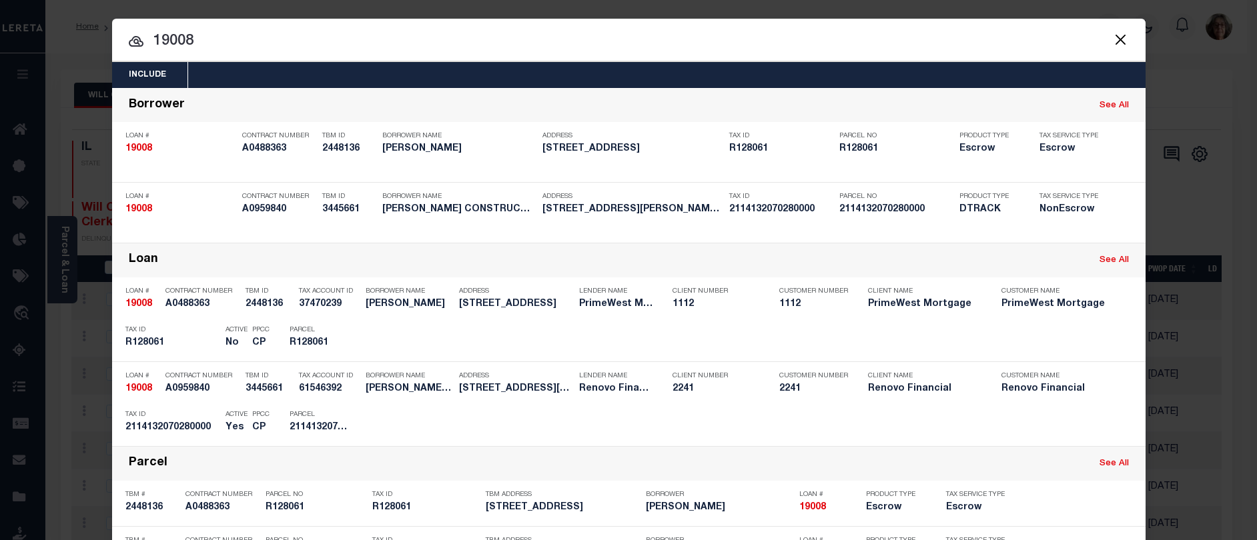
drag, startPoint x: 1049, startPoint y: 426, endPoint x: 1028, endPoint y: 424, distance: 20.9
click at [1048, 426] on div "Payment History" at bounding box center [1057, 423] width 82 height 15
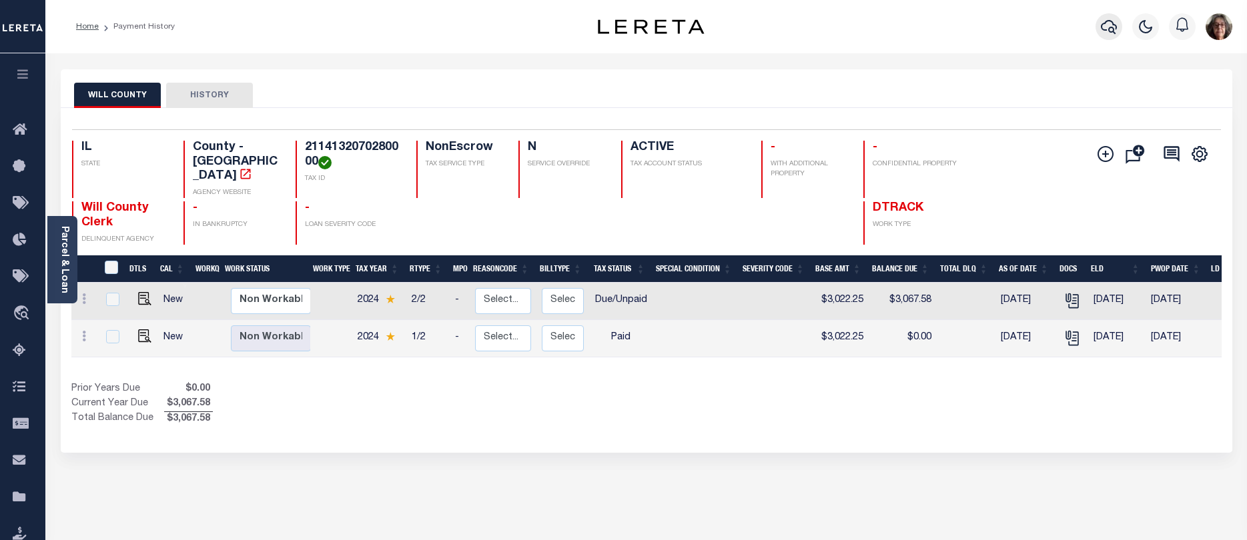
click at [1105, 28] on icon "button" at bounding box center [1109, 27] width 16 height 16
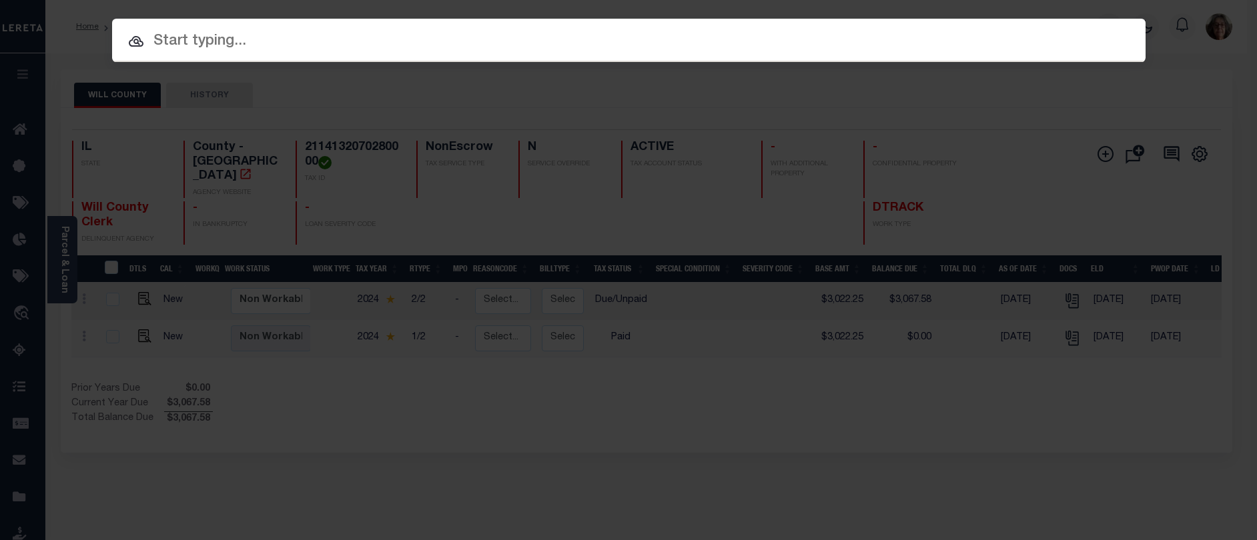
paste input "01-00-00560-00"
type input "01-00-00560-00"
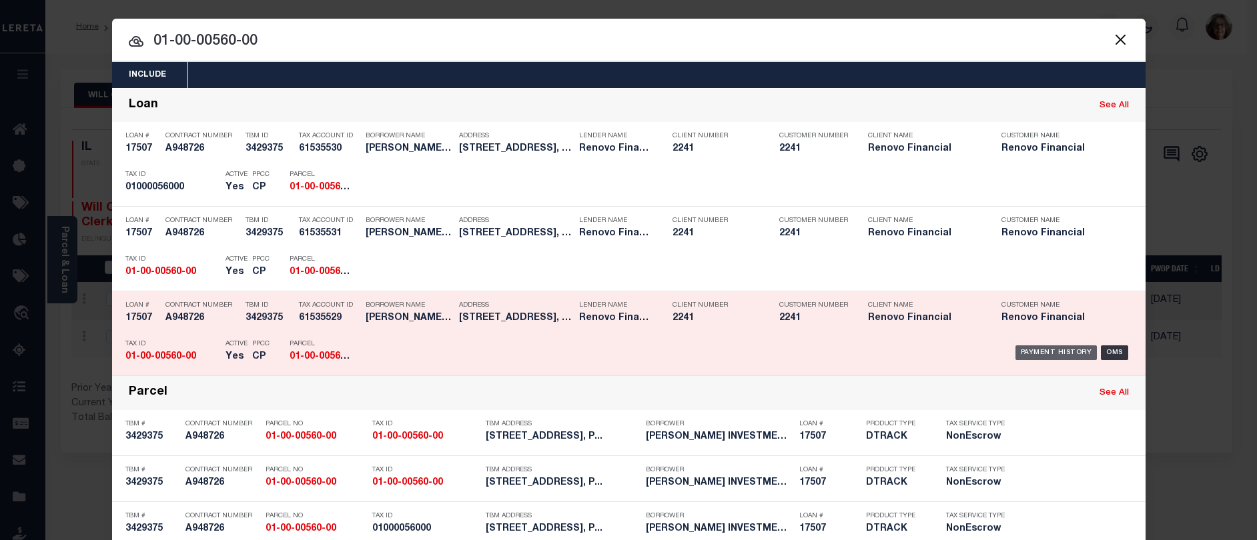
click at [1059, 352] on div "Payment History" at bounding box center [1057, 353] width 82 height 15
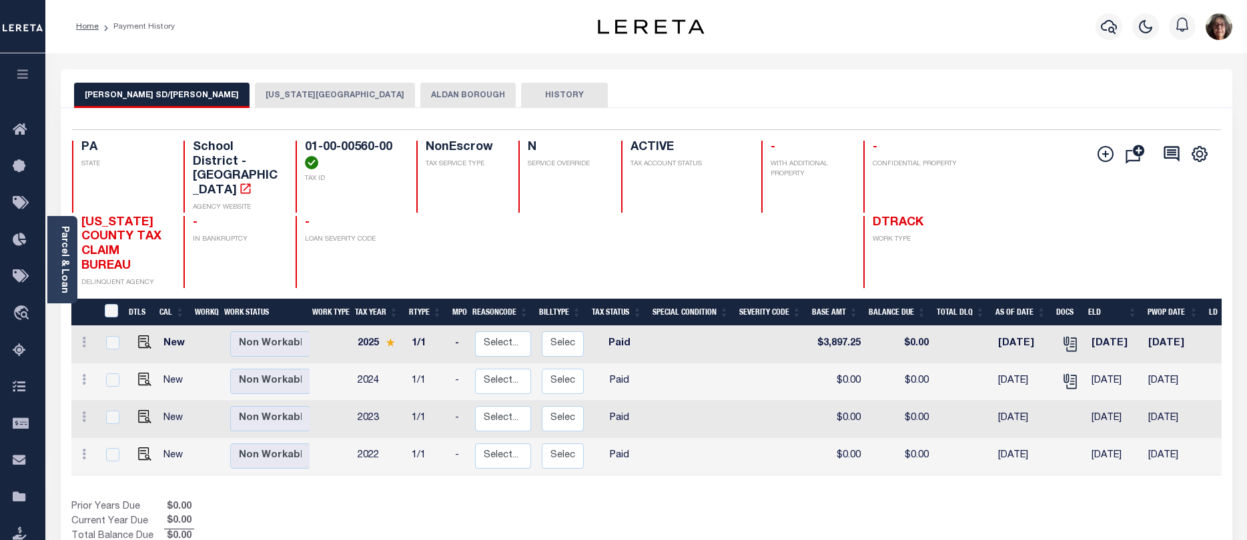
click at [420, 92] on button "ALDAN BOROUGH" at bounding box center [467, 95] width 95 height 25
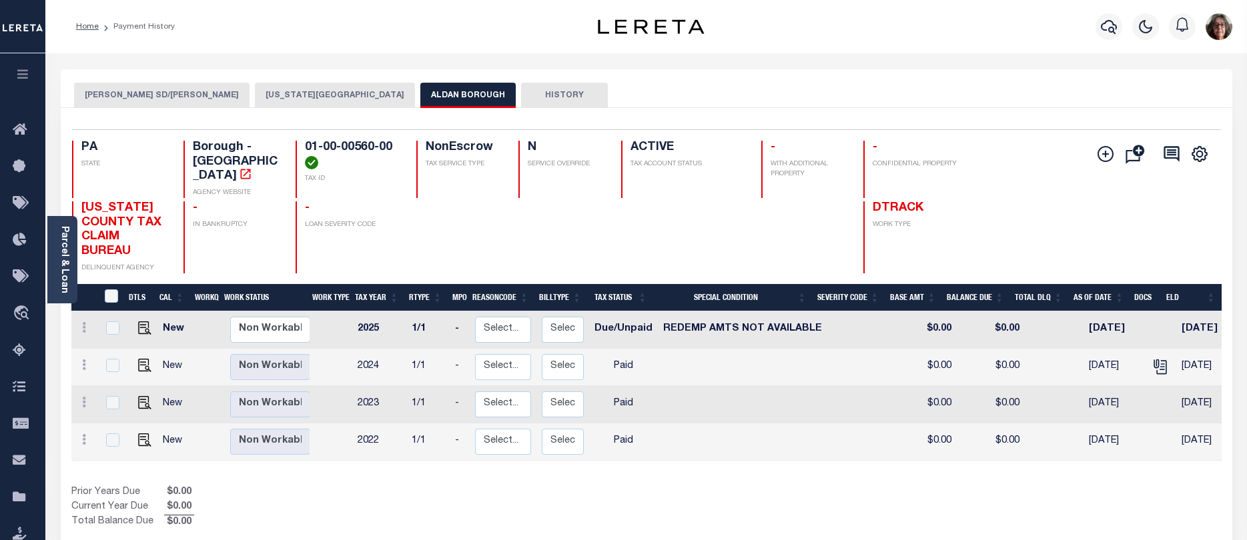
click at [282, 90] on button "[US_STATE][GEOGRAPHIC_DATA]" at bounding box center [335, 95] width 160 height 25
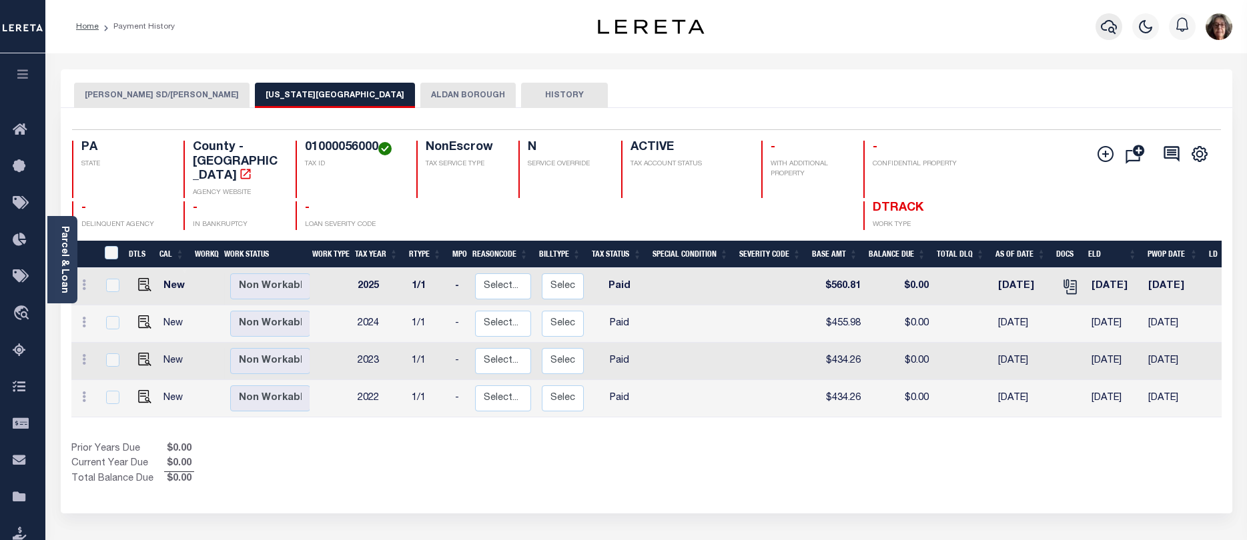
click at [1112, 27] on icon "button" at bounding box center [1109, 27] width 16 height 16
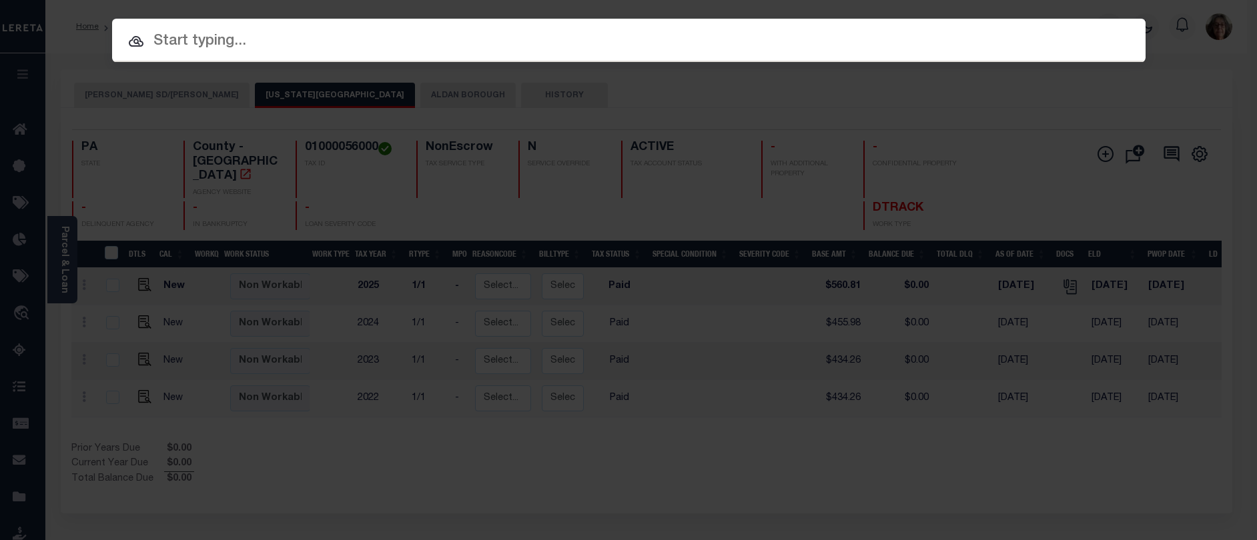
paste input "18349"
type input "18349"
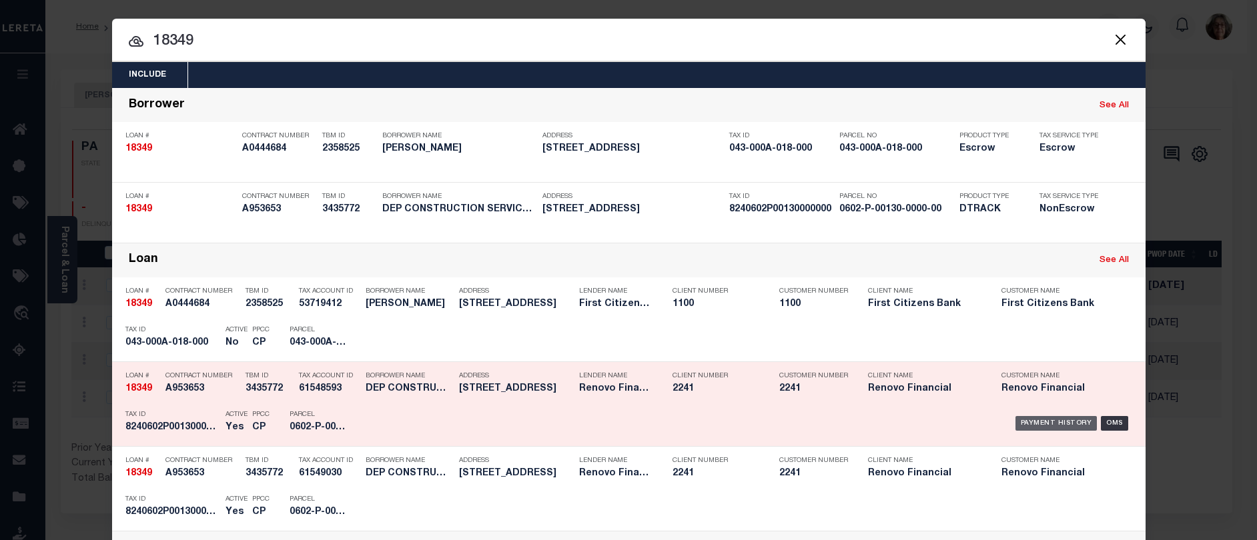
click at [1040, 424] on div "Payment History" at bounding box center [1057, 423] width 82 height 15
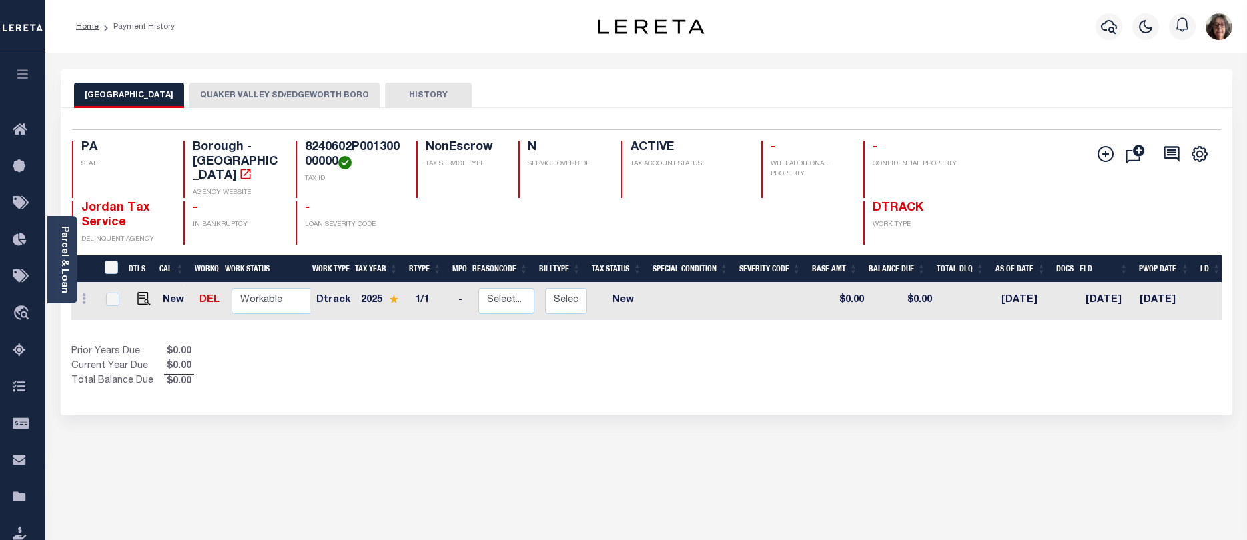
click at [245, 93] on button "QUAKER VALLEY SD/EDGEWORTH BORO" at bounding box center [285, 95] width 190 height 25
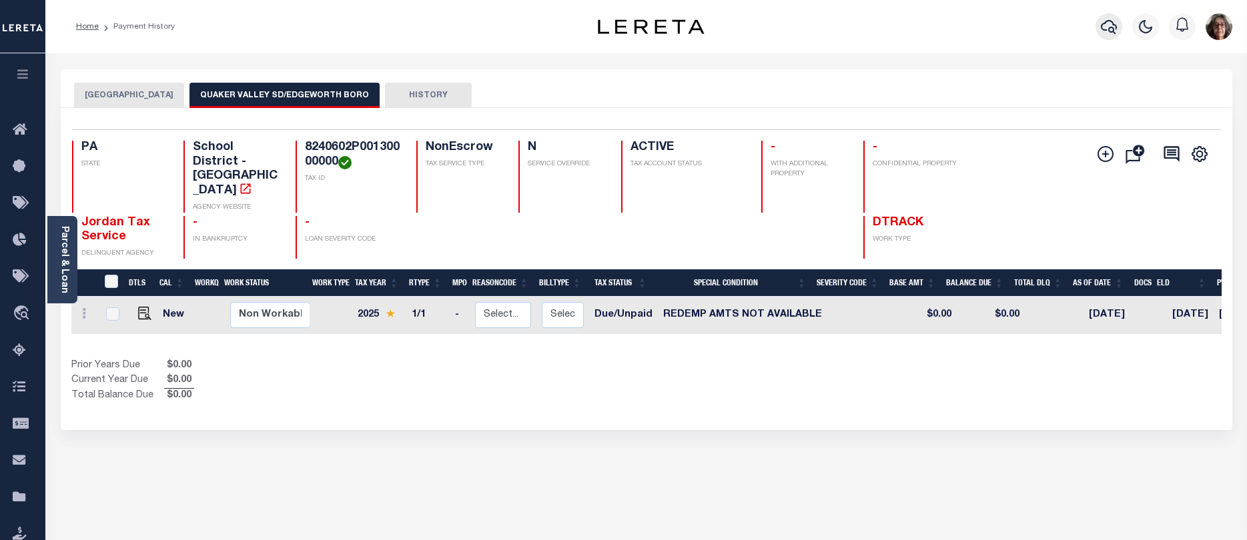
click at [1106, 25] on icon "button" at bounding box center [1109, 27] width 16 height 16
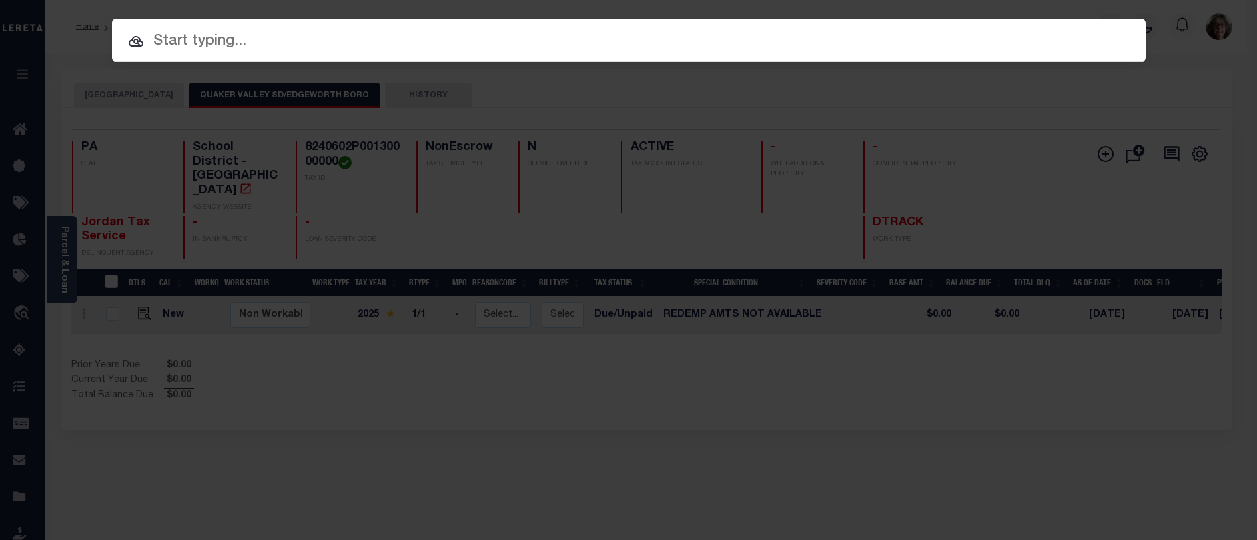
paste input "15051"
type input "15051"
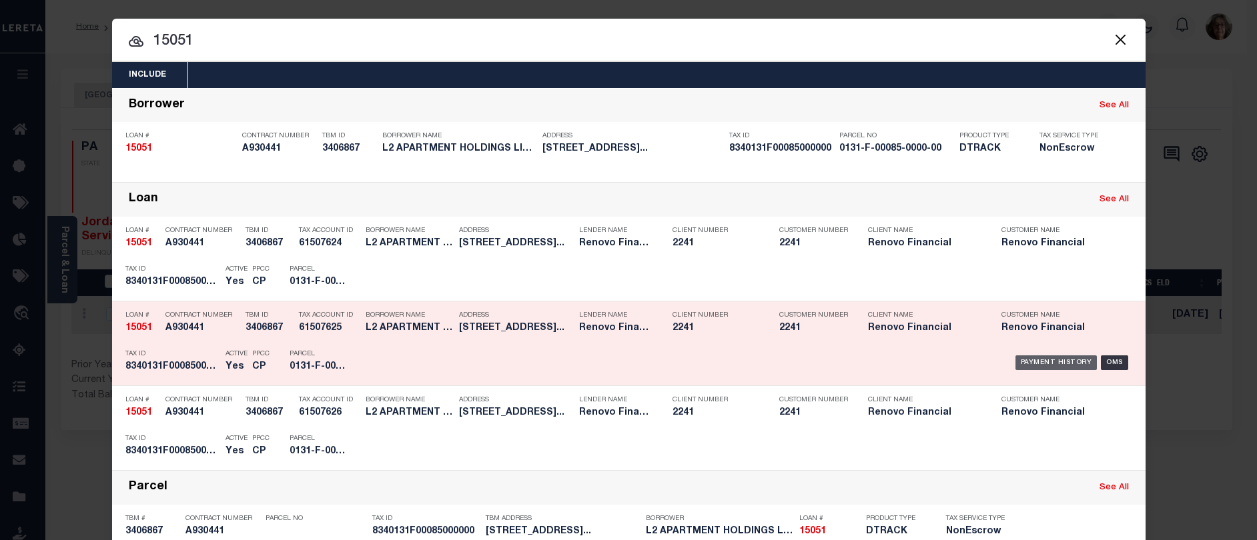
click at [1046, 361] on div "Payment History" at bounding box center [1057, 363] width 82 height 15
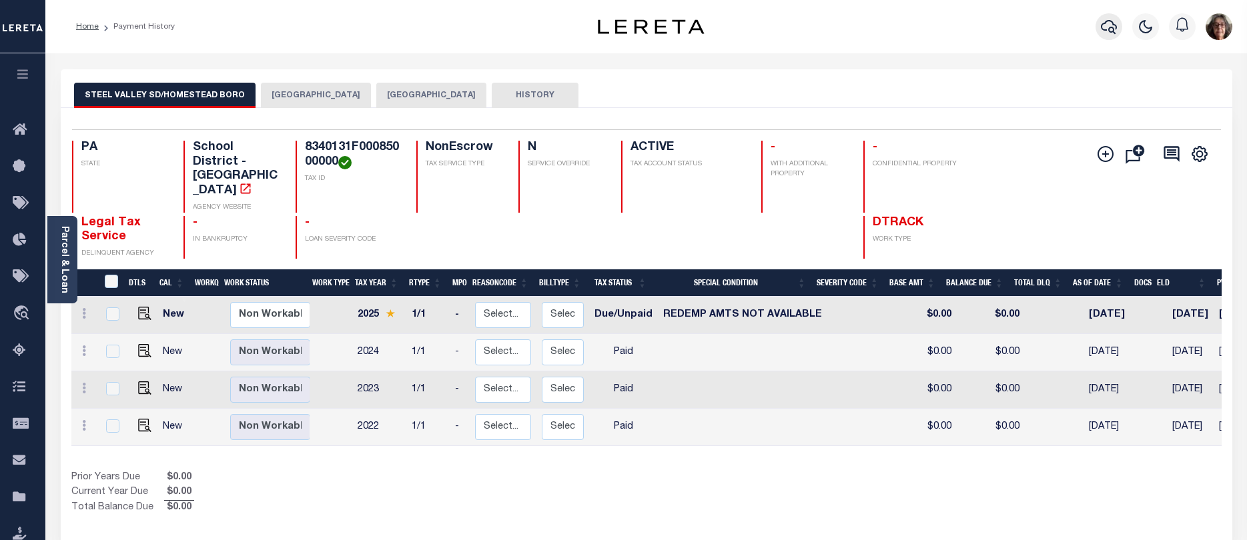
click at [1107, 29] on icon "button" at bounding box center [1109, 27] width 16 height 16
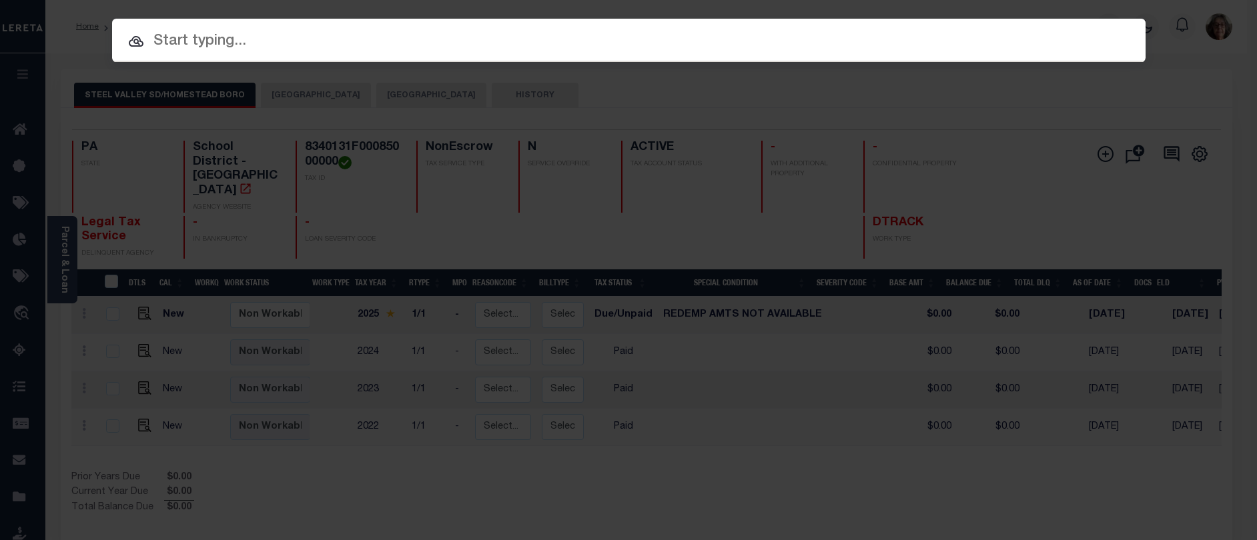
paste input "15056"
type input "15056"
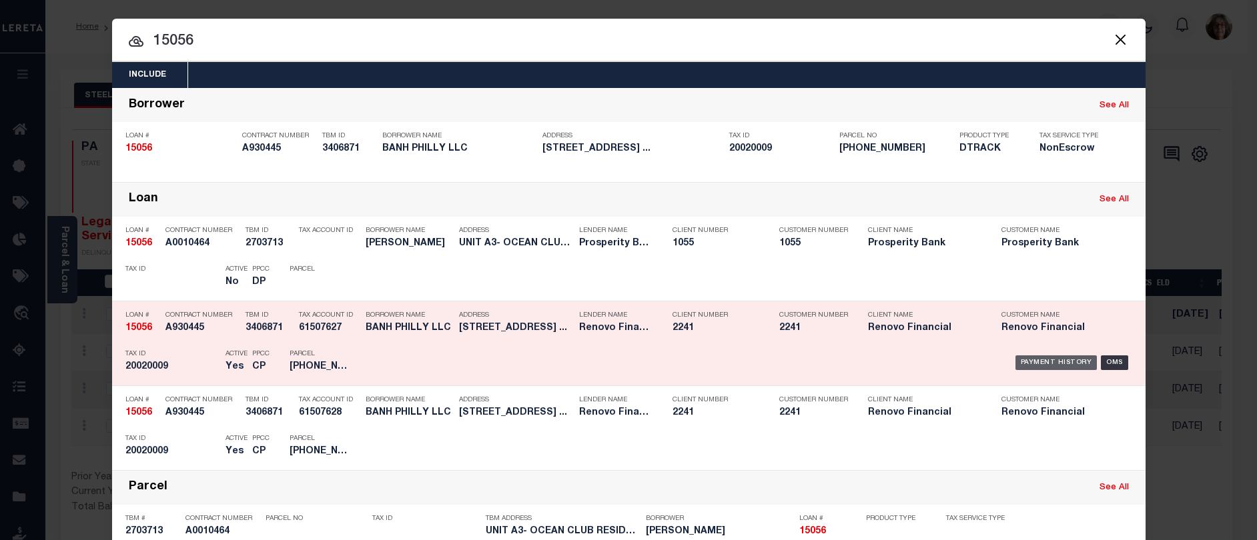
click at [1064, 364] on div "Payment History" at bounding box center [1057, 363] width 82 height 15
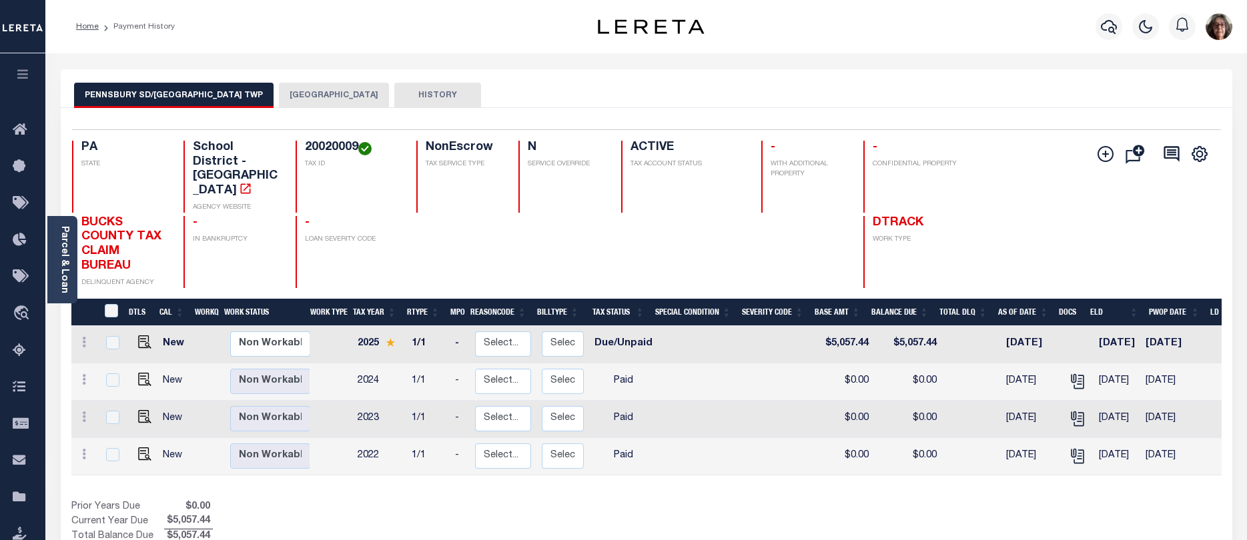
click at [369, 91] on button "[GEOGRAPHIC_DATA]" at bounding box center [334, 95] width 110 height 25
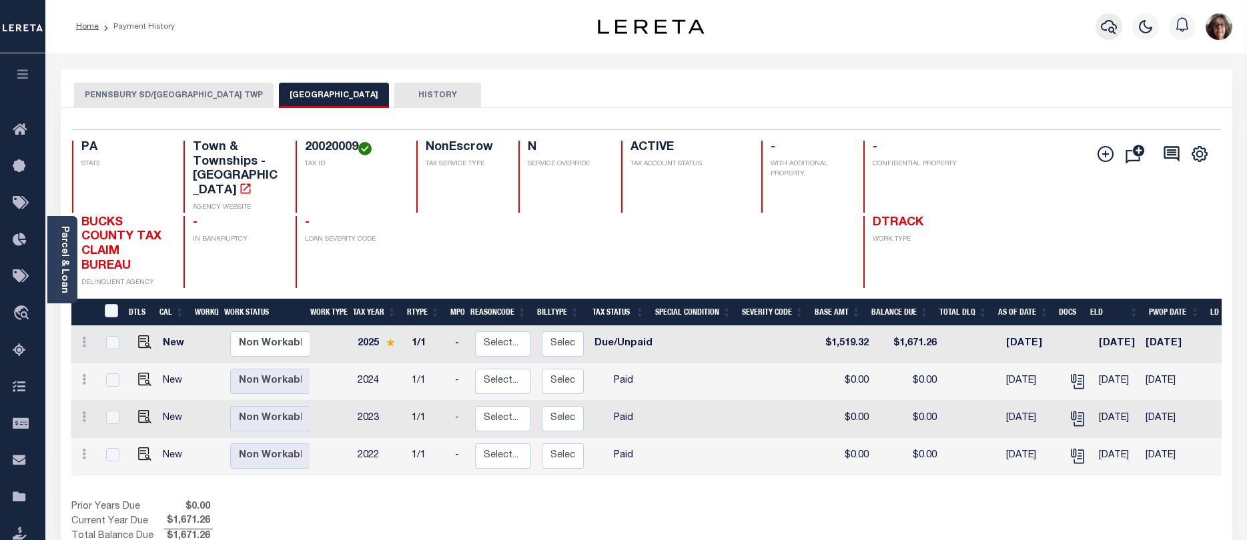
click at [1111, 26] on icon "button" at bounding box center [1109, 27] width 16 height 16
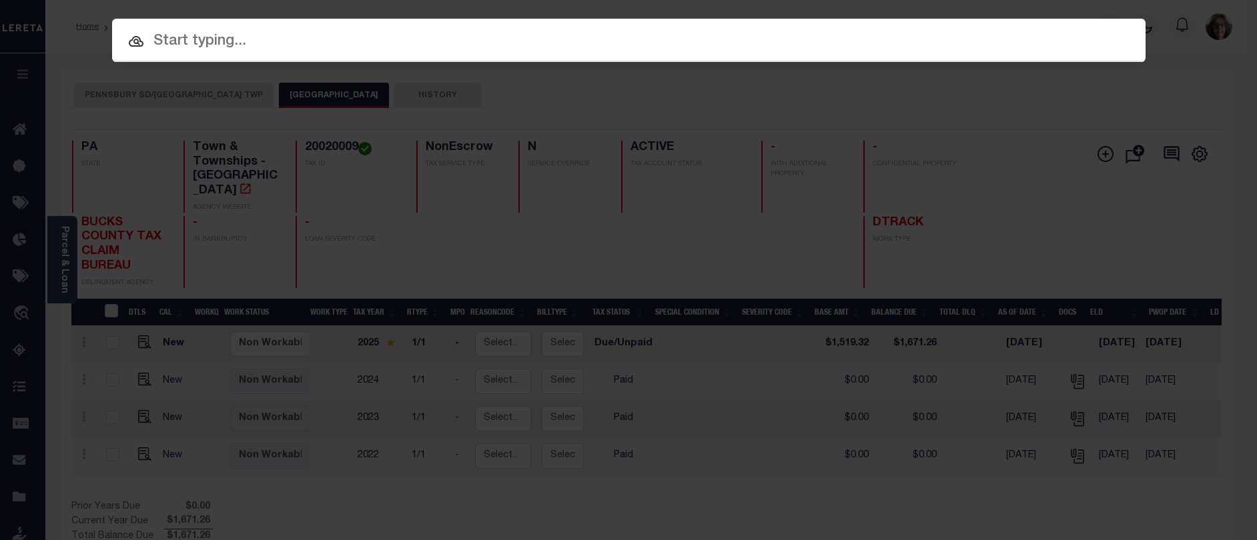
paste input "19890"
type input "19890"
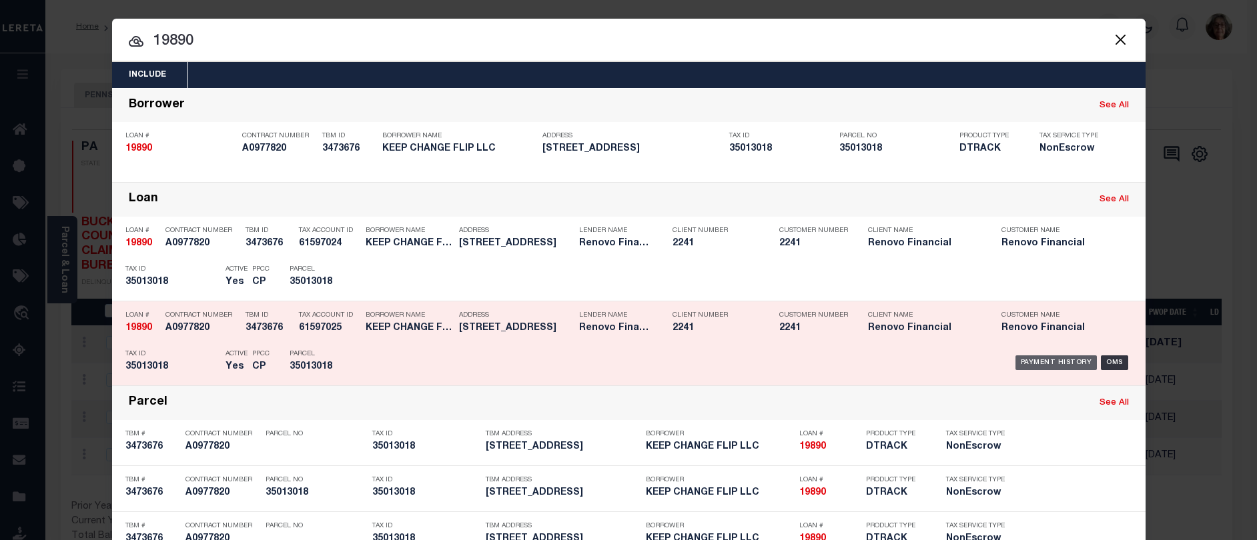
click at [1042, 363] on div "Payment History" at bounding box center [1057, 363] width 82 height 15
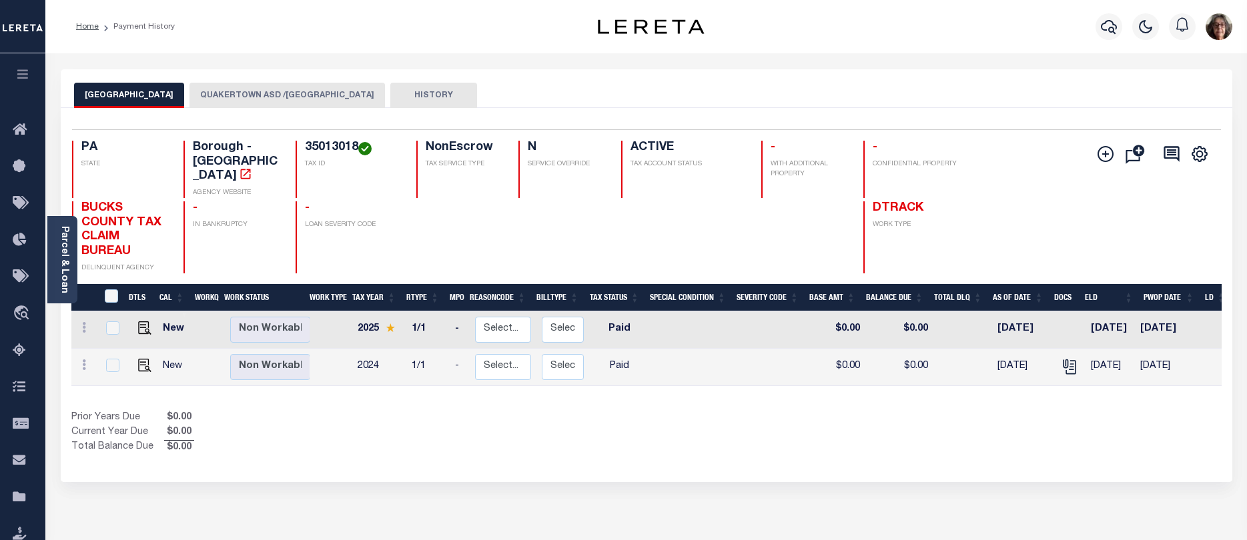
click at [246, 93] on button "QUAKERTOWN ASD /[GEOGRAPHIC_DATA]" at bounding box center [288, 95] width 196 height 25
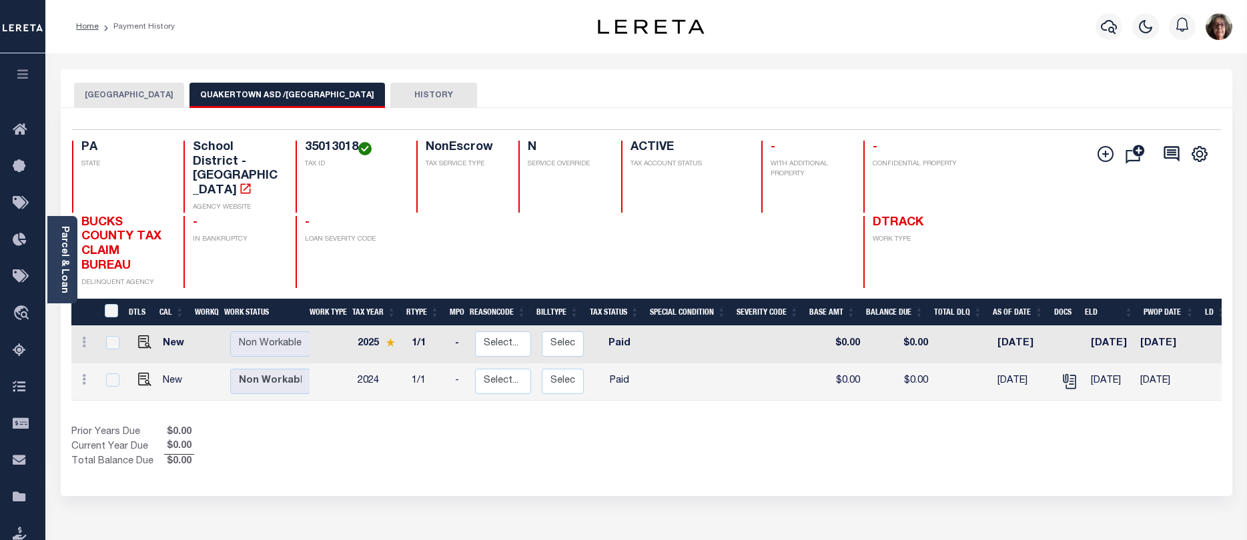
click at [127, 93] on button "[GEOGRAPHIC_DATA]" at bounding box center [129, 95] width 110 height 25
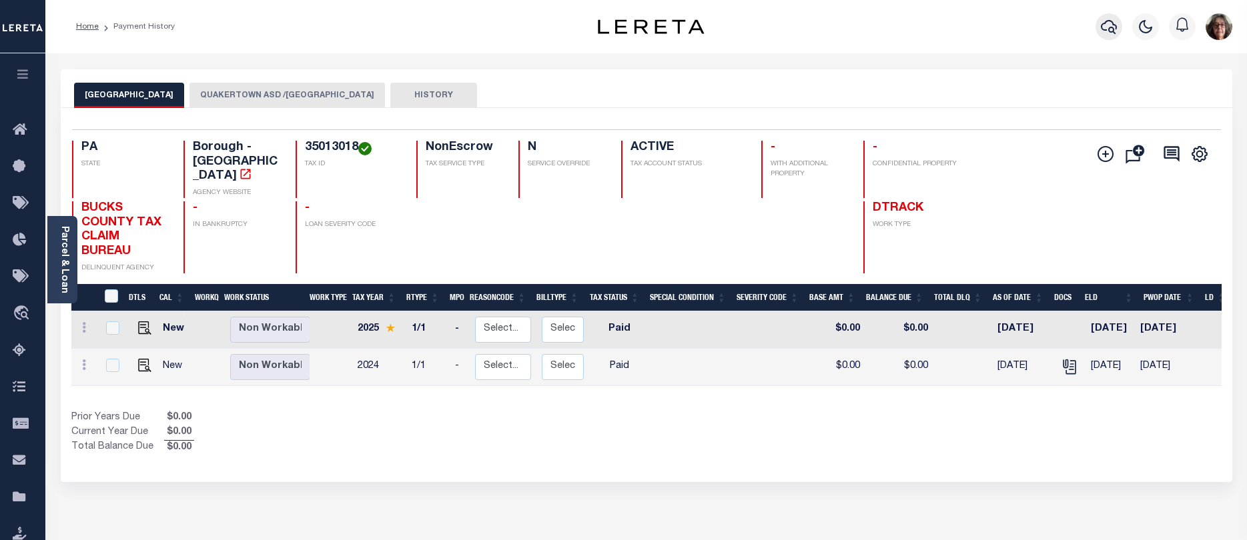
click at [1108, 29] on icon "button" at bounding box center [1109, 27] width 16 height 14
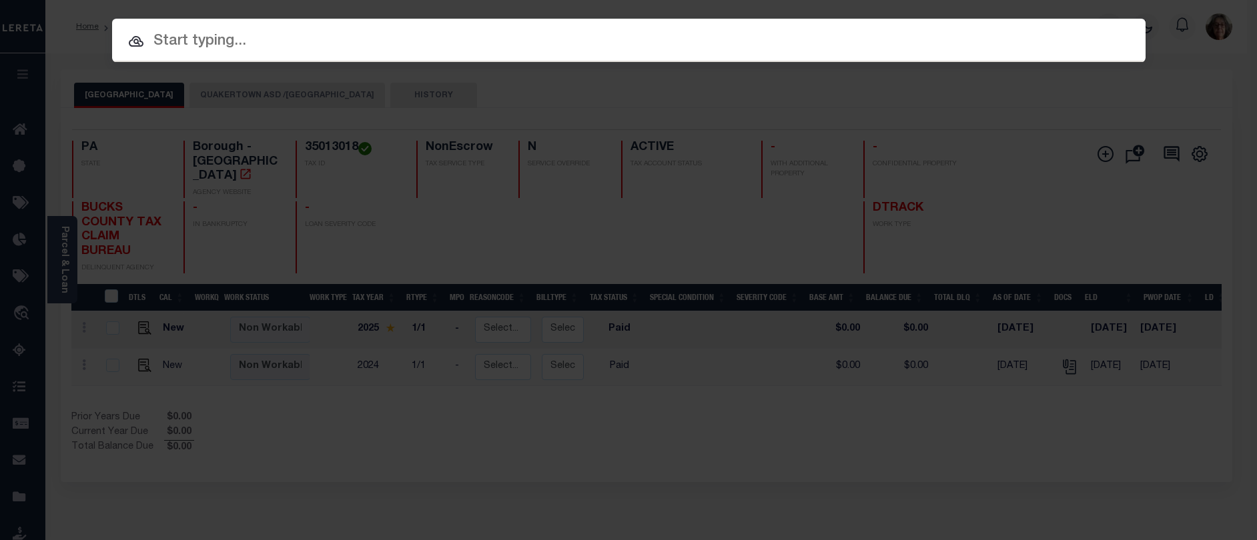
paste input "18573"
type input "18573"
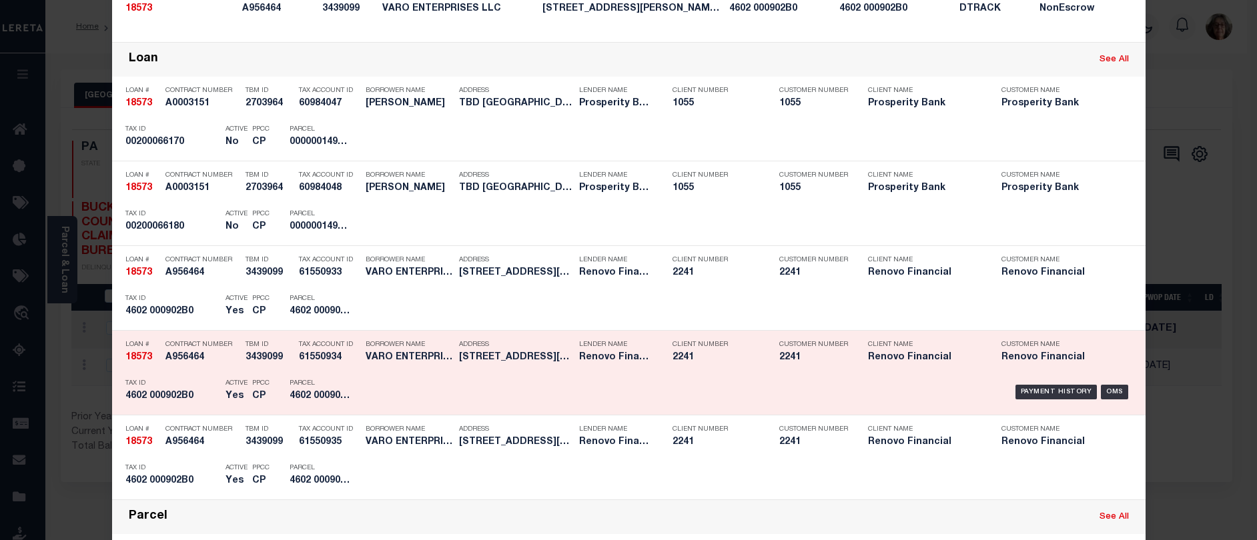
scroll to position [267, 0]
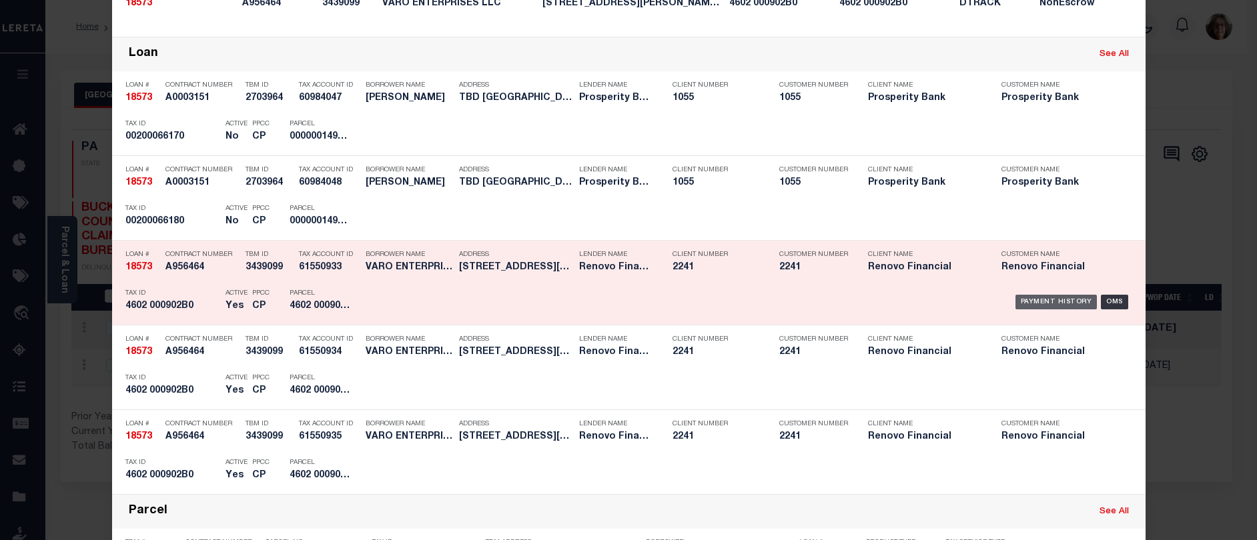
click at [1048, 306] on div "Payment History" at bounding box center [1057, 302] width 82 height 15
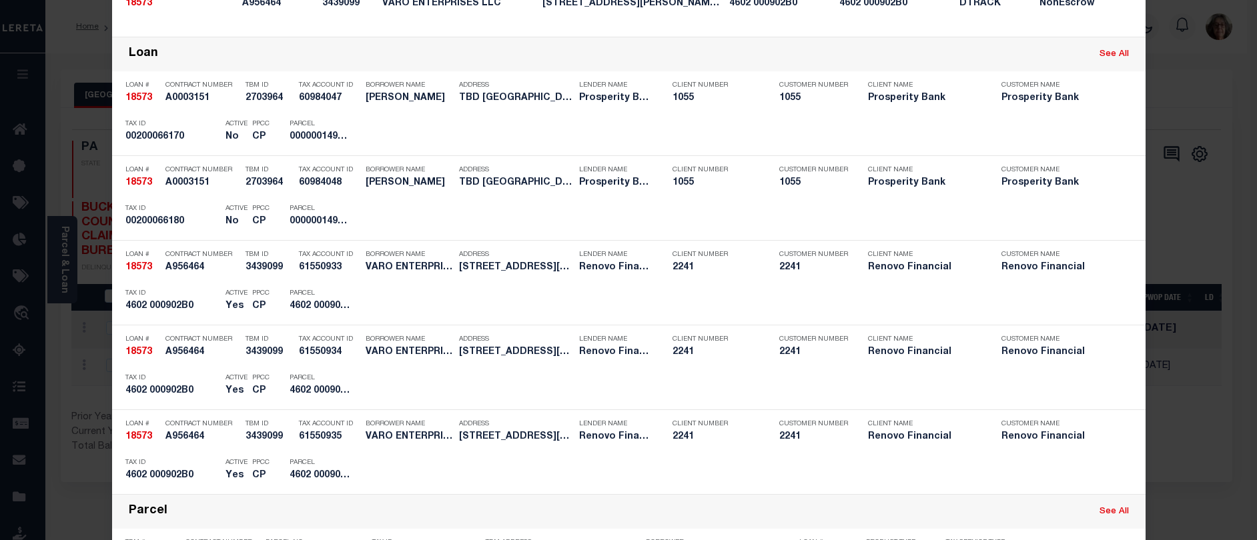
scroll to position [0, 0]
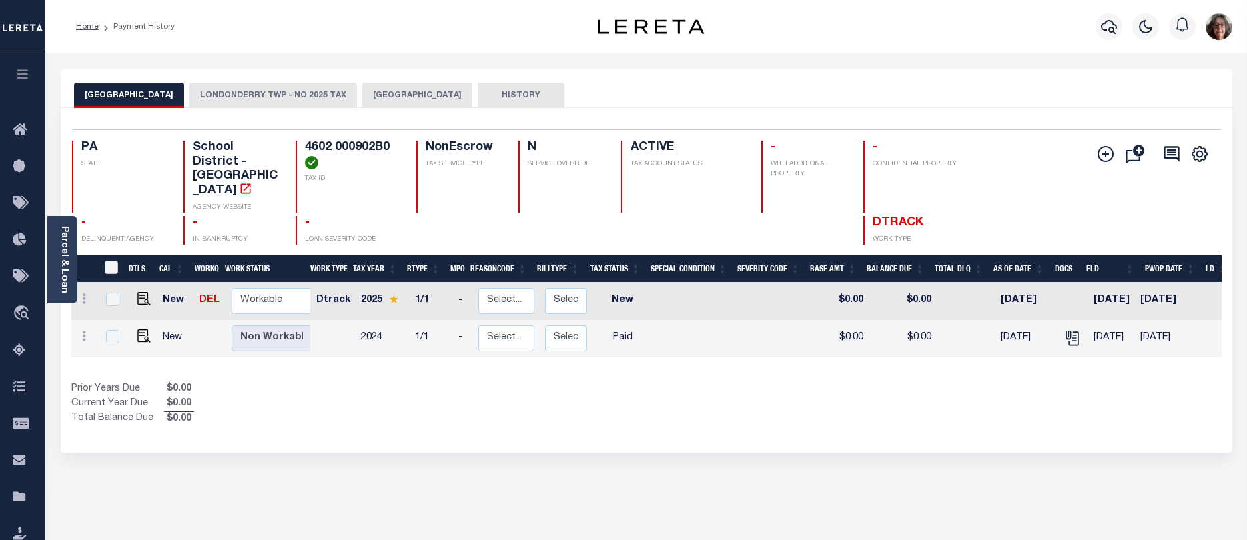
click at [306, 91] on button "LONDONDERRY TWP - NO 2025 TAX" at bounding box center [273, 95] width 167 height 25
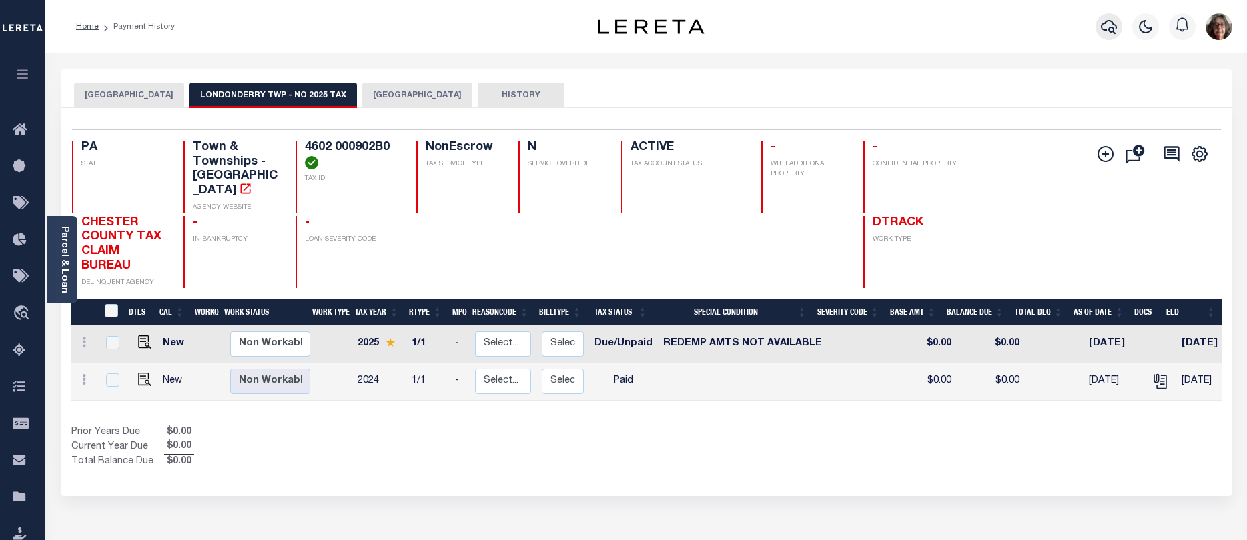
click at [1110, 24] on icon "button" at bounding box center [1109, 27] width 16 height 16
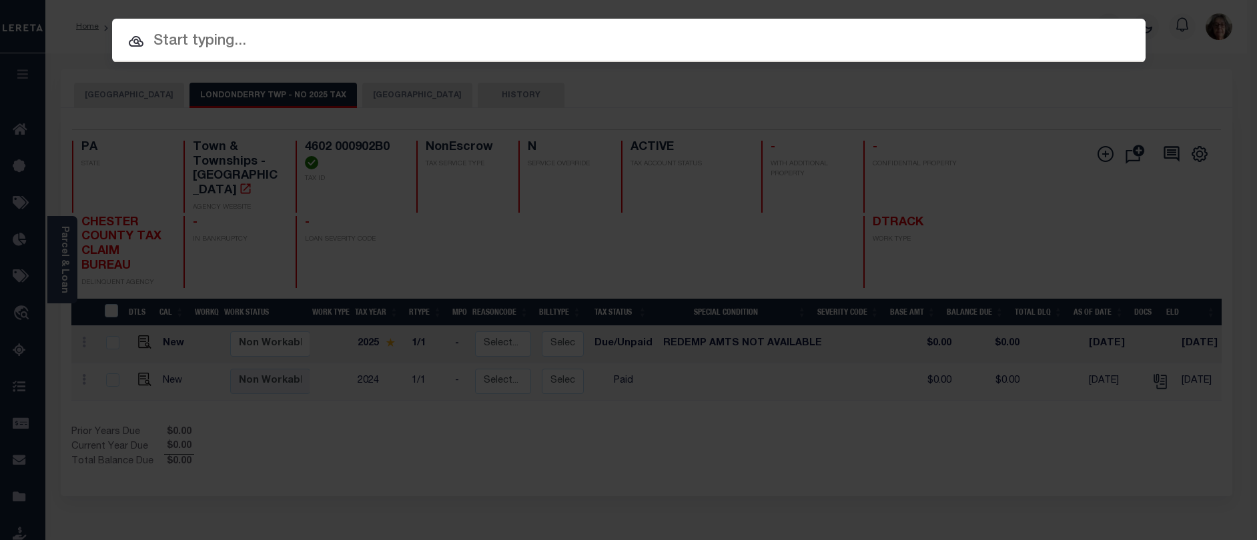
paste input "15-00-01424-00"
type input "15-00-01424-00"
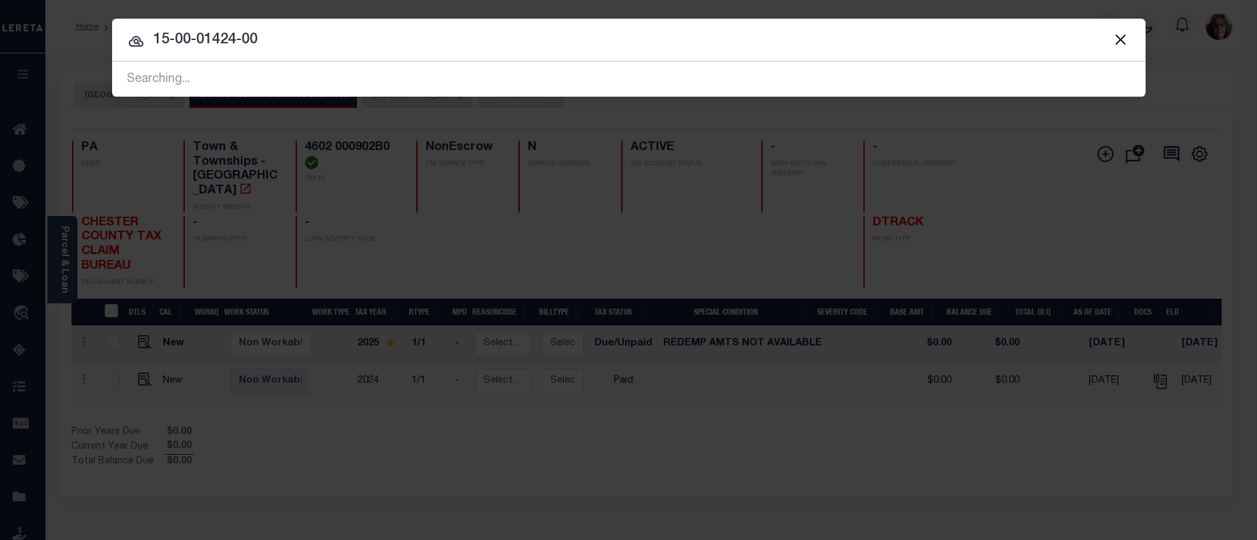
click at [326, 58] on div at bounding box center [629, 40] width 1034 height 43
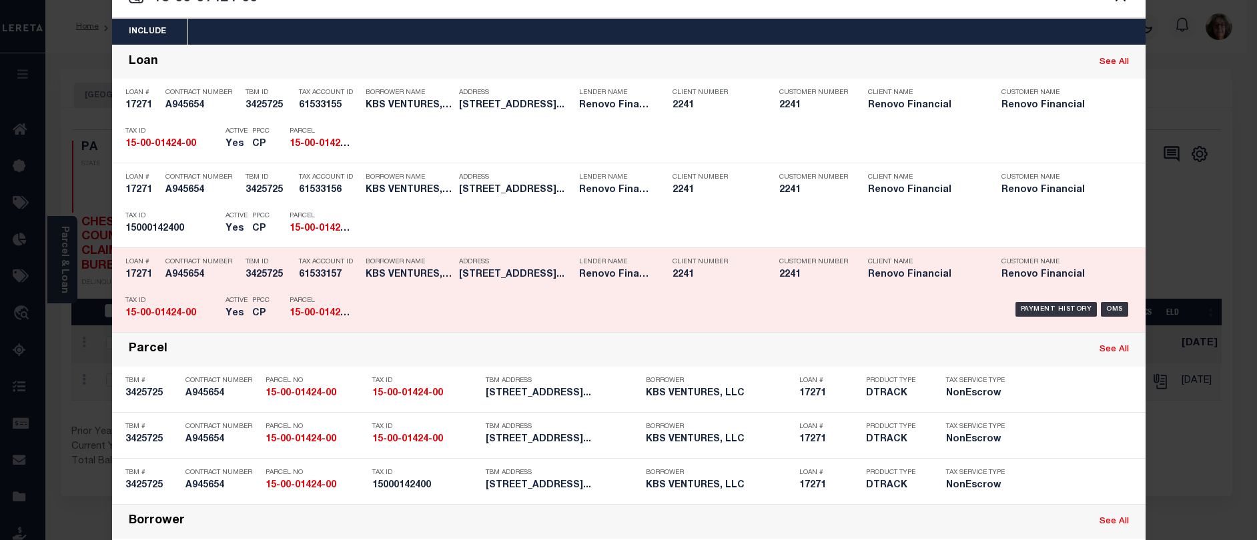
scroll to position [67, 0]
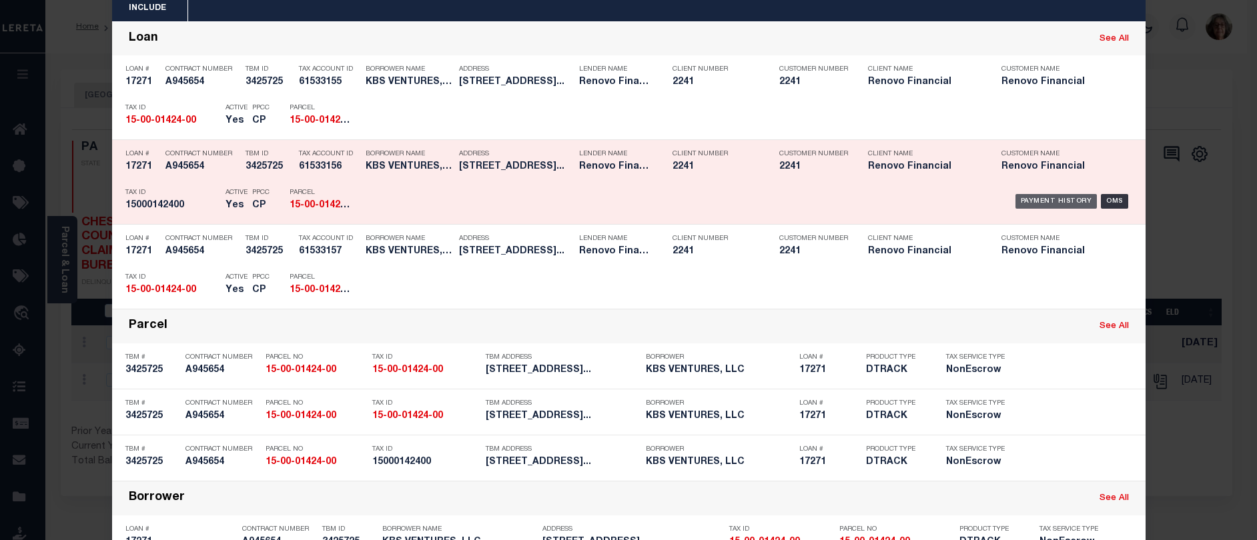
click at [1055, 204] on div "Payment History" at bounding box center [1057, 201] width 82 height 15
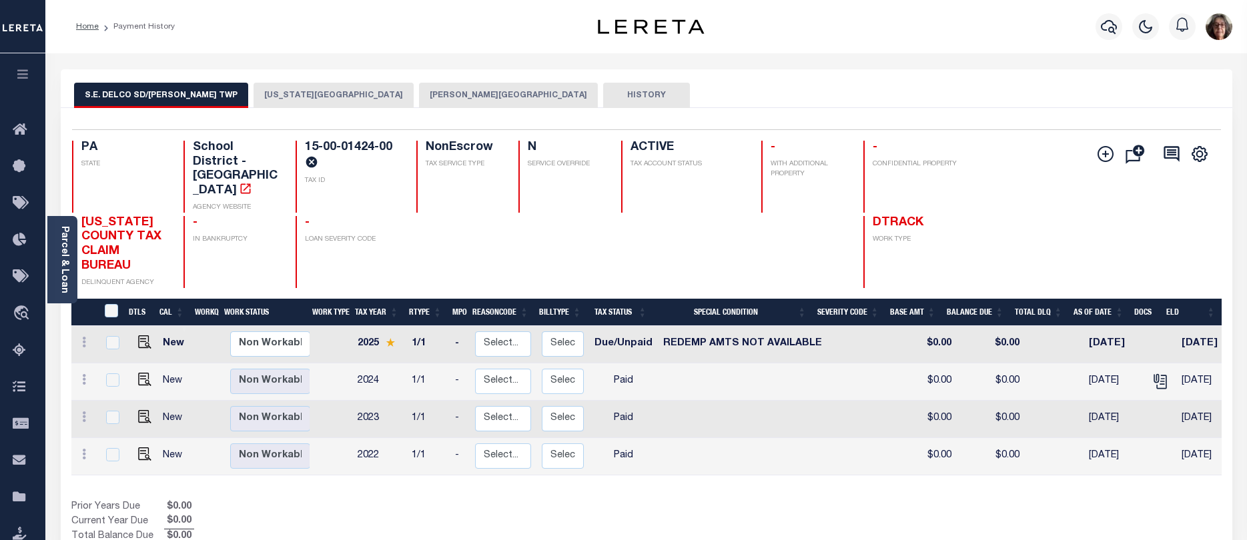
click at [254, 93] on button "[US_STATE][GEOGRAPHIC_DATA]" at bounding box center [334, 95] width 160 height 25
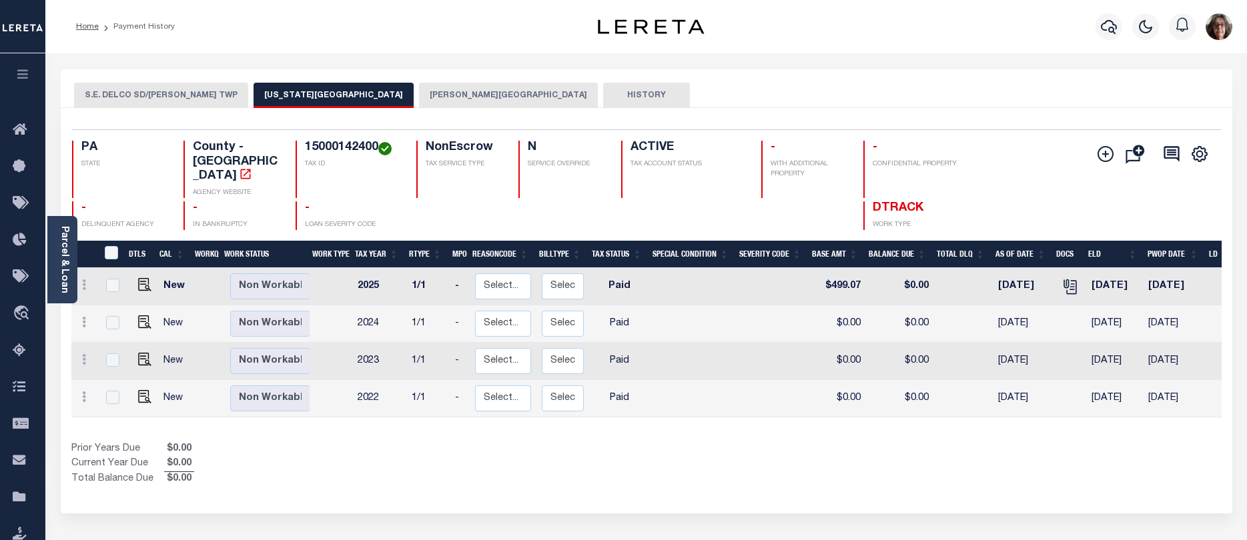
click at [419, 95] on button "[PERSON_NAME][GEOGRAPHIC_DATA]" at bounding box center [508, 95] width 179 height 25
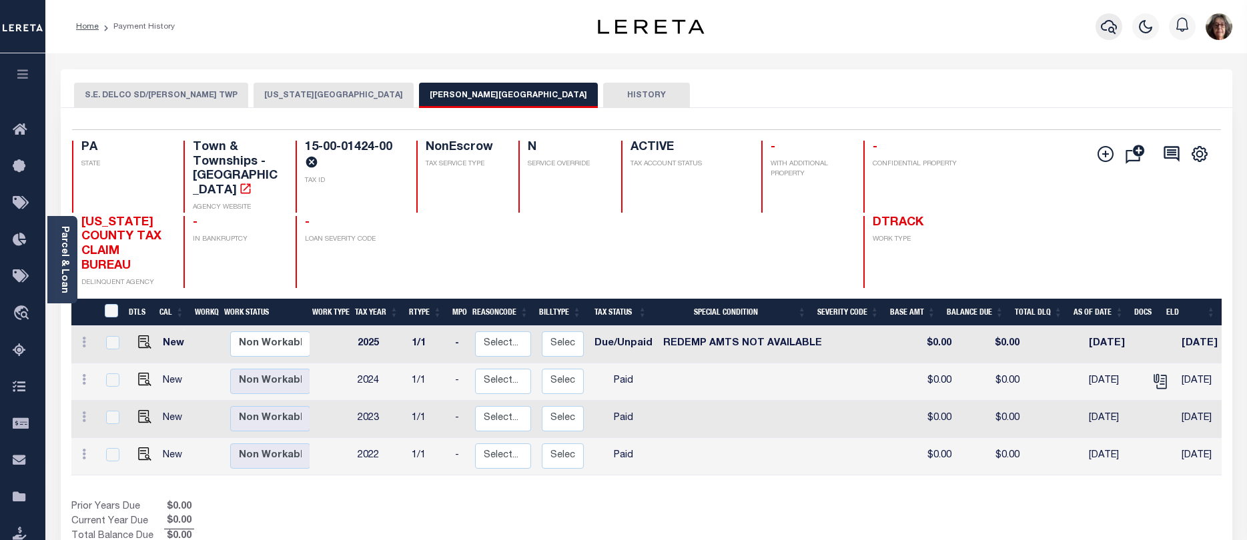
click at [1109, 31] on icon "button" at bounding box center [1109, 27] width 16 height 16
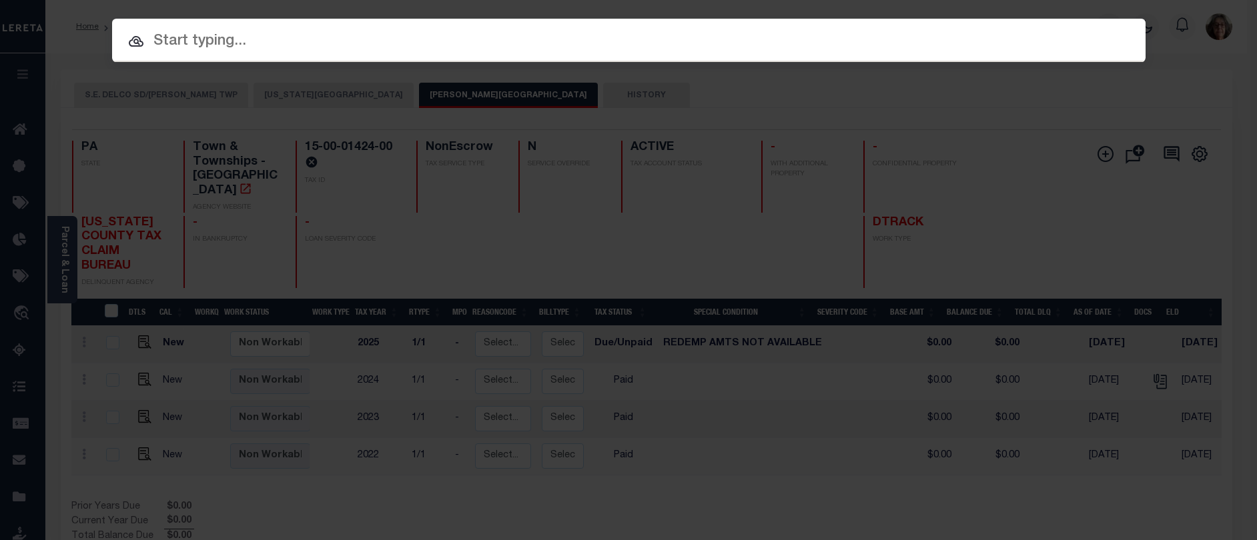
drag, startPoint x: 161, startPoint y: 44, endPoint x: 153, endPoint y: 34, distance: 12.8
click at [153, 34] on input "text" at bounding box center [629, 41] width 1034 height 23
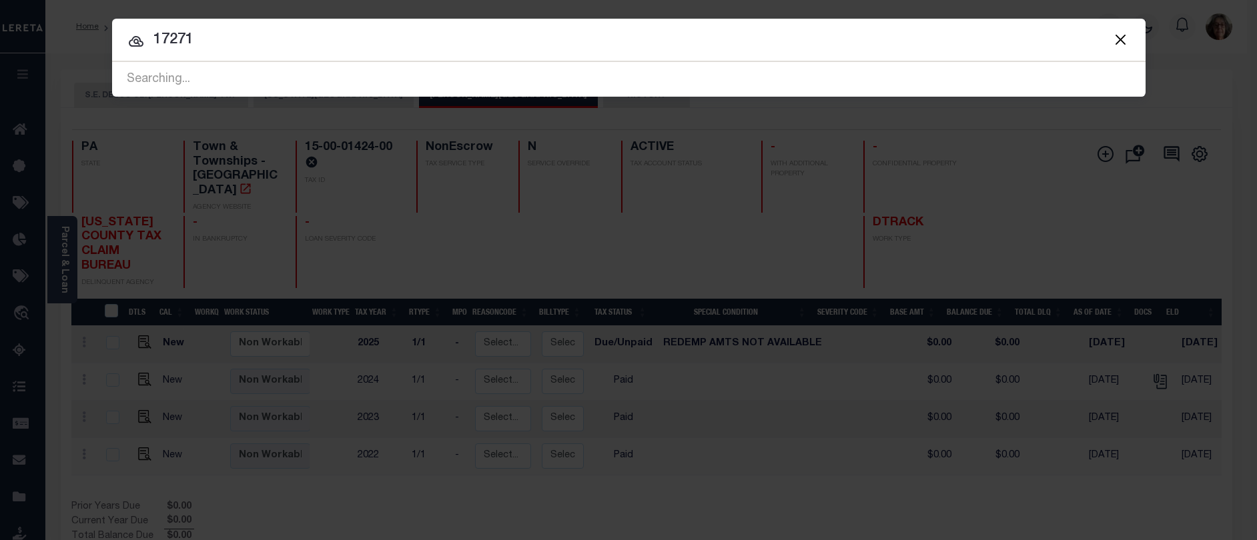
type input "17271"
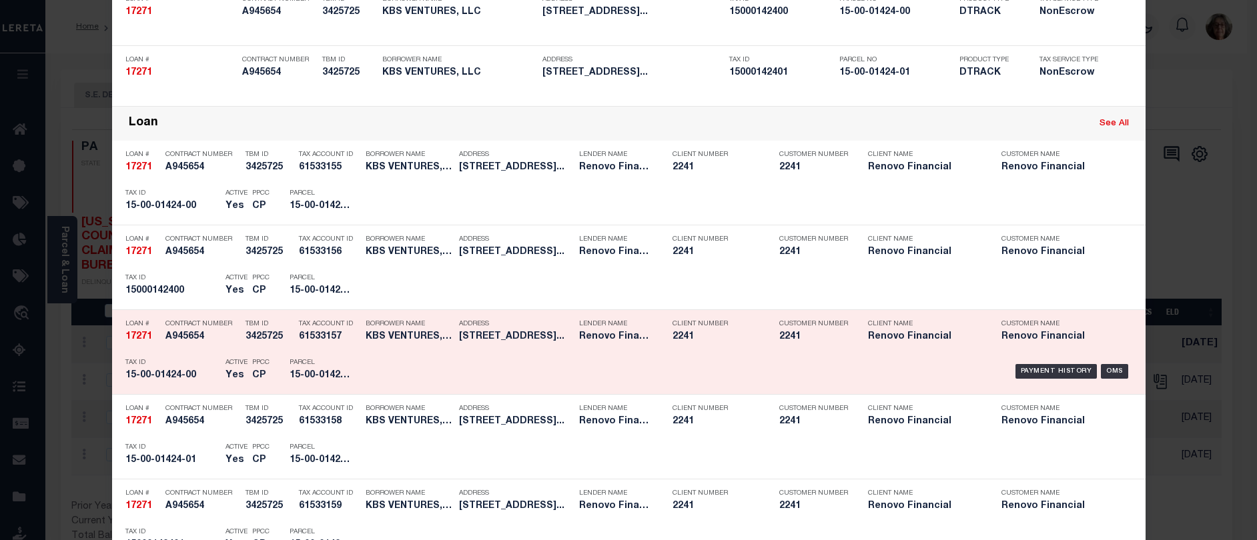
scroll to position [334, 0]
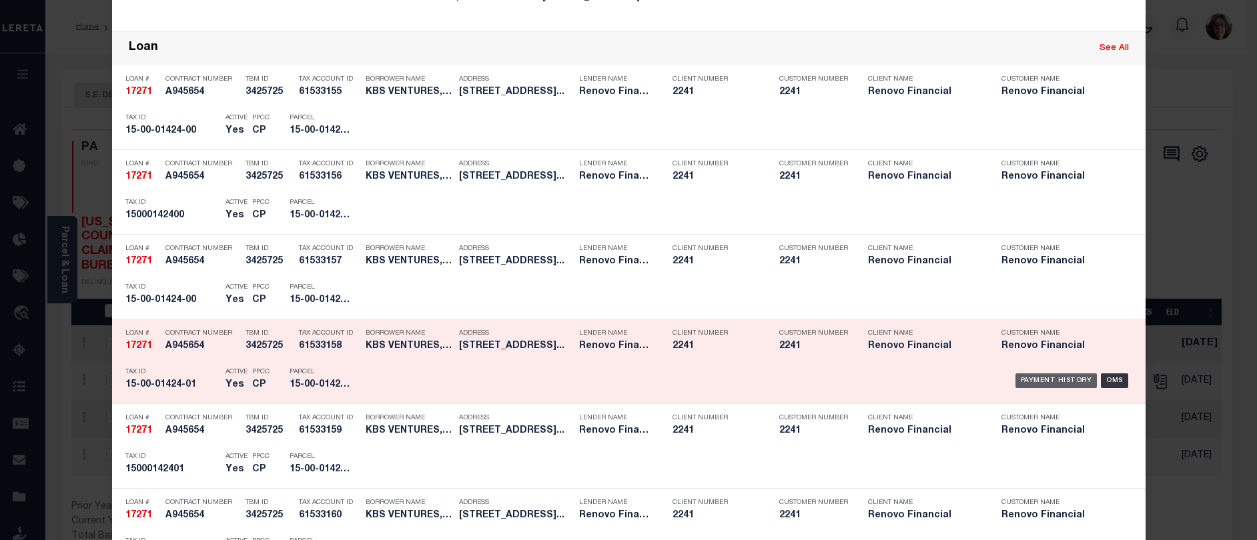
click at [1044, 380] on div "Payment History" at bounding box center [1057, 381] width 82 height 15
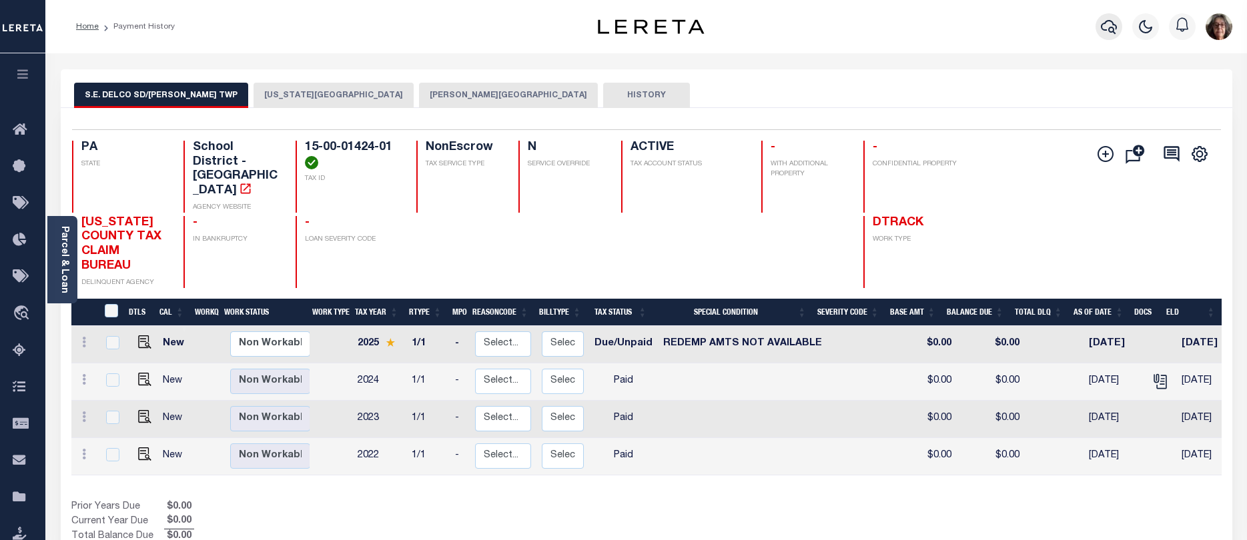
click at [1112, 30] on icon "button" at bounding box center [1109, 27] width 16 height 16
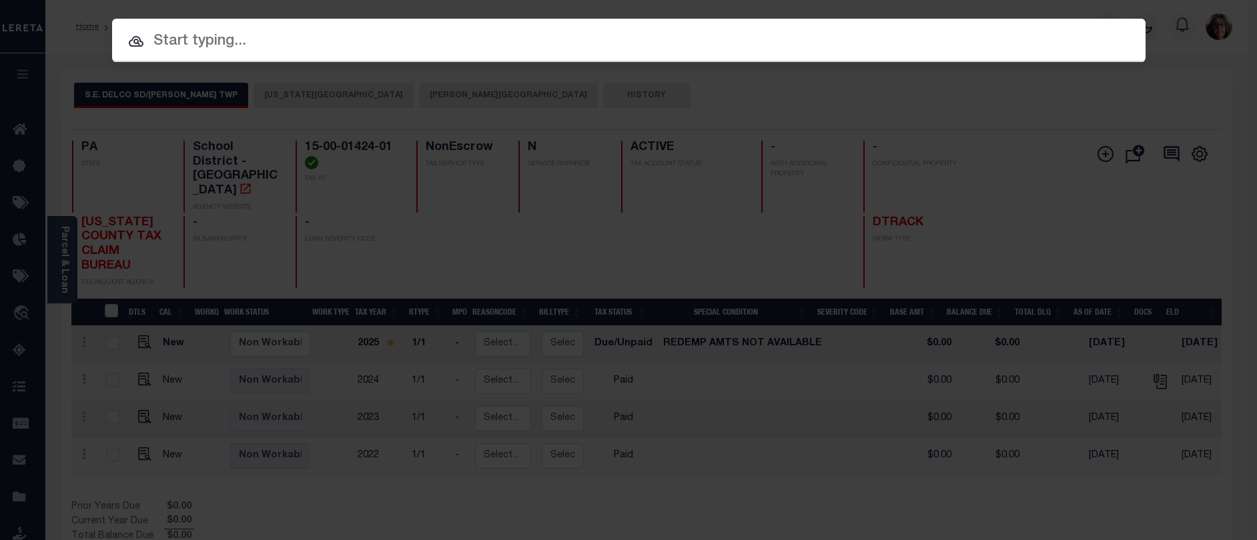
paste input "018-002-000"
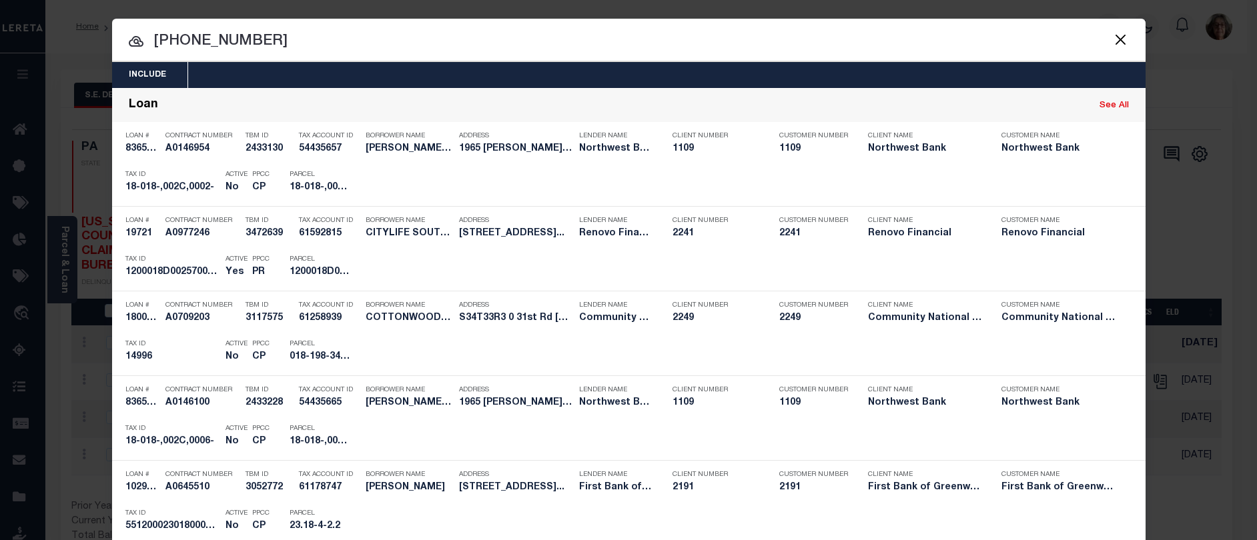
drag, startPoint x: 148, startPoint y: 39, endPoint x: 292, endPoint y: 41, distance: 144.1
click at [292, 41] on input "018-002-000" at bounding box center [629, 41] width 1034 height 23
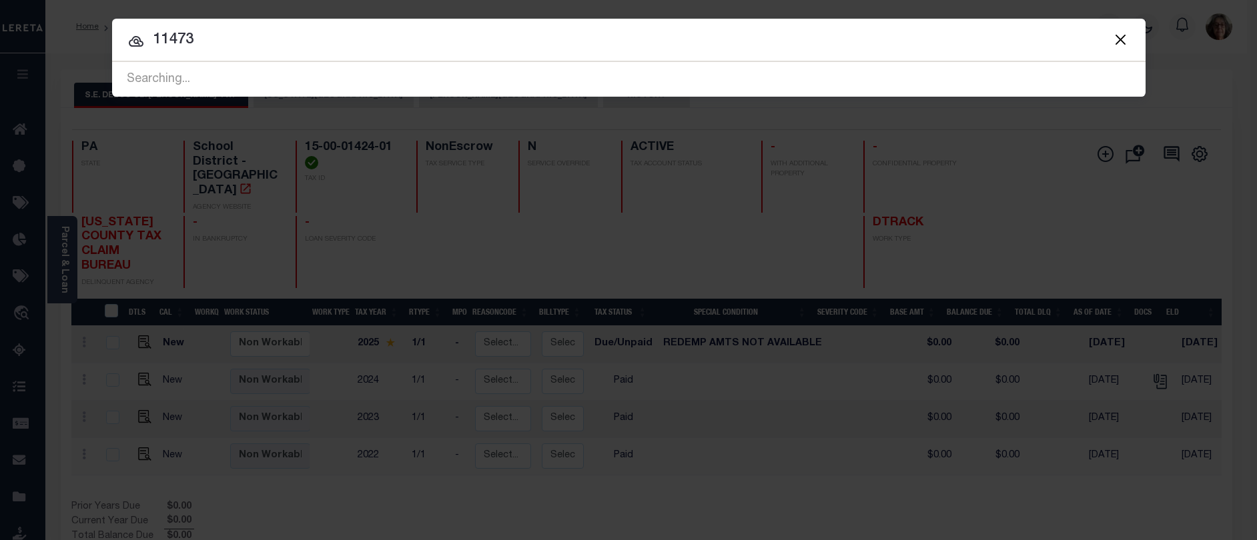
type input "11473"
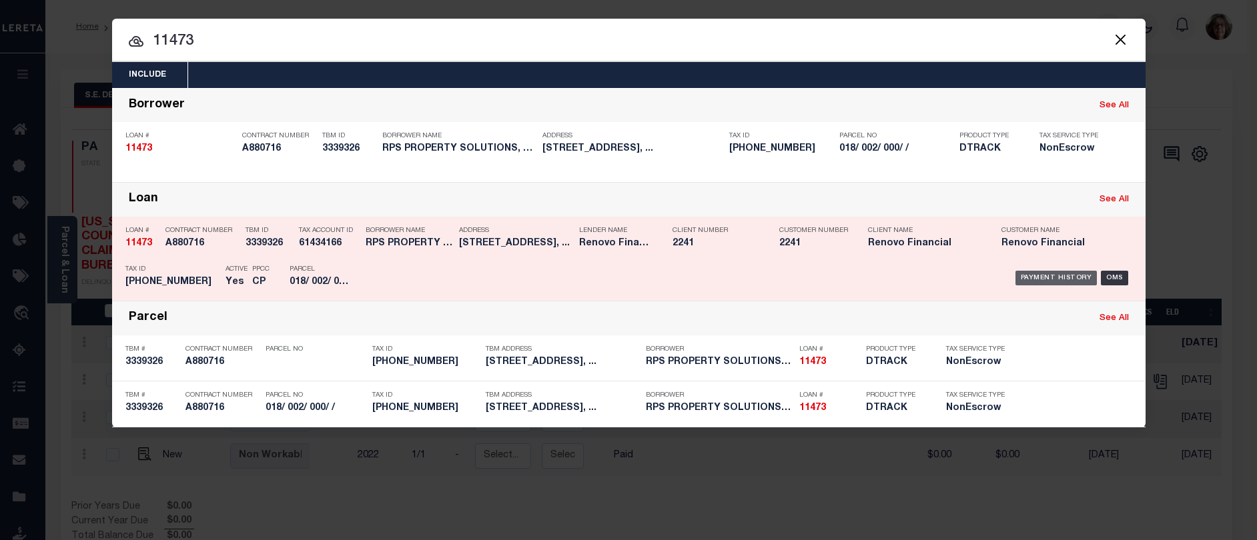
click at [1042, 281] on div "Payment History" at bounding box center [1057, 278] width 82 height 15
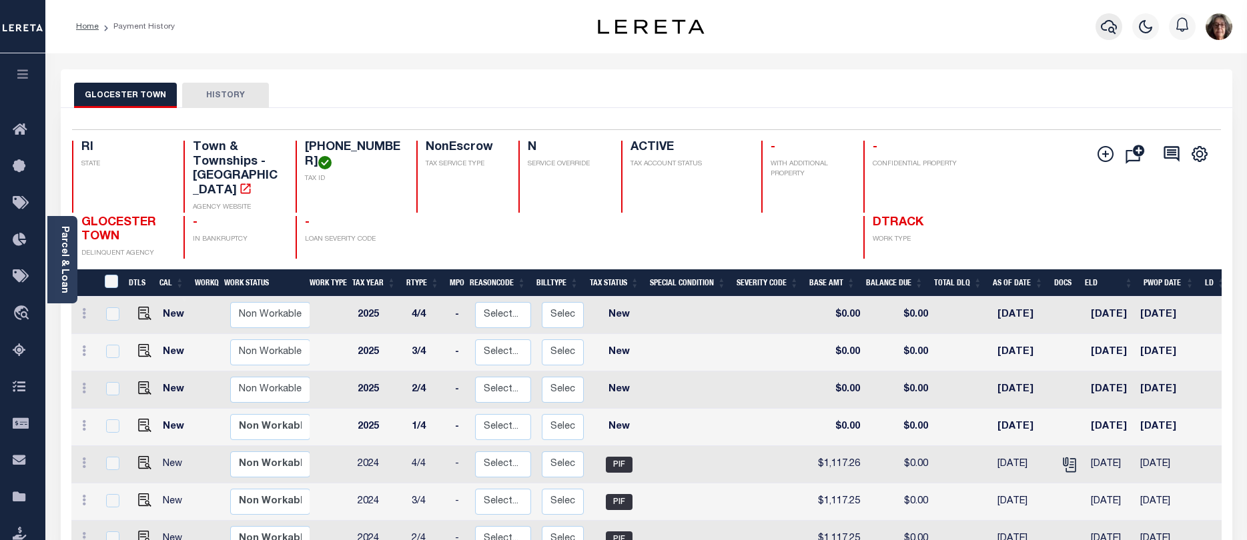
click at [1104, 25] on icon "button" at bounding box center [1109, 27] width 16 height 14
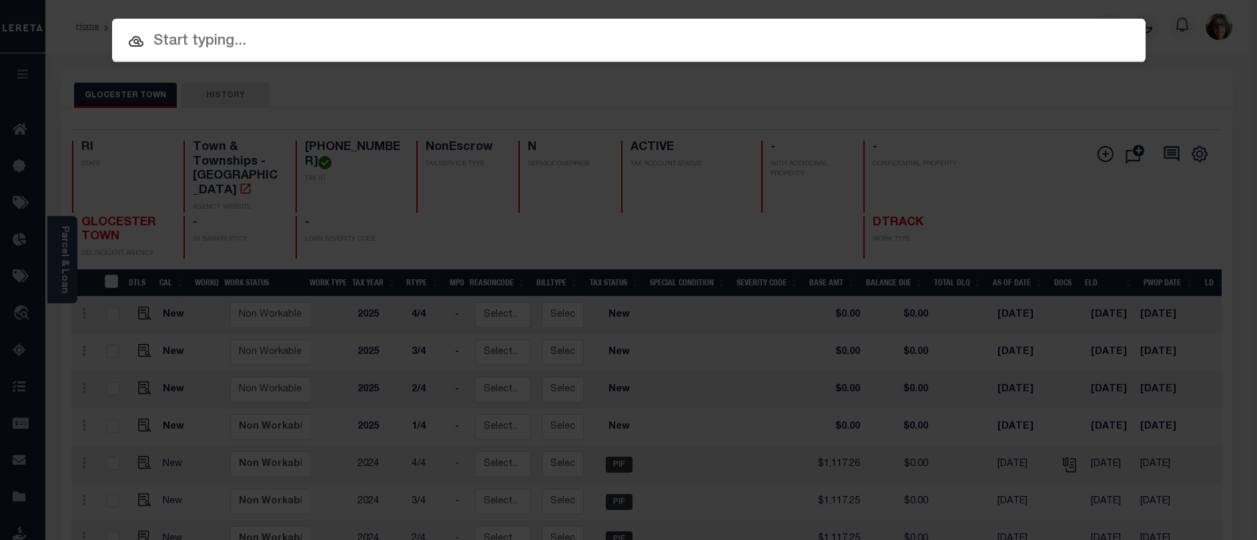
paste input "81087635-00001"
type input "81087635-00001"
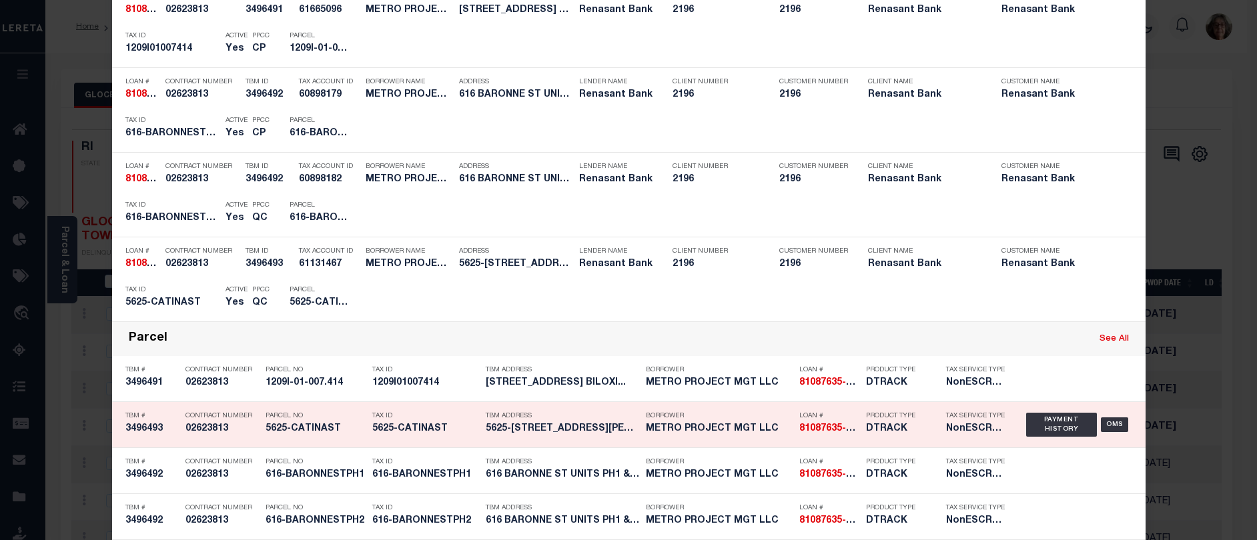
scroll to position [200, 0]
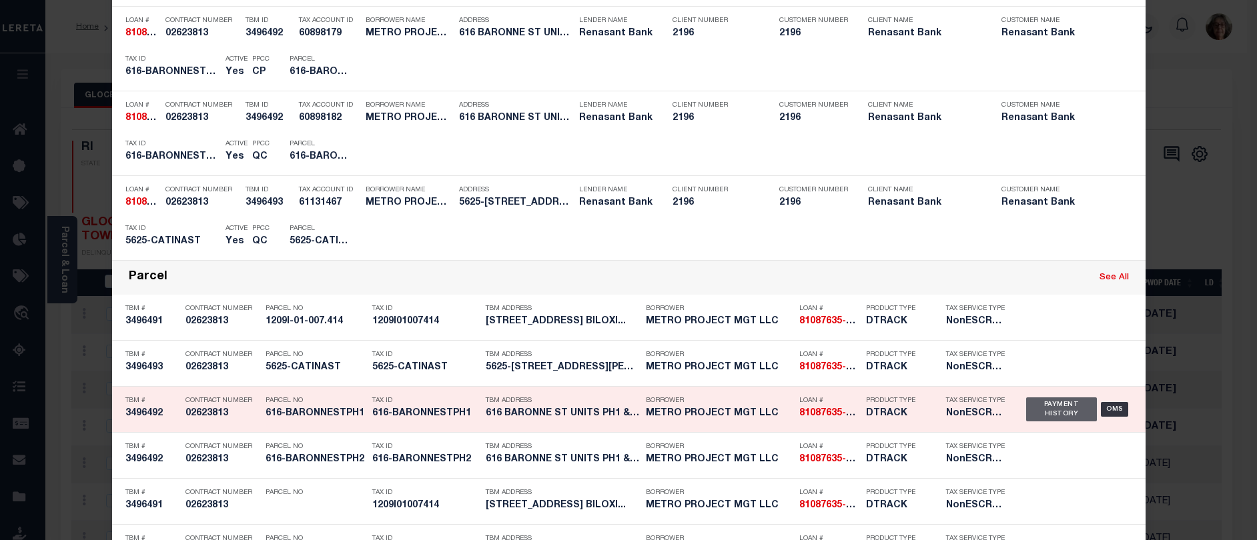
click at [1056, 409] on div "Payment History" at bounding box center [1061, 410] width 71 height 24
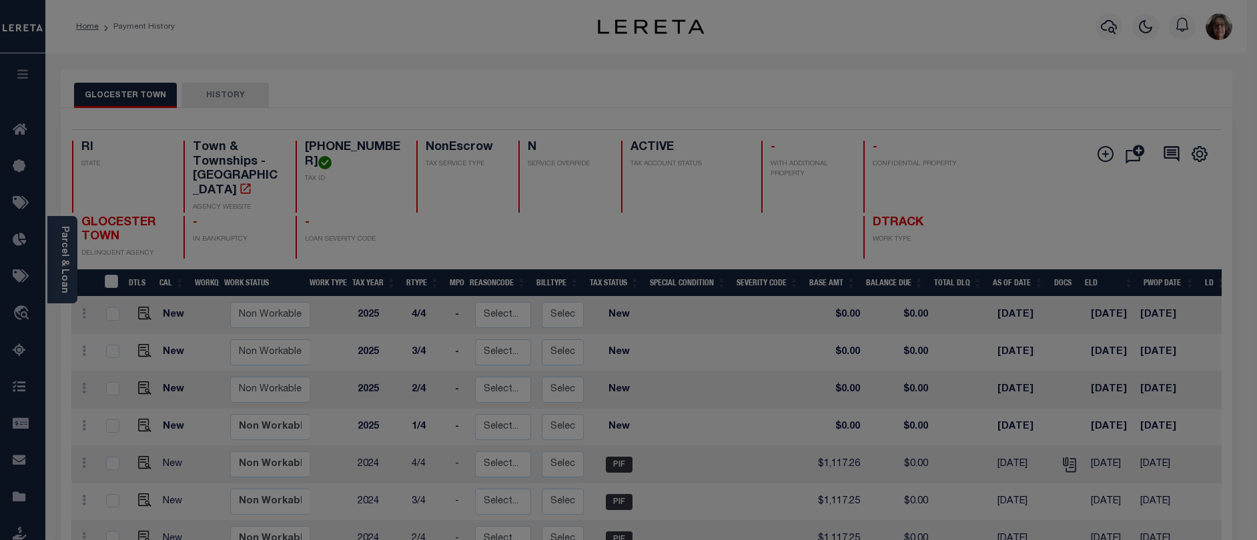
scroll to position [0, 0]
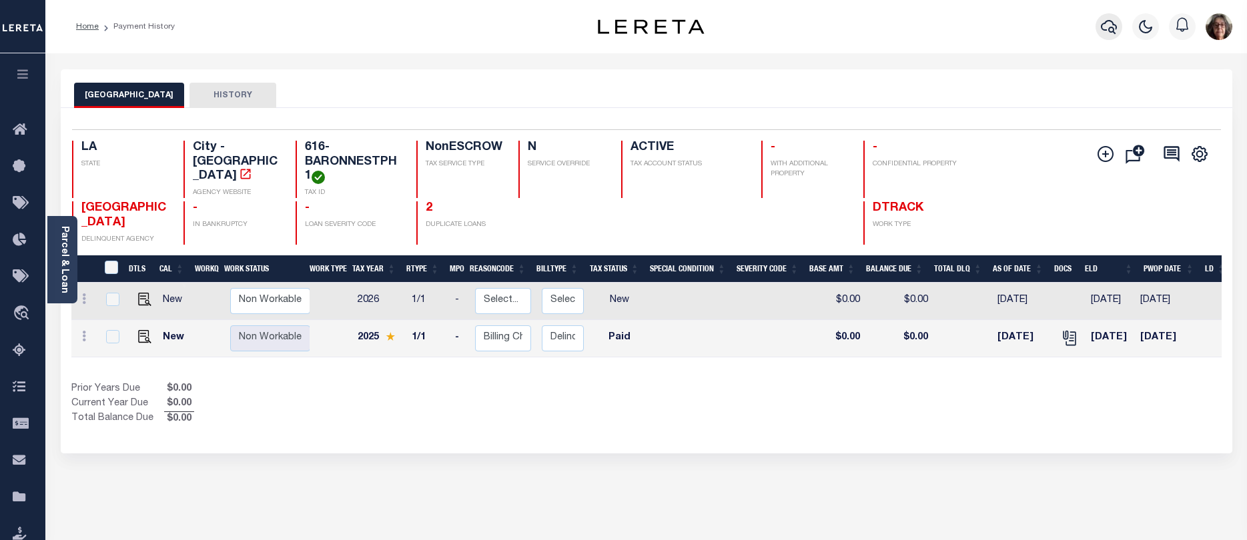
click at [1106, 28] on icon "button" at bounding box center [1109, 27] width 16 height 16
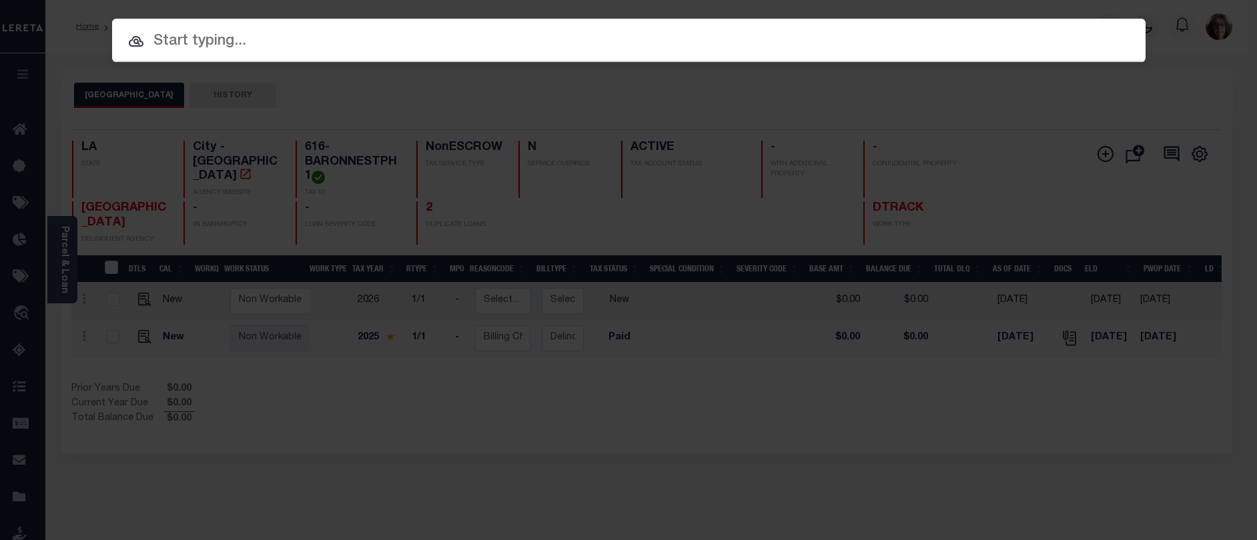
paste input "2170015833-00001"
type input "2170015833-00001"
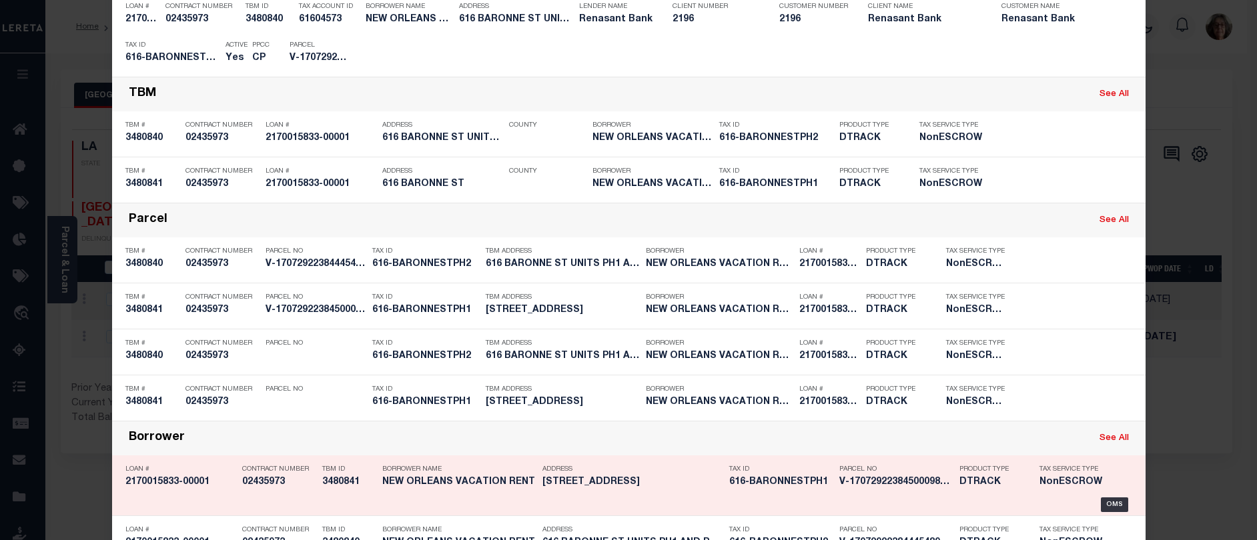
scroll to position [267, 0]
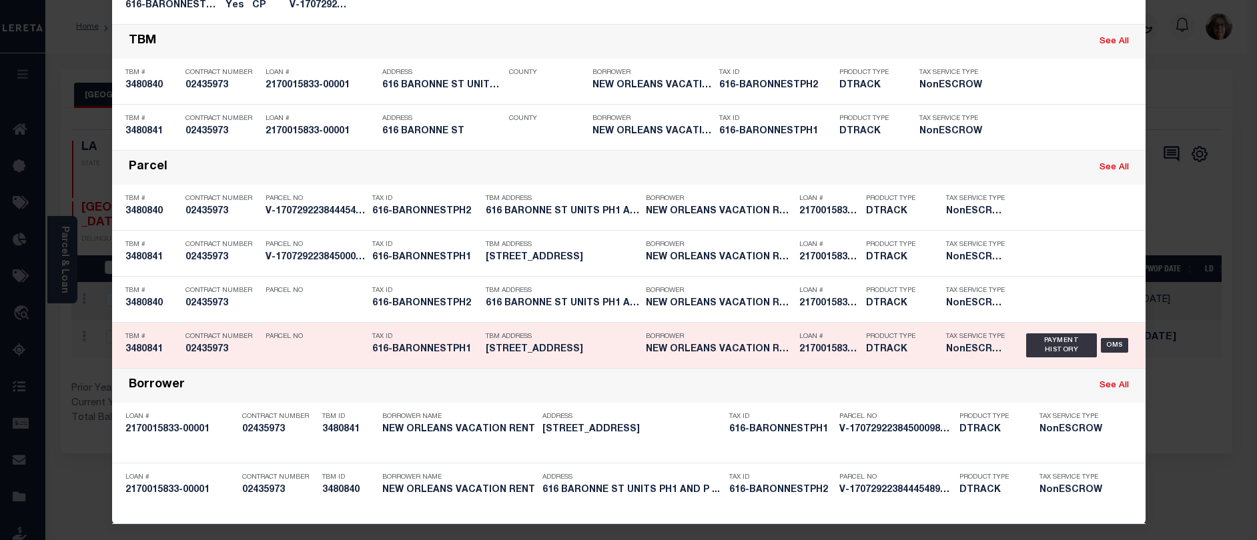
drag, startPoint x: 1034, startPoint y: 300, endPoint x: 921, endPoint y: 328, distance: 116.7
click at [1034, 300] on div "Payment History" at bounding box center [1061, 300] width 71 height 24
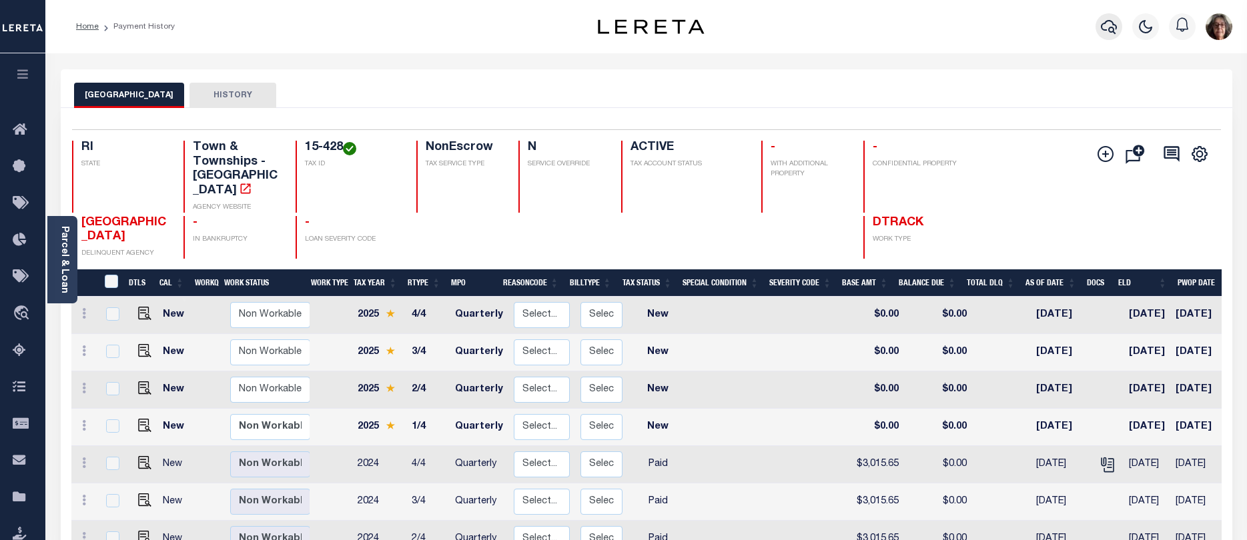
click at [1109, 32] on icon "button" at bounding box center [1109, 27] width 16 height 16
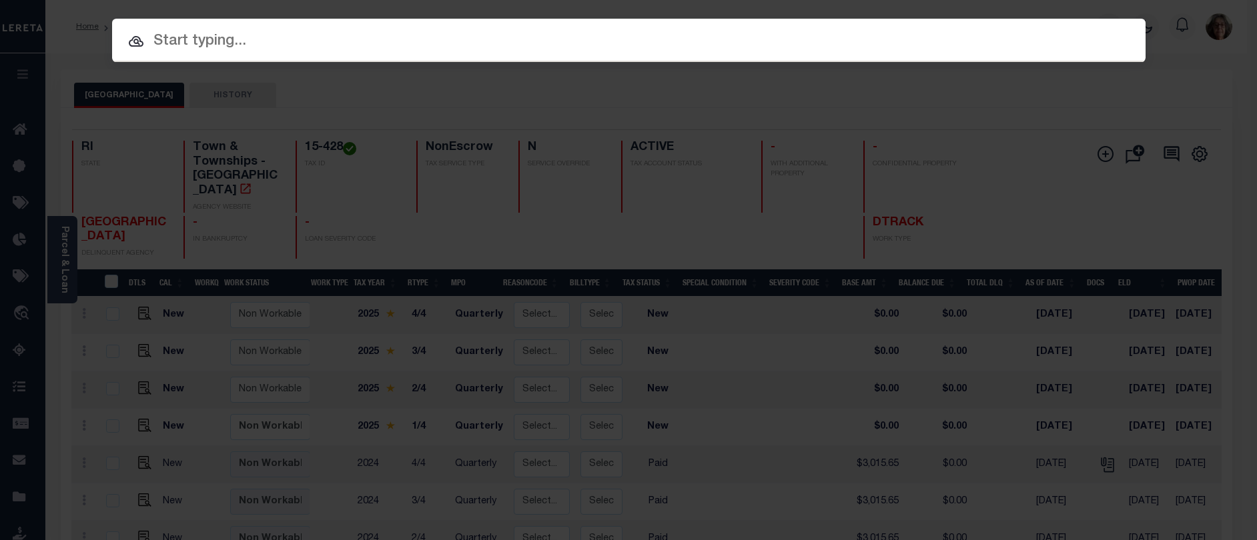
paste input "BR06 002 D"
type input "BR06 002 D"
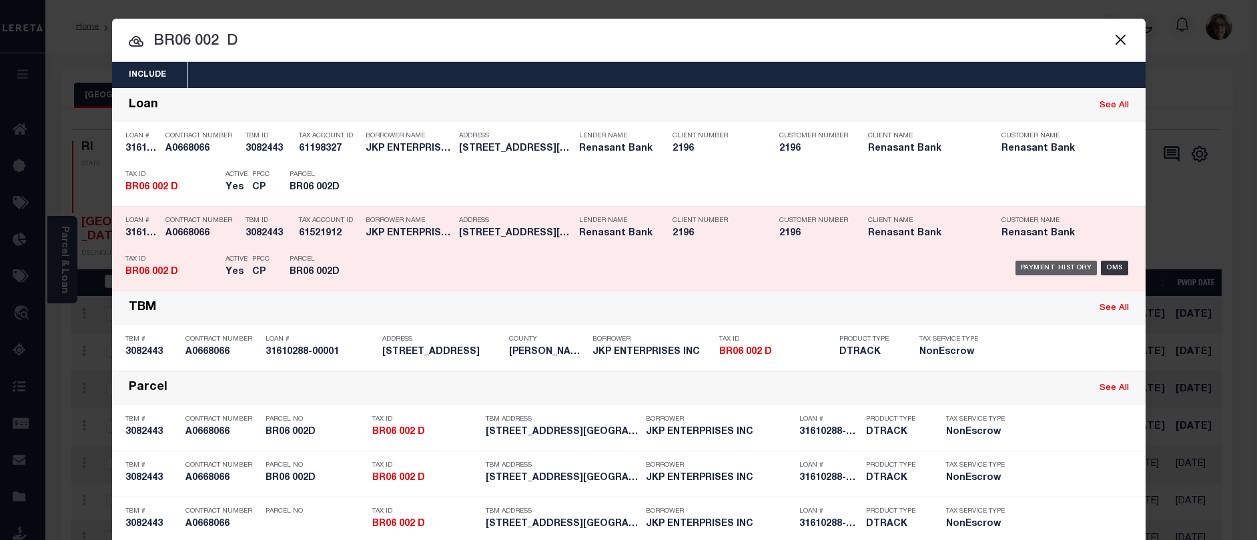
click at [1052, 270] on div "Payment History" at bounding box center [1057, 268] width 82 height 15
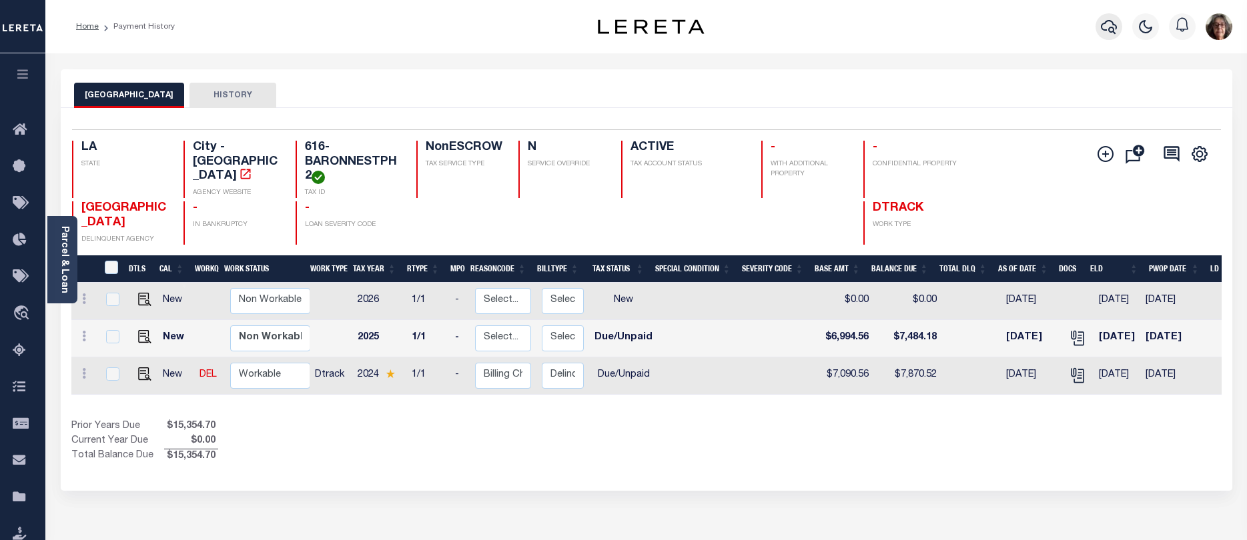
click at [1102, 25] on icon "button" at bounding box center [1109, 27] width 16 height 14
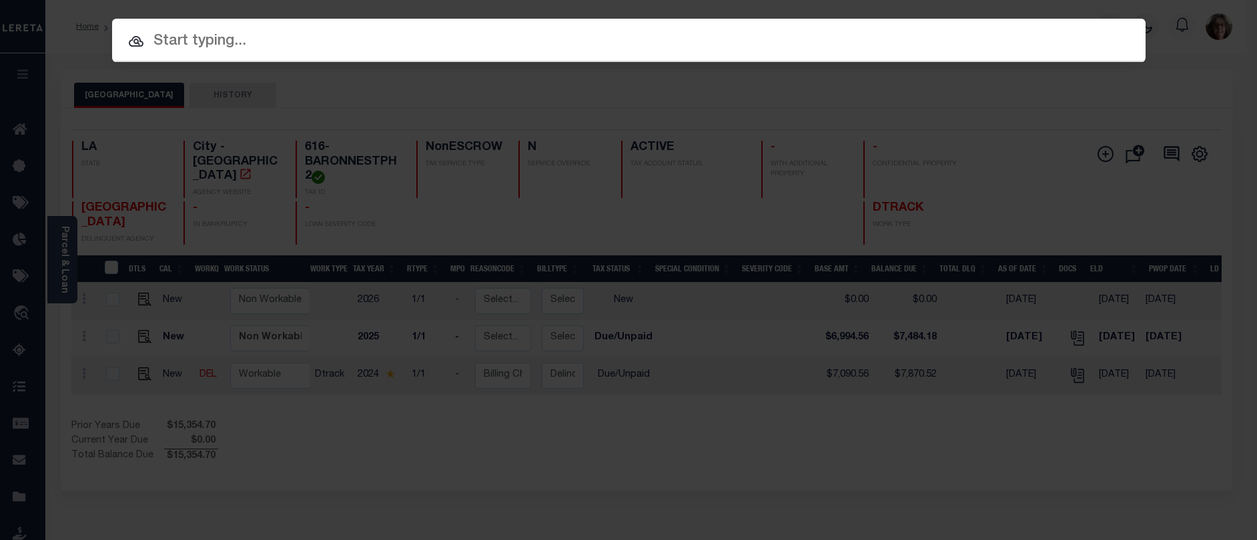
paste input "09C-1300-0053-003-3"
type input "09C-1300-0053-003-3"
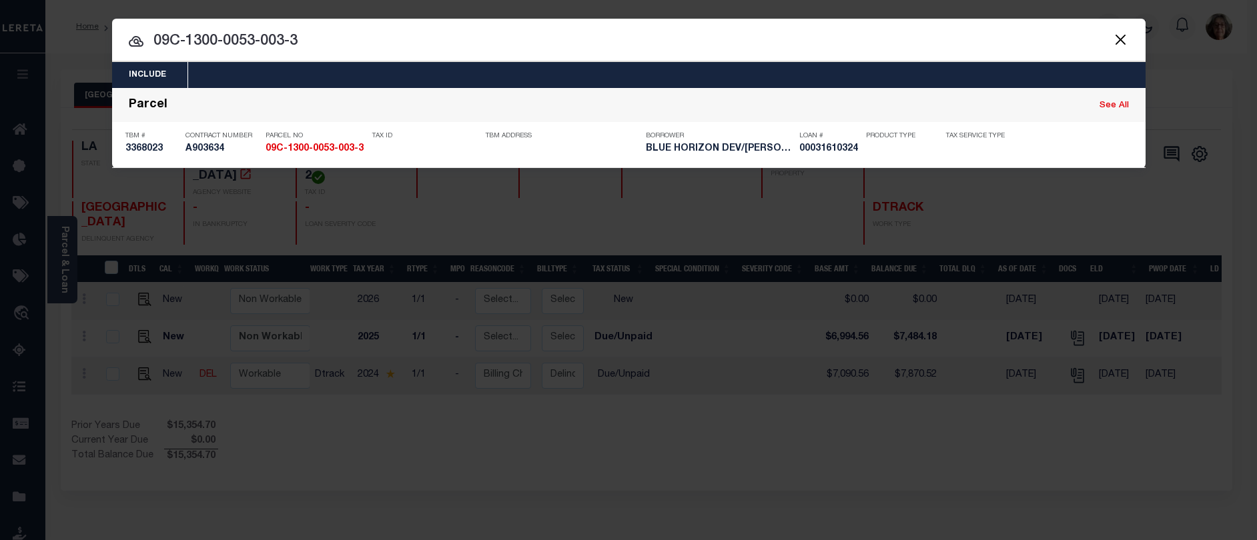
drag, startPoint x: 1076, startPoint y: 142, endPoint x: 1018, endPoint y: 175, distance: 67.2
click at [1074, 143] on div "Payment History" at bounding box center [1061, 145] width 71 height 24
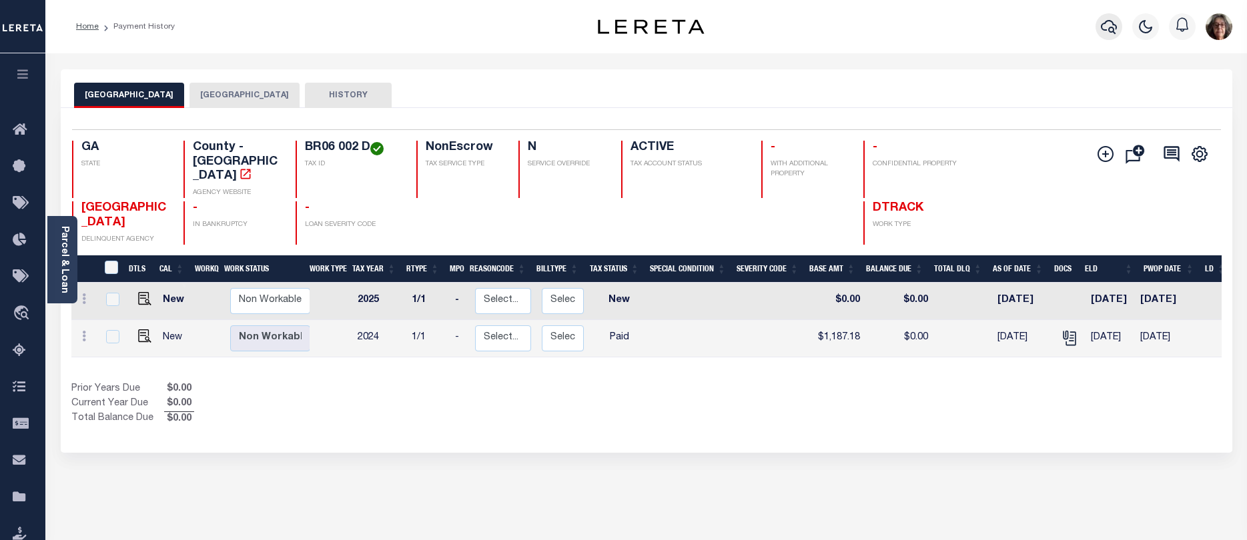
click at [1104, 29] on icon "button" at bounding box center [1109, 27] width 16 height 16
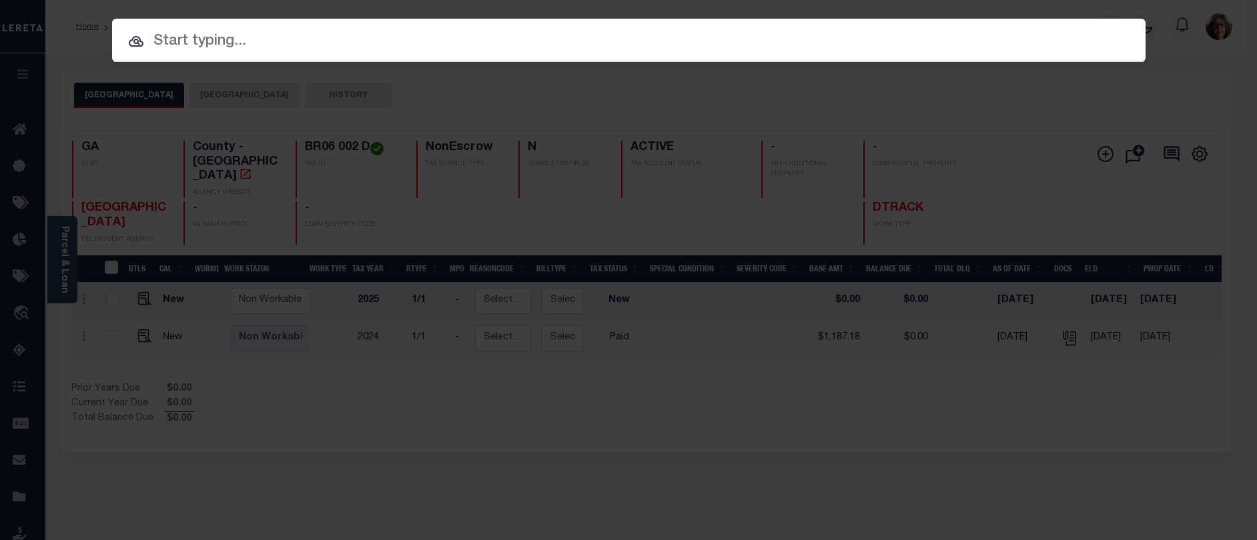
paste input "BR06 002 B"
type input "BR06 002 B"
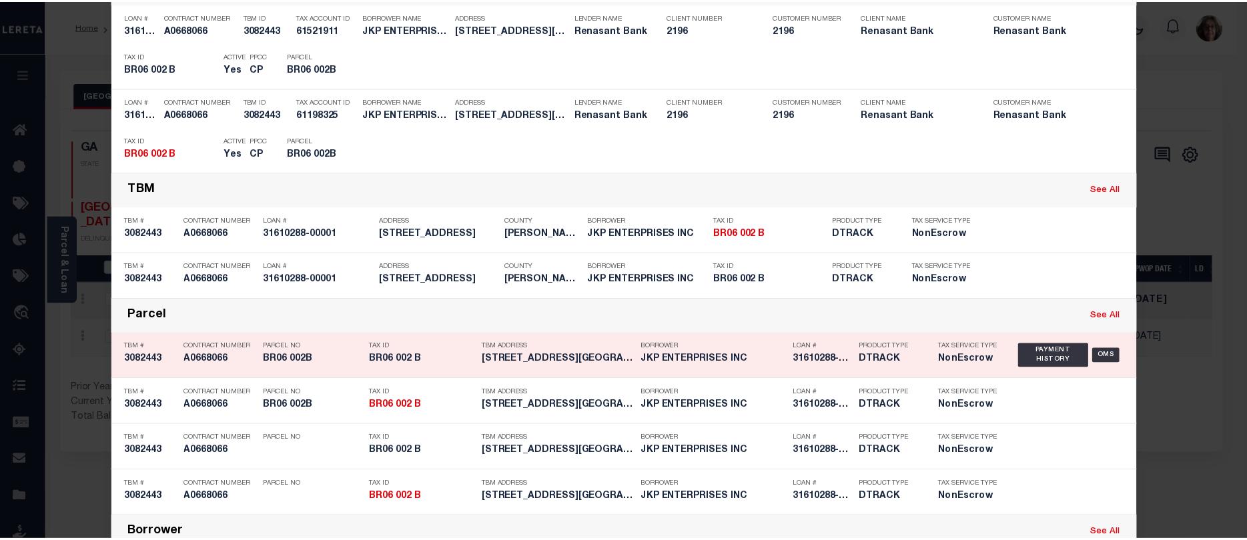
scroll to position [133, 0]
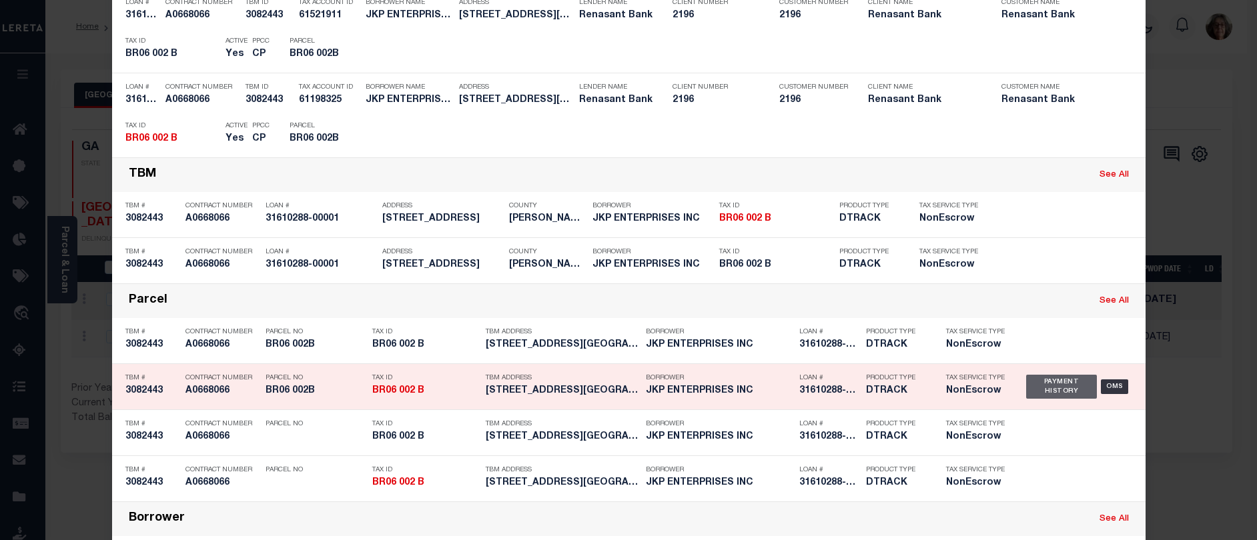
click at [1038, 386] on div "Payment History" at bounding box center [1061, 387] width 71 height 24
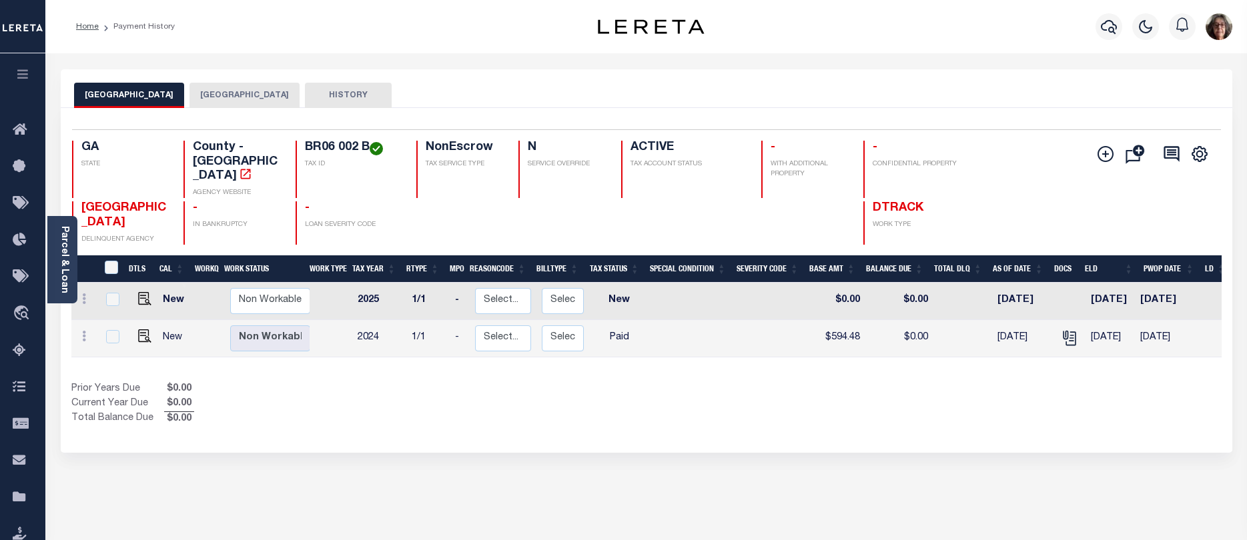
click at [61, 252] on link "Parcel & Loan" at bounding box center [63, 259] width 9 height 67
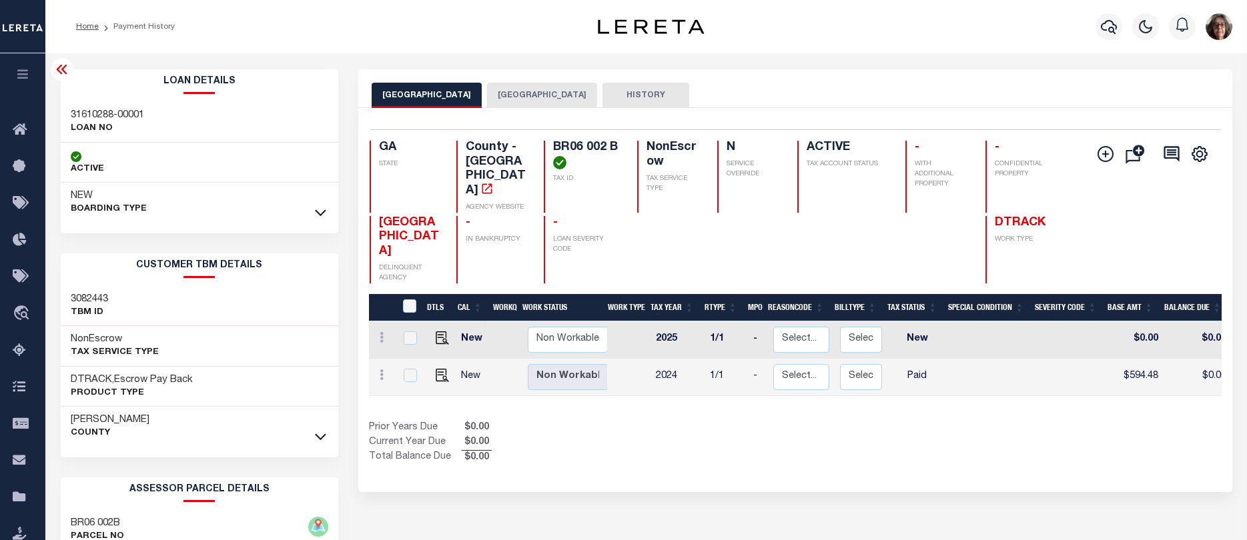
drag, startPoint x: 60, startPoint y: 68, endPoint x: 73, endPoint y: 103, distance: 37.8
click at [61, 69] on icon at bounding box center [62, 69] width 16 height 16
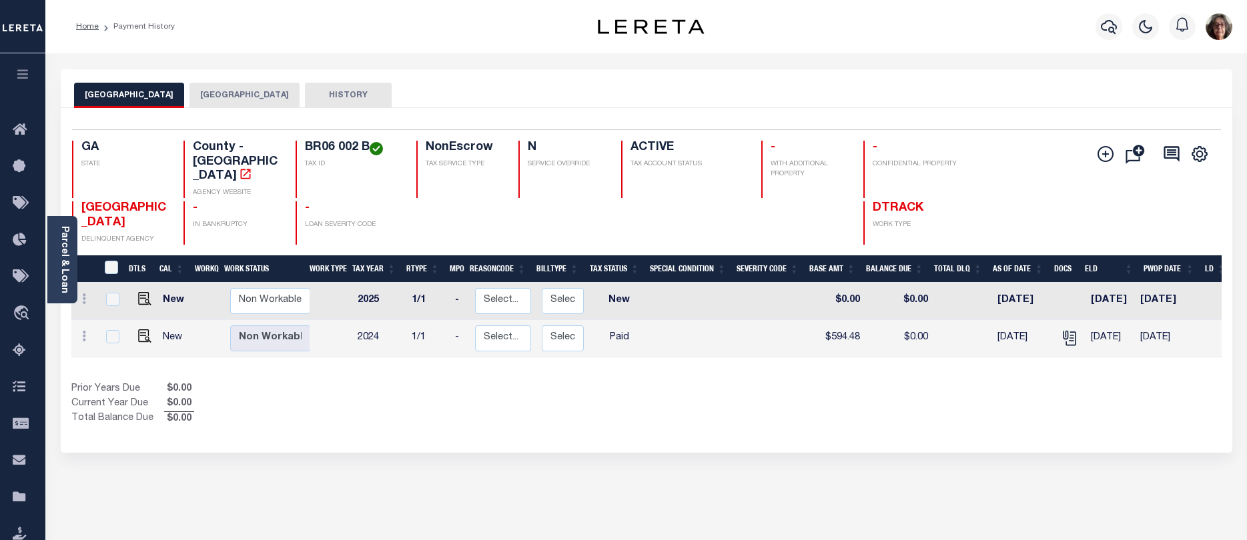
click at [223, 91] on button "[GEOGRAPHIC_DATA]" at bounding box center [245, 95] width 110 height 25
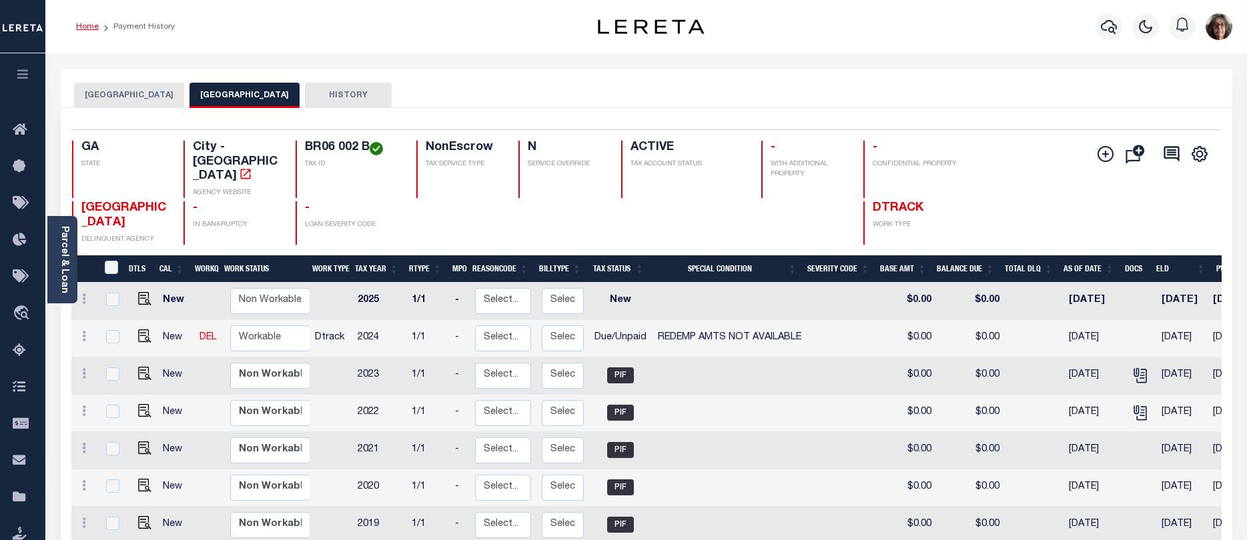
click at [95, 27] on link "Home" at bounding box center [87, 27] width 23 height 8
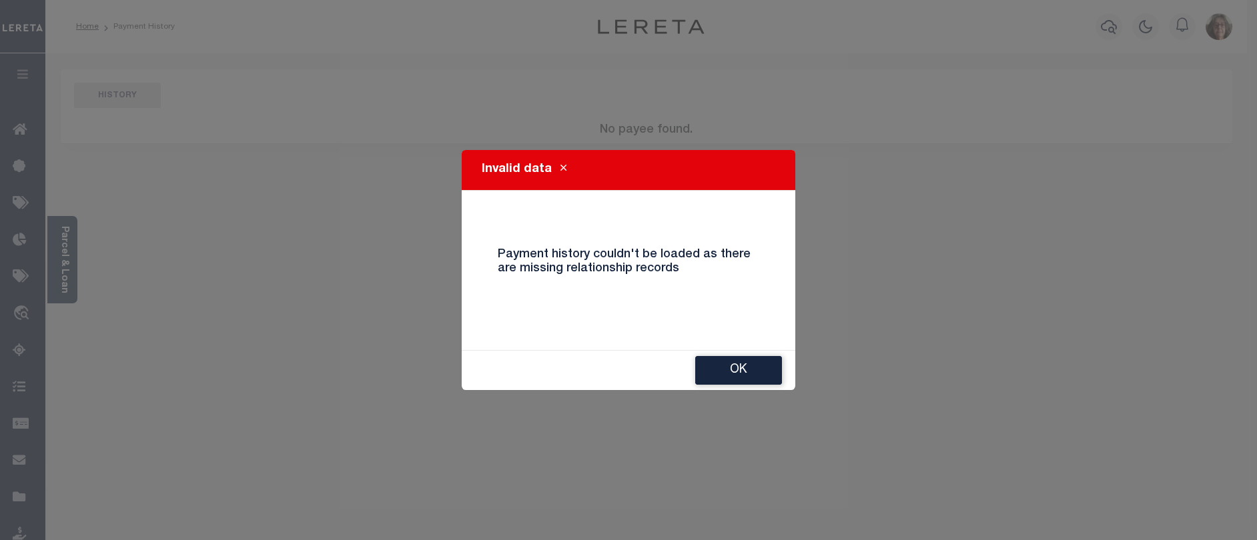
drag, startPoint x: 737, startPoint y: 374, endPoint x: 727, endPoint y: 374, distance: 10.0
click at [734, 374] on button "Ok" at bounding box center [738, 370] width 87 height 29
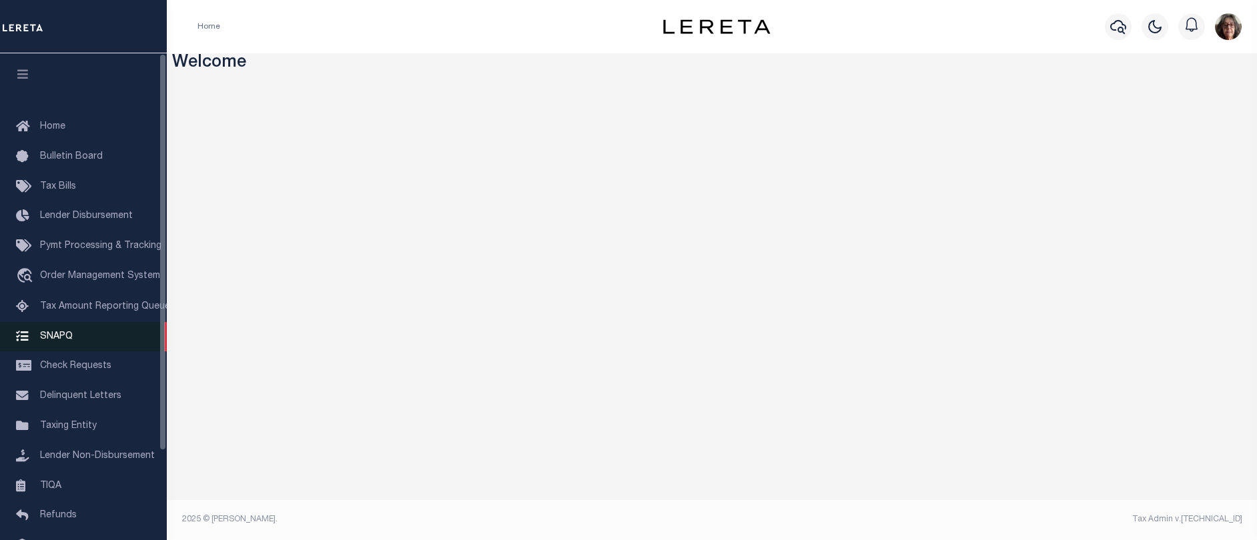
click at [46, 347] on link "SNAPQ" at bounding box center [83, 337] width 167 height 30
